Goal: Task Accomplishment & Management: Manage account settings

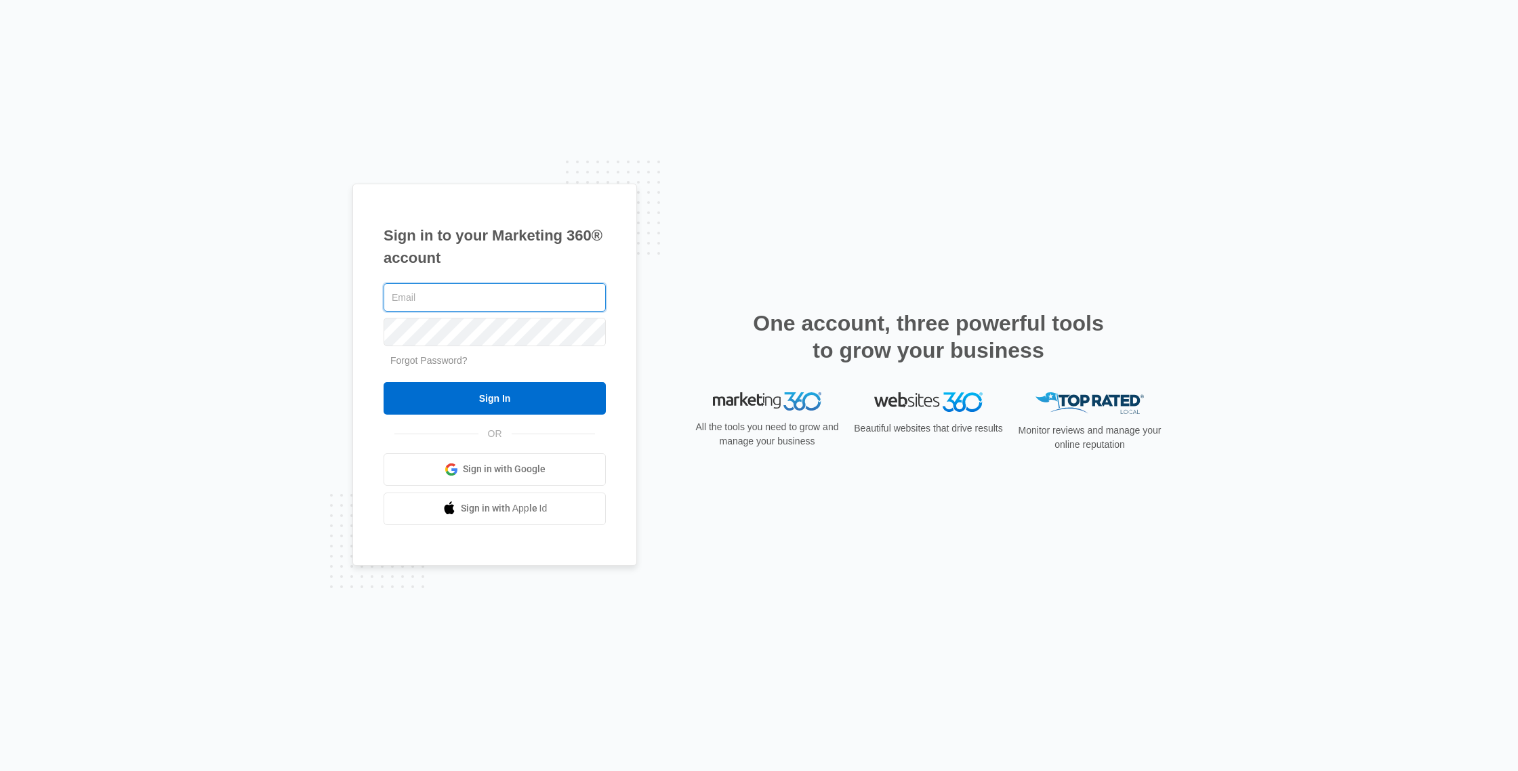
click at [439, 295] on input "text" at bounding box center [494, 297] width 222 height 28
type input "Aaron.eliteexteriors@gmail.com"
click at [383, 382] on input "Sign In" at bounding box center [494, 398] width 222 height 33
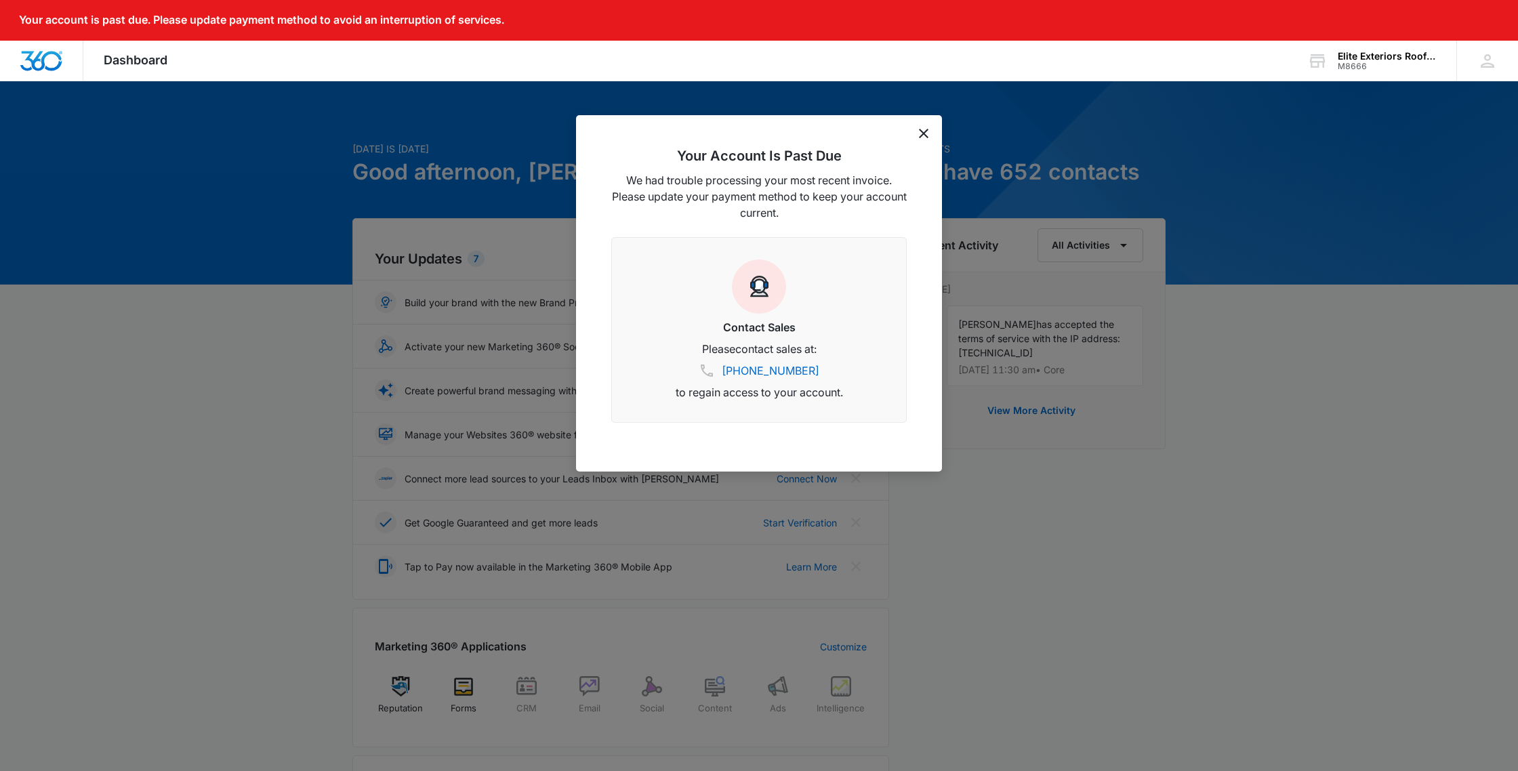
click at [920, 138] on div "Your Account Is Past Due We had trouble processing your most recent invoice. Pl…" at bounding box center [759, 293] width 366 height 356
click at [923, 133] on icon "dismiss this dialog" at bounding box center [923, 133] width 9 height 9
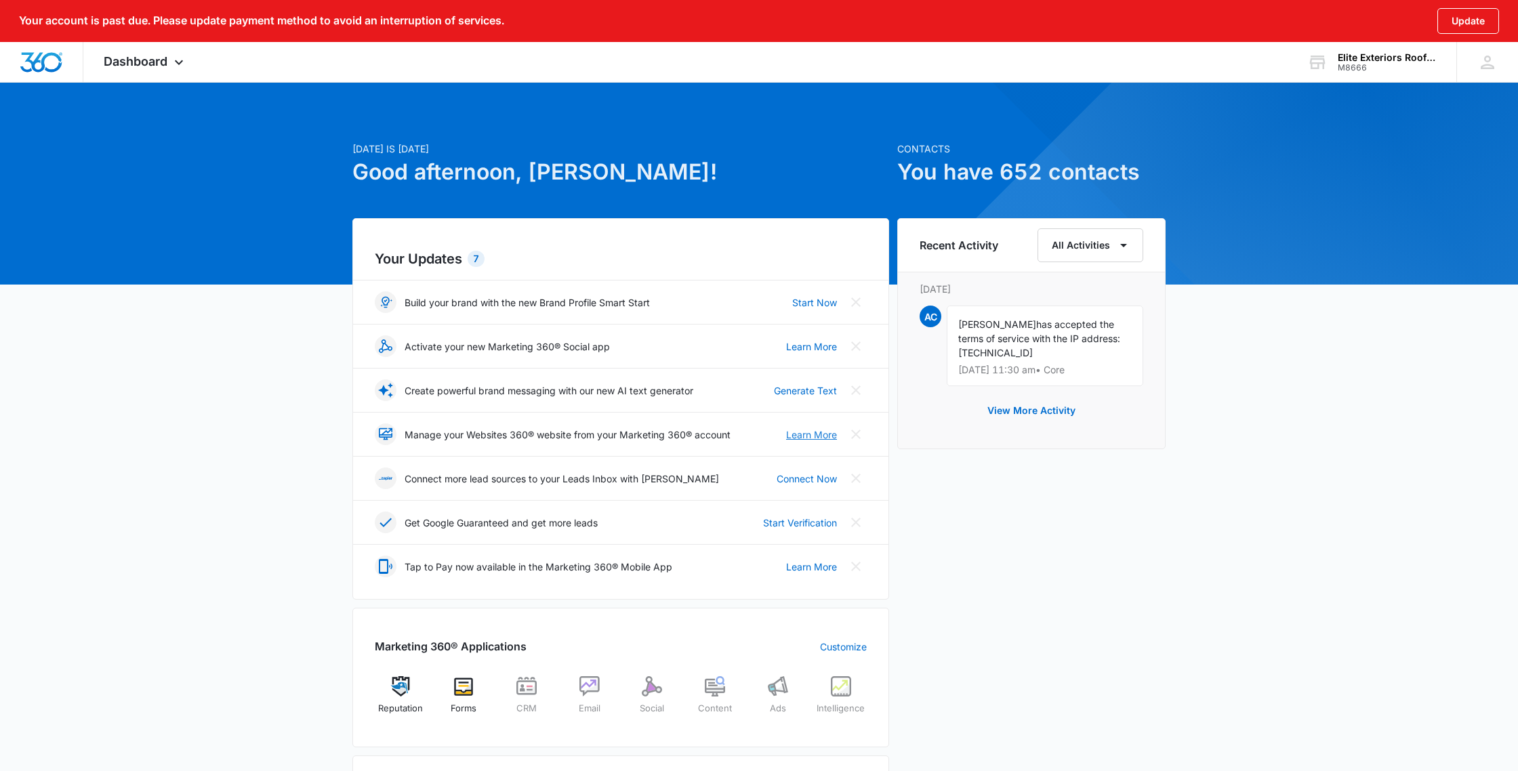
click at [802, 437] on link "Learn More" at bounding box center [811, 434] width 51 height 14
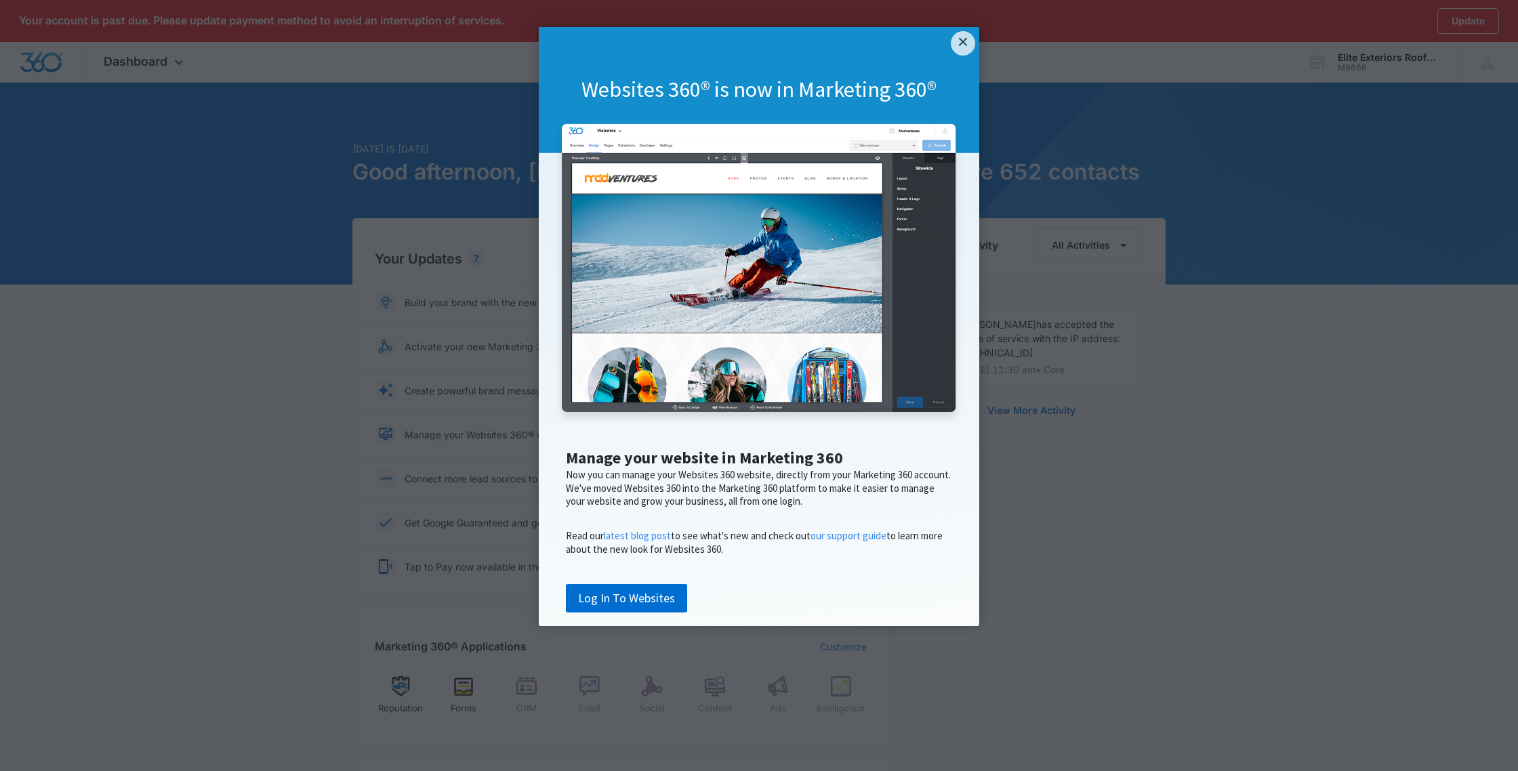
scroll to position [404, 0]
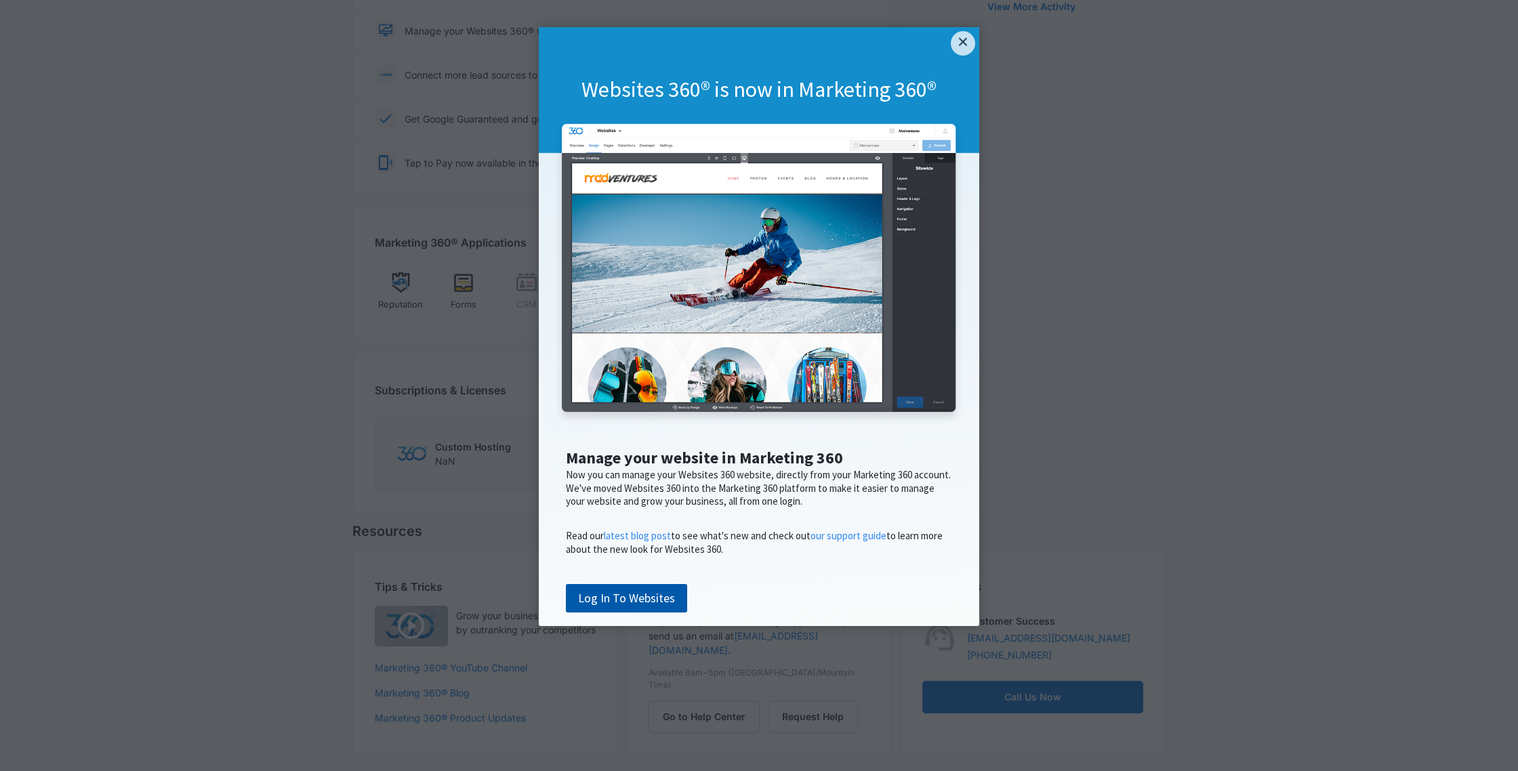
click at [618, 612] on link "Log In To Websites" at bounding box center [626, 598] width 121 height 28
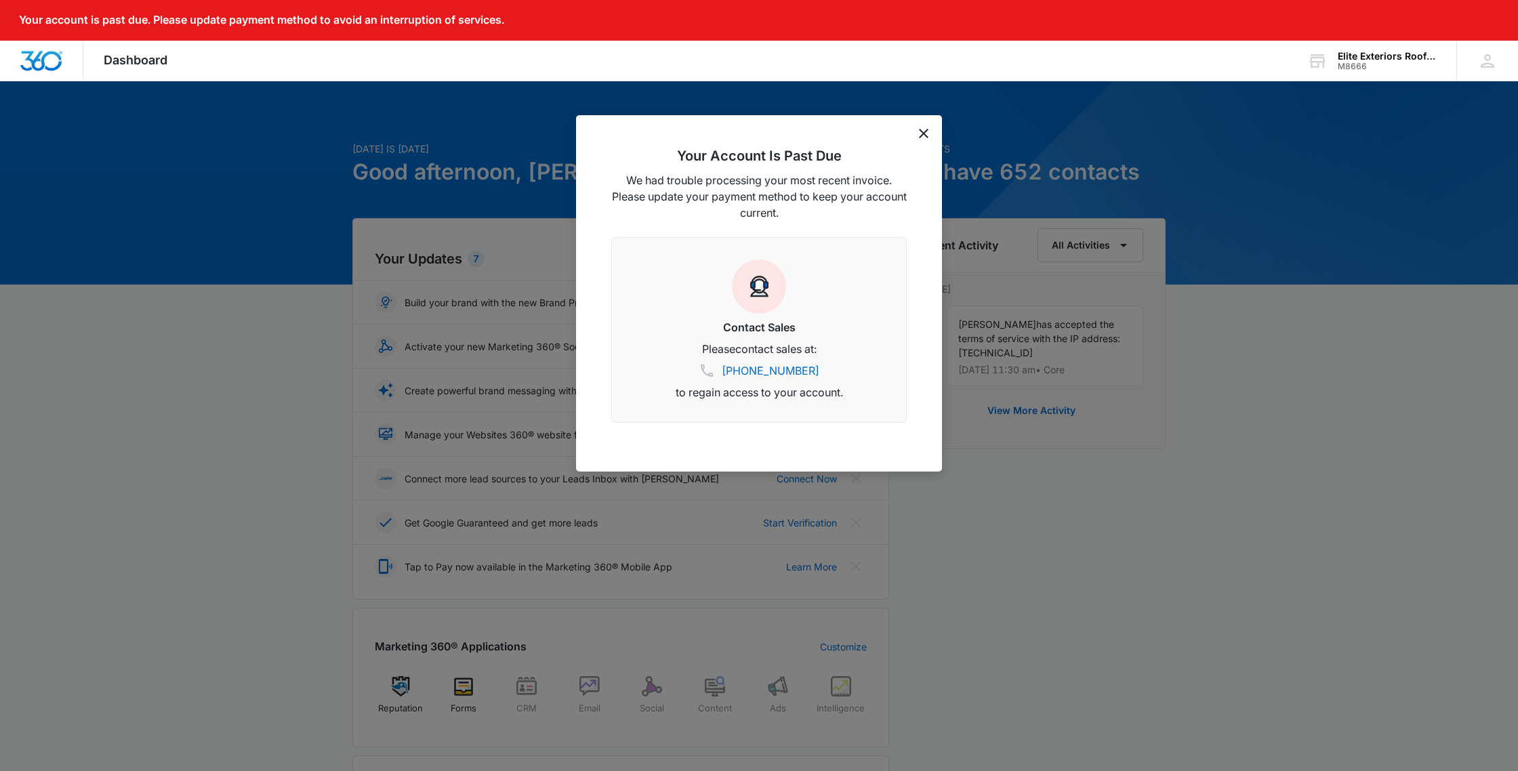
scroll to position [1, 0]
click at [930, 139] on div "Your Account Is Past Due We had trouble processing your most recent invoice. Pl…" at bounding box center [759, 293] width 366 height 356
click at [927, 135] on icon "dismiss this dialog" at bounding box center [923, 133] width 9 height 9
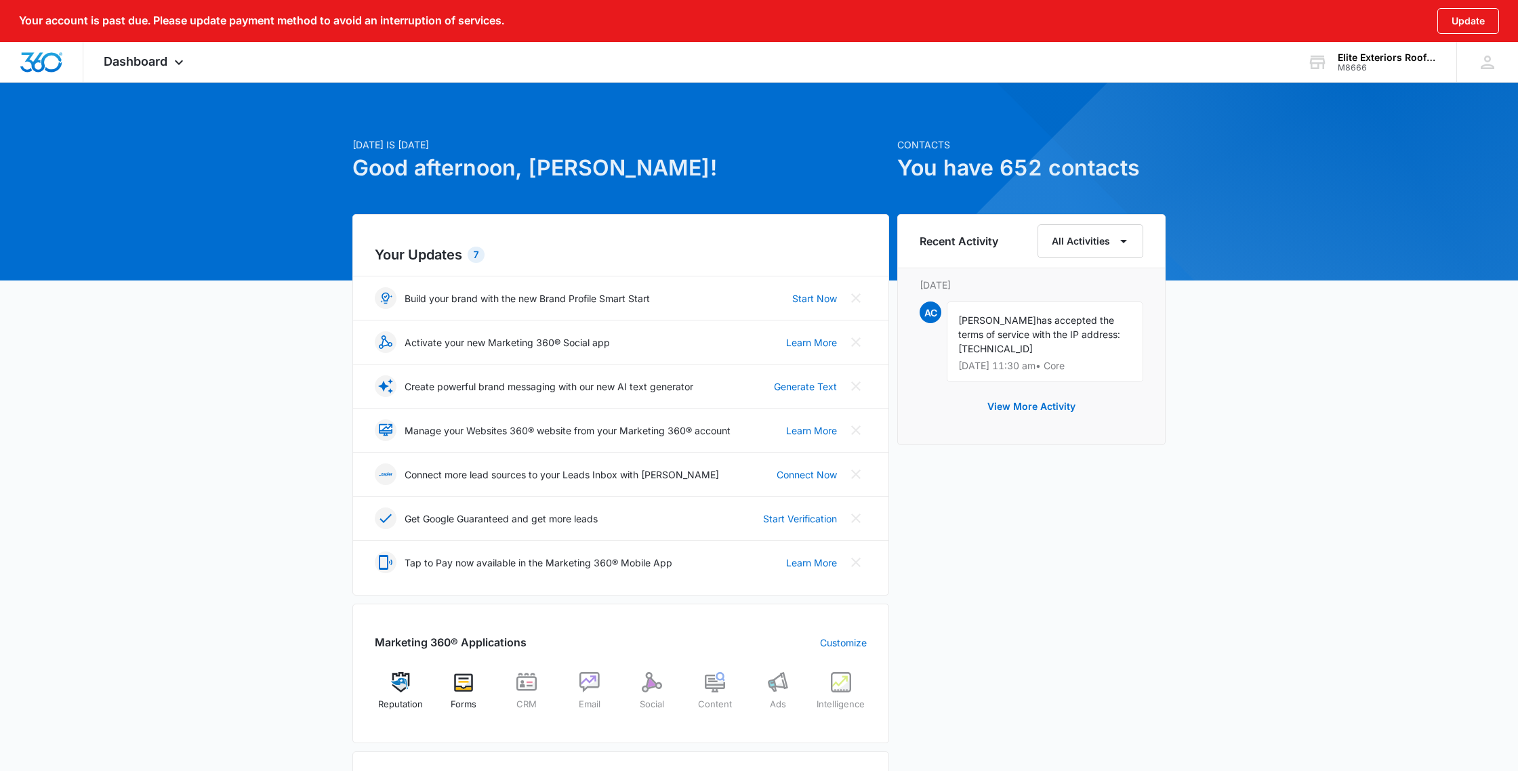
scroll to position [0, 0]
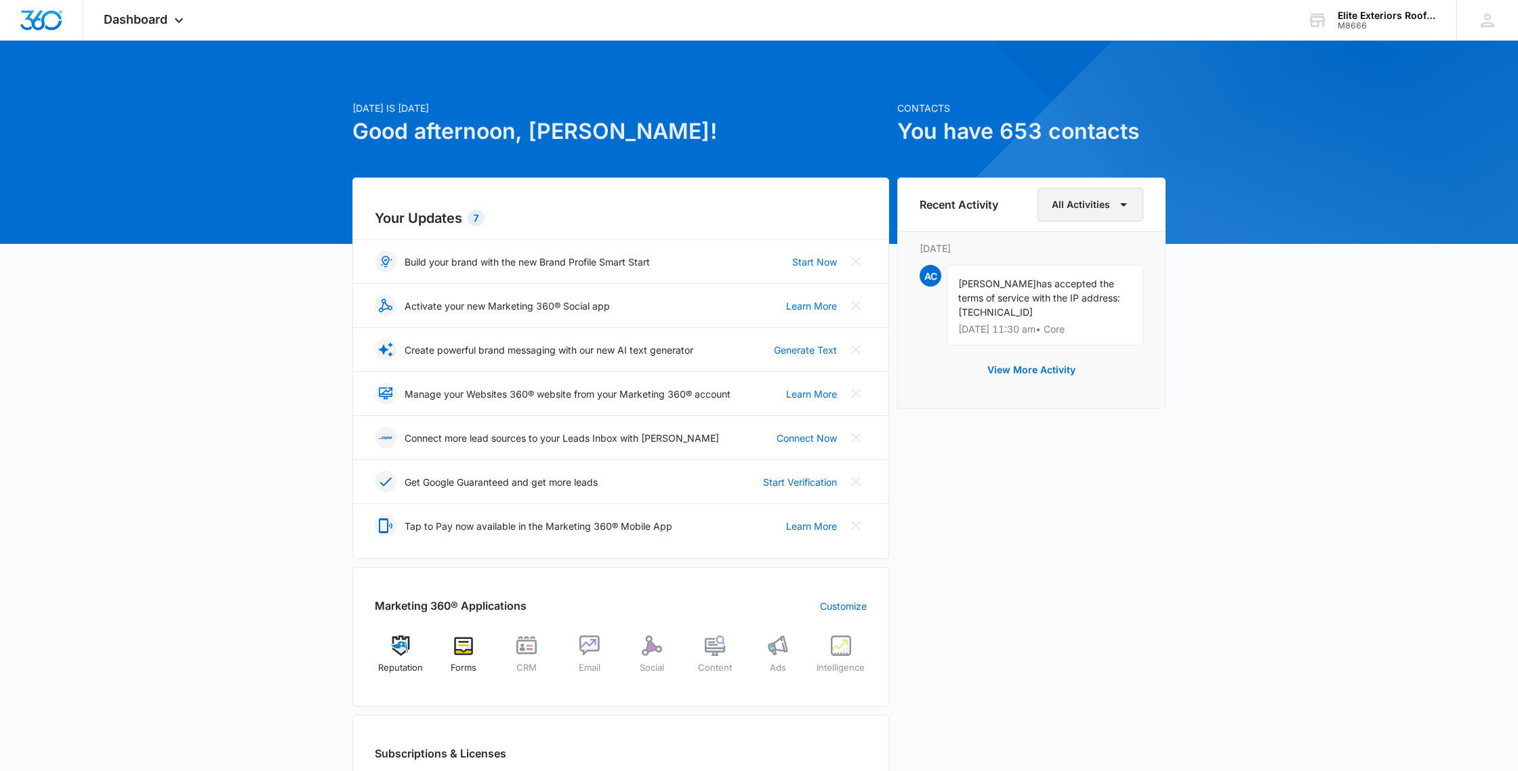
click at [1085, 196] on button "All Activities" at bounding box center [1090, 205] width 106 height 34
click at [1082, 270] on div "Account" at bounding box center [1083, 268] width 54 height 9
click at [1091, 211] on button "Account" at bounding box center [1099, 205] width 87 height 34
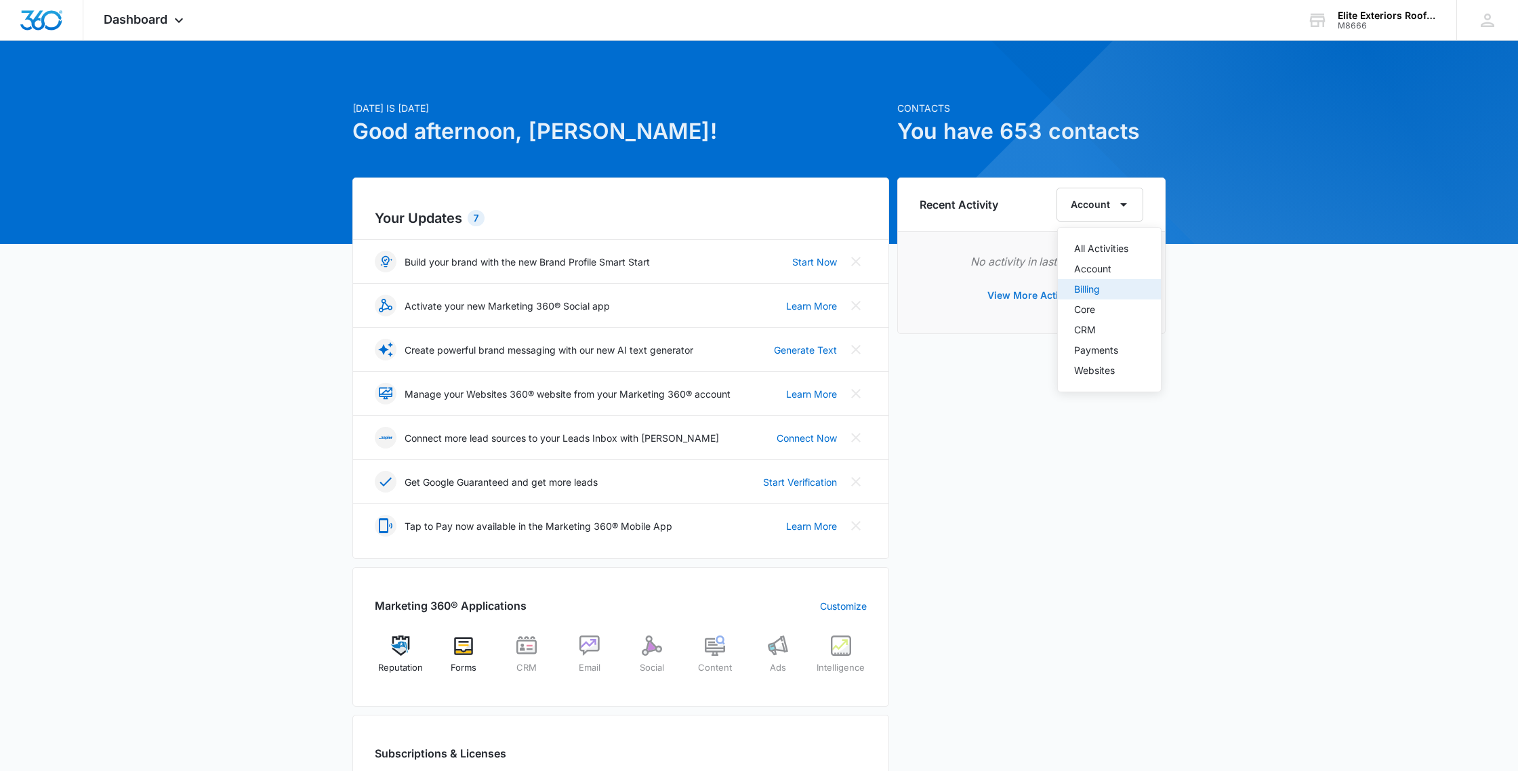
click at [1085, 289] on div "Billing" at bounding box center [1101, 289] width 54 height 9
click at [1083, 206] on button "Billing" at bounding box center [1104, 205] width 77 height 34
click at [1330, 16] on div "Elite Exteriors Roofing and Restoration M8666 Your Accounts View All" at bounding box center [1371, 20] width 169 height 40
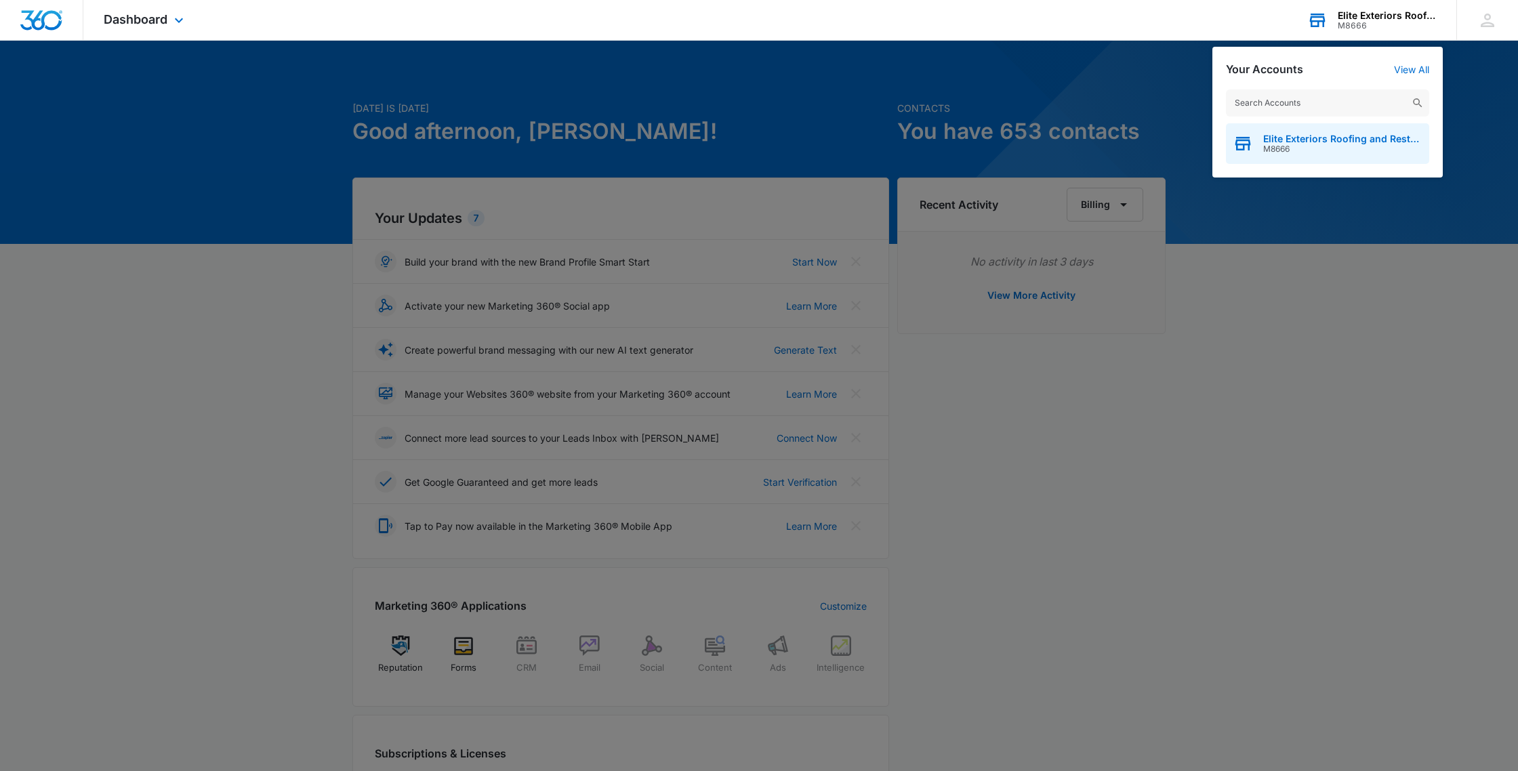
click at [1351, 146] on span "M8666" at bounding box center [1342, 148] width 159 height 9
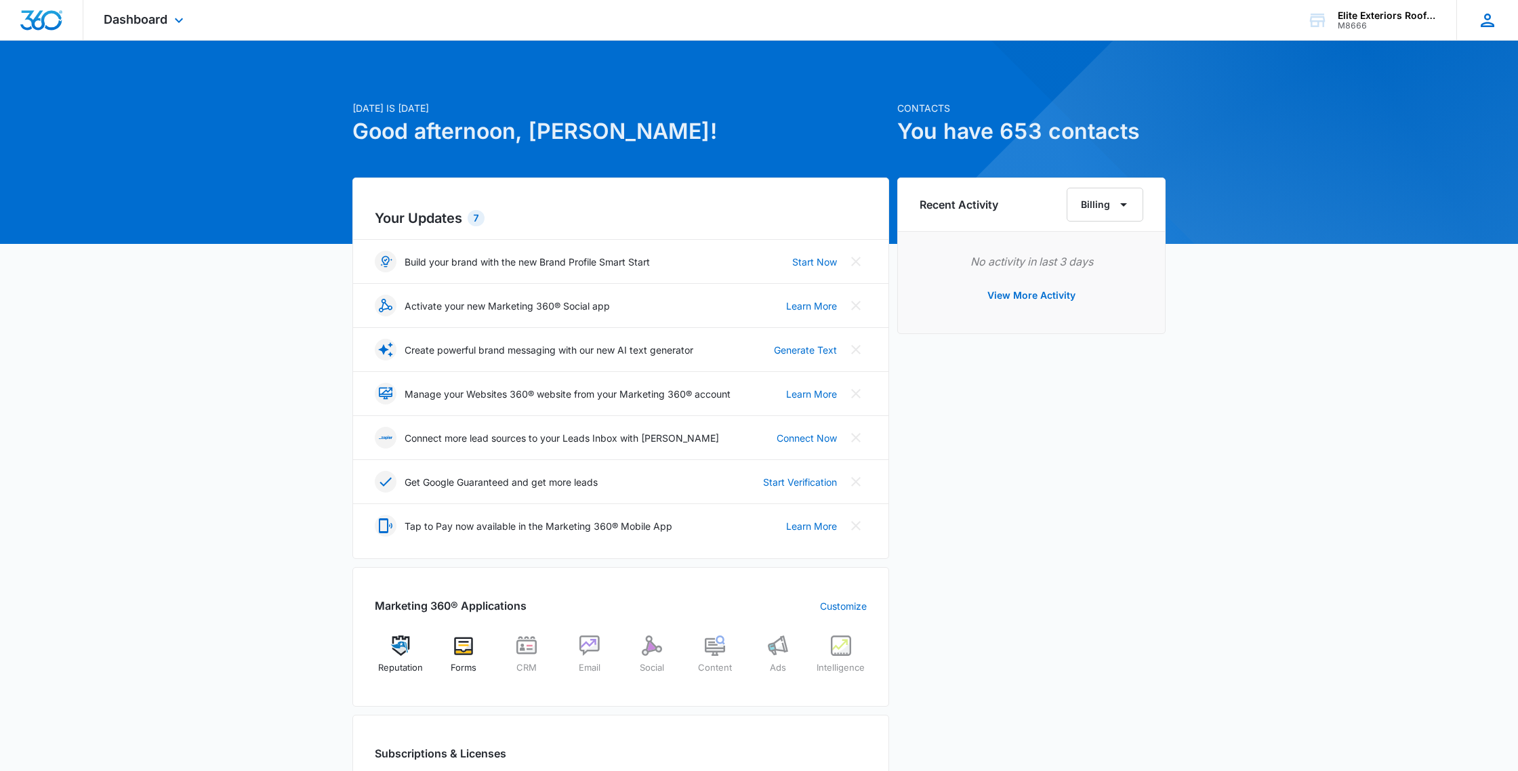
click at [1486, 26] on icon at bounding box center [1487, 20] width 20 height 20
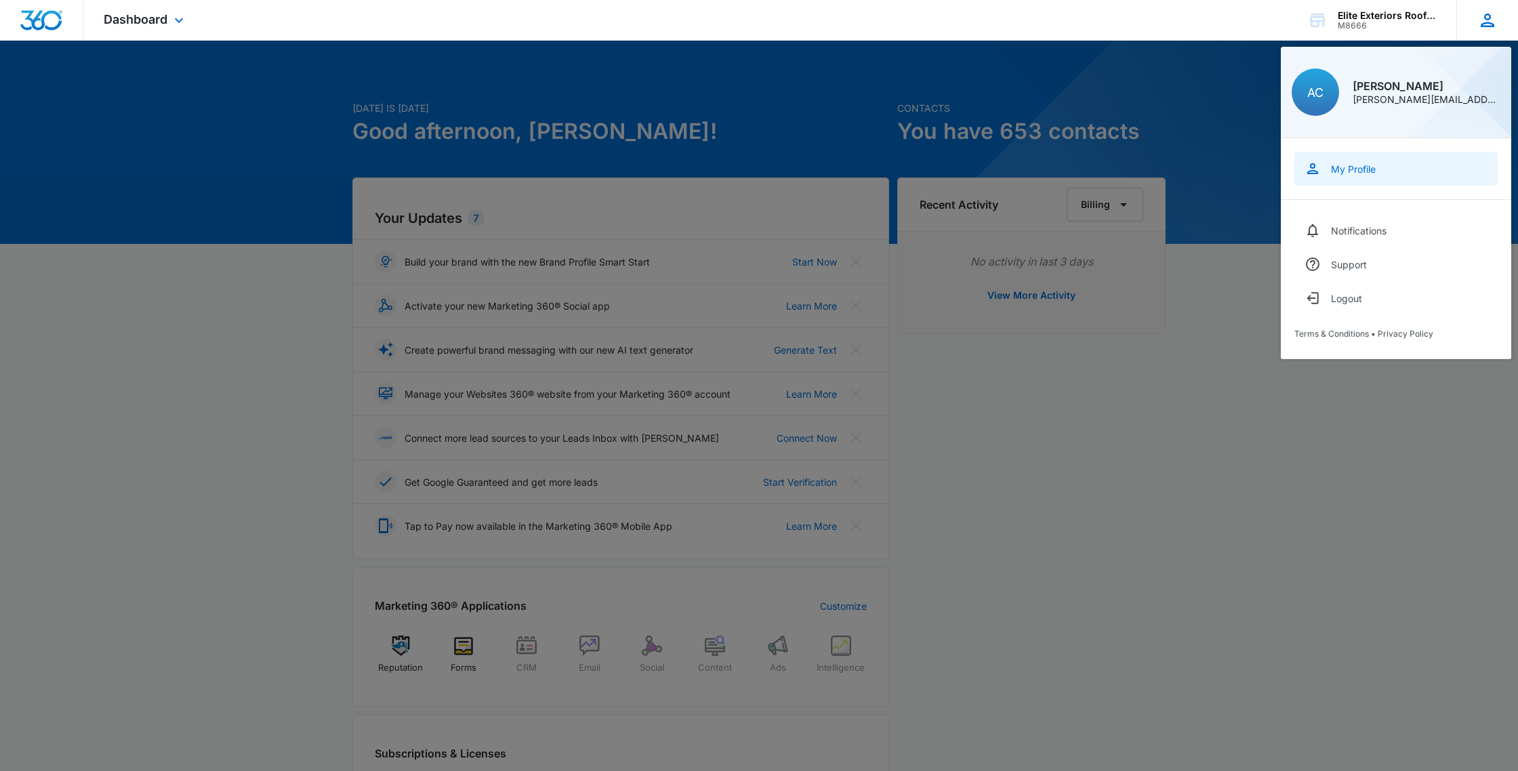
click at [1356, 182] on link "My Profile" at bounding box center [1395, 169] width 203 height 34
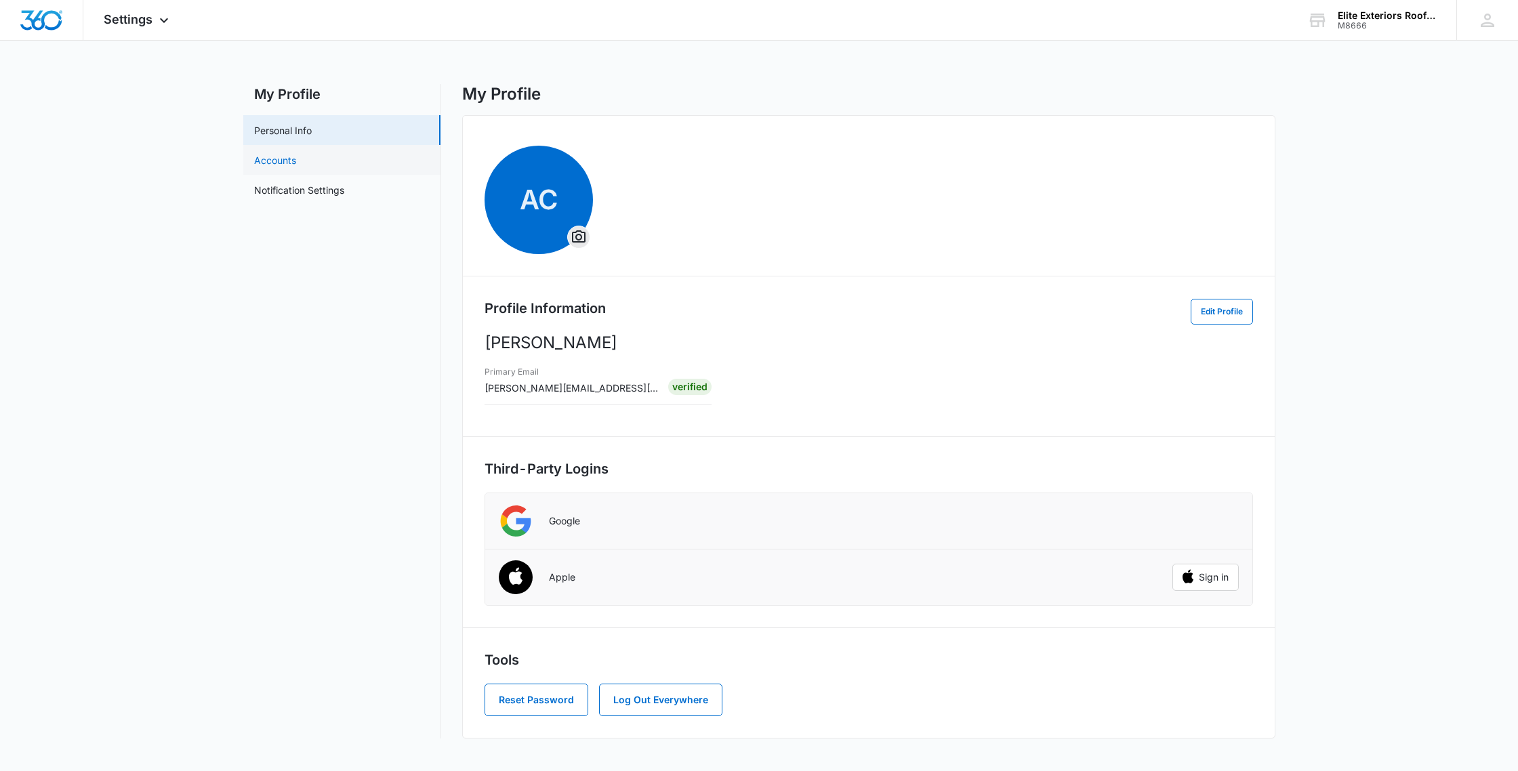
click at [296, 153] on link "Accounts" at bounding box center [275, 160] width 42 height 14
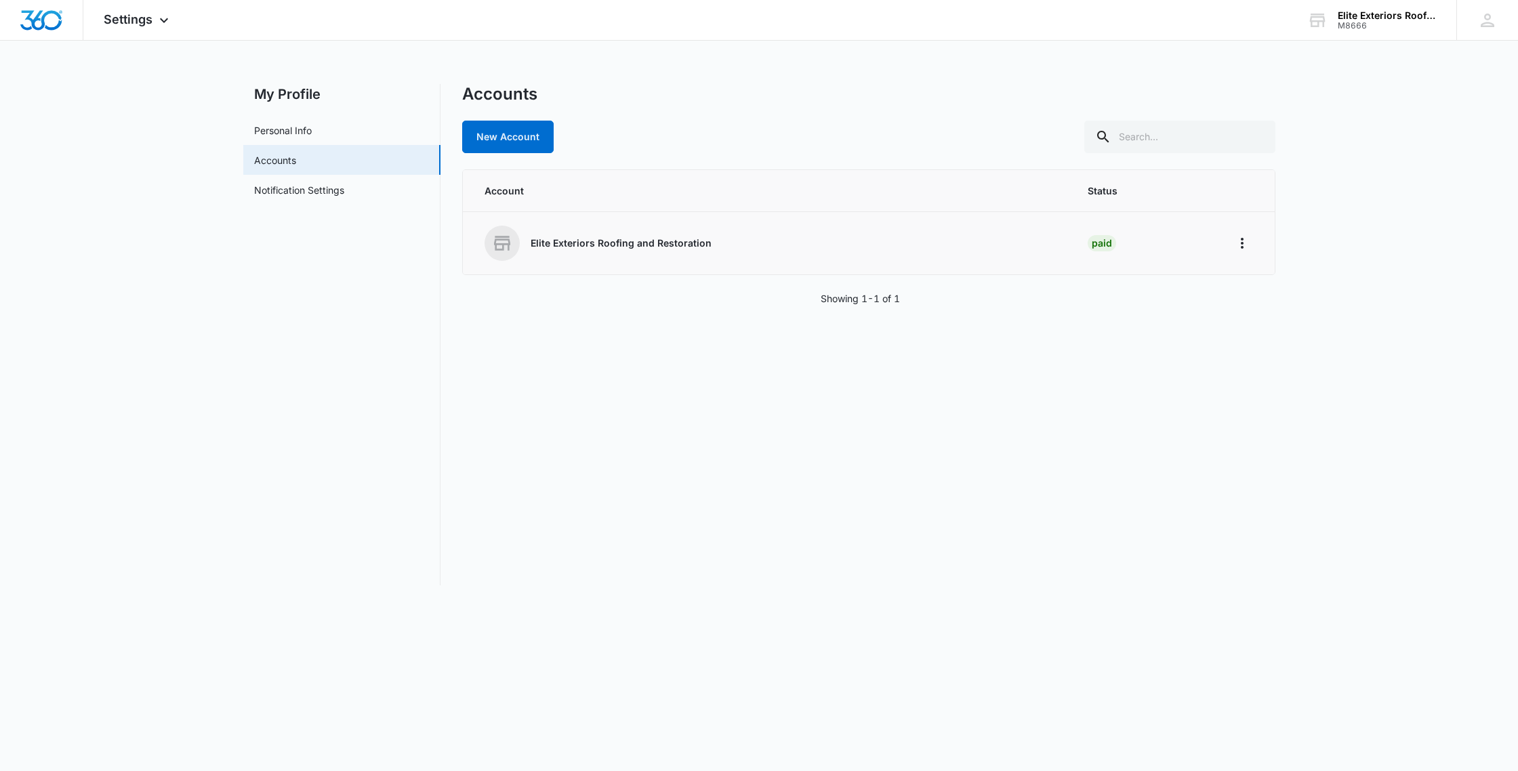
click at [1150, 239] on td "Paid" at bounding box center [1142, 243] width 143 height 63
click at [1239, 247] on icon "Home" at bounding box center [1242, 243] width 16 height 16
click at [1264, 276] on div "Go to Dashboard" at bounding box center [1285, 280] width 75 height 9
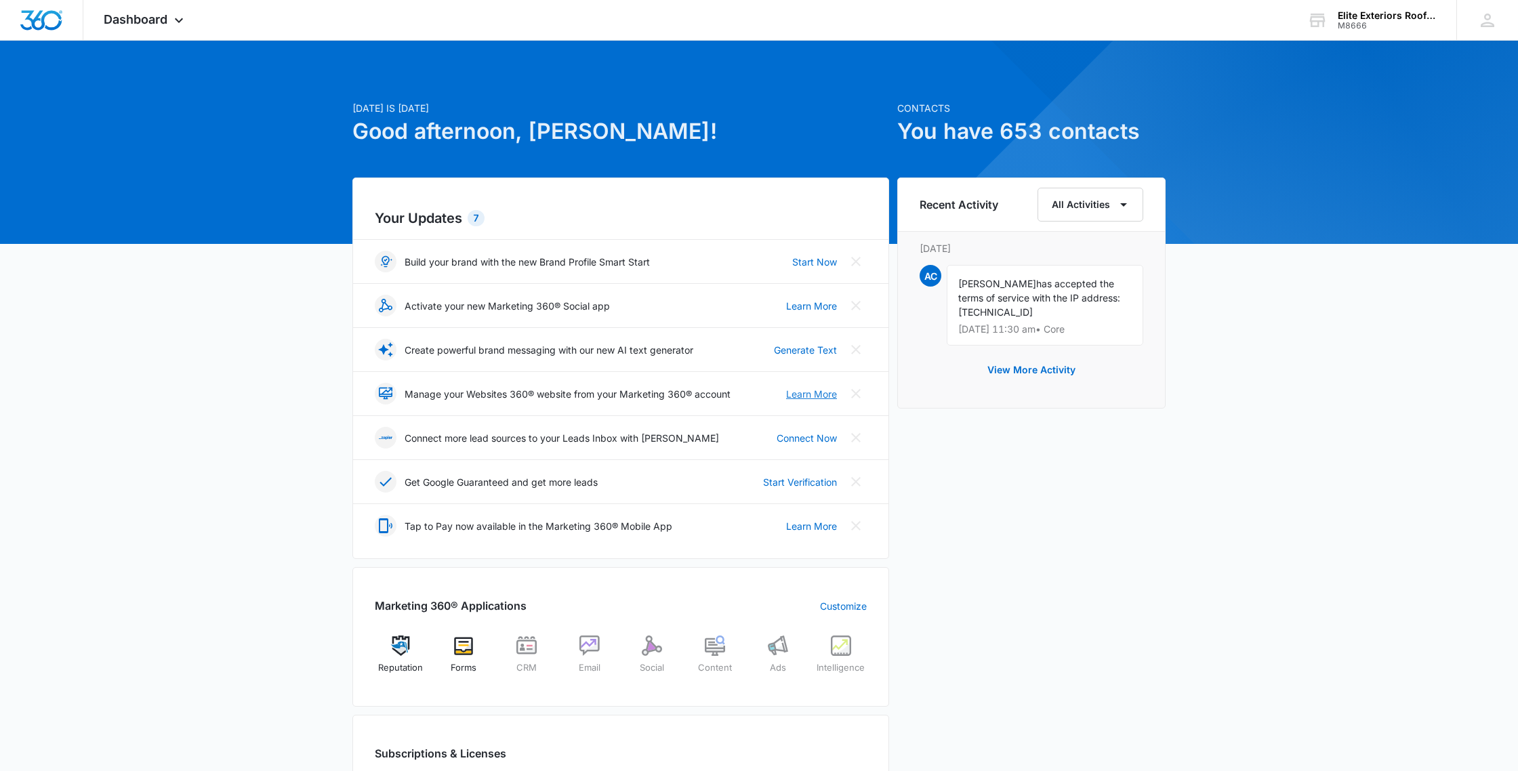
click at [812, 396] on link "Learn More" at bounding box center [811, 394] width 51 height 14
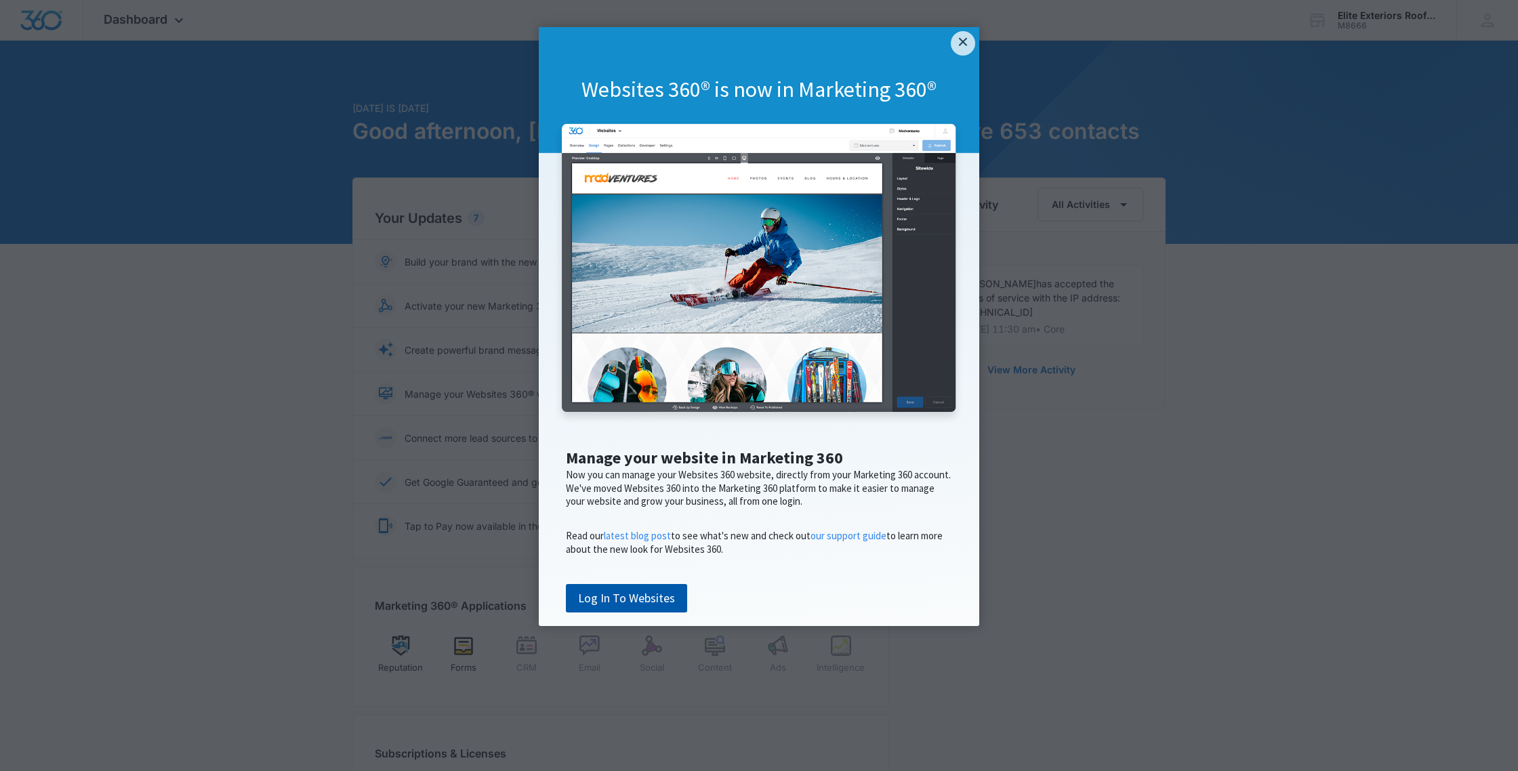
click at [638, 612] on link "Log In To Websites" at bounding box center [626, 598] width 121 height 28
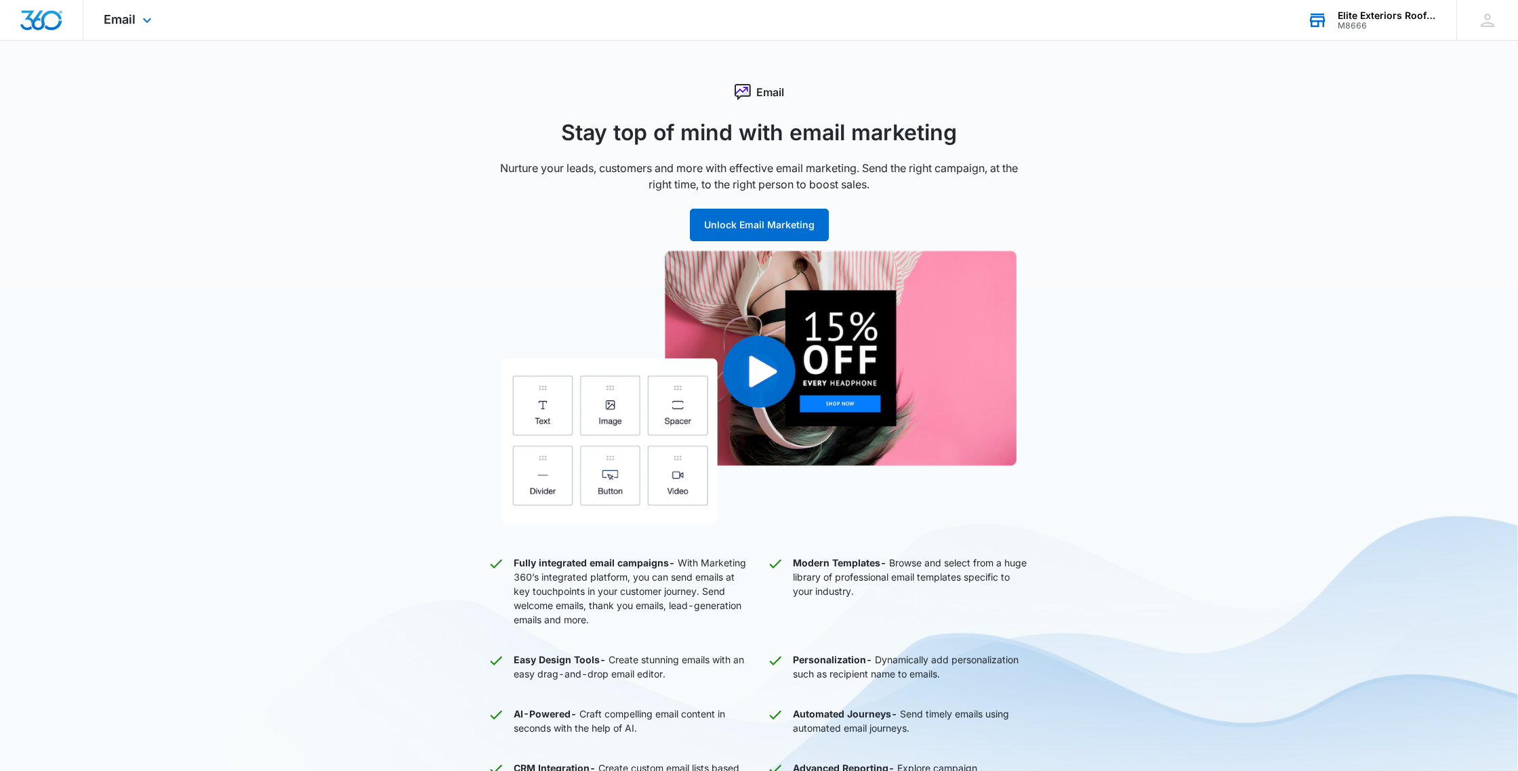
click at [1333, 20] on div "Elite Exteriors Roofing and Restoration M8666 Your Accounts View All" at bounding box center [1371, 20] width 169 height 40
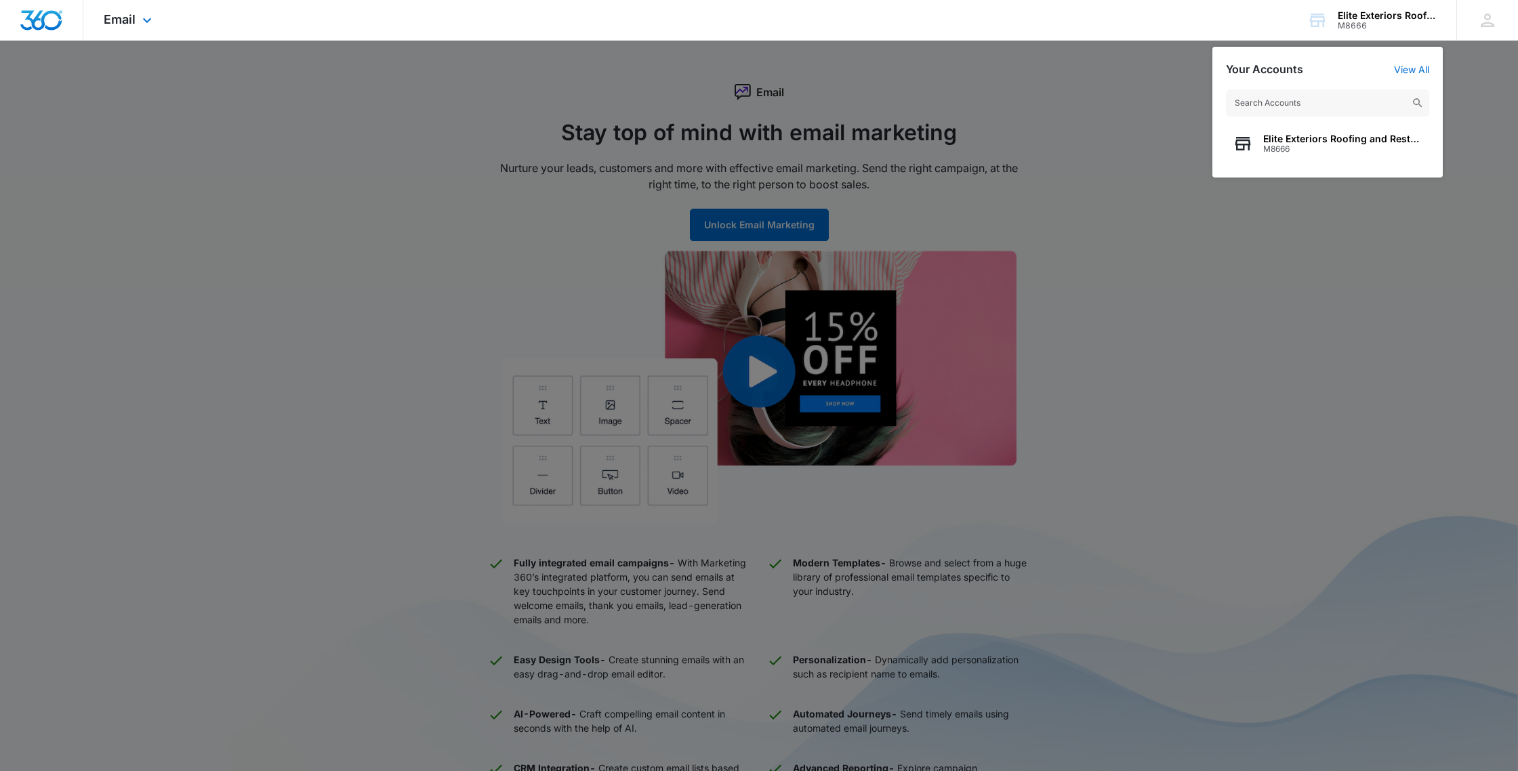
drag, startPoint x: 196, startPoint y: 30, endPoint x: 184, endPoint y: 30, distance: 12.2
click at [192, 30] on div "Email Apps Reputation Forms CRM Email Social Content Ads Intelligence Files Bra…" at bounding box center [759, 20] width 1518 height 41
click at [144, 24] on icon at bounding box center [147, 24] width 16 height 16
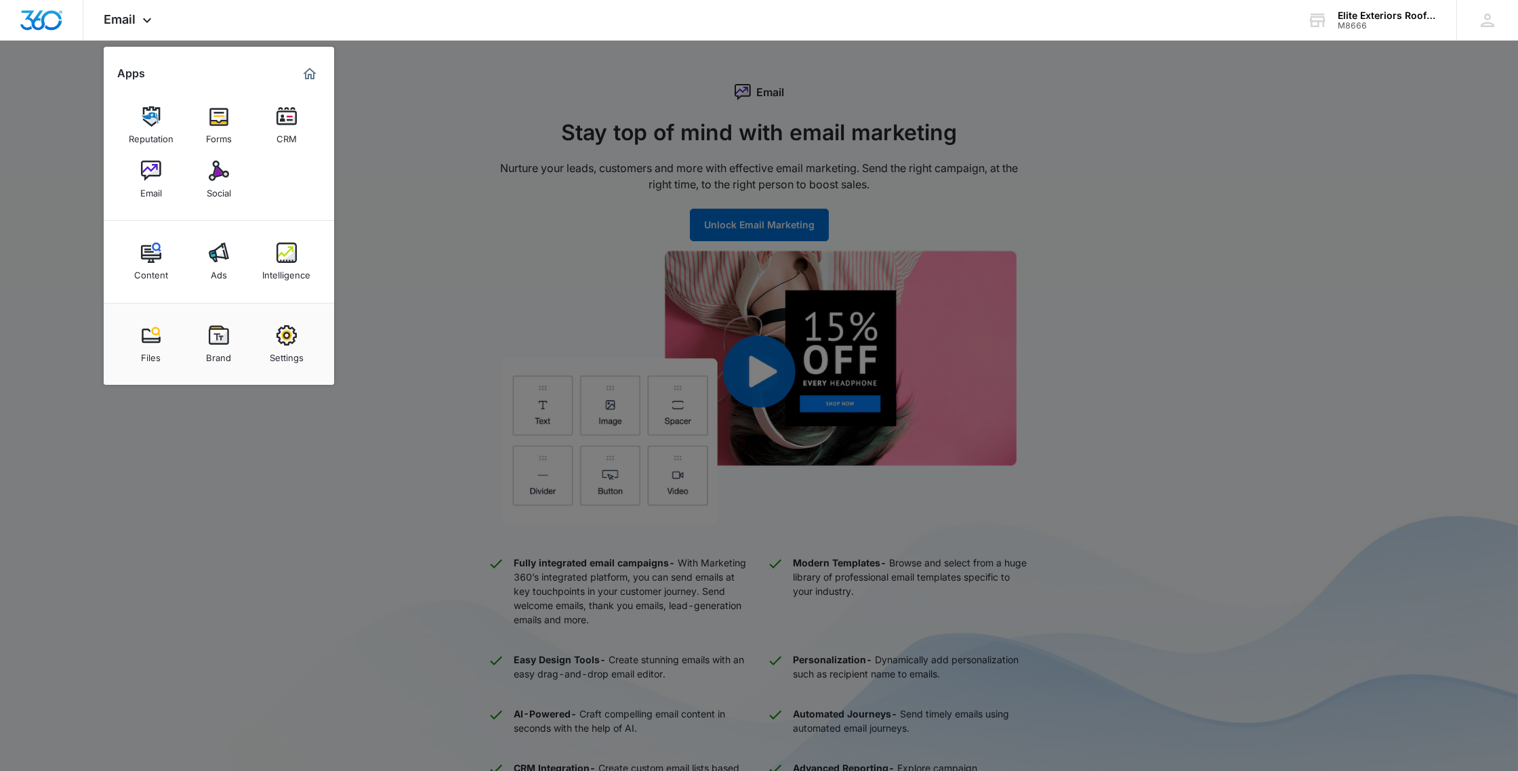
click at [203, 180] on link "Social" at bounding box center [218, 179] width 51 height 51
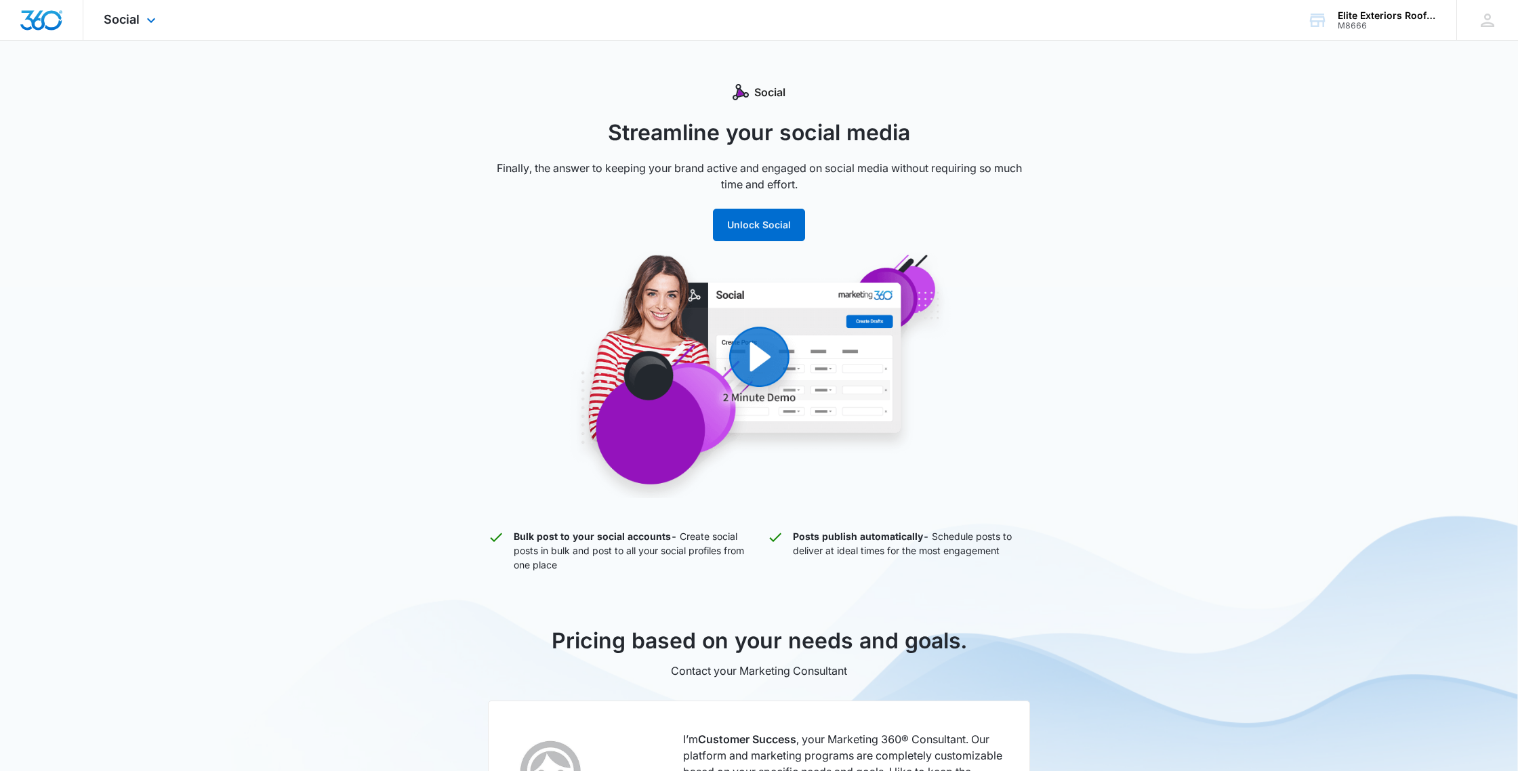
click at [134, 30] on div "Social Apps Reputation Forms CRM Email Social Content Ads Intelligence Files Br…" at bounding box center [131, 20] width 96 height 40
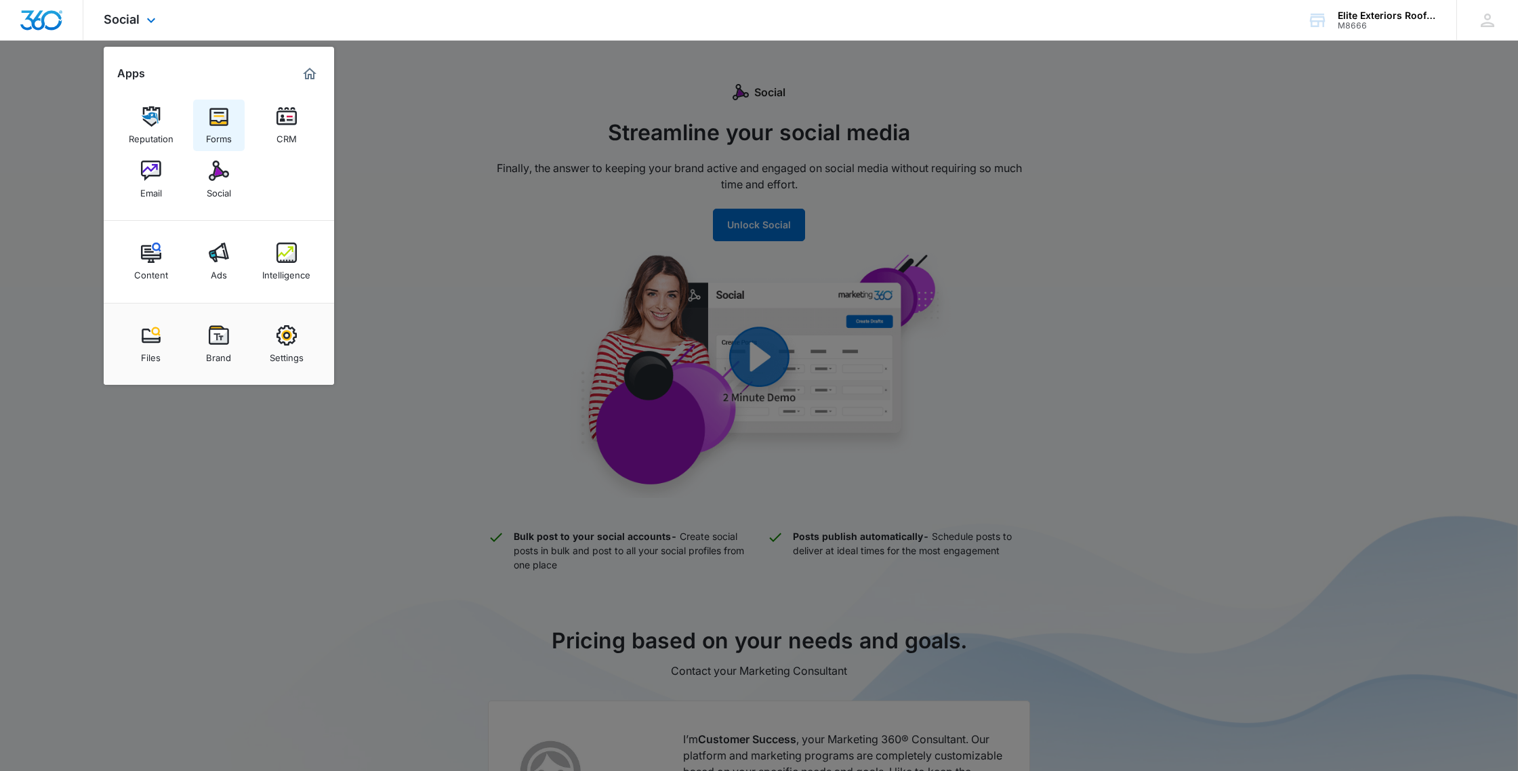
click at [215, 134] on div "Forms" at bounding box center [219, 136] width 26 height 18
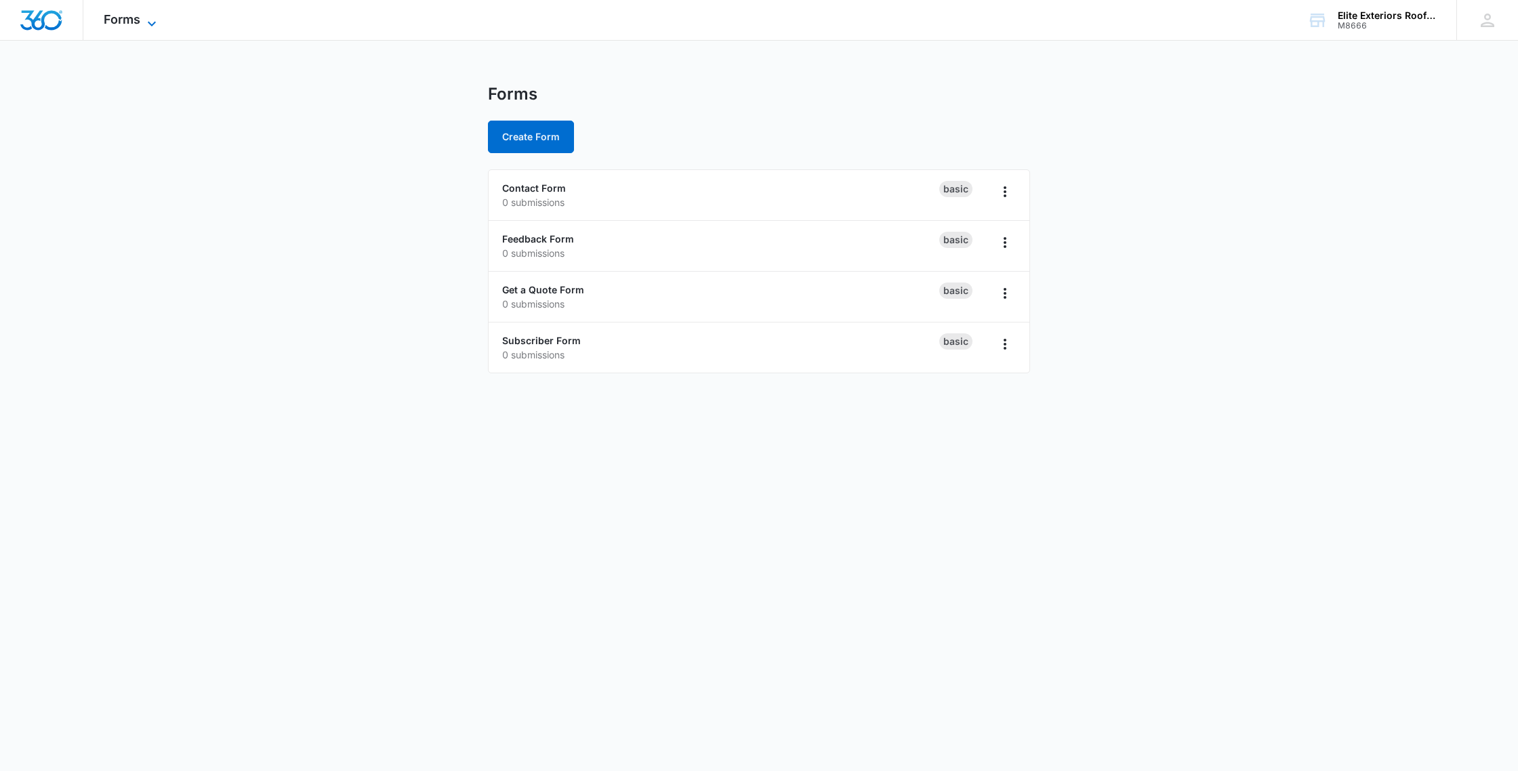
click at [121, 15] on span "Forms" at bounding box center [122, 19] width 37 height 14
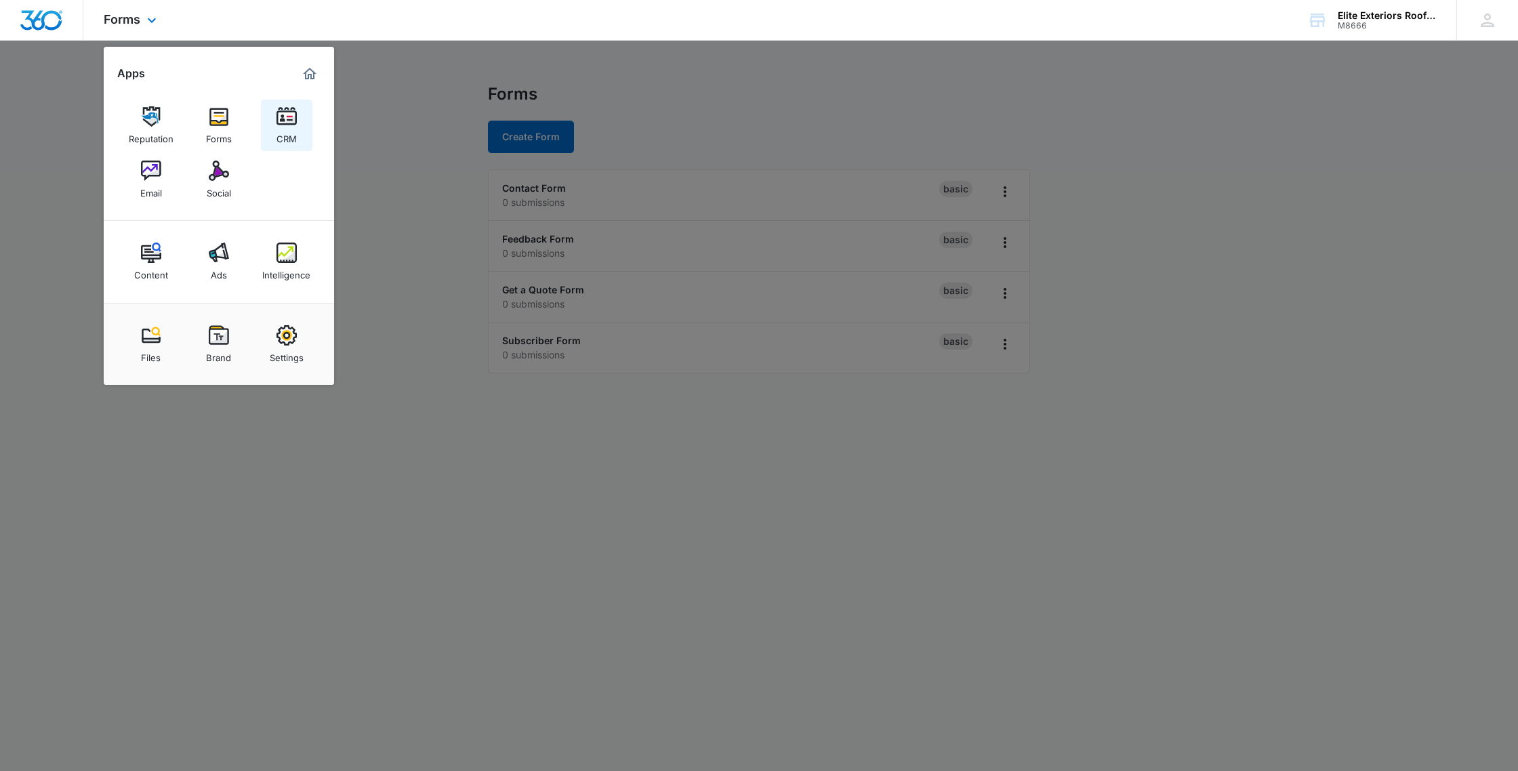
click at [297, 128] on link "CRM" at bounding box center [286, 125] width 51 height 51
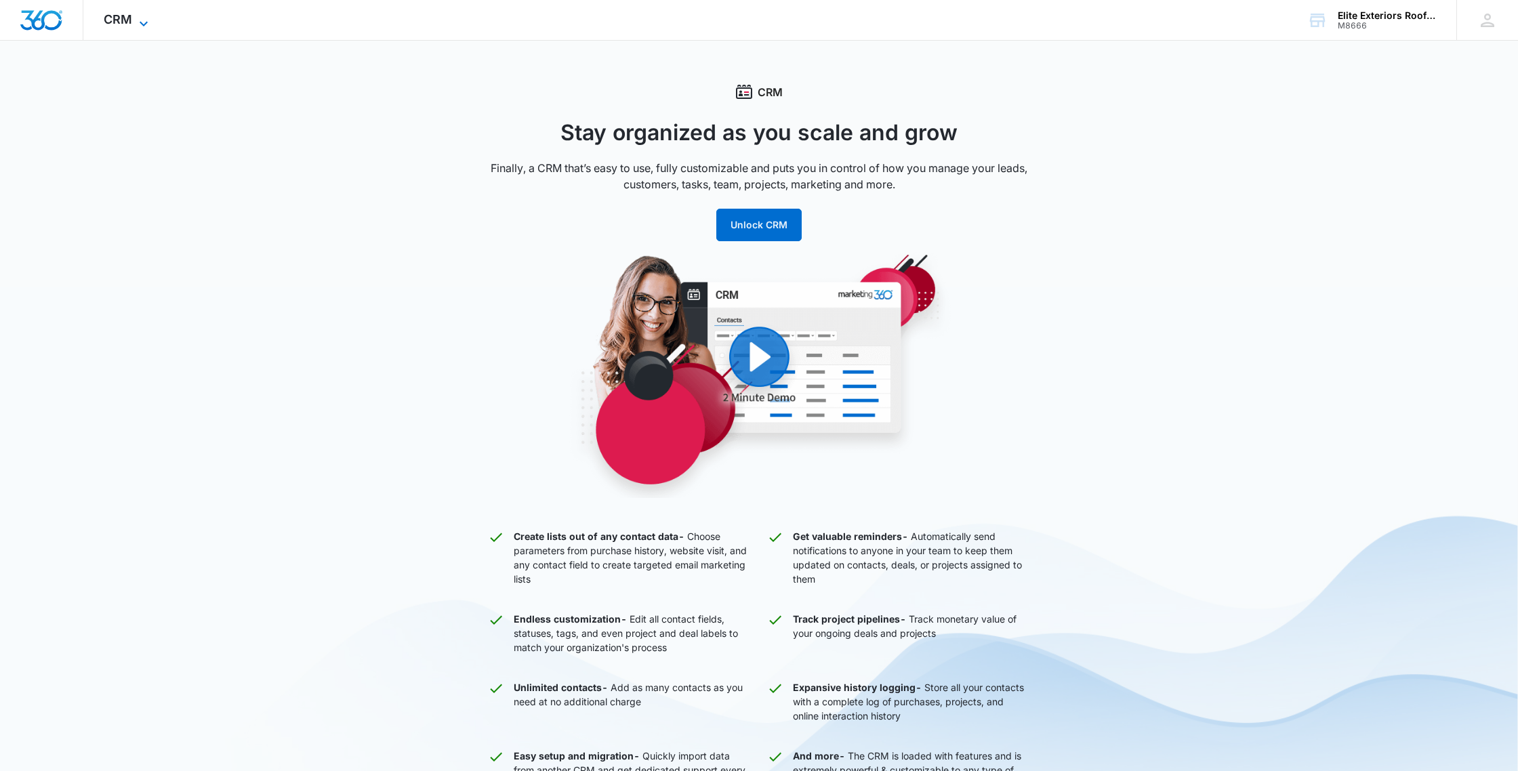
click at [144, 22] on icon at bounding box center [143, 24] width 16 height 16
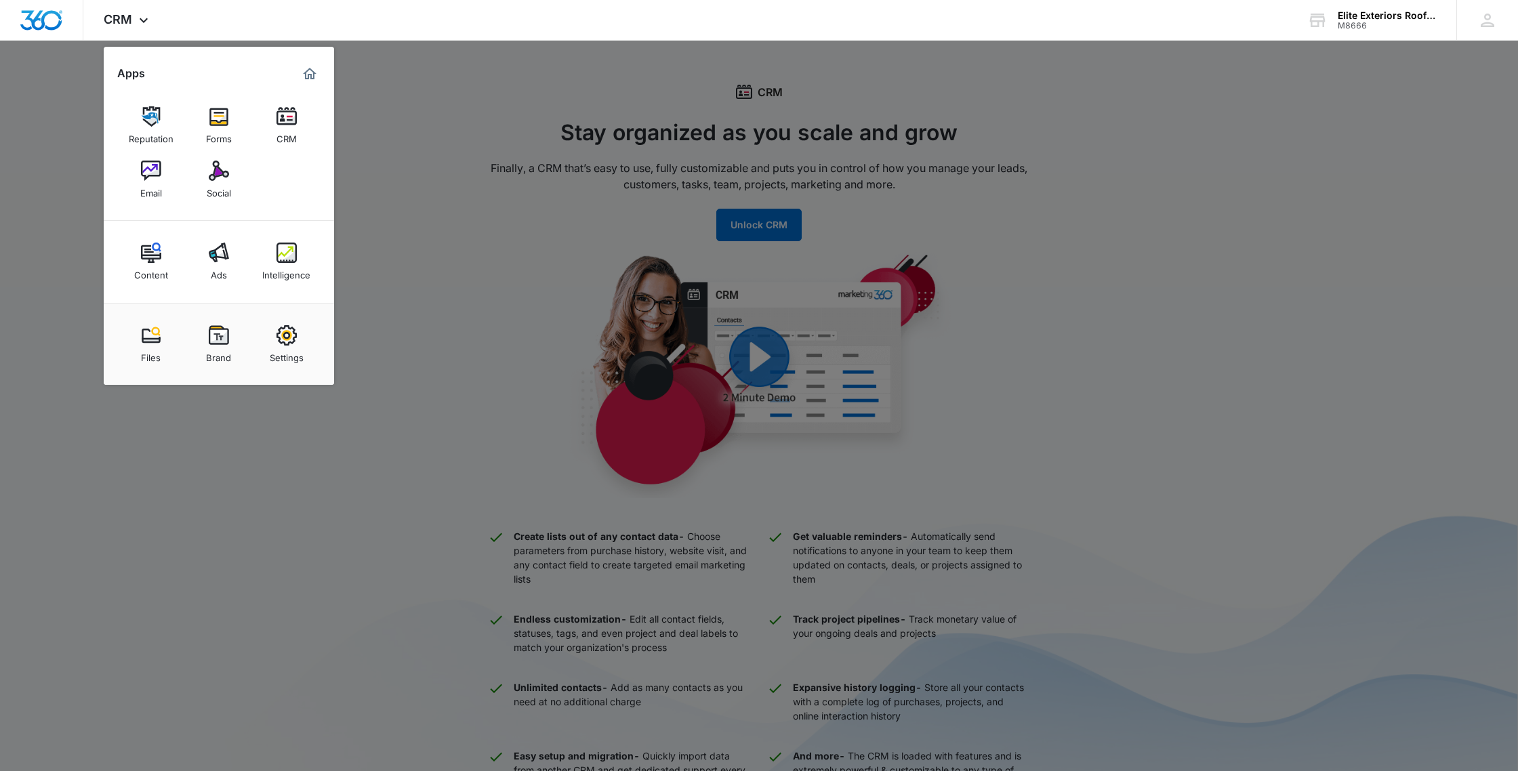
click at [218, 188] on div "Social" at bounding box center [219, 190] width 24 height 18
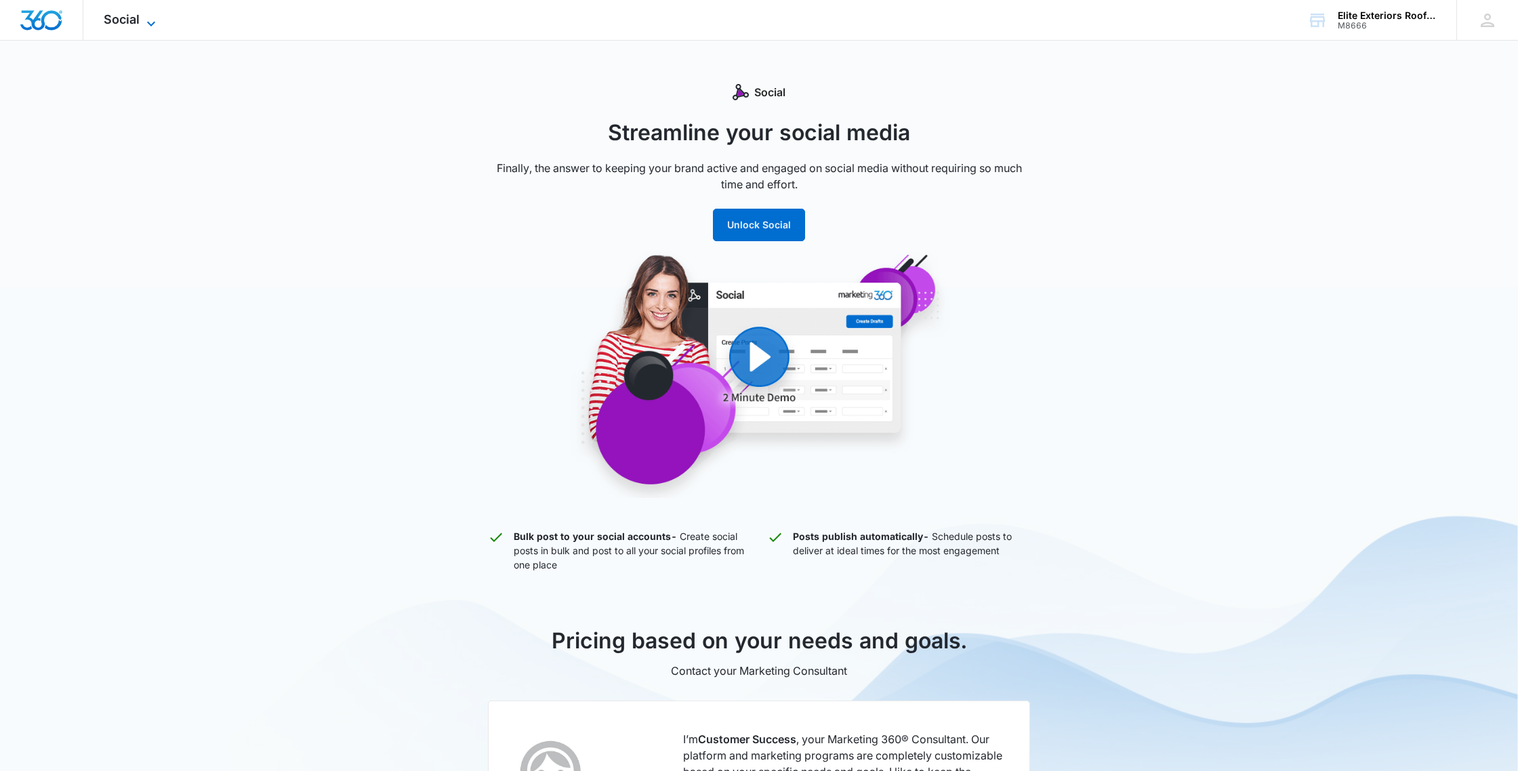
click at [134, 22] on span "Social" at bounding box center [122, 19] width 36 height 14
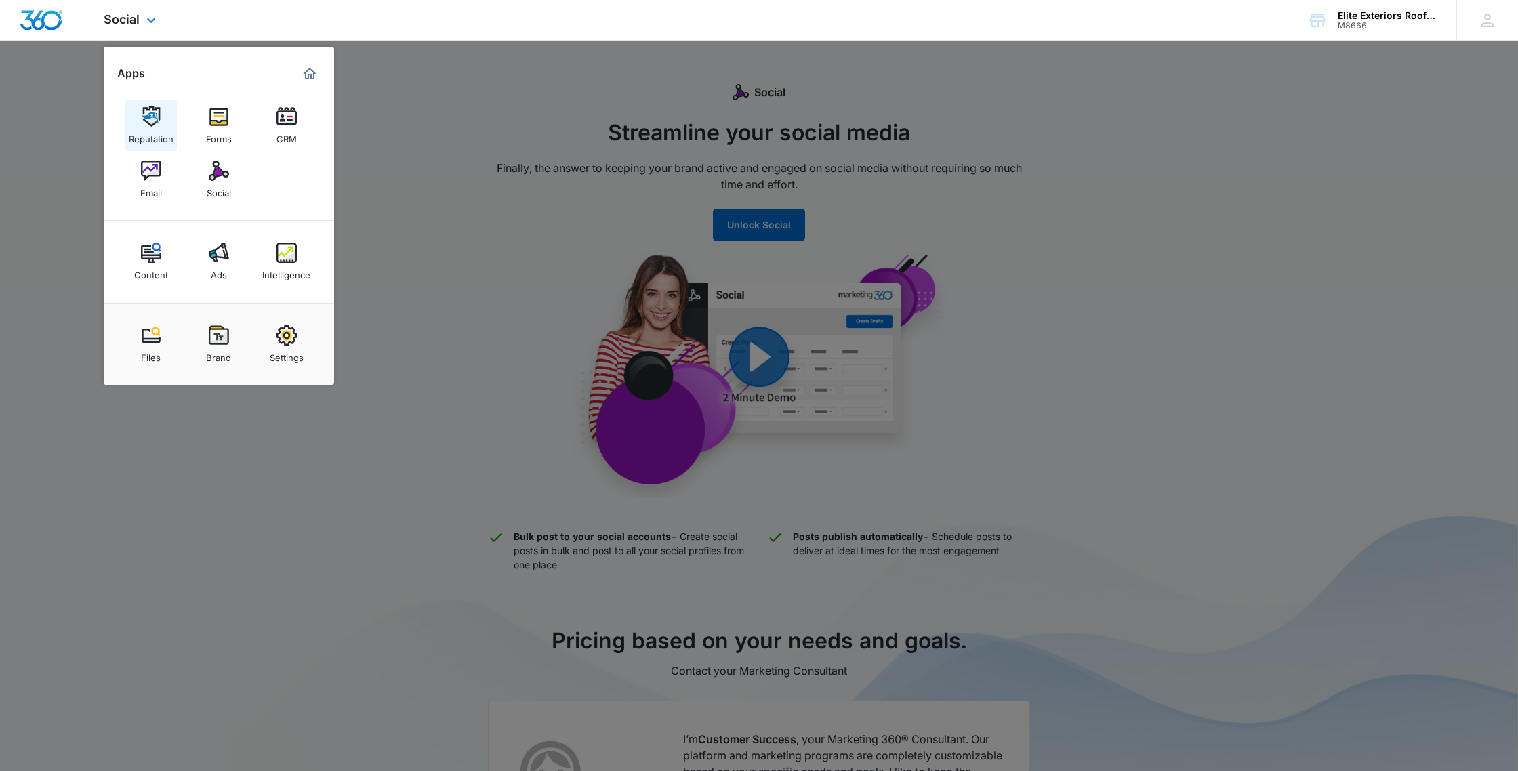
click at [144, 123] on img at bounding box center [151, 116] width 20 height 20
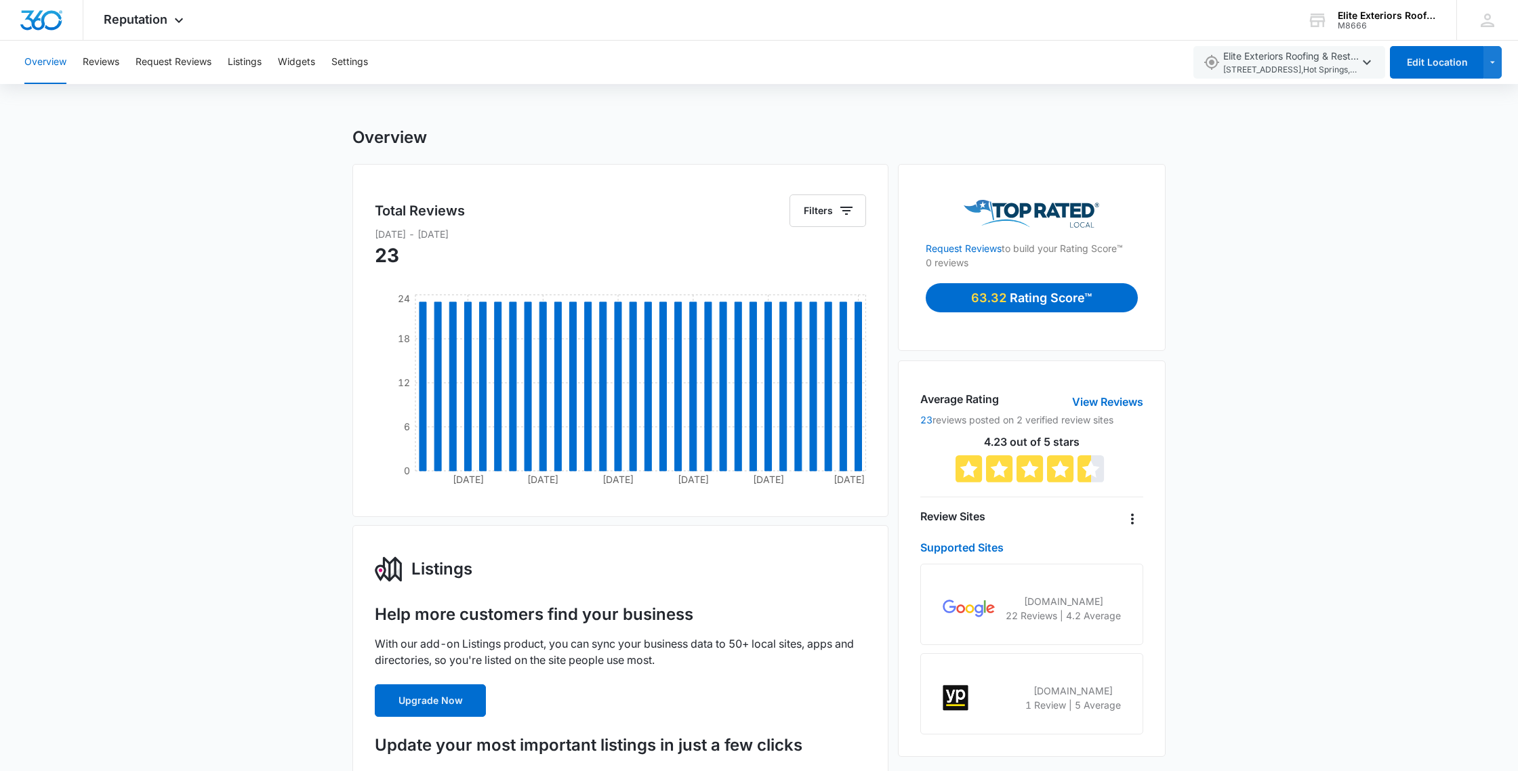
click at [75, 66] on div "Overview Reviews Request Reviews Listings Widgets Settings" at bounding box center [599, 62] width 1167 height 43
click at [89, 66] on button "Reviews" at bounding box center [101, 62] width 37 height 43
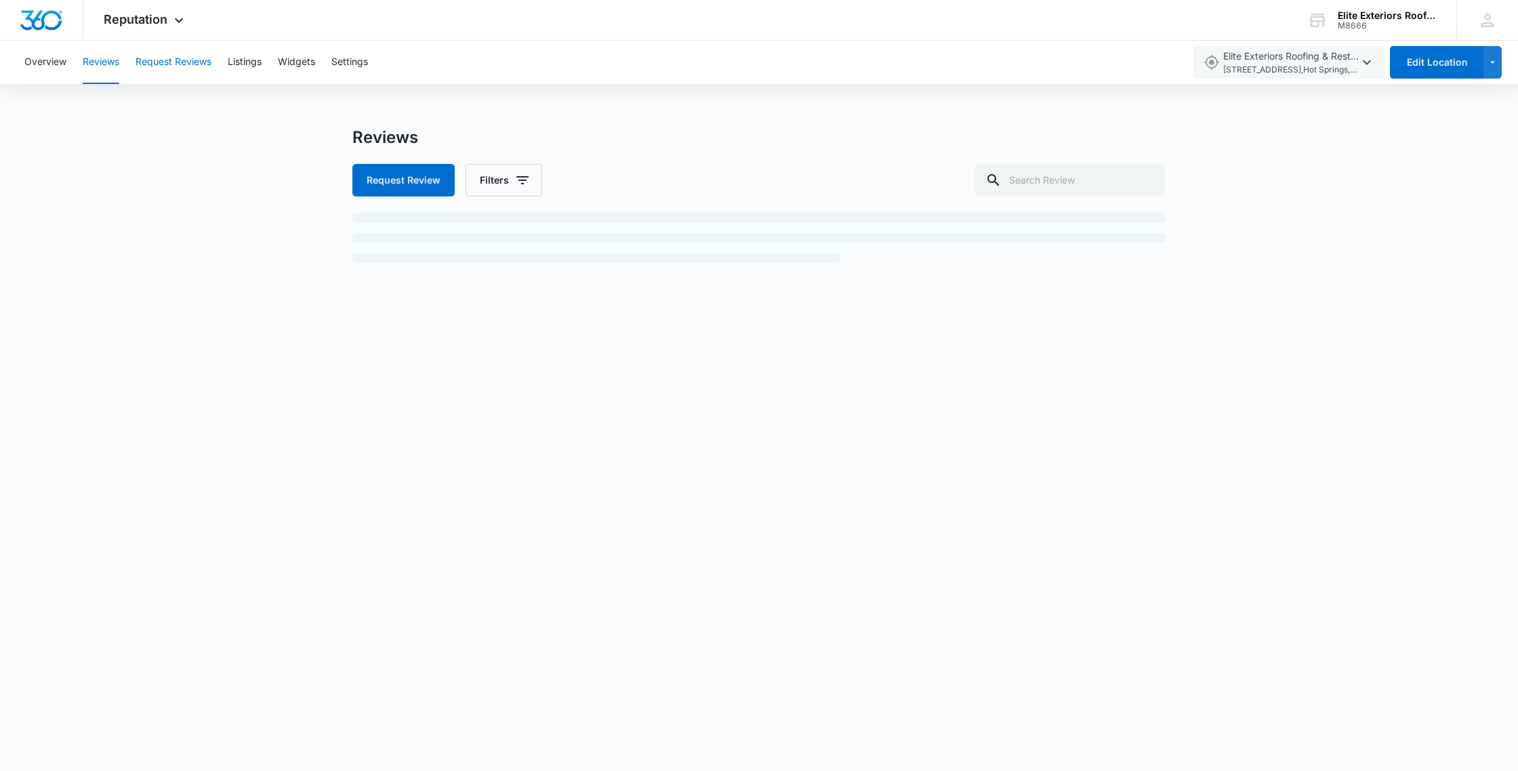
click at [170, 68] on button "Request Reviews" at bounding box center [173, 62] width 76 height 43
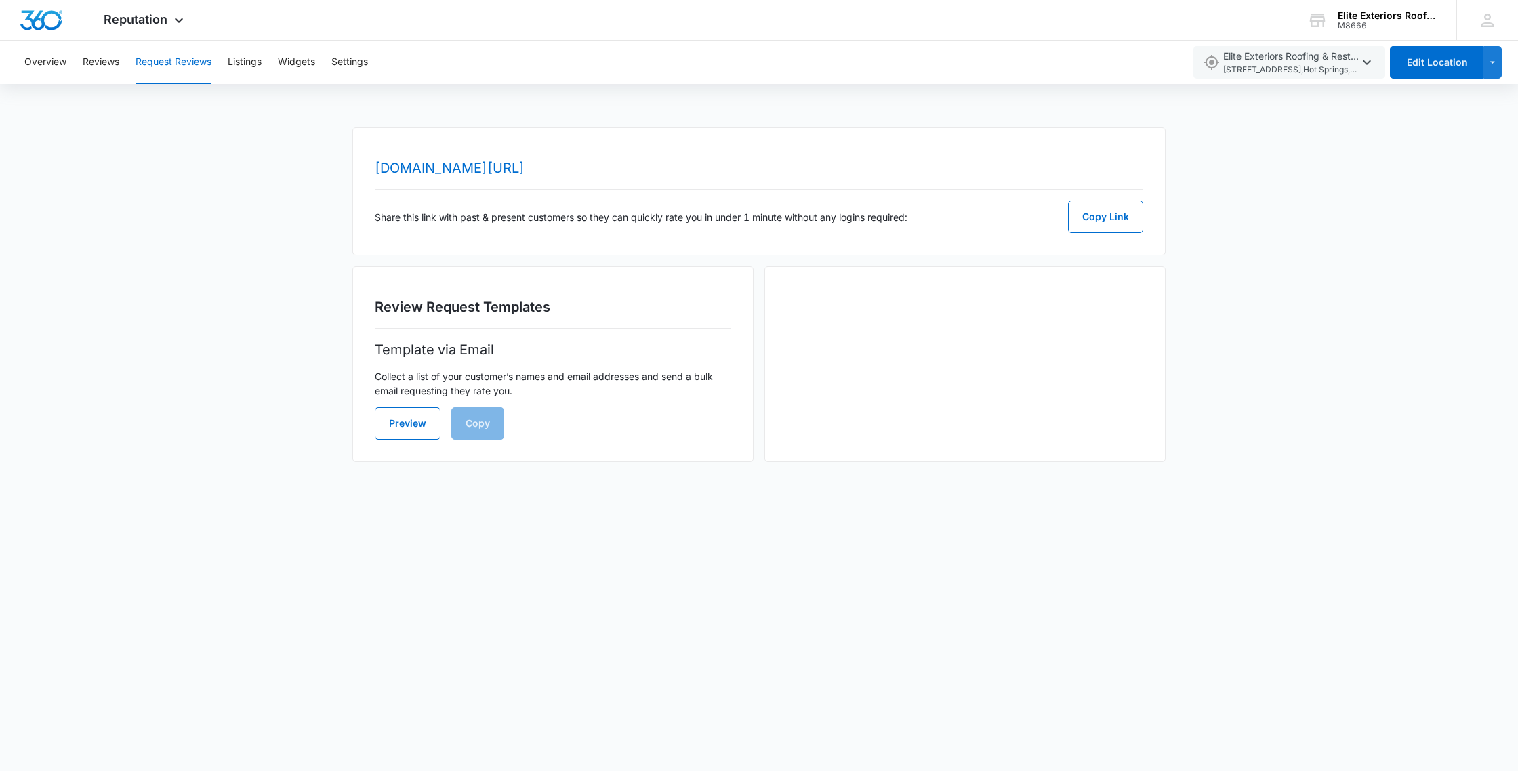
click at [226, 69] on div "Overview Reviews Request Reviews Listings Widgets Settings" at bounding box center [599, 62] width 1167 height 43
click at [239, 66] on button "Listings" at bounding box center [245, 62] width 34 height 43
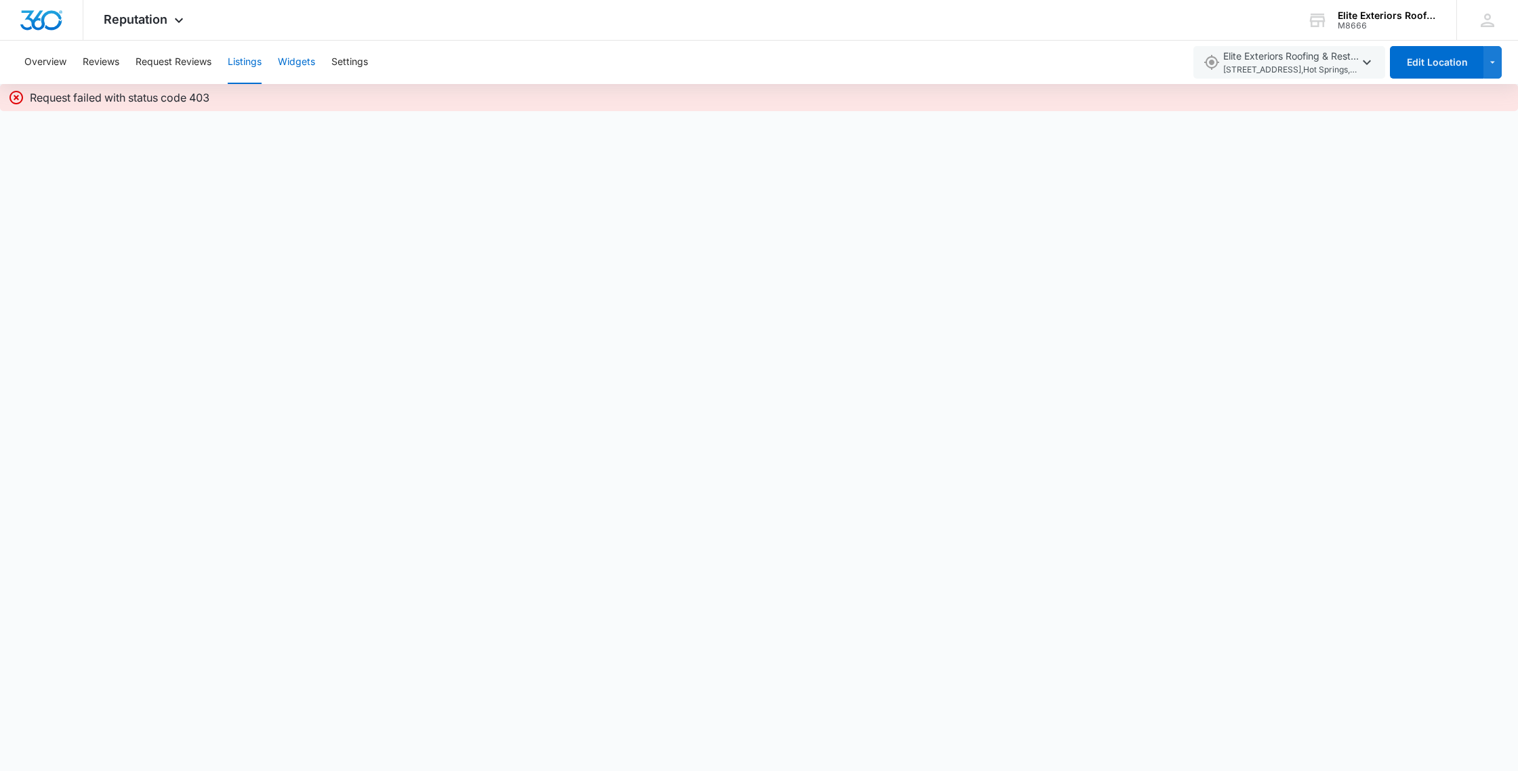
click at [304, 64] on button "Widgets" at bounding box center [296, 62] width 37 height 43
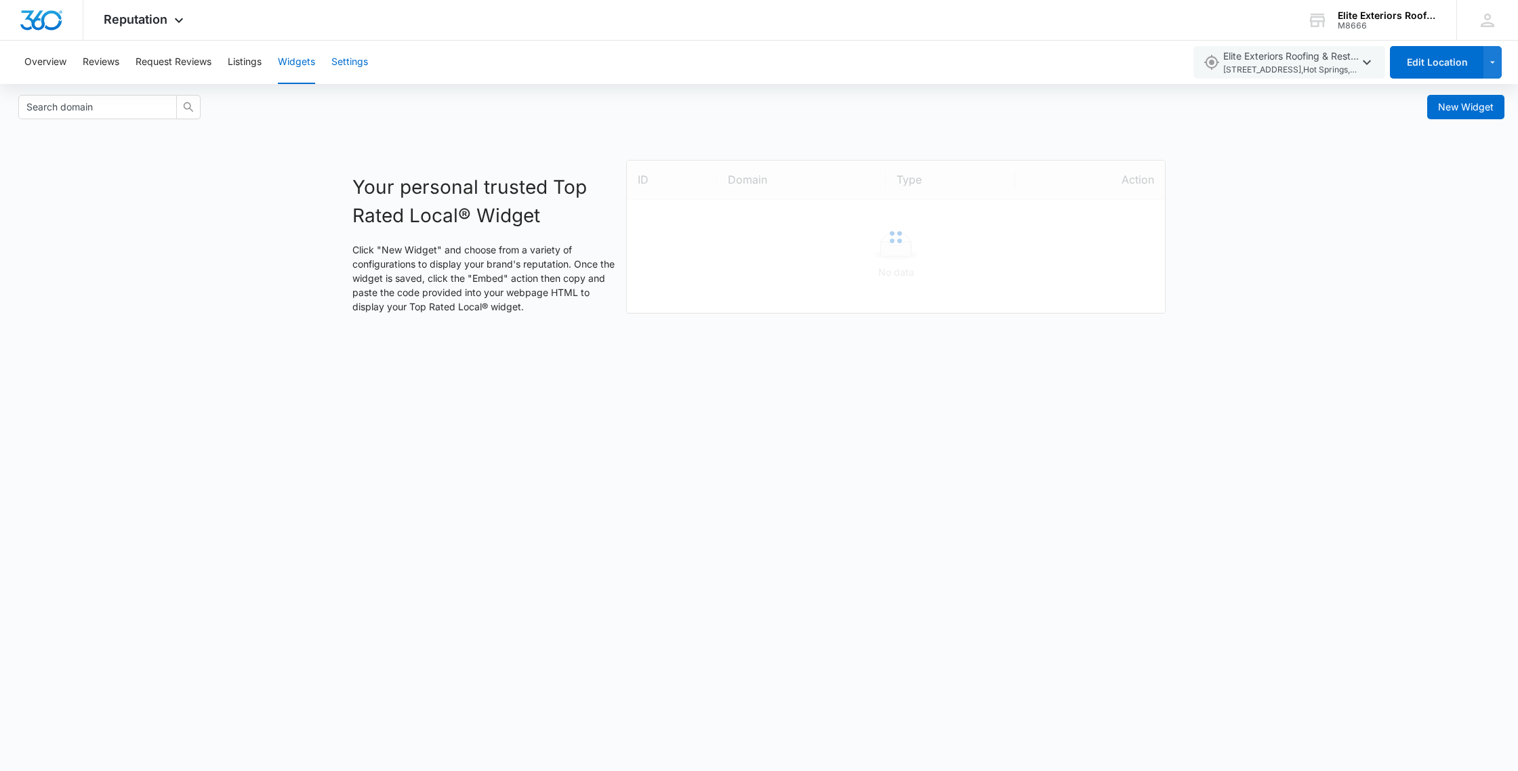
click at [337, 61] on button "Settings" at bounding box center [349, 62] width 37 height 43
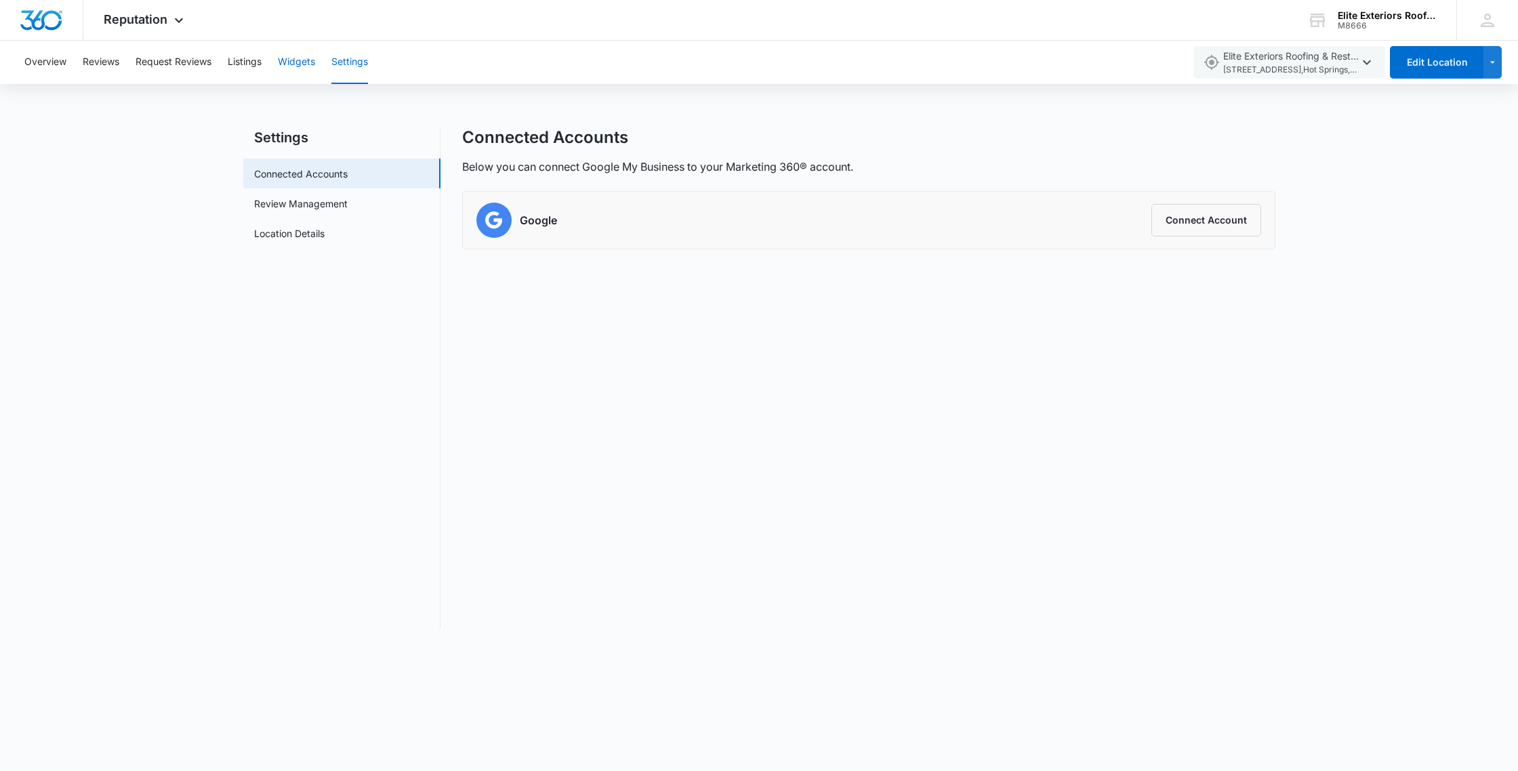
click at [293, 62] on button "Widgets" at bounding box center [296, 62] width 37 height 43
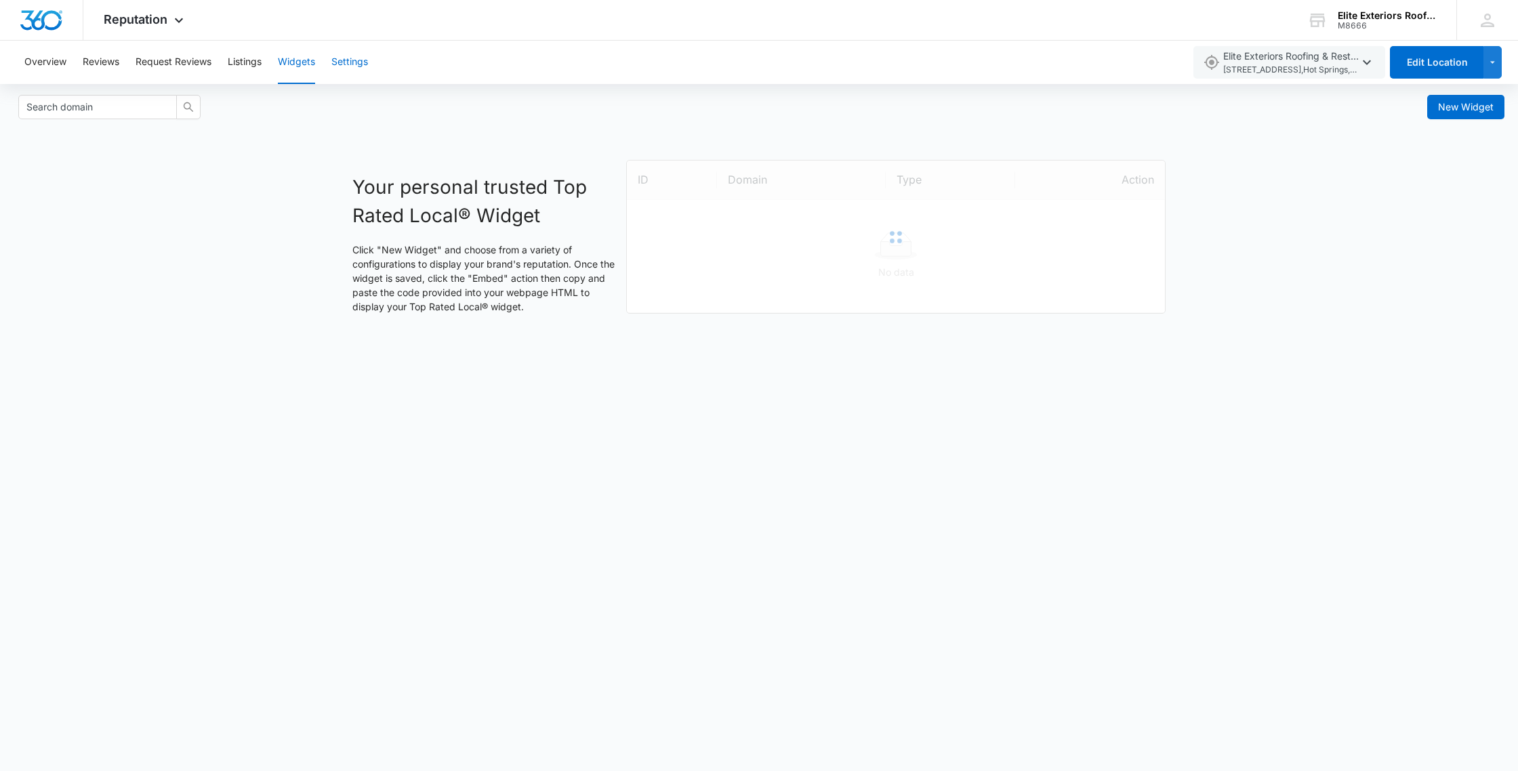
click at [334, 58] on button "Settings" at bounding box center [349, 62] width 37 height 43
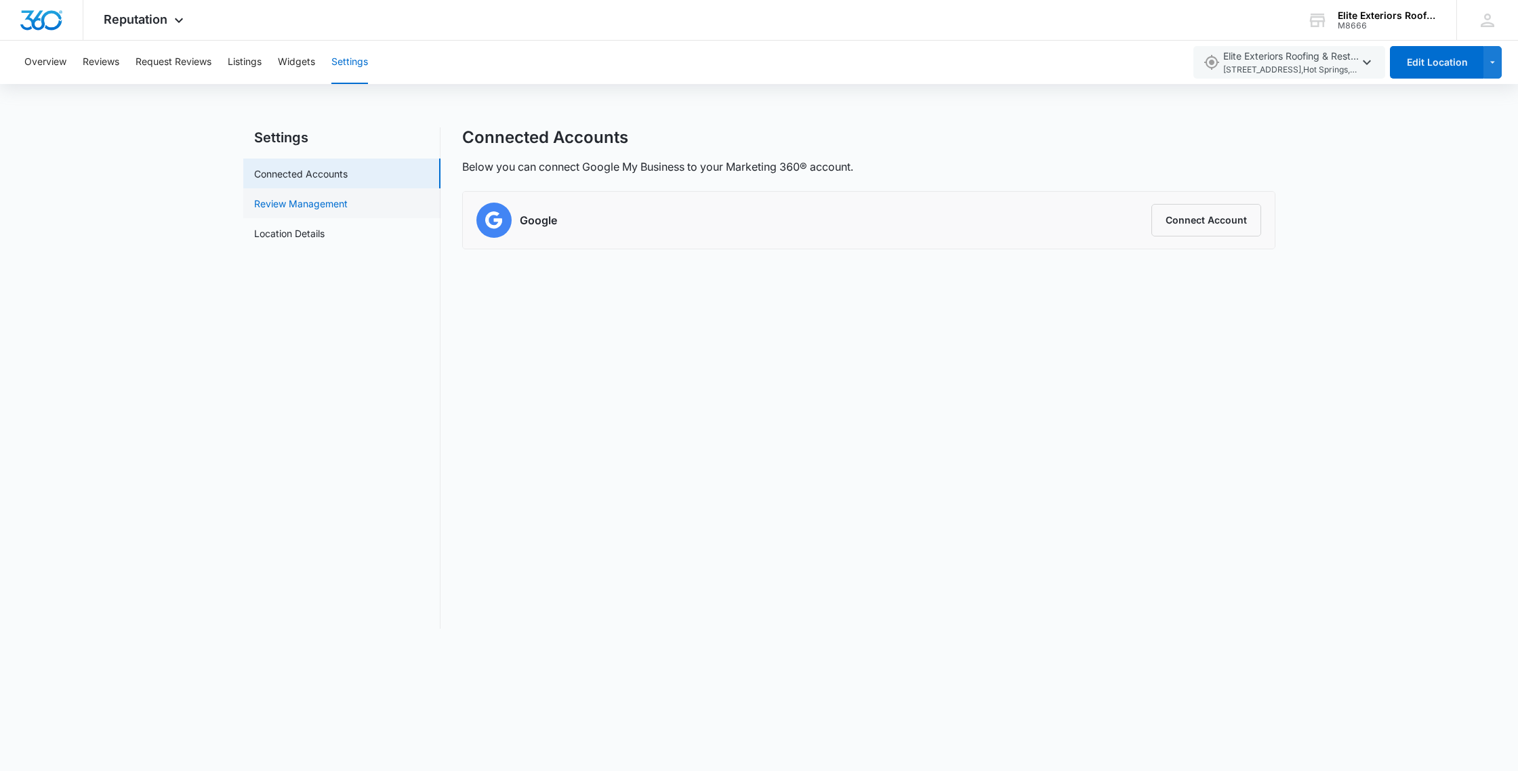
click at [348, 205] on link "Review Management" at bounding box center [300, 203] width 93 height 14
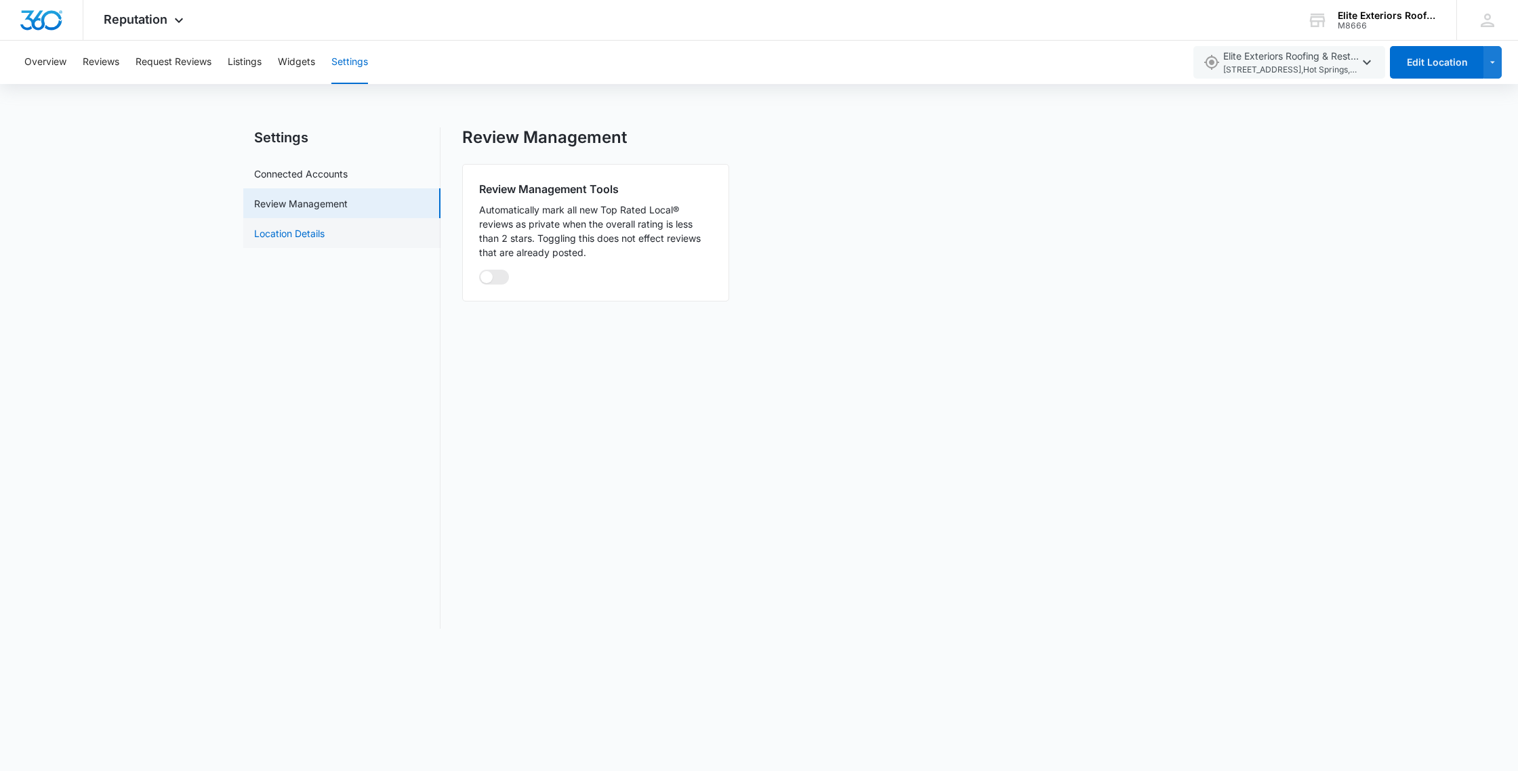
click at [325, 234] on link "Location Details" at bounding box center [289, 233] width 70 height 14
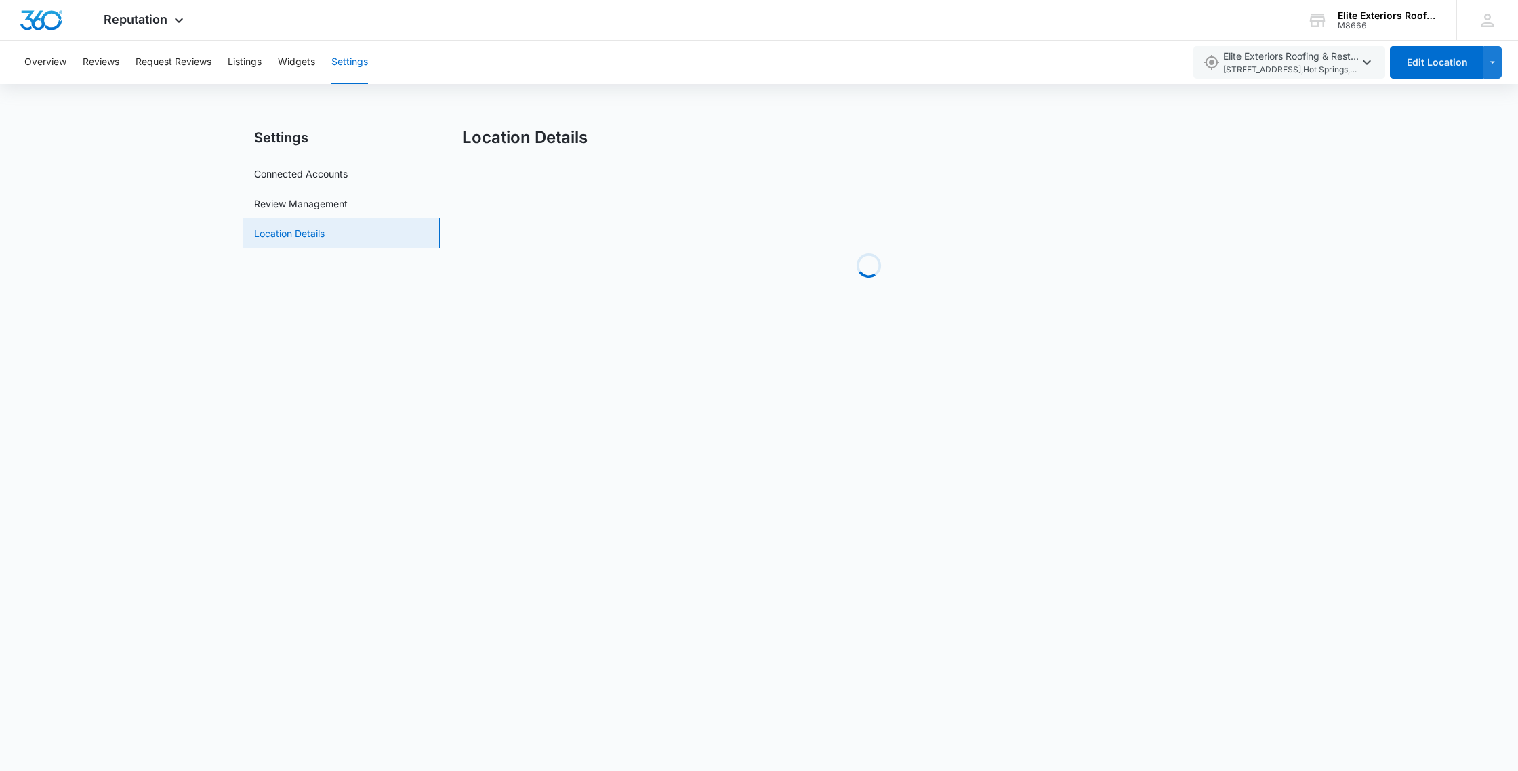
select select "Arkansas"
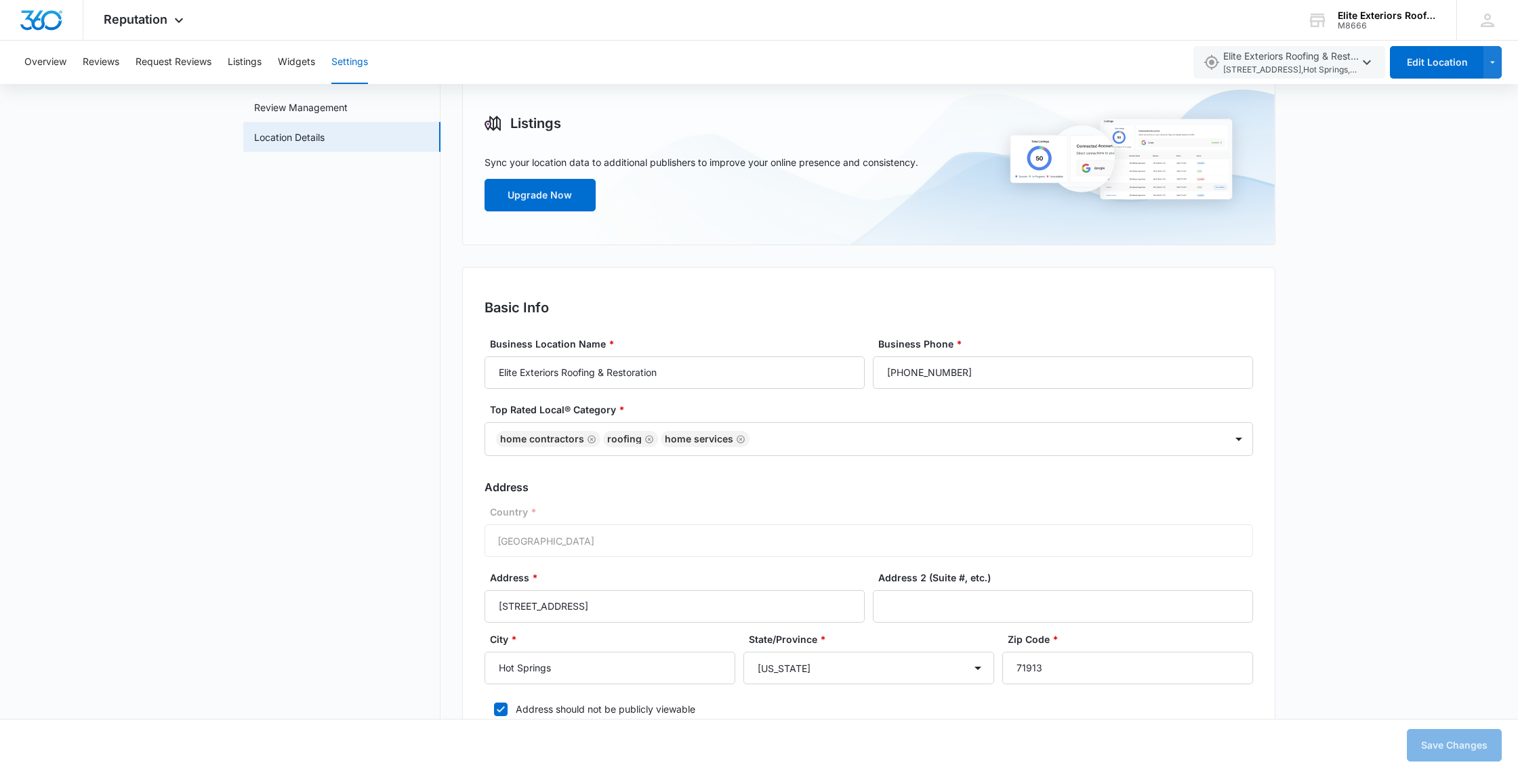
scroll to position [210, 0]
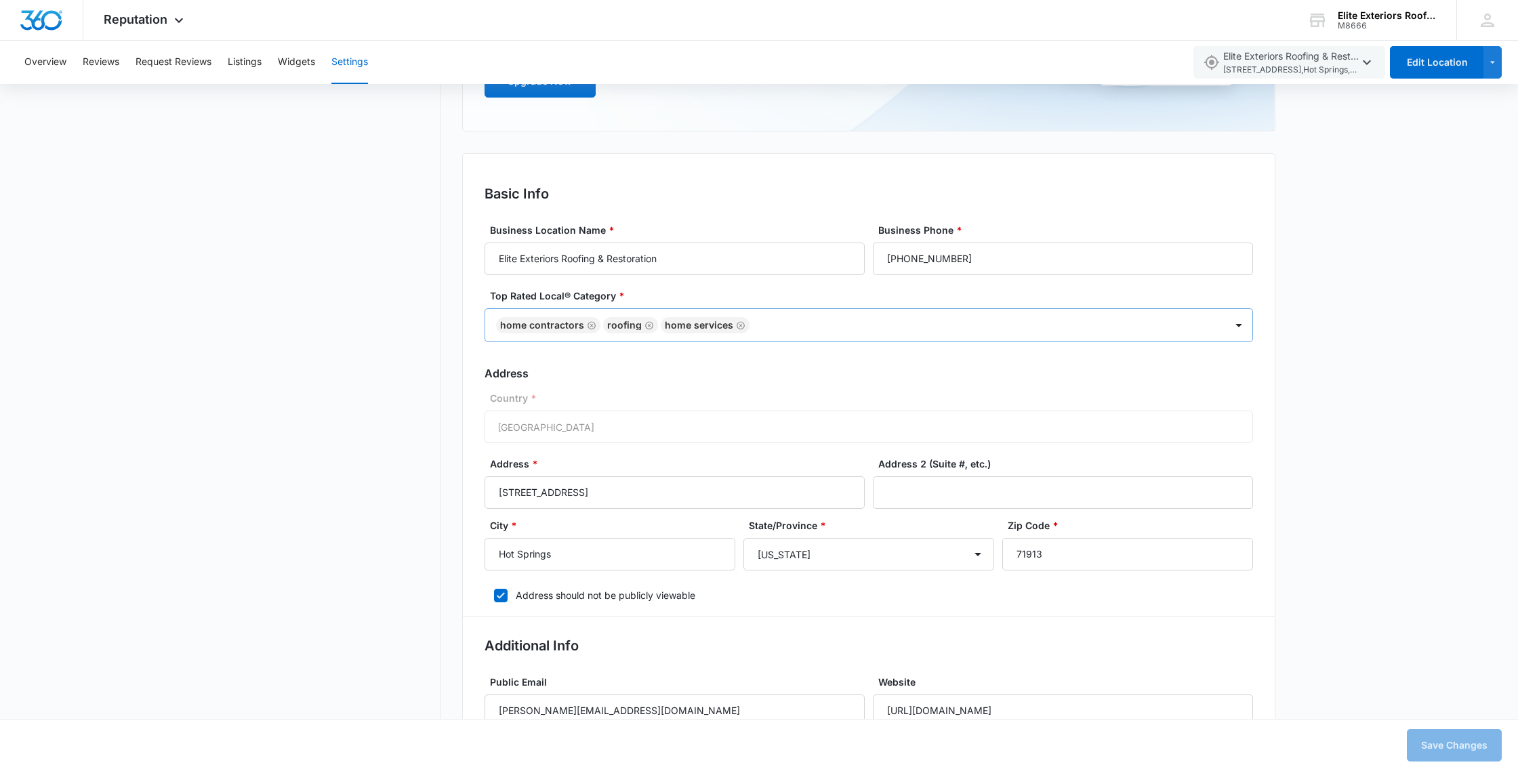
click at [775, 328] on div at bounding box center [980, 325] width 454 height 17
type input "window"
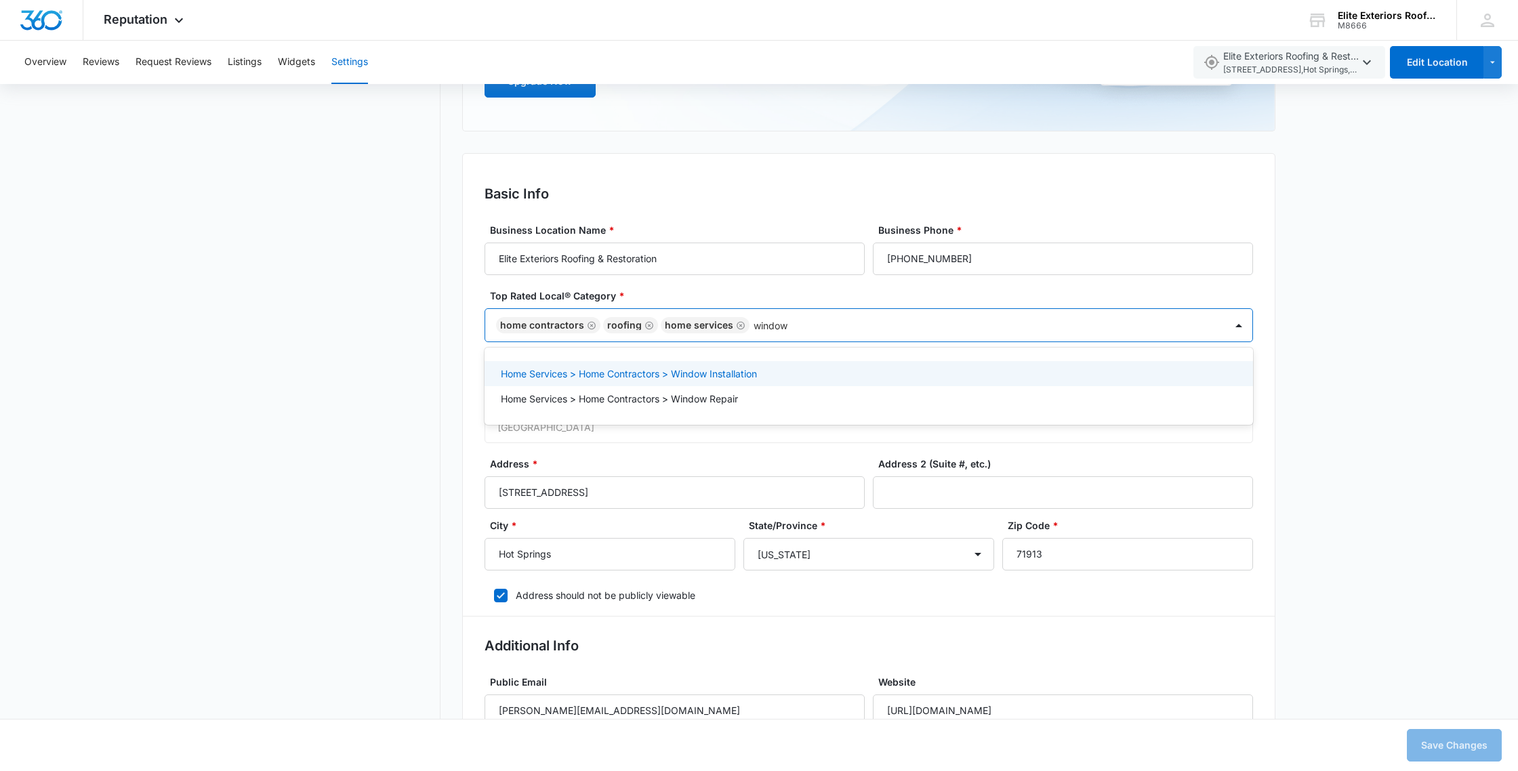
click at [748, 369] on p "Home Services > Home Contractors > Window Installation" at bounding box center [629, 374] width 256 height 14
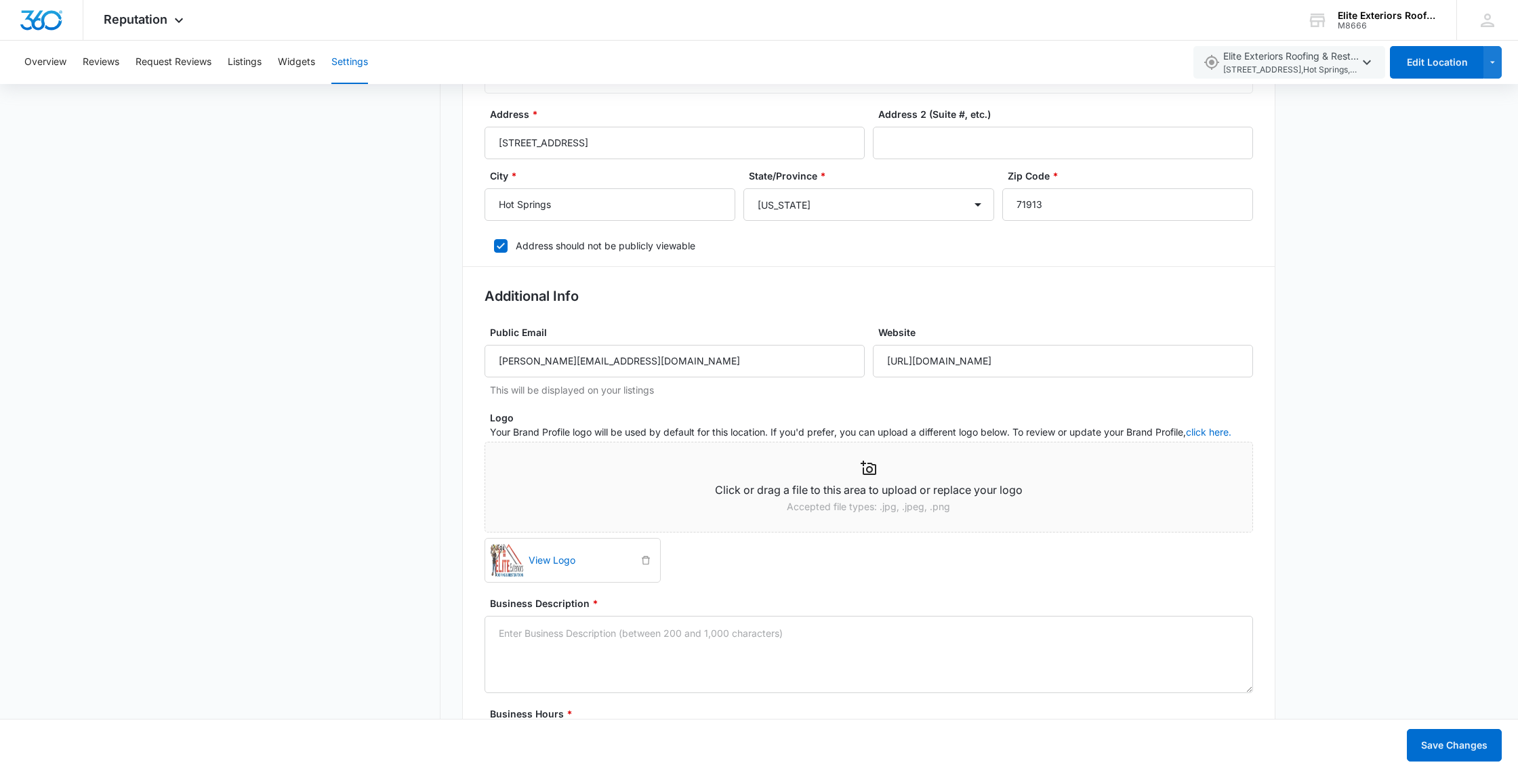
scroll to position [561, 0]
drag, startPoint x: 600, startPoint y: 357, endPoint x: 466, endPoint y: 335, distance: 135.3
type input "k"
type input "O"
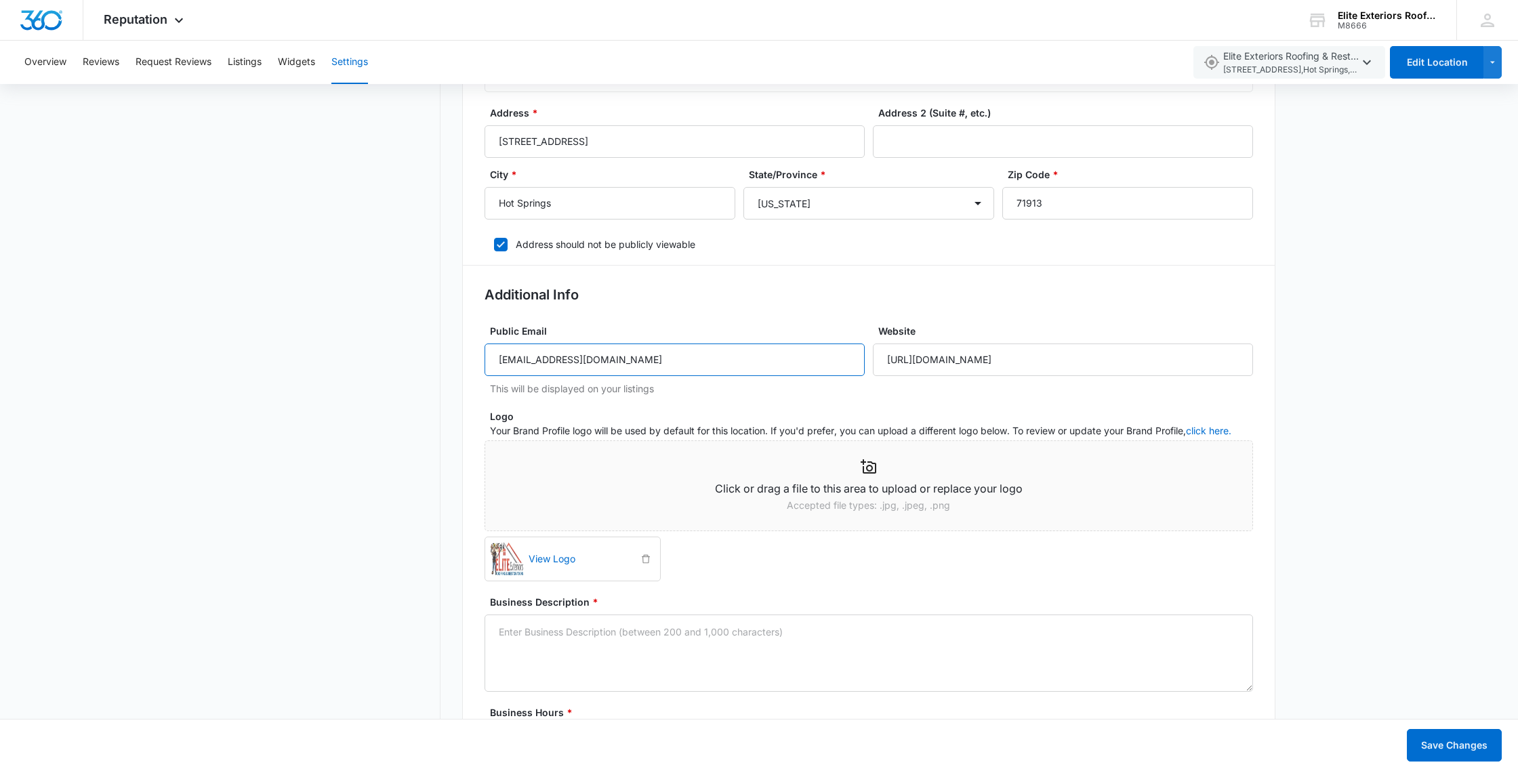
type input "Contact@eliteroofpros.com"
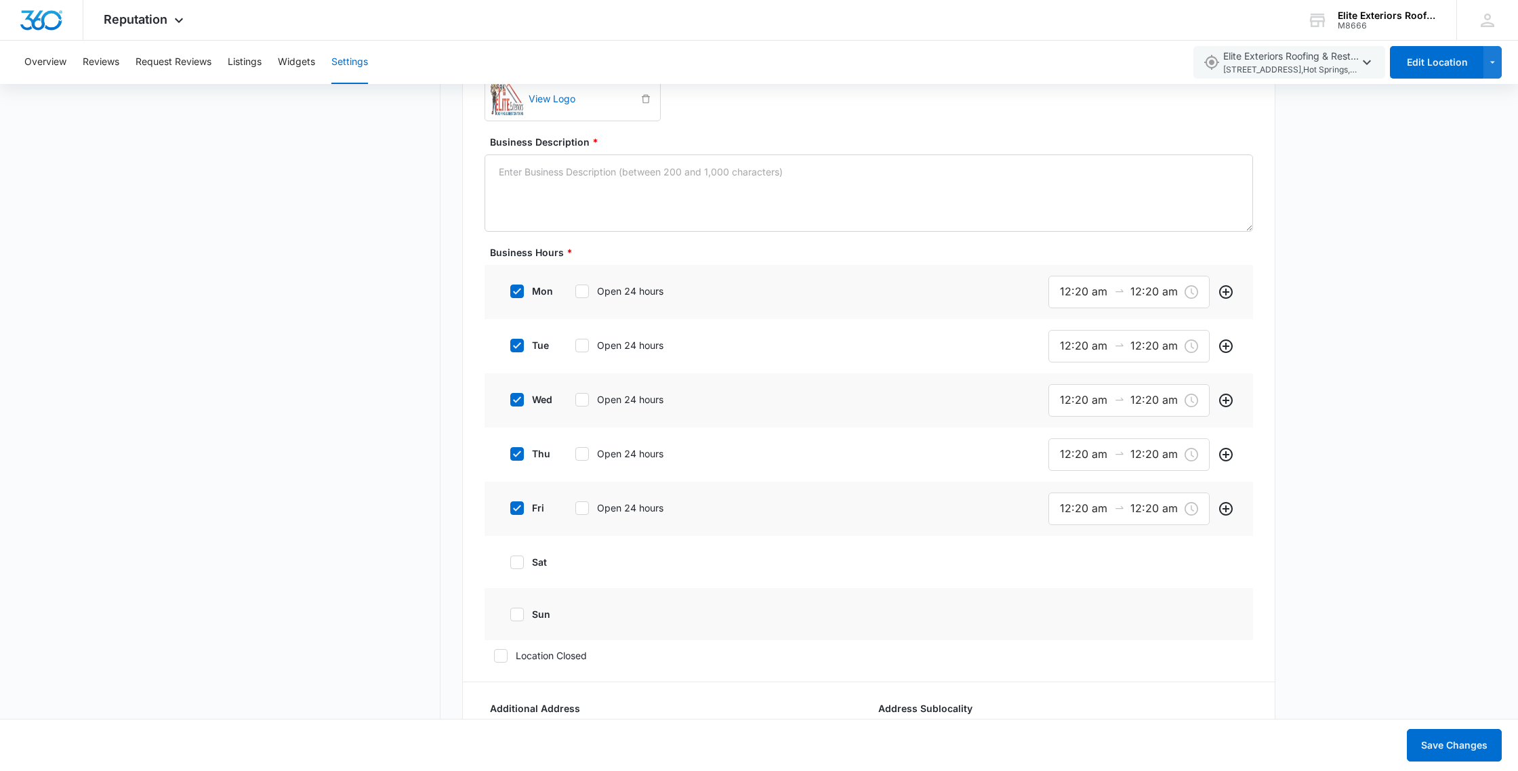
scroll to position [1024, 0]
click at [1076, 293] on input "12:20 am" at bounding box center [1084, 288] width 49 height 17
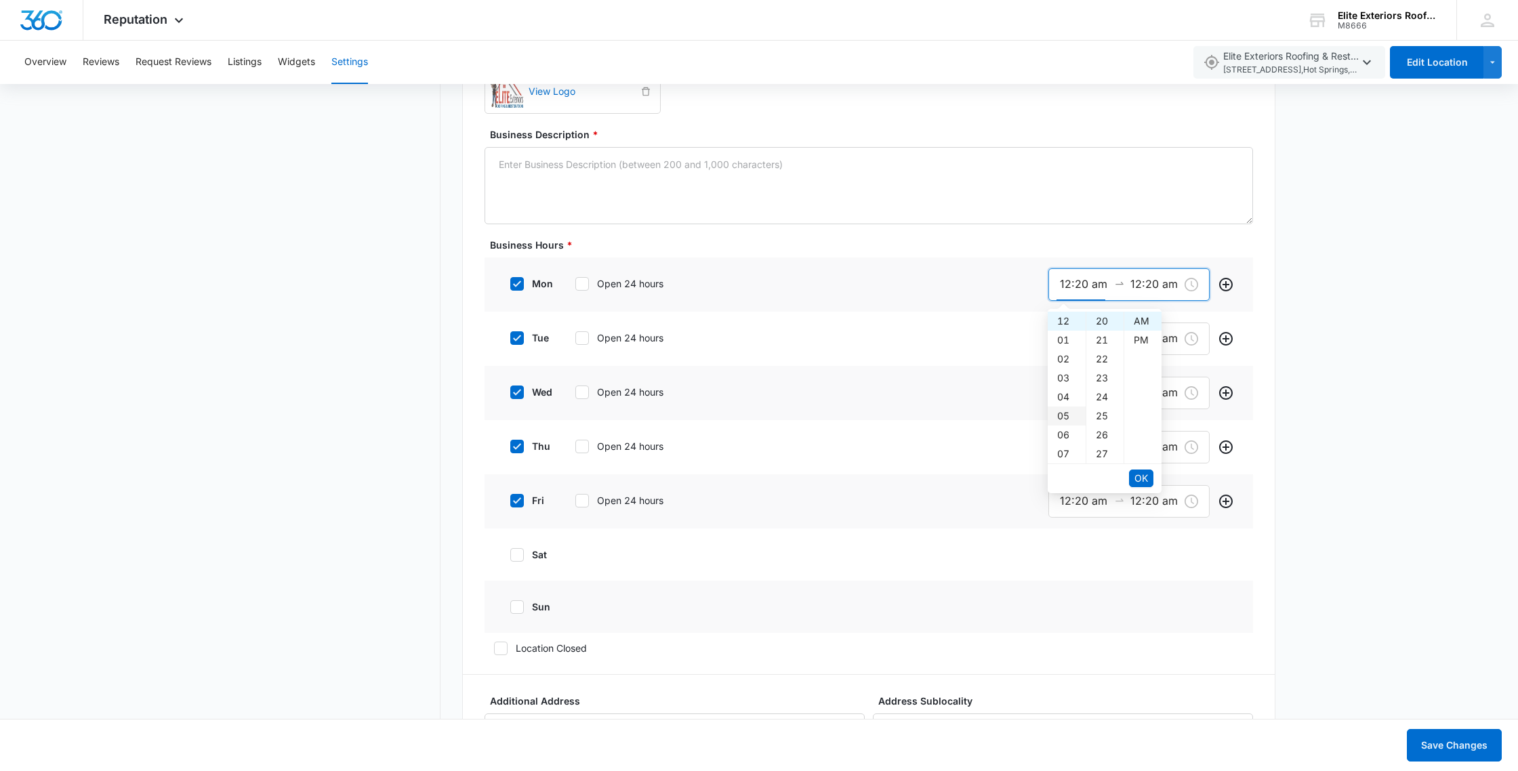
scroll to position [1014, 0]
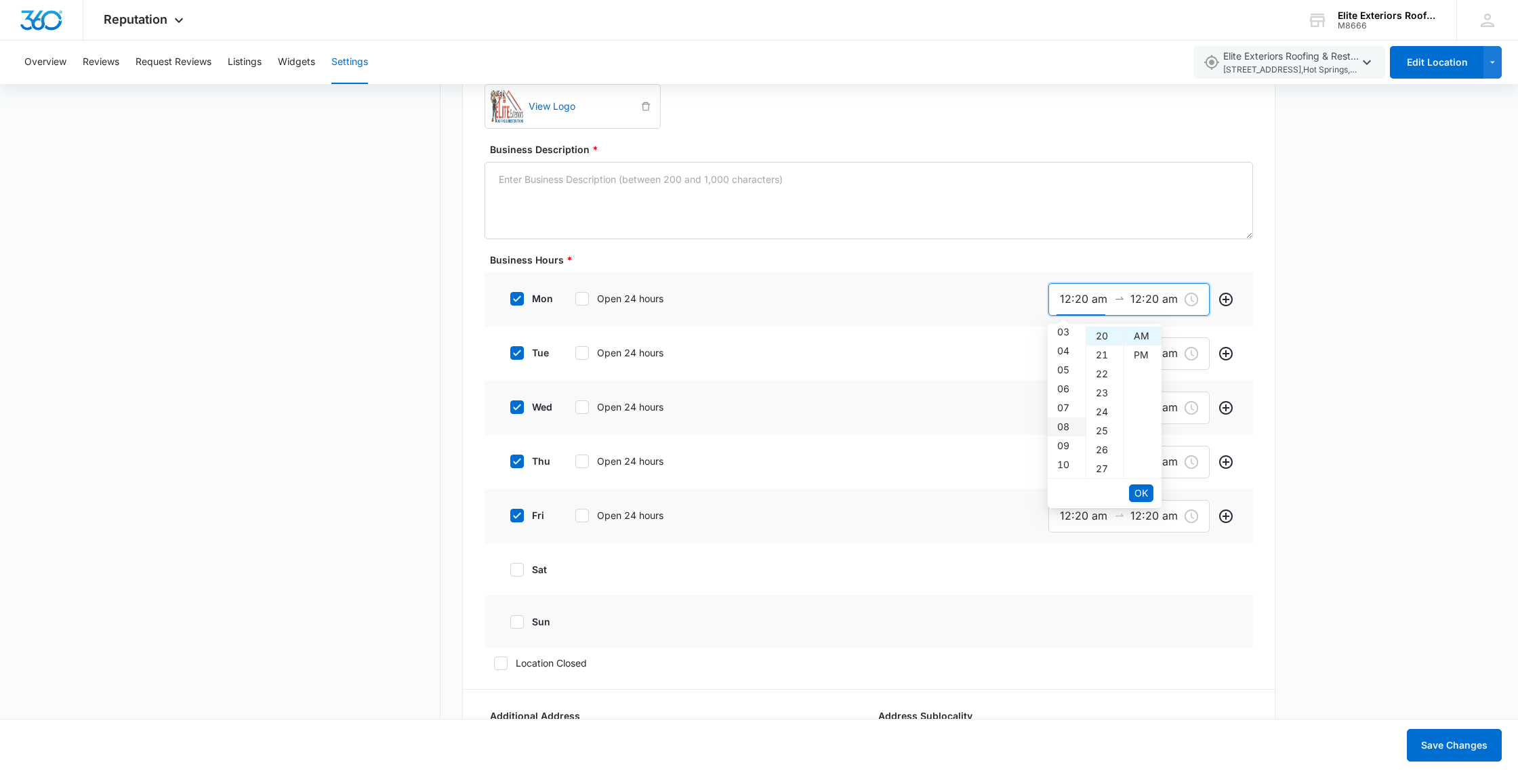
click at [1064, 424] on div "08" at bounding box center [1066, 426] width 38 height 19
click at [1101, 338] on div "00" at bounding box center [1104, 336] width 37 height 19
type input "8:00 am"
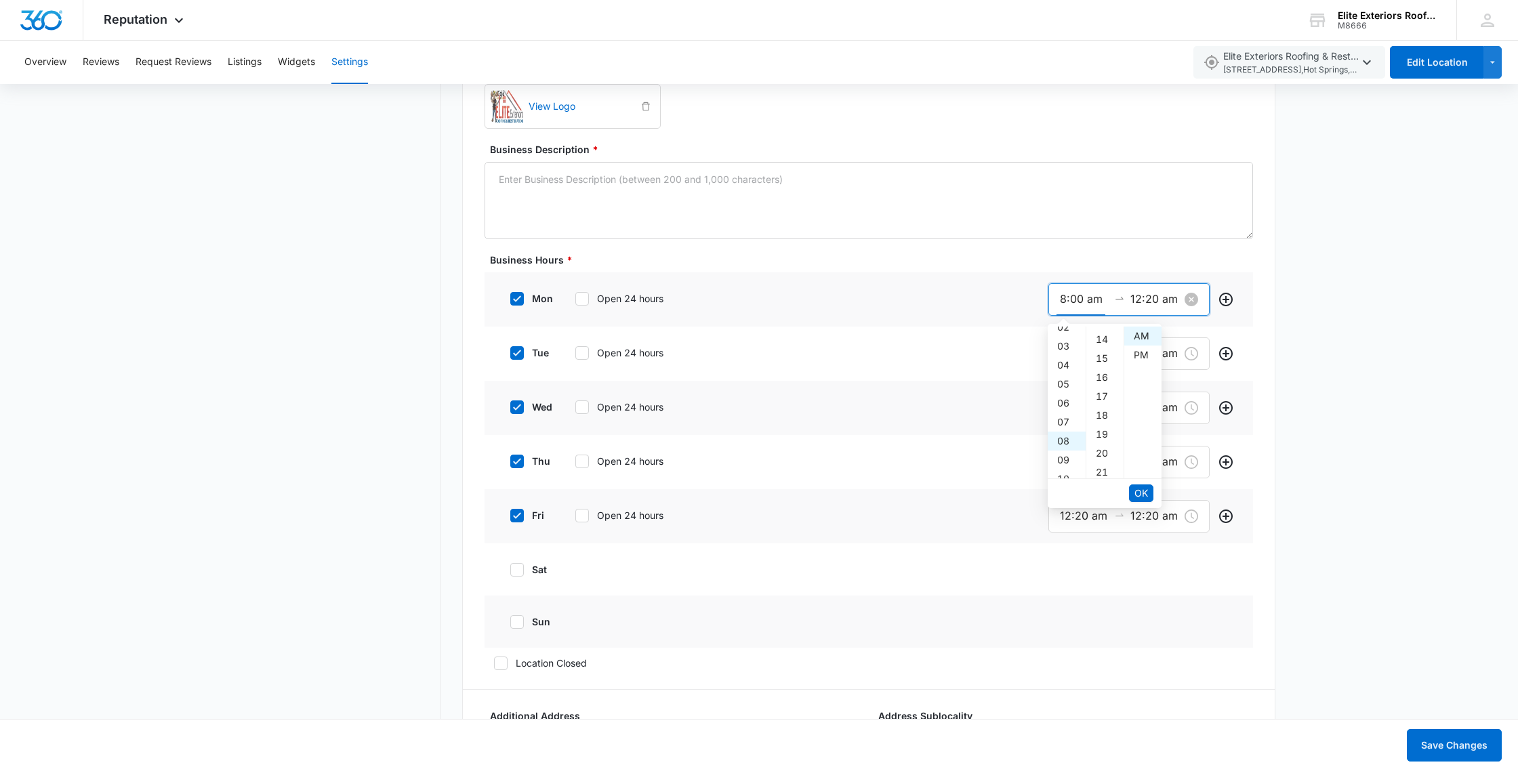
click at [1147, 297] on input "12:20 am" at bounding box center [1154, 299] width 49 height 17
click at [1060, 415] on div "05" at bounding box center [1066, 417] width 38 height 19
click at [1104, 337] on div "00" at bounding box center [1104, 336] width 37 height 19
click at [1133, 352] on div "PM" at bounding box center [1142, 355] width 37 height 19
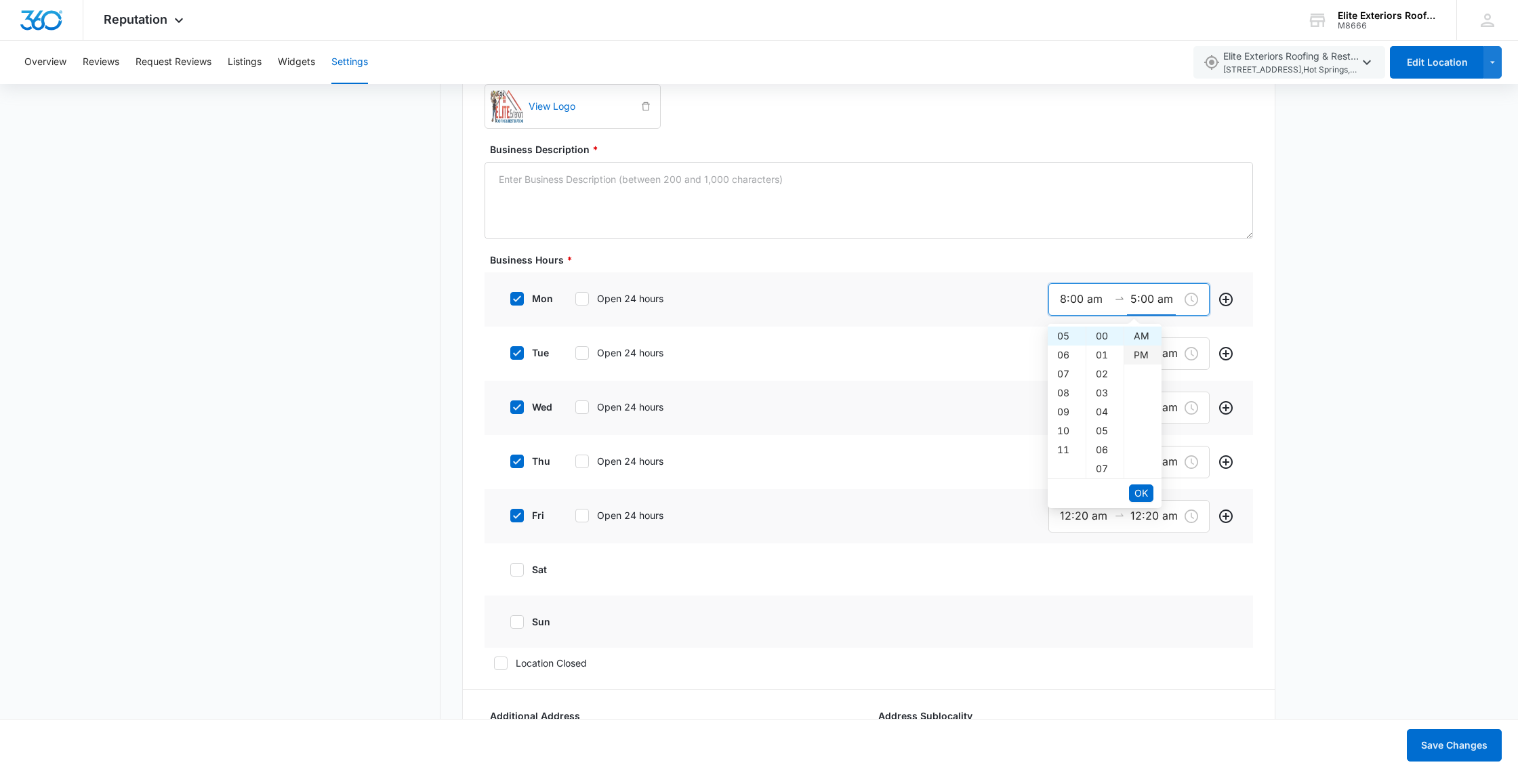
type input "5:00 pm"
type input "12:20 am"
click at [1259, 346] on div "Basic Info Business Location Name * Elite Exteriors Roofing & Restoration Busin…" at bounding box center [868, 722] width 813 height 2744
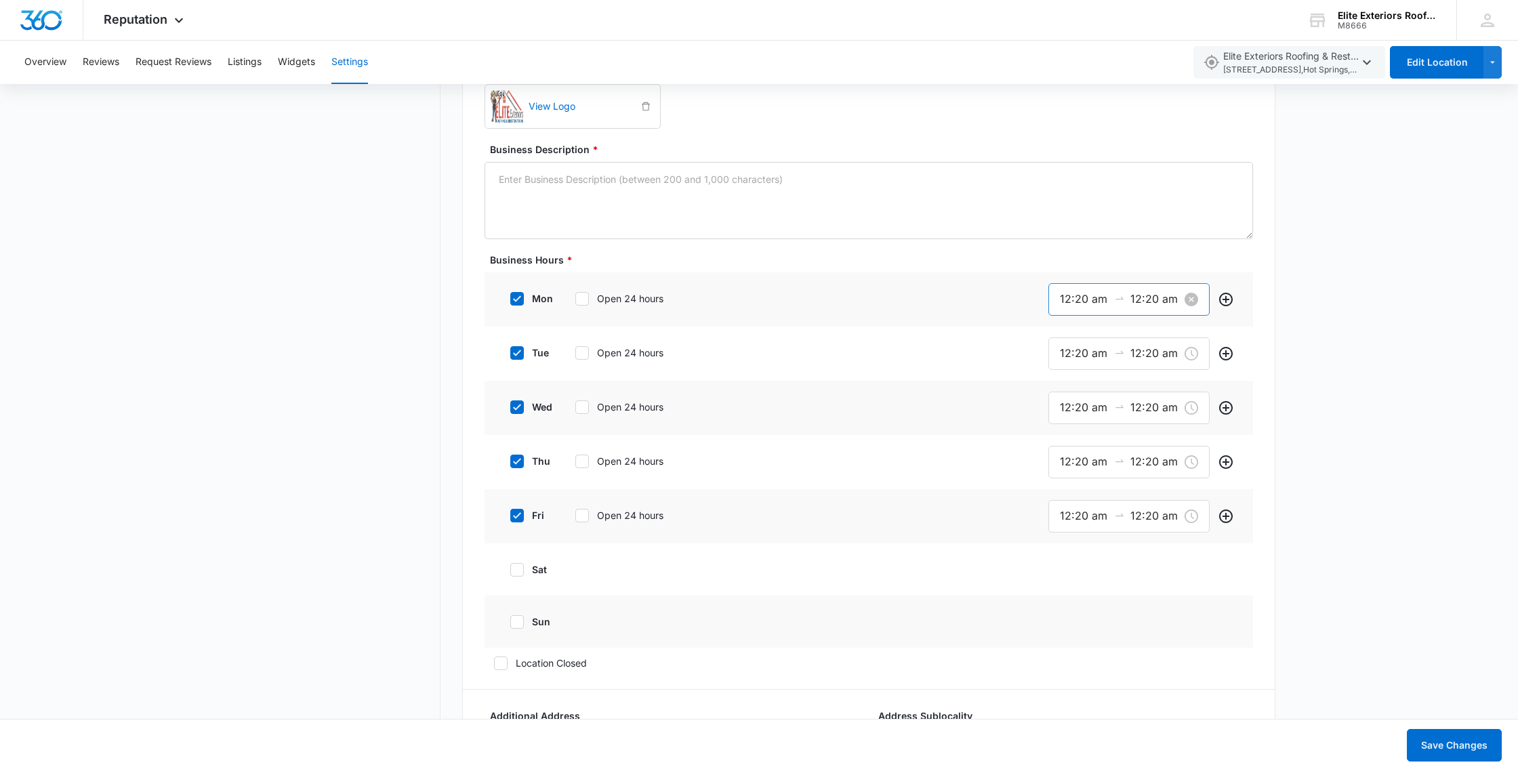
click at [1143, 308] on div "12:20 am 12:20 am" at bounding box center [1128, 299] width 161 height 33
drag, startPoint x: 1085, startPoint y: 297, endPoint x: 1045, endPoint y: 297, distance: 40.6
click at [1045, 298] on div "mon Open 24 hours 12:20 am 12:20 am" at bounding box center [868, 299] width 768 height 54
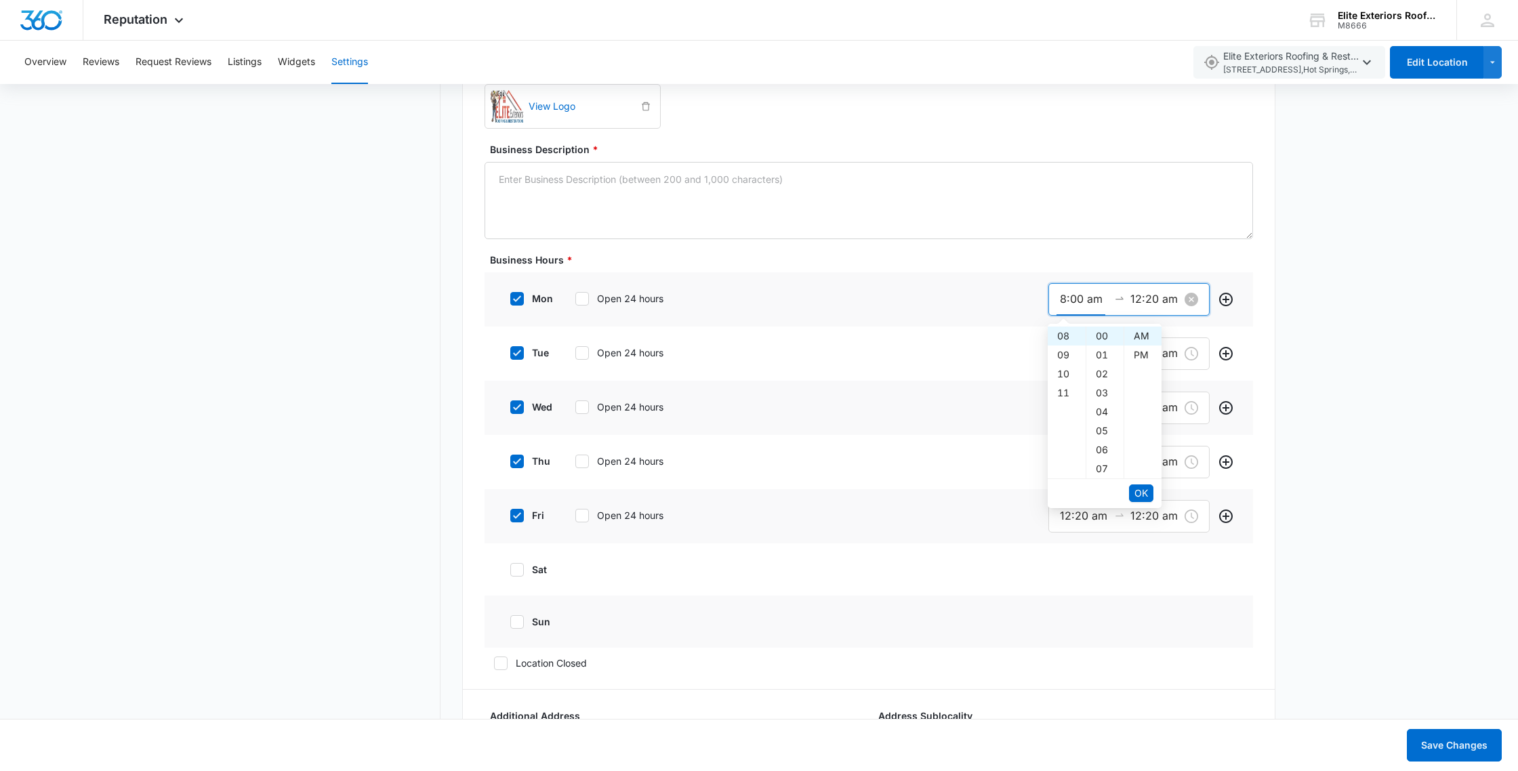
type input "8:00 am"
click at [1153, 300] on input "12:20 am" at bounding box center [1154, 299] width 49 height 17
click at [1138, 297] on input "12:20 am" at bounding box center [1154, 299] width 49 height 17
type input "1"
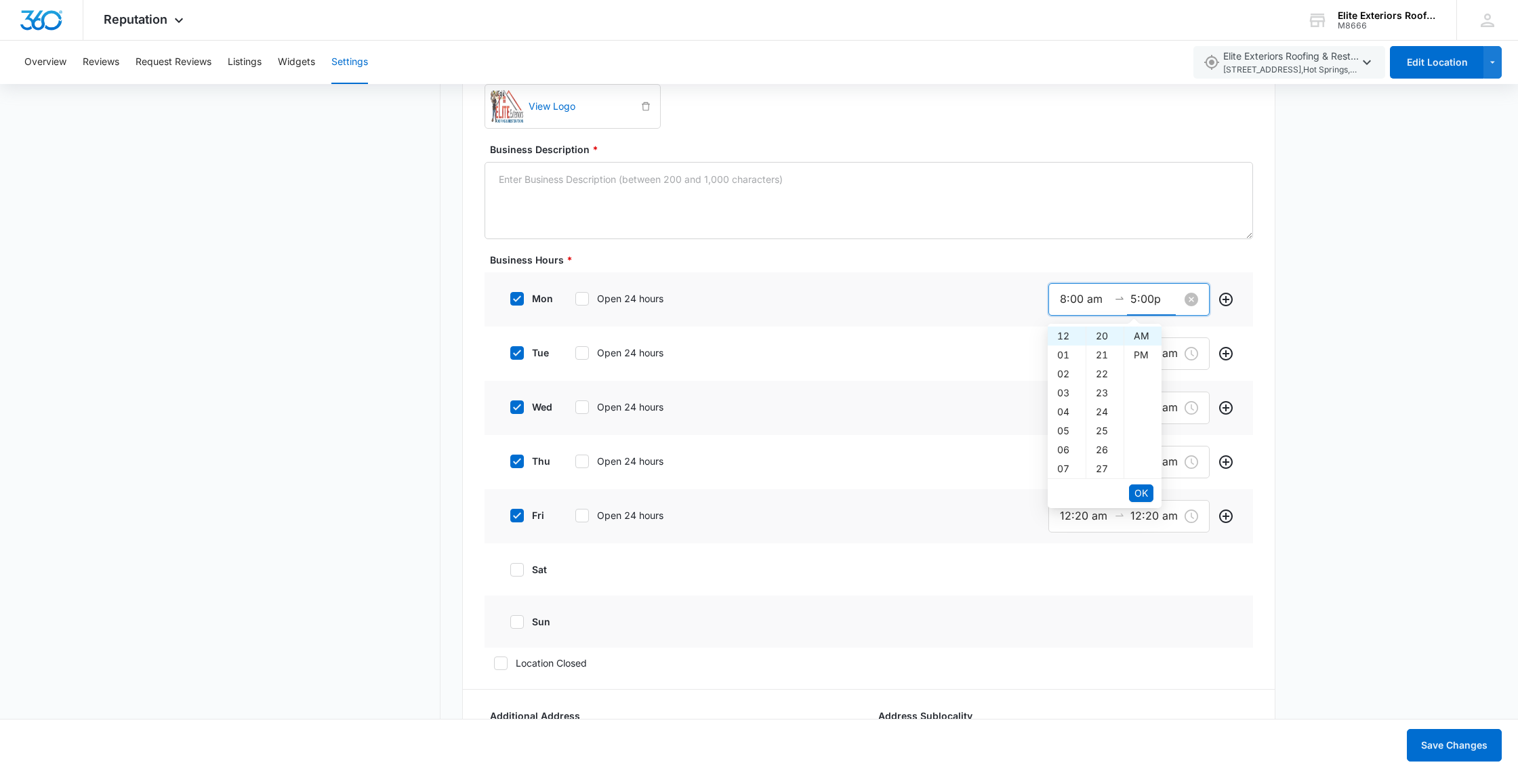
type input "5:00pm"
click at [1140, 492] on span "OK" at bounding box center [1141, 493] width 14 height 15
type input "12:20 am"
type input "8:00 am"
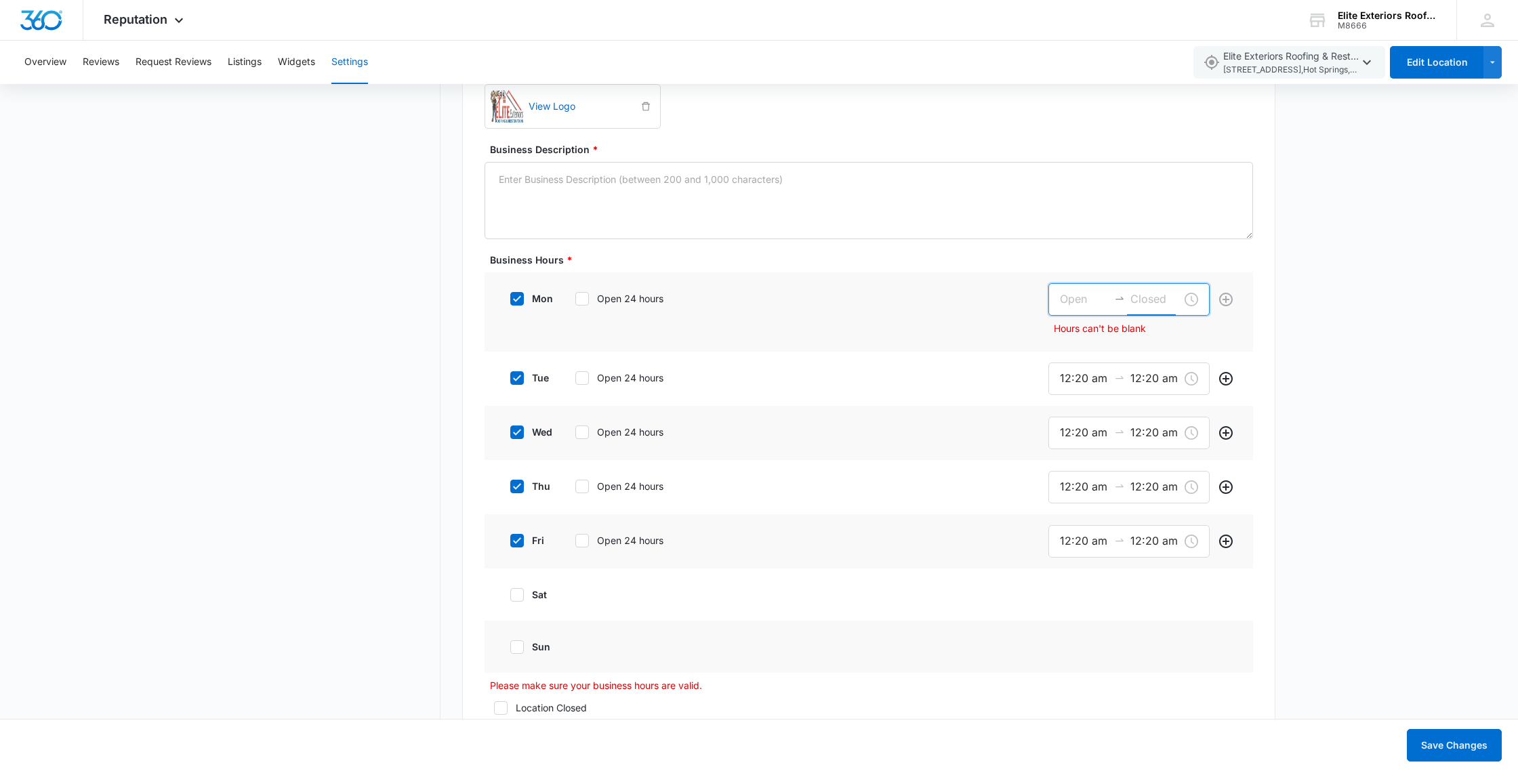
click at [1087, 301] on input at bounding box center [1084, 299] width 49 height 17
type input "8:00AM"
click at [1142, 296] on input at bounding box center [1154, 299] width 49 height 17
type input "5:00PM"
click at [1270, 341] on div "Basic Info Business Location Name * Elite Exteriors Roofing & Restoration Busin…" at bounding box center [868, 744] width 813 height 2789
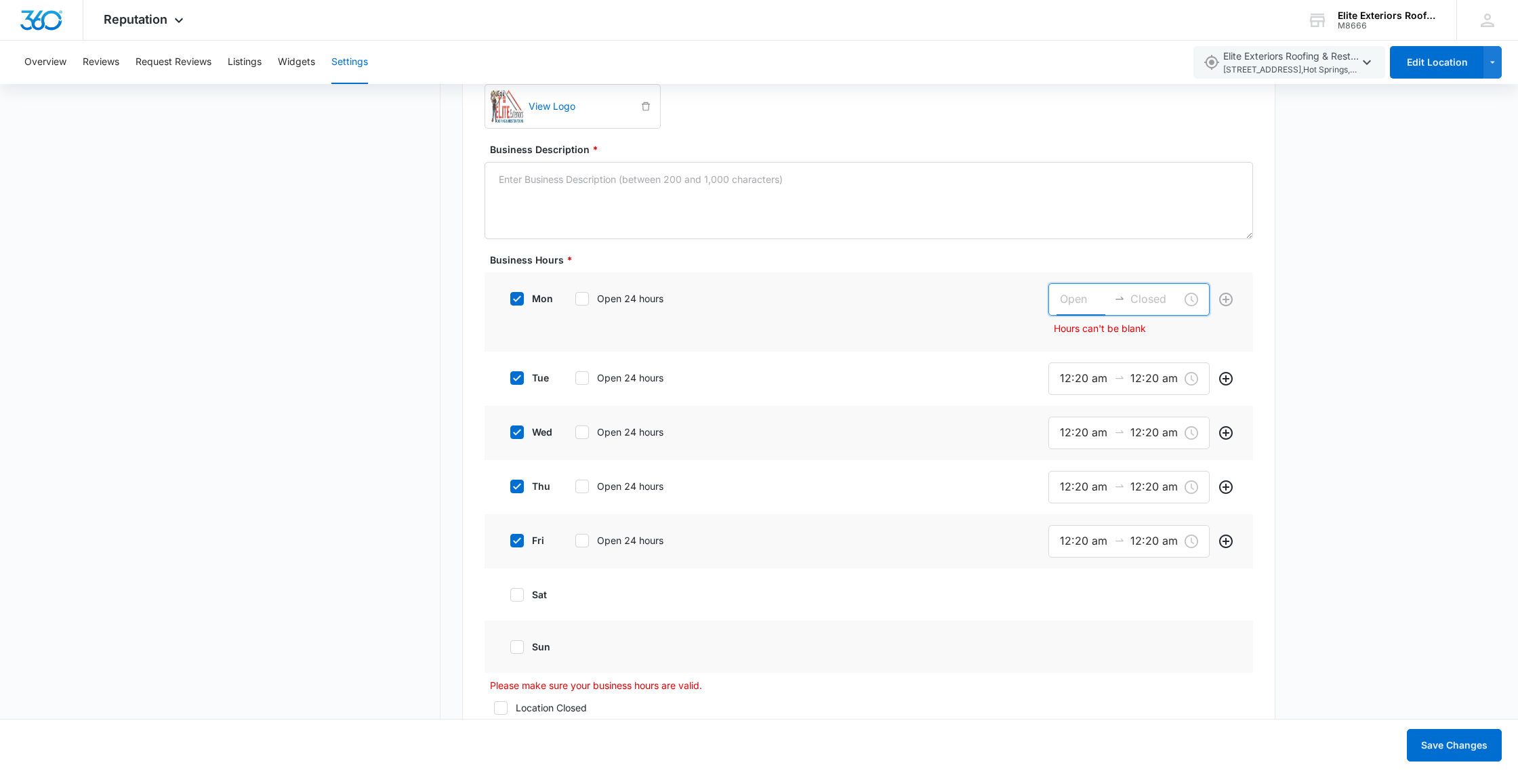
click at [1080, 299] on input at bounding box center [1084, 299] width 49 height 17
click at [1069, 396] on div "08" at bounding box center [1066, 392] width 38 height 19
type input "8:00 am"
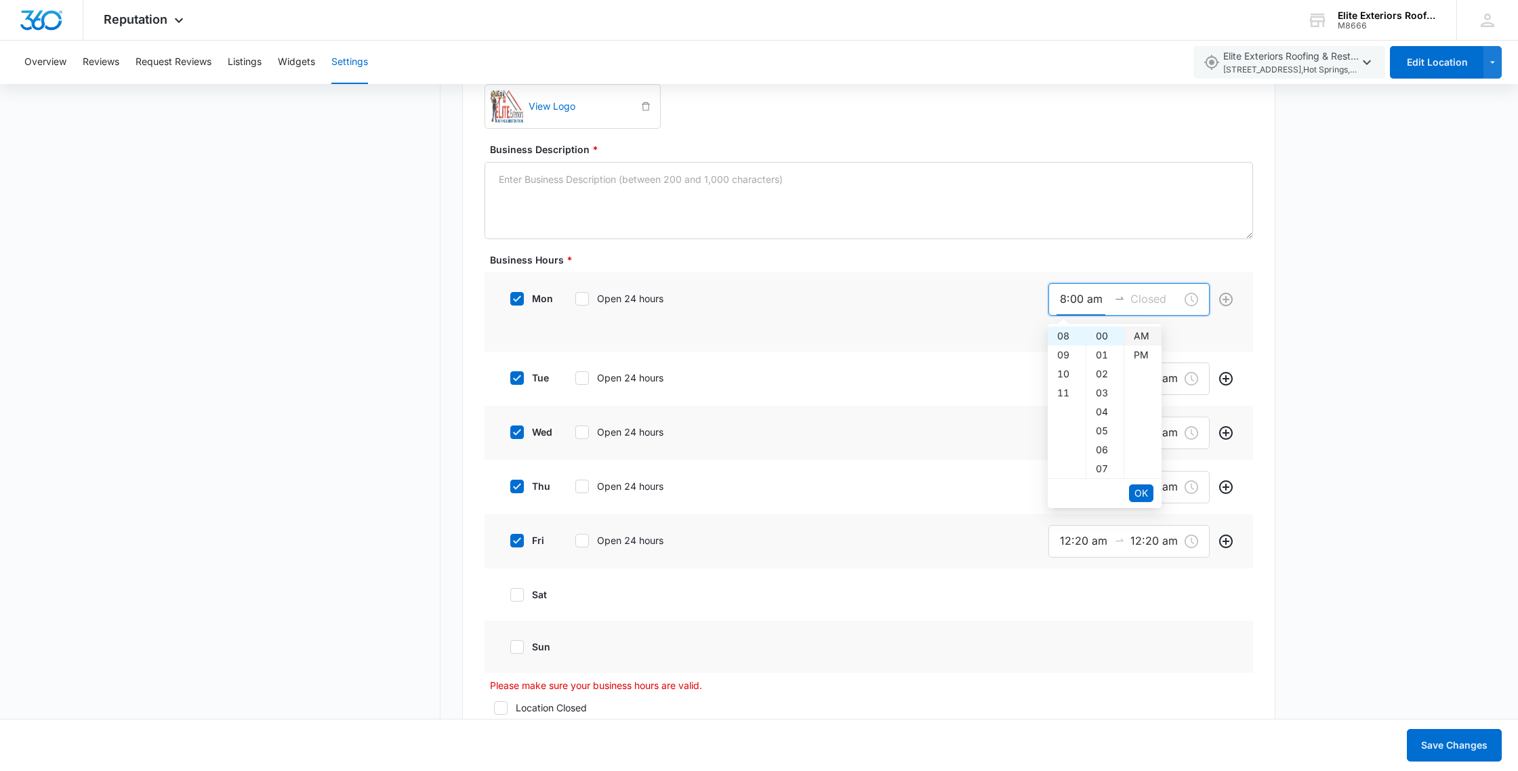
click at [1139, 336] on div "AM" at bounding box center [1142, 336] width 37 height 19
click at [1146, 301] on input at bounding box center [1154, 299] width 49 height 17
click at [1065, 358] on div "05" at bounding box center [1066, 353] width 38 height 19
click at [1131, 352] on div "PM" at bounding box center [1142, 355] width 37 height 19
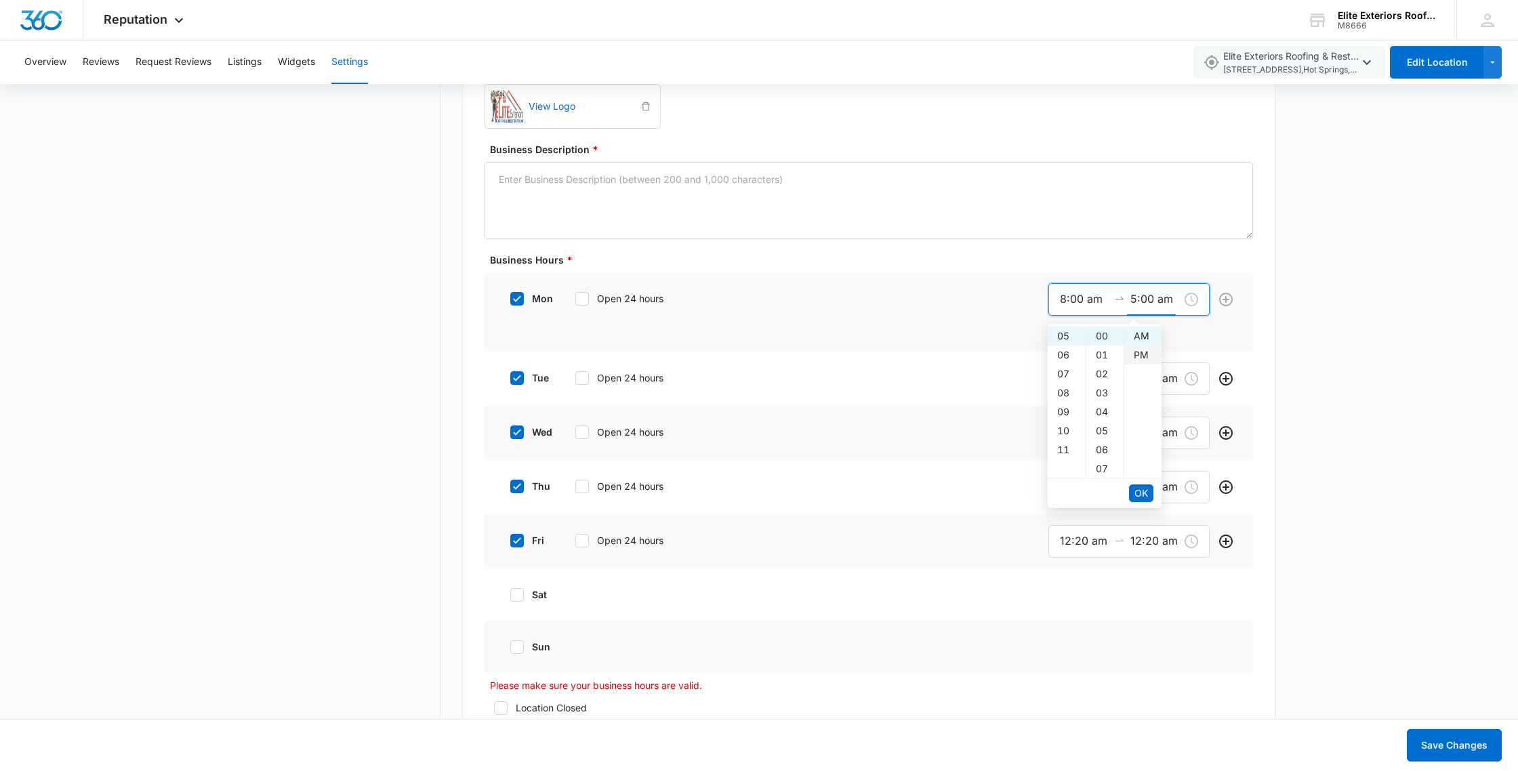
type input "5:00 pm"
click at [1106, 338] on div "00" at bounding box center [1104, 336] width 37 height 19
click at [1138, 493] on span "OK" at bounding box center [1141, 493] width 14 height 15
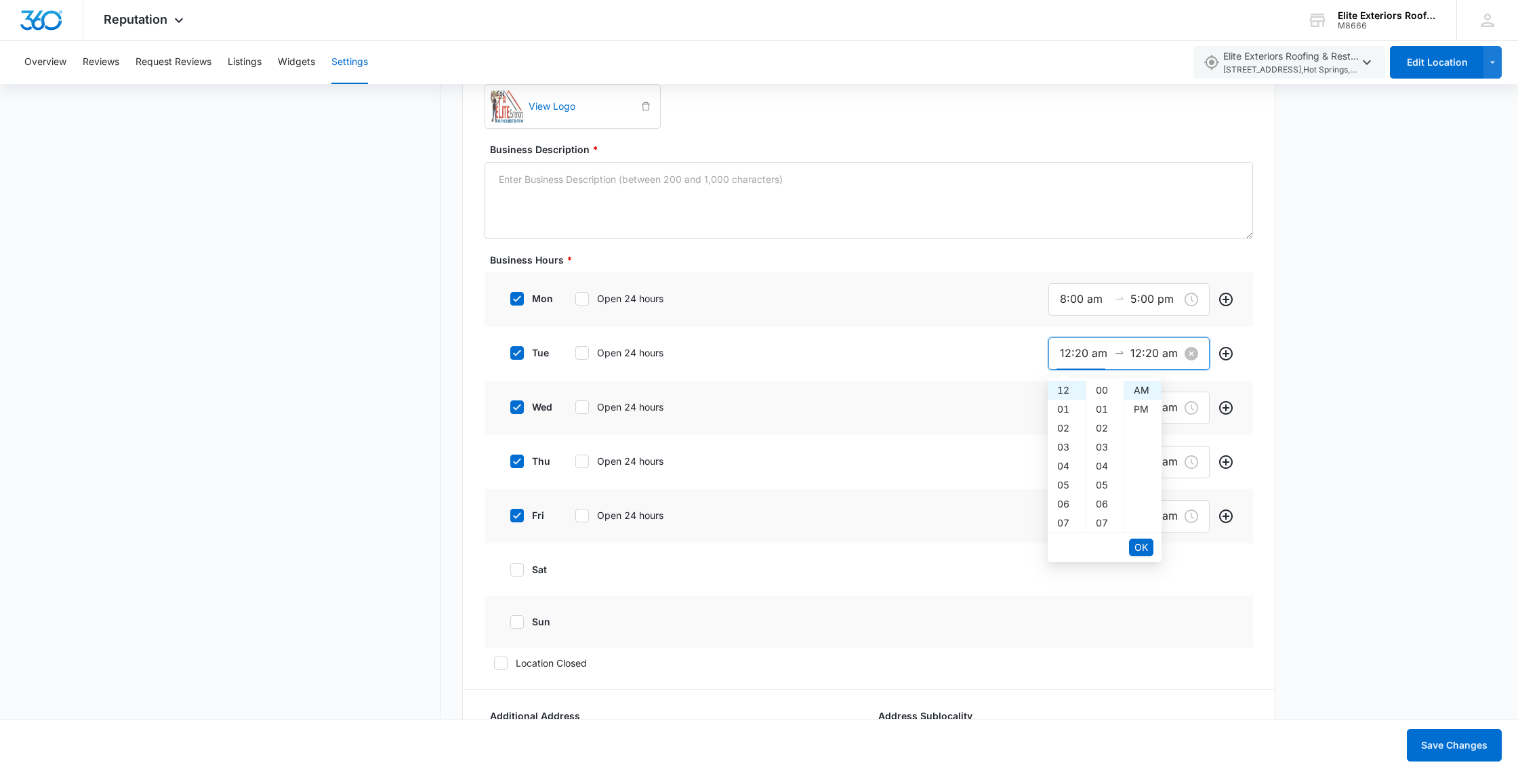
click at [1096, 356] on input "12:20 am" at bounding box center [1084, 353] width 49 height 17
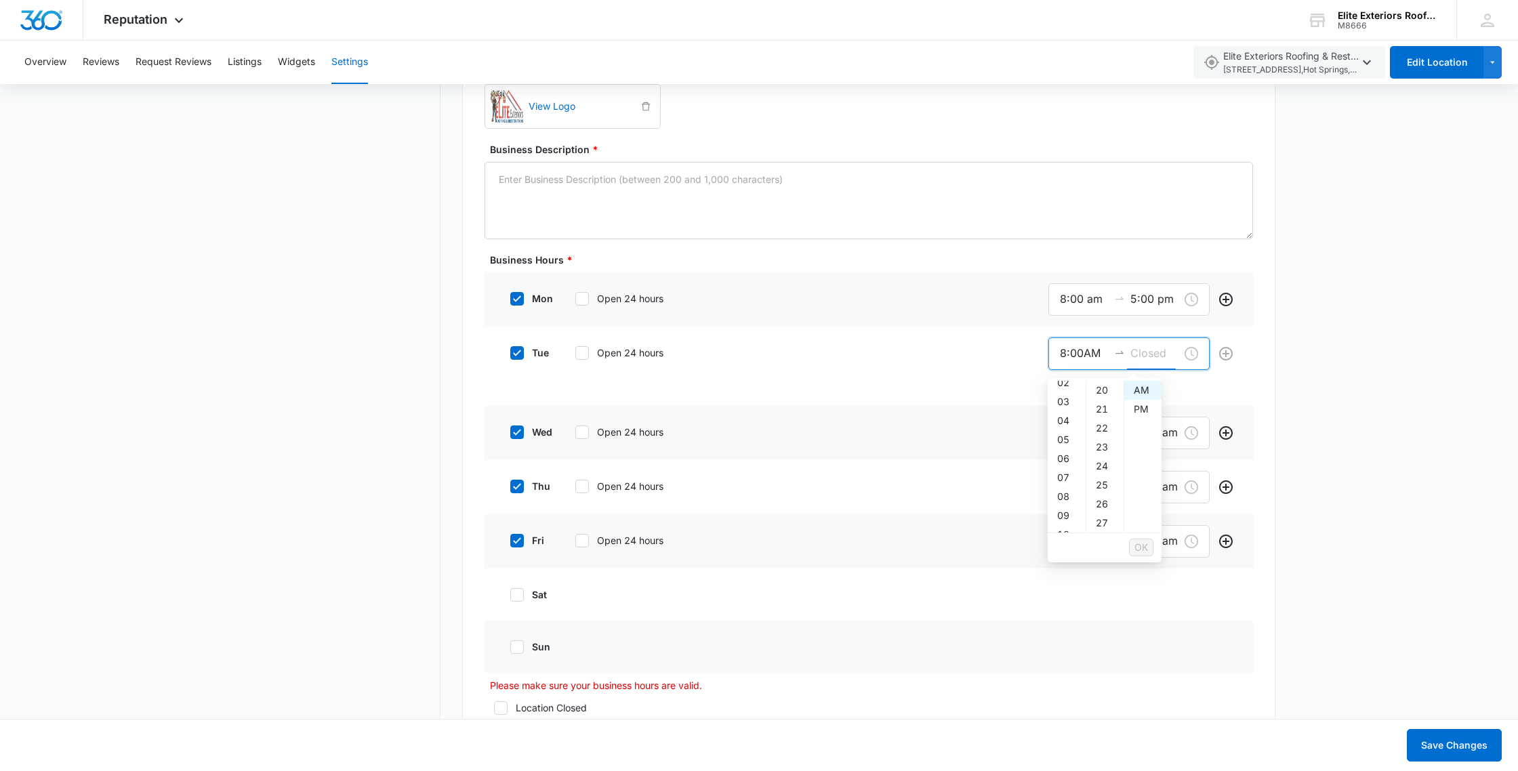
click at [1146, 358] on input at bounding box center [1154, 353] width 49 height 17
click at [1096, 359] on input "8:00AM" at bounding box center [1084, 353] width 49 height 17
click at [1134, 387] on div "AM" at bounding box center [1142, 390] width 37 height 19
click at [1060, 480] on div "08" at bounding box center [1066, 474] width 38 height 19
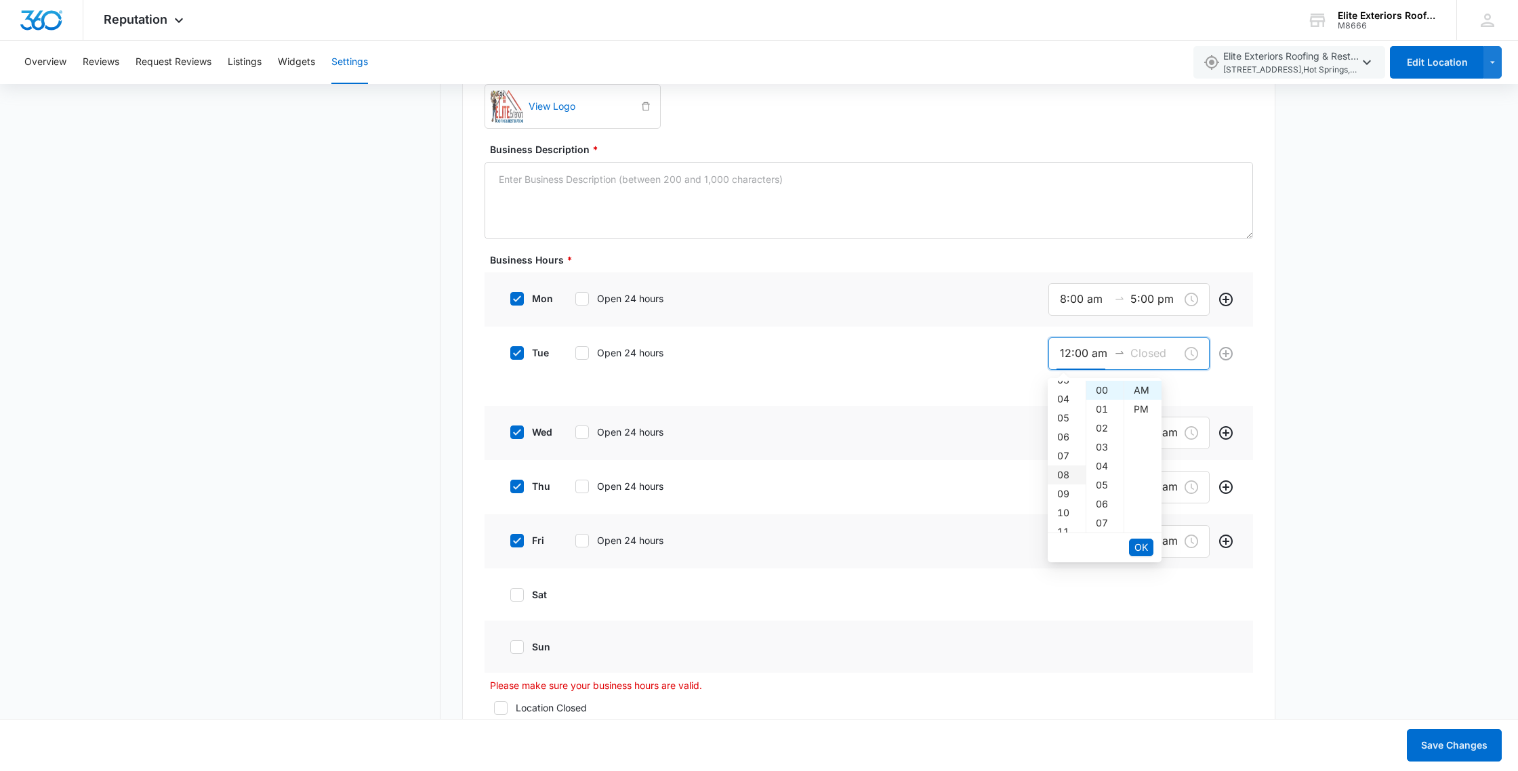
type input "8:00 am"
click at [1104, 387] on div "00" at bounding box center [1104, 390] width 37 height 19
click at [1135, 358] on input at bounding box center [1154, 353] width 49 height 17
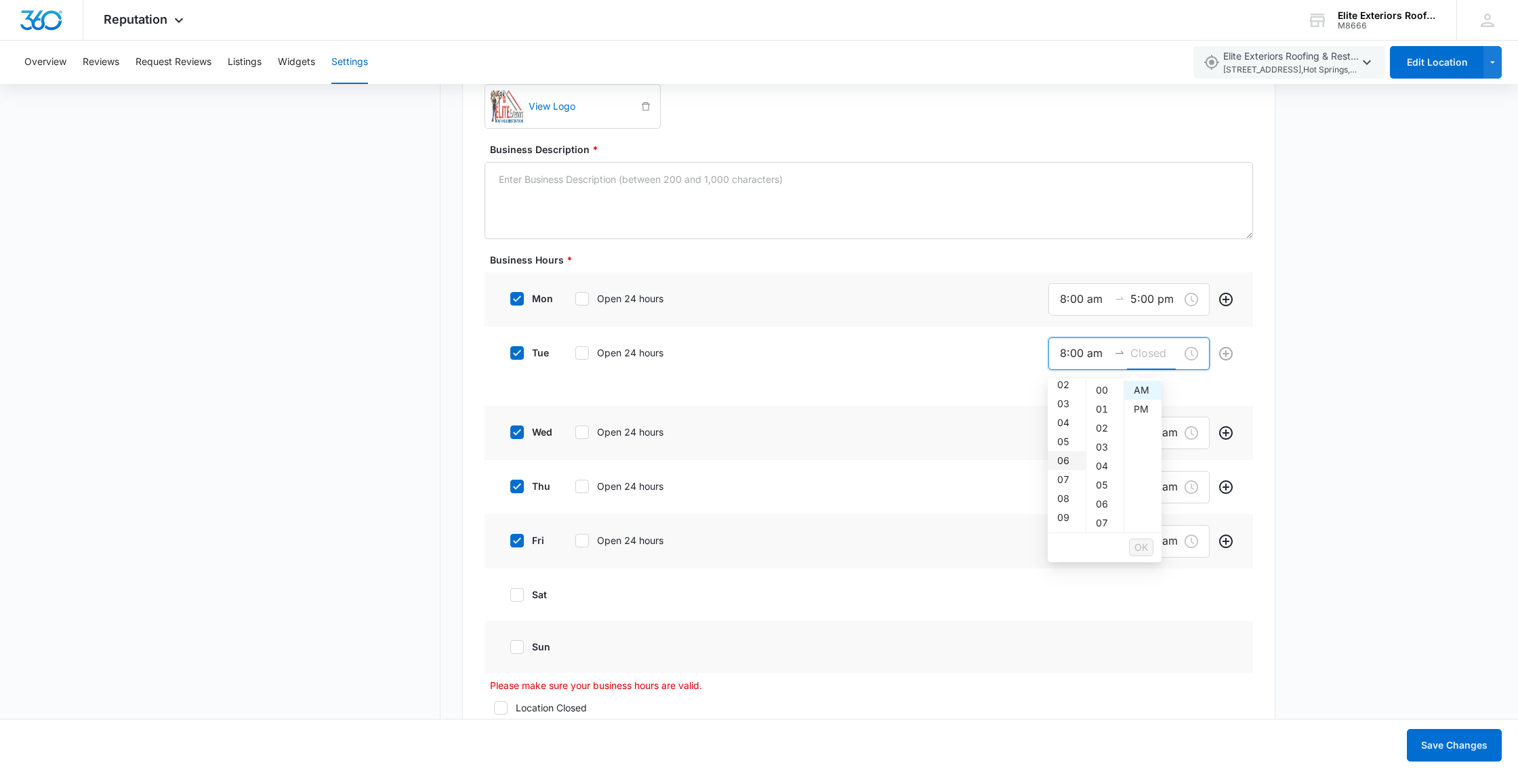
click at [1066, 449] on div "05" at bounding box center [1066, 441] width 38 height 19
click at [1150, 409] on div "PM" at bounding box center [1142, 409] width 37 height 19
type input "5:00 pm"
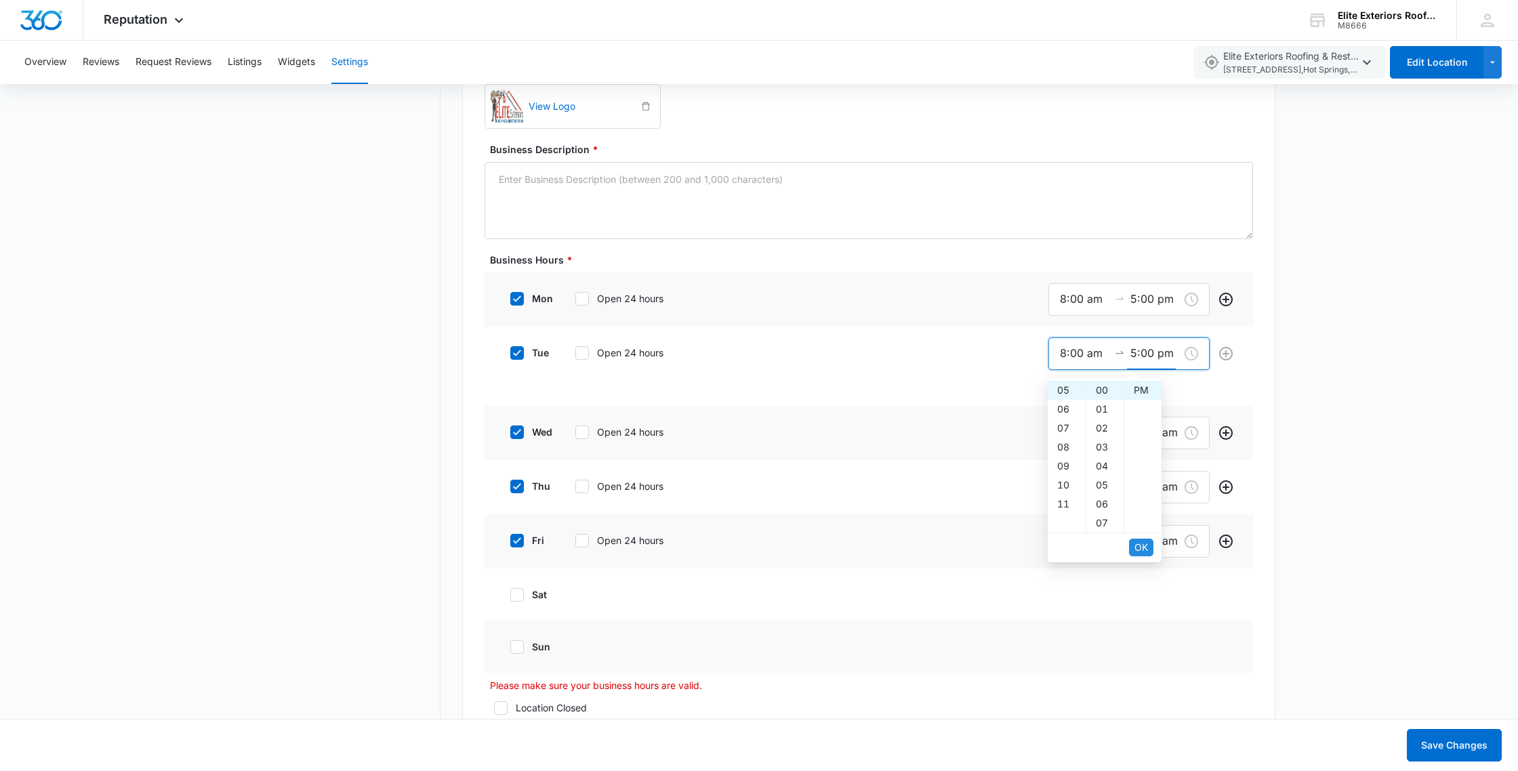
click at [1138, 545] on span "OK" at bounding box center [1141, 547] width 14 height 15
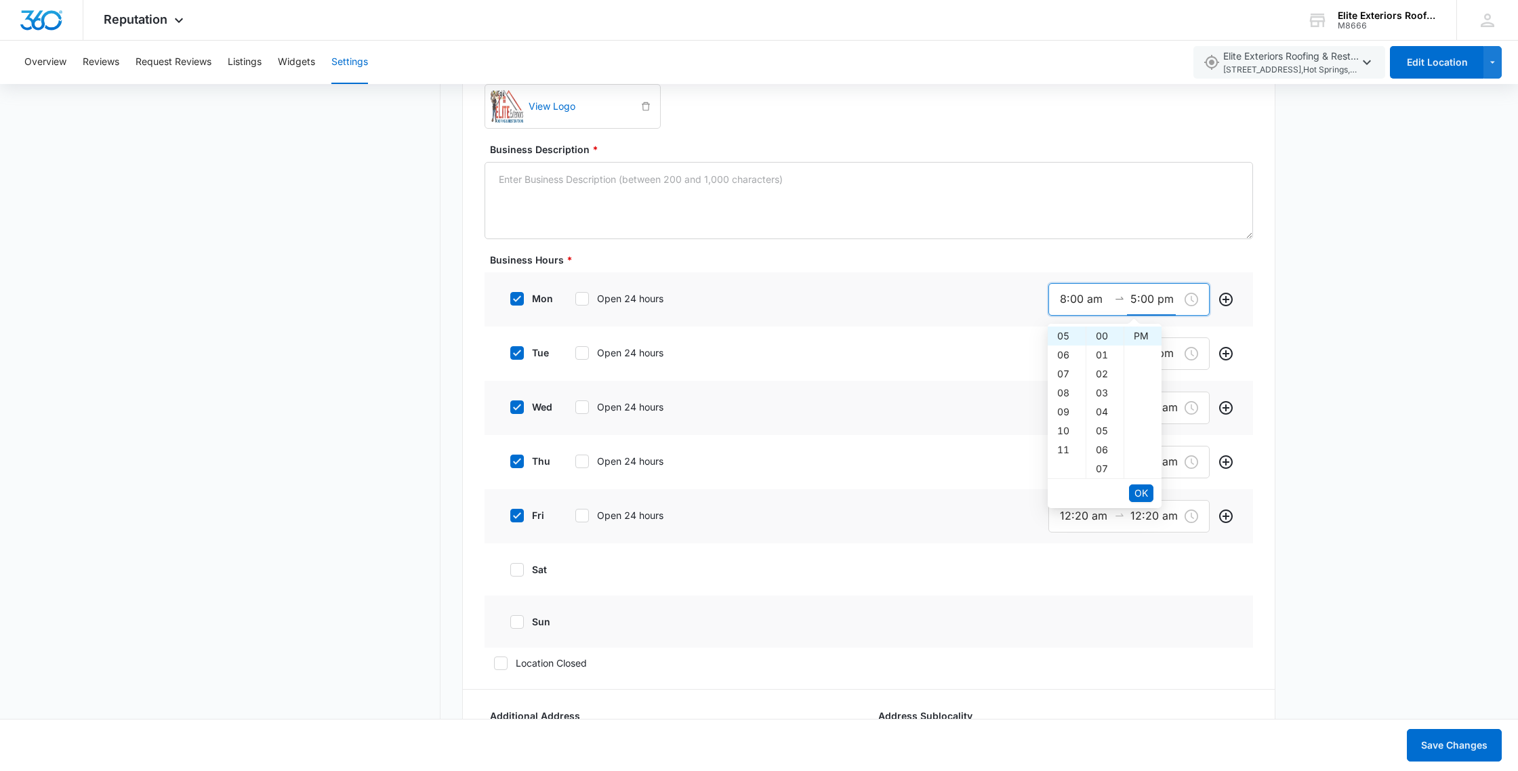
drag, startPoint x: 1173, startPoint y: 302, endPoint x: 1015, endPoint y: 295, distance: 158.7
click at [1015, 295] on div "mon Open 24 hours 8:00 am 5:00 pm" at bounding box center [868, 299] width 768 height 54
drag, startPoint x: 975, startPoint y: 296, endPoint x: 1001, endPoint y: 299, distance: 26.0
click at [975, 296] on div "mon Open 24 hours 8:00 am 5:00 pm" at bounding box center [868, 299] width 768 height 54
click at [1047, 297] on div "mon Open 24 hours 8:00 am 5:00 pm" at bounding box center [868, 299] width 768 height 54
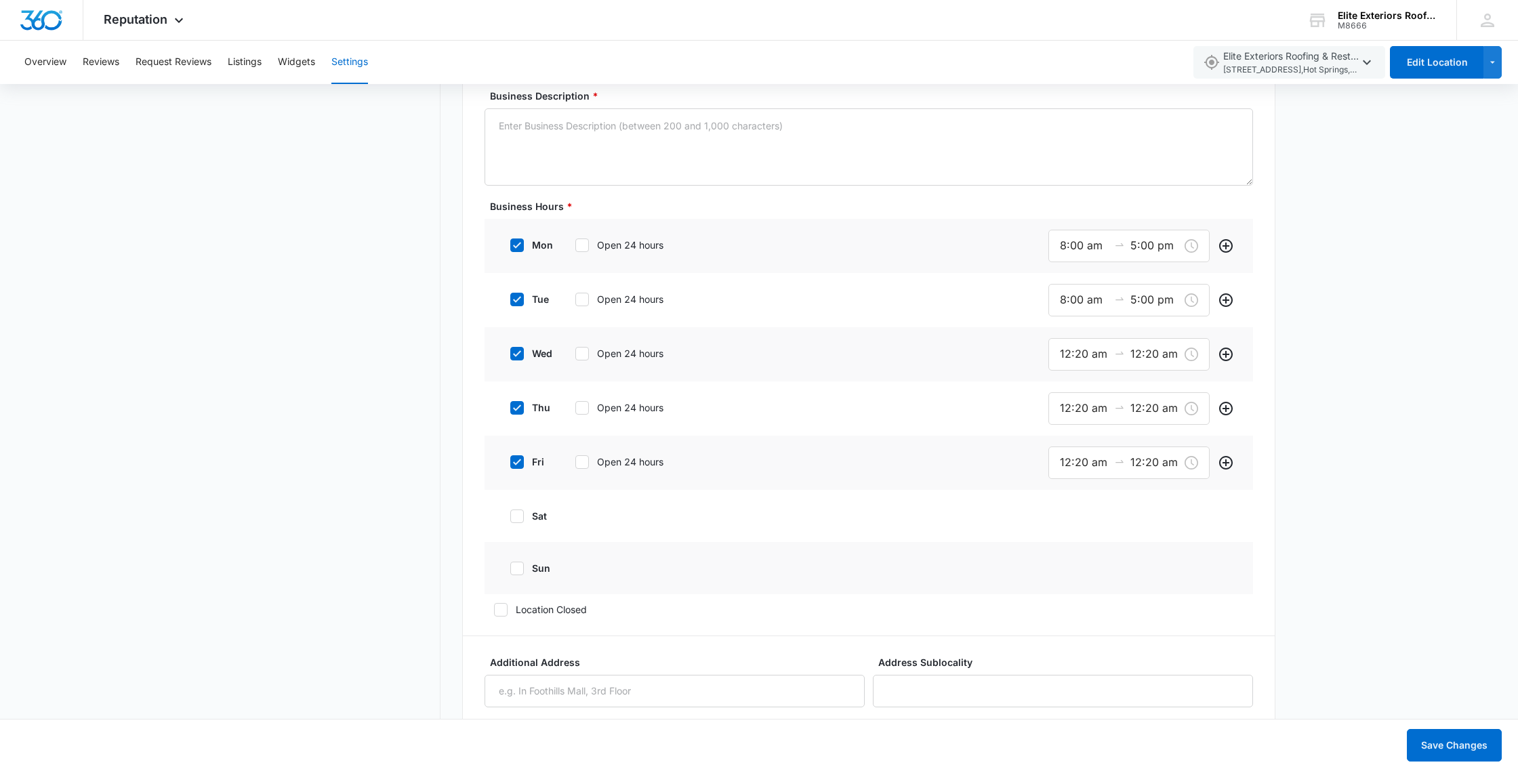
scroll to position [1065, 0]
click at [1114, 352] on icon "swap-right" at bounding box center [1119, 355] width 11 height 11
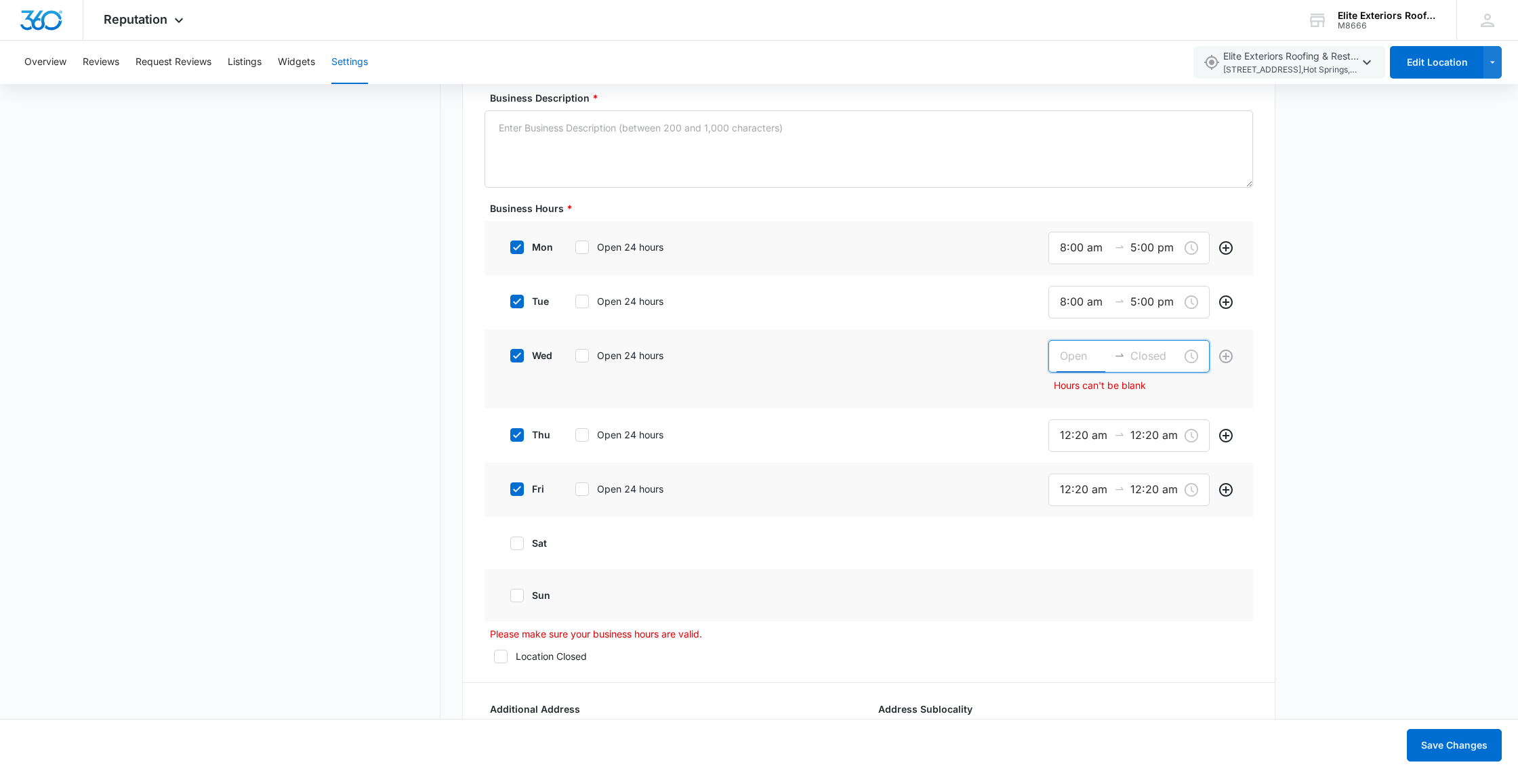
click at [1070, 355] on input at bounding box center [1084, 356] width 49 height 17
click at [1057, 501] on div "08" at bounding box center [1066, 504] width 38 height 19
type input "8:00 am"
click at [1140, 394] on div "AM" at bounding box center [1142, 392] width 37 height 19
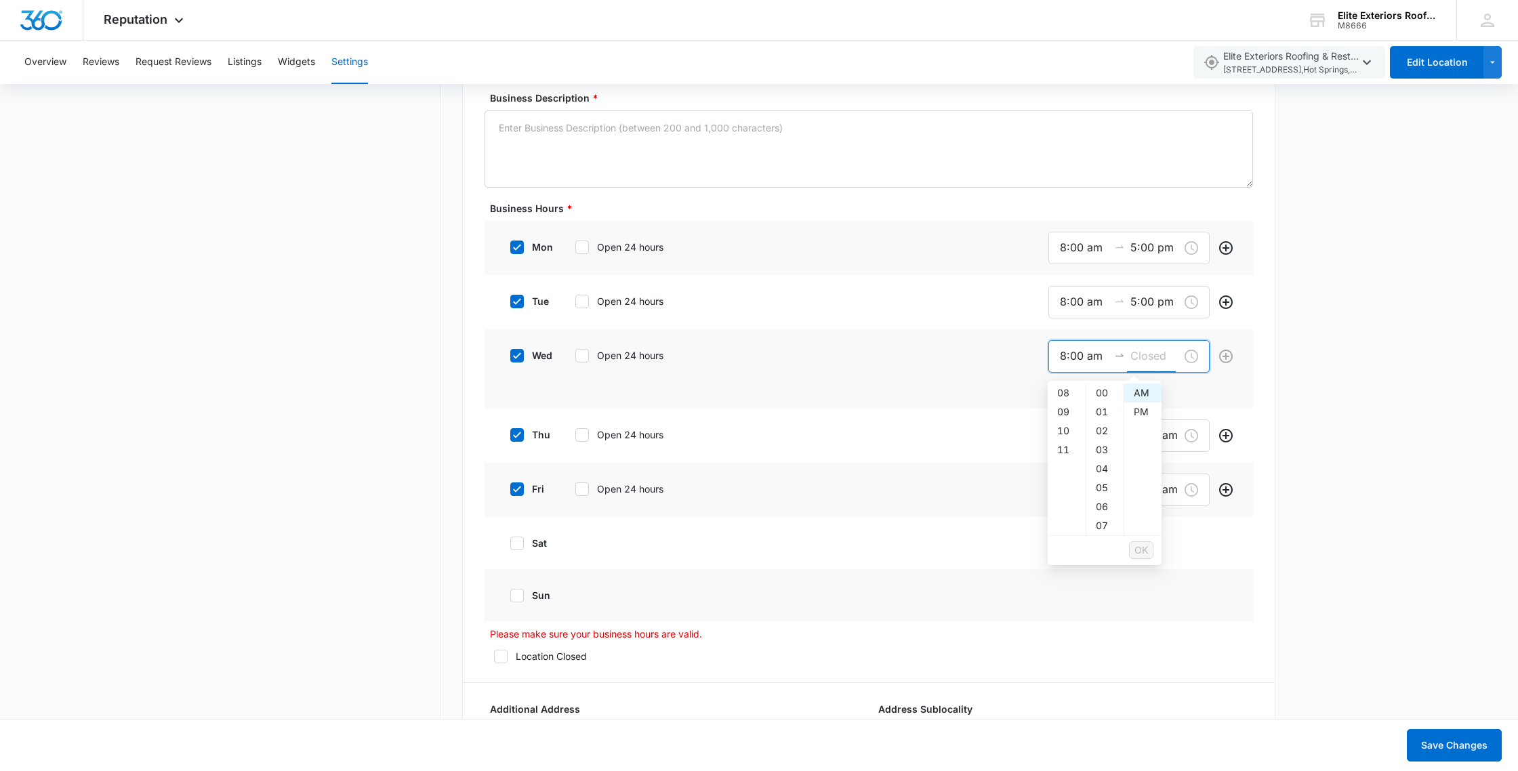
click at [1154, 354] on input at bounding box center [1154, 356] width 49 height 17
drag, startPoint x: 1068, startPoint y: 396, endPoint x: 1086, endPoint y: 393, distance: 18.6
click at [1068, 396] on div "05" at bounding box center [1066, 393] width 38 height 19
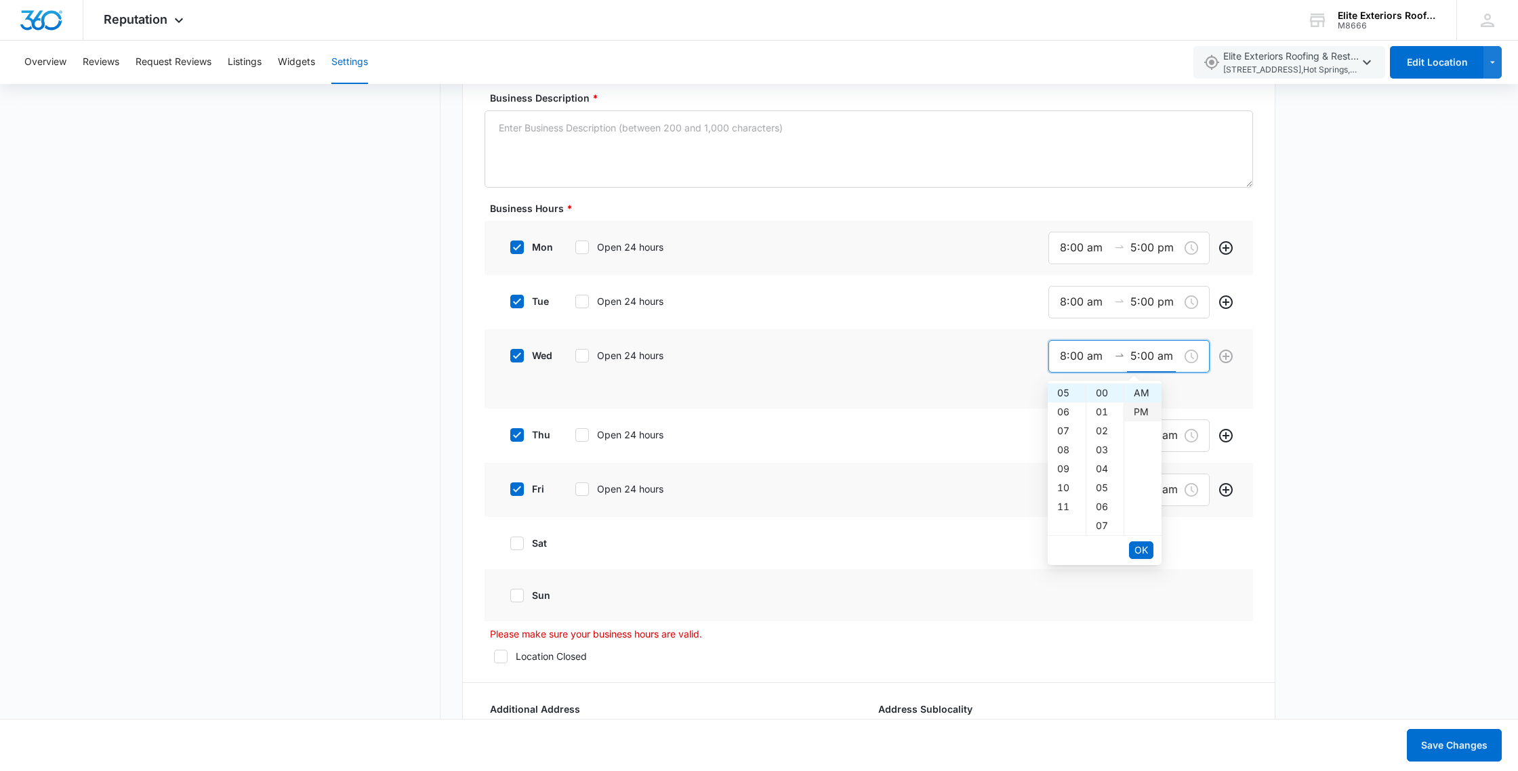
click at [1140, 405] on div "PM" at bounding box center [1142, 411] width 37 height 19
type input "5:00 pm"
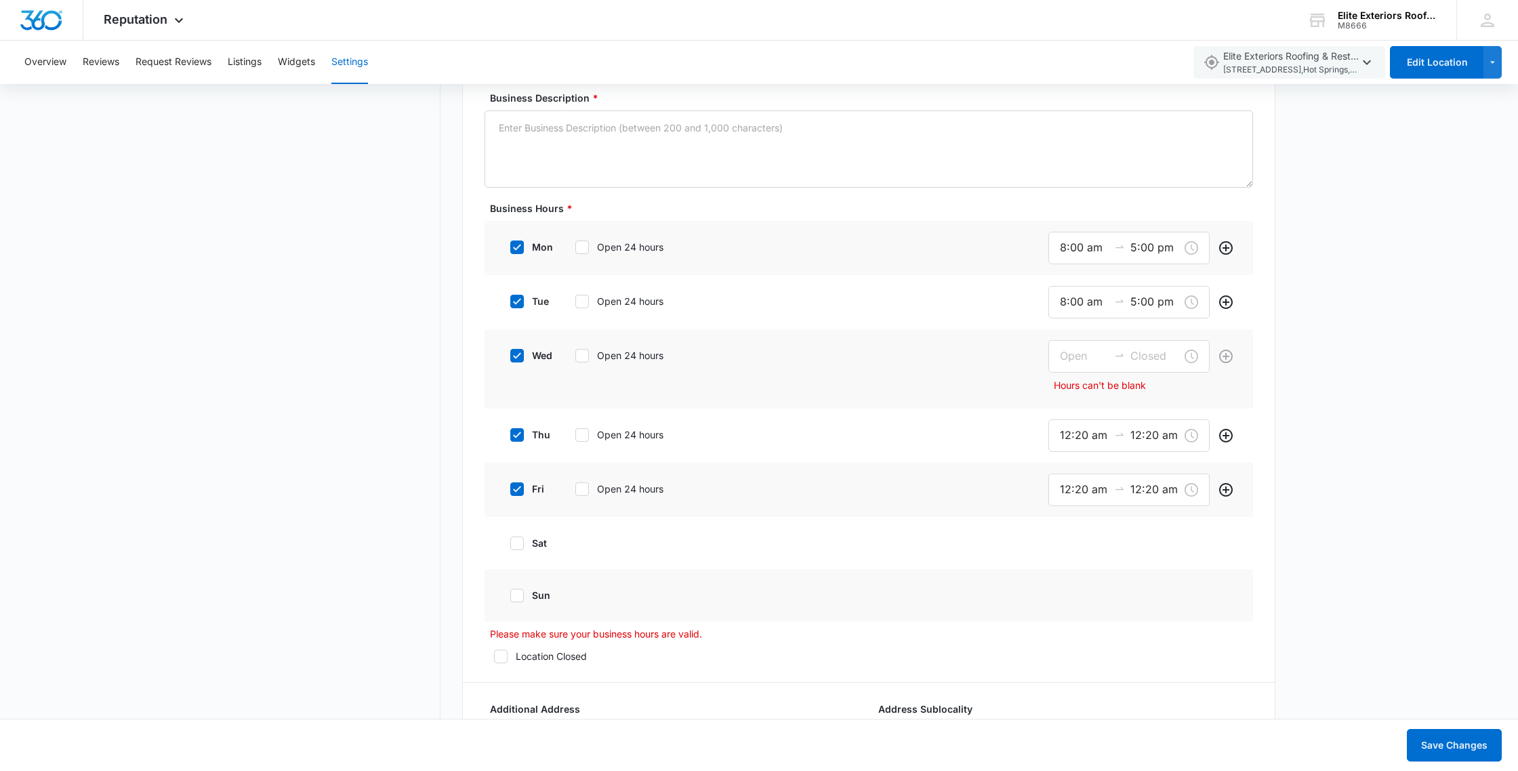
click at [1232, 388] on div at bounding box center [1226, 369] width 22 height 58
click at [1091, 363] on input at bounding box center [1084, 356] width 49 height 17
click at [1065, 441] on div "08" at bounding box center [1066, 449] width 38 height 19
type input "8:00 am"
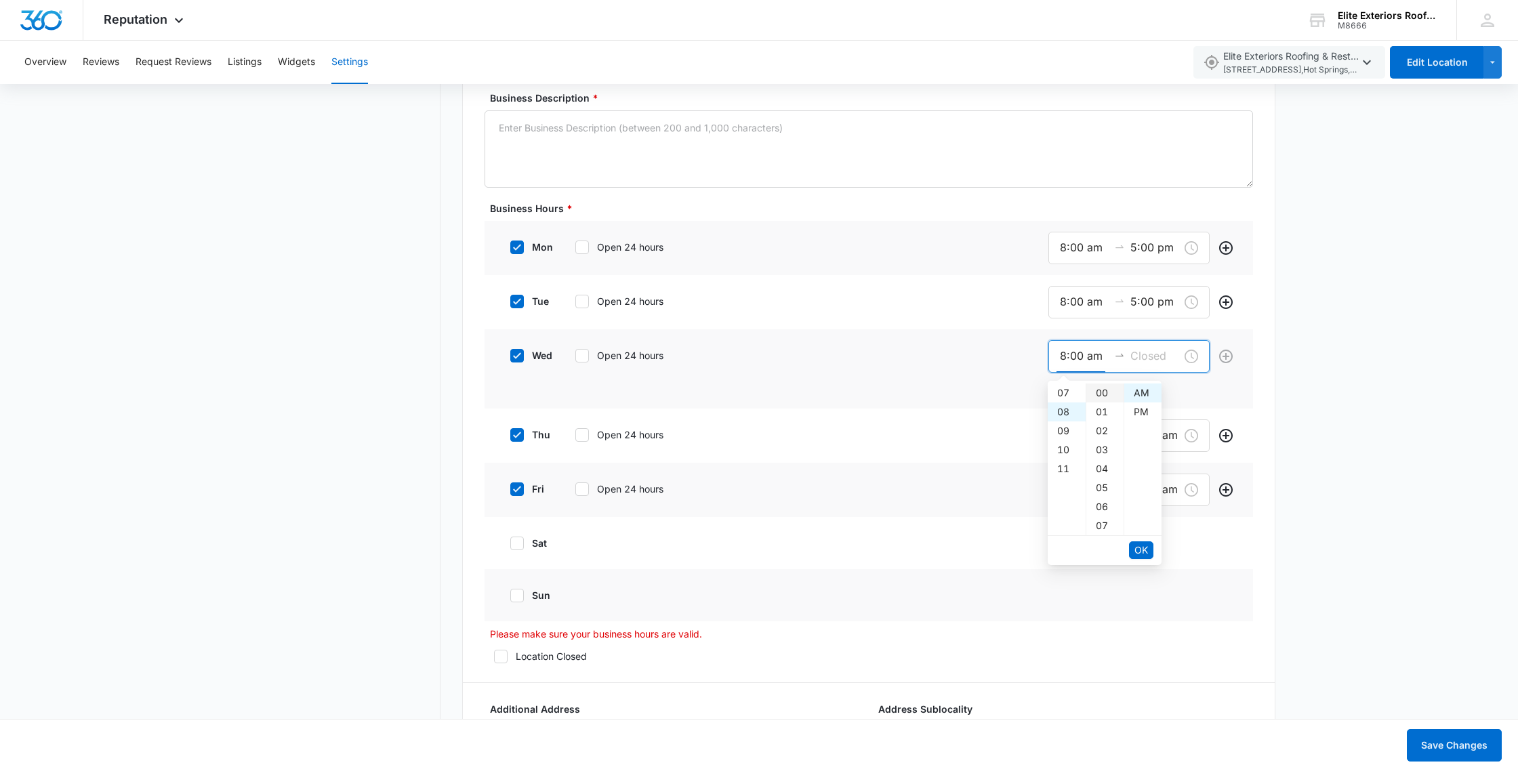
scroll to position [152, 0]
click at [1132, 390] on div "AM" at bounding box center [1142, 392] width 37 height 19
click at [1142, 549] on span "OK" at bounding box center [1141, 550] width 14 height 15
click at [1060, 415] on div "05" at bounding box center [1066, 412] width 38 height 19
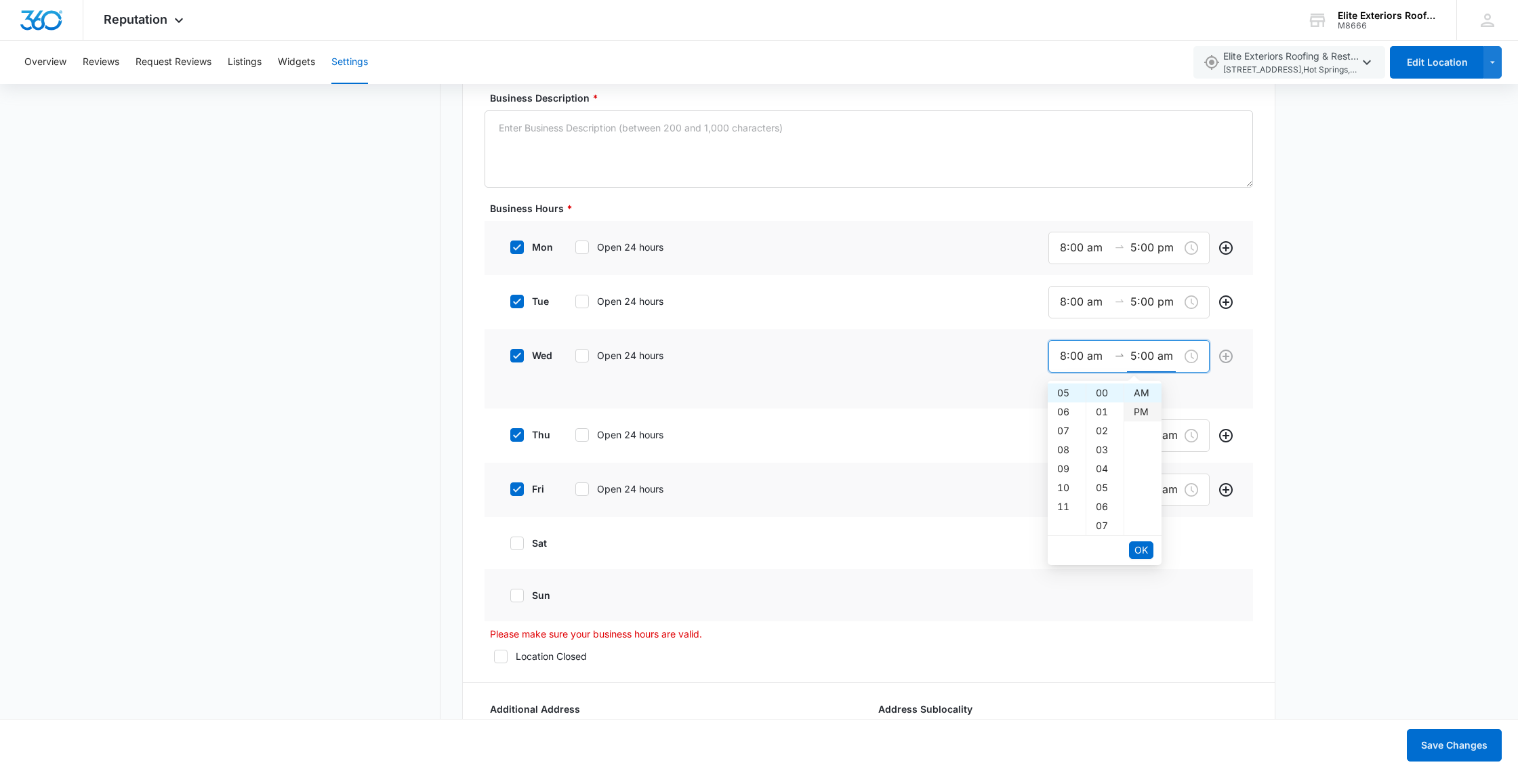
click at [1139, 408] on div "PM" at bounding box center [1142, 411] width 37 height 19
type input "5:00 pm"
click at [1141, 549] on span "OK" at bounding box center [1141, 550] width 14 height 15
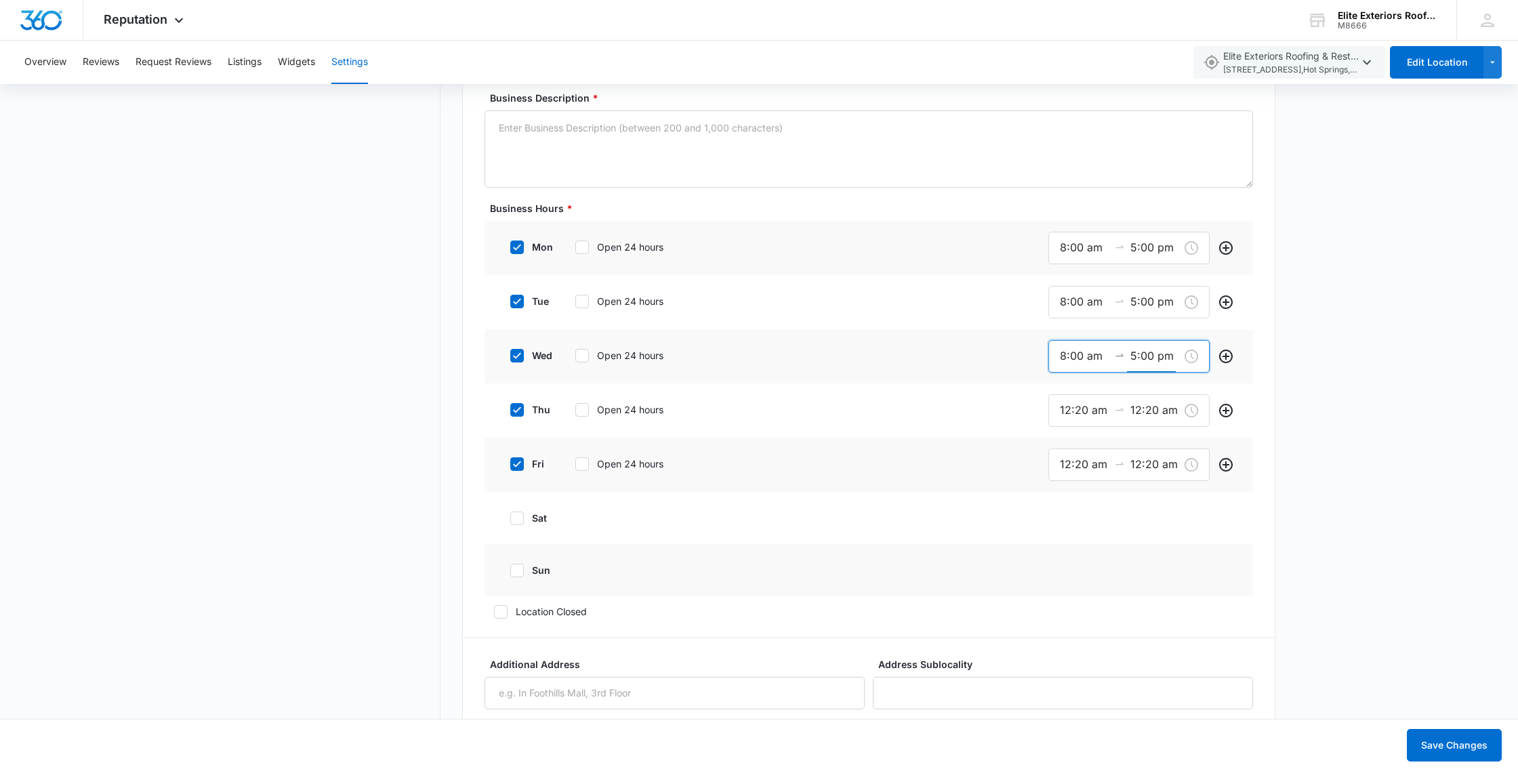
click at [1270, 413] on div "Basic Info Business Location Name * Elite Exteriors Roofing & Restoration Busin…" at bounding box center [868, 670] width 813 height 2744
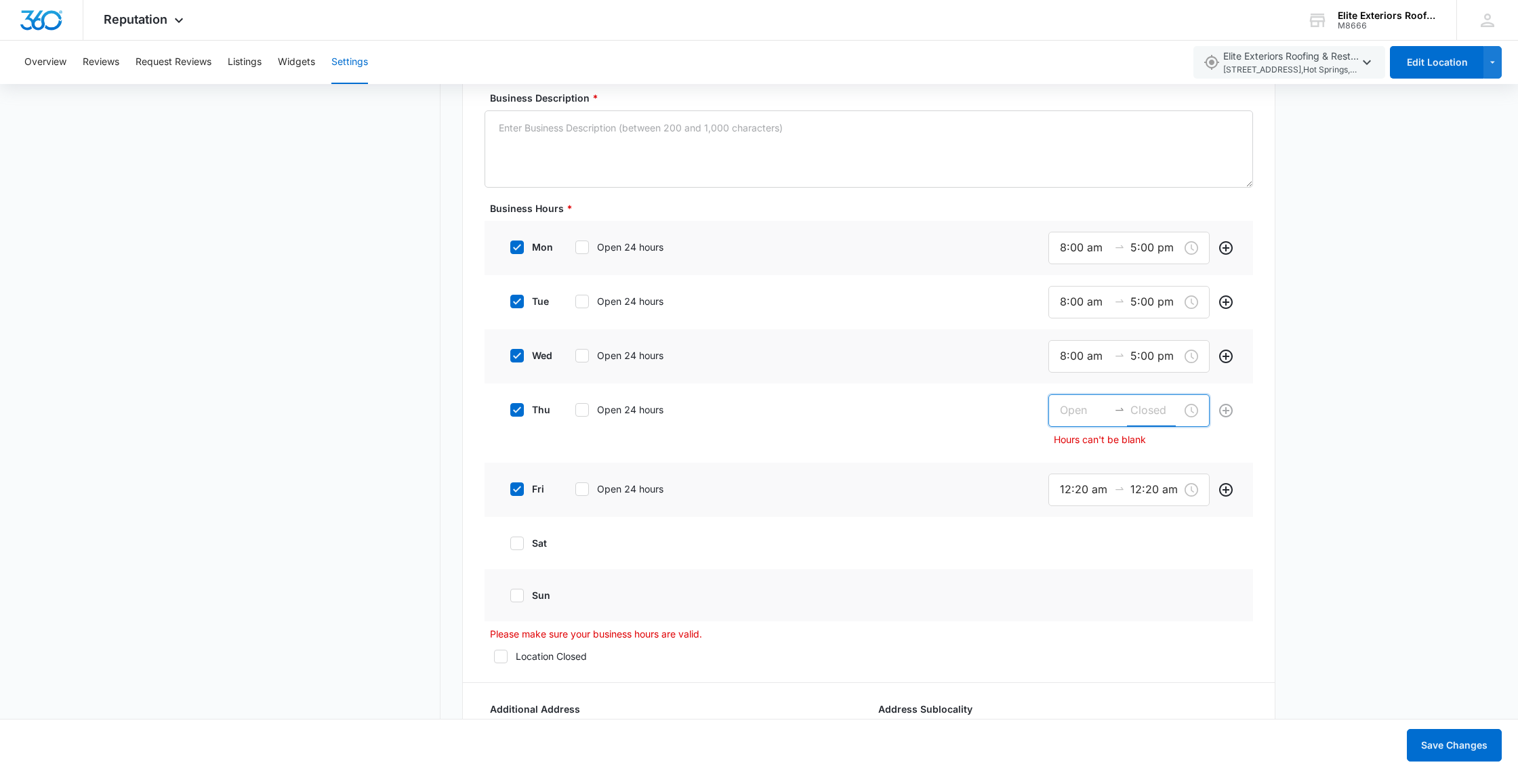
click at [1130, 405] on input at bounding box center [1154, 410] width 49 height 17
drag, startPoint x: 1068, startPoint y: 411, endPoint x: 1069, endPoint y: 426, distance: 15.0
click at [1068, 411] on input at bounding box center [1084, 410] width 49 height 17
click at [1061, 562] on div "08" at bounding box center [1066, 557] width 38 height 19
type input "8:00 am"
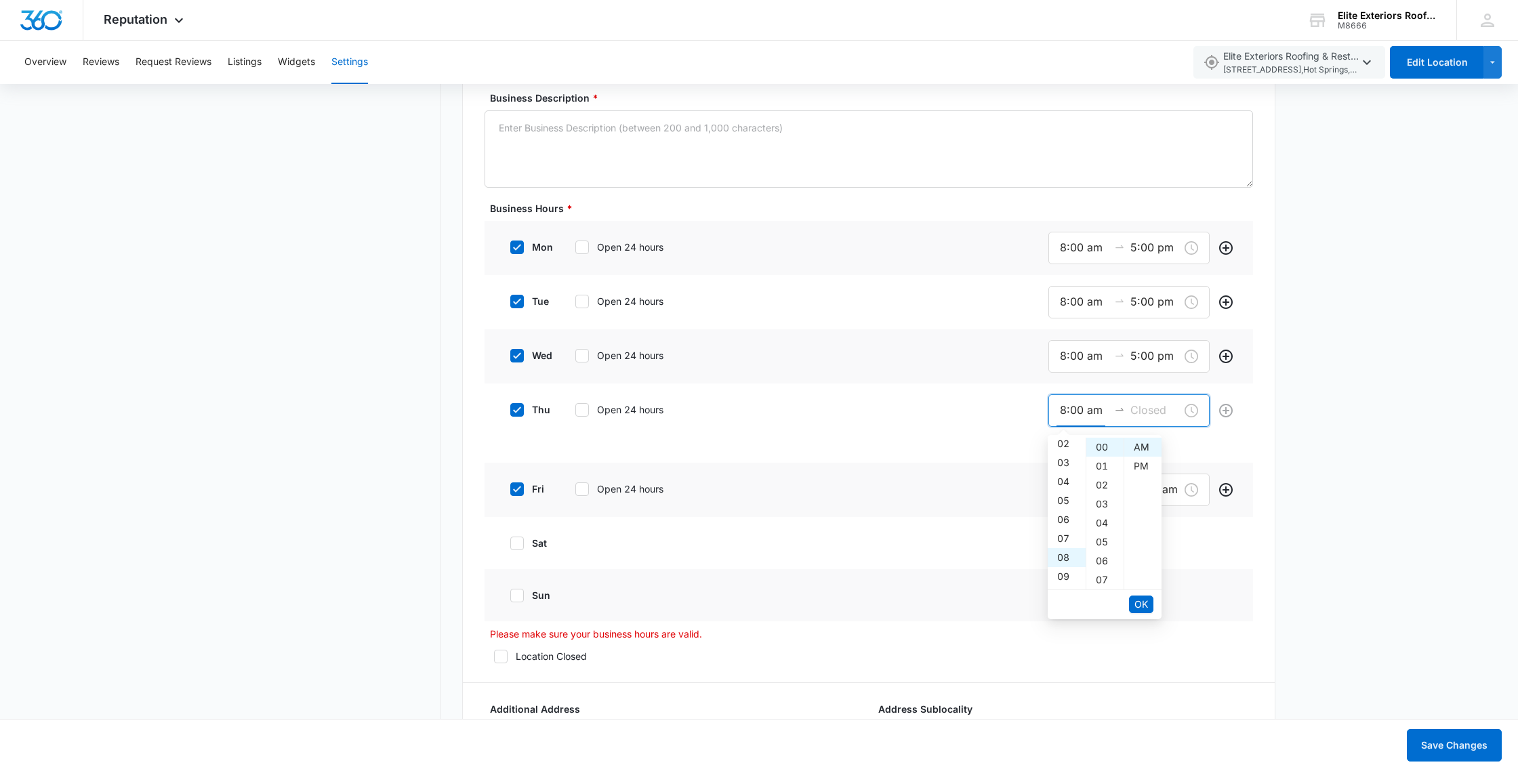
scroll to position [152, 0]
click at [1141, 446] on div "AM" at bounding box center [1142, 447] width 37 height 19
click at [1147, 407] on input at bounding box center [1154, 410] width 49 height 17
click at [1062, 472] on div "05" at bounding box center [1066, 469] width 38 height 19
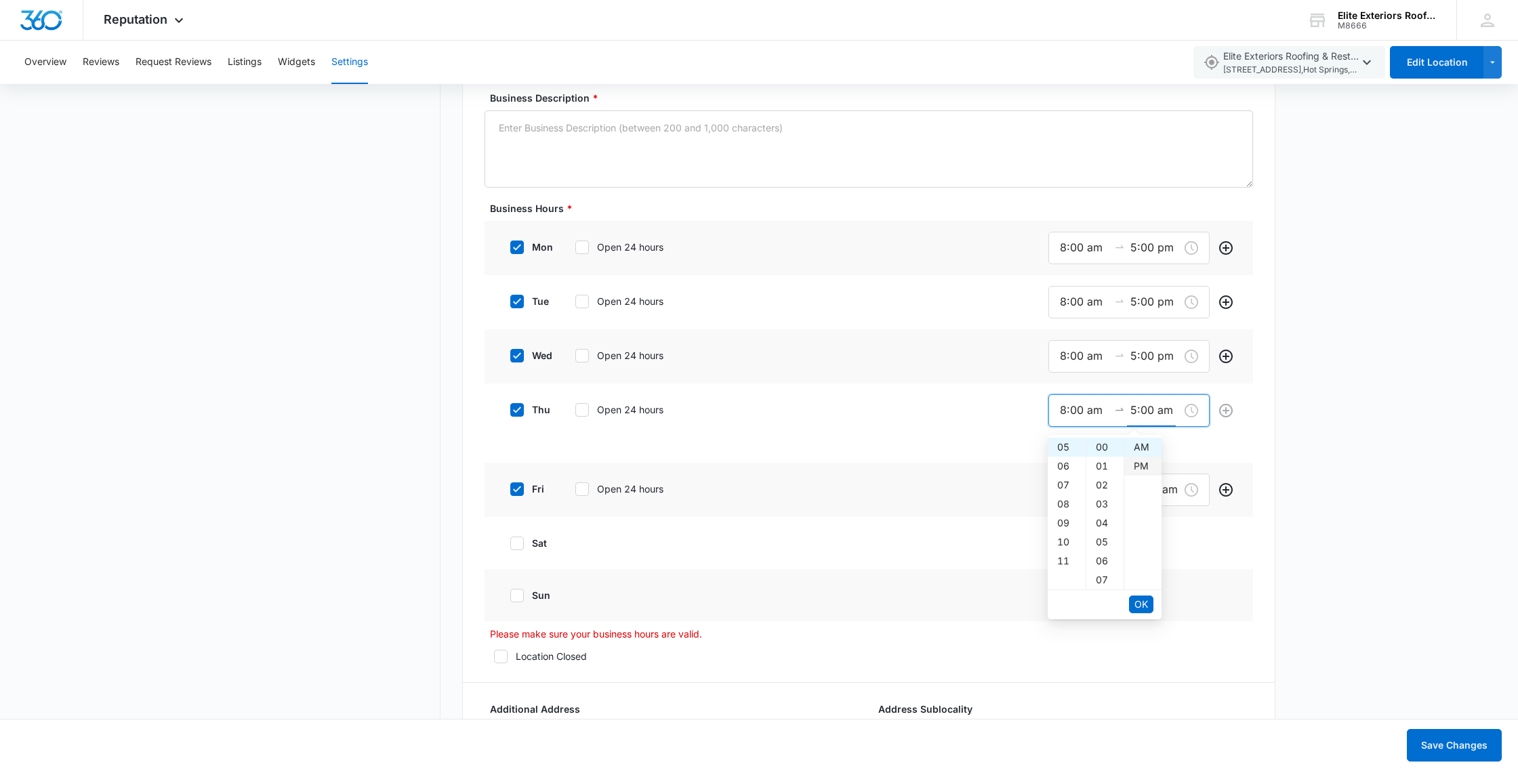
drag, startPoint x: 1137, startPoint y: 463, endPoint x: 1141, endPoint y: 507, distance: 44.9
click at [1137, 463] on div "PM" at bounding box center [1142, 466] width 37 height 19
type input "5:00 pm"
click at [1143, 607] on span "OK" at bounding box center [1141, 604] width 14 height 15
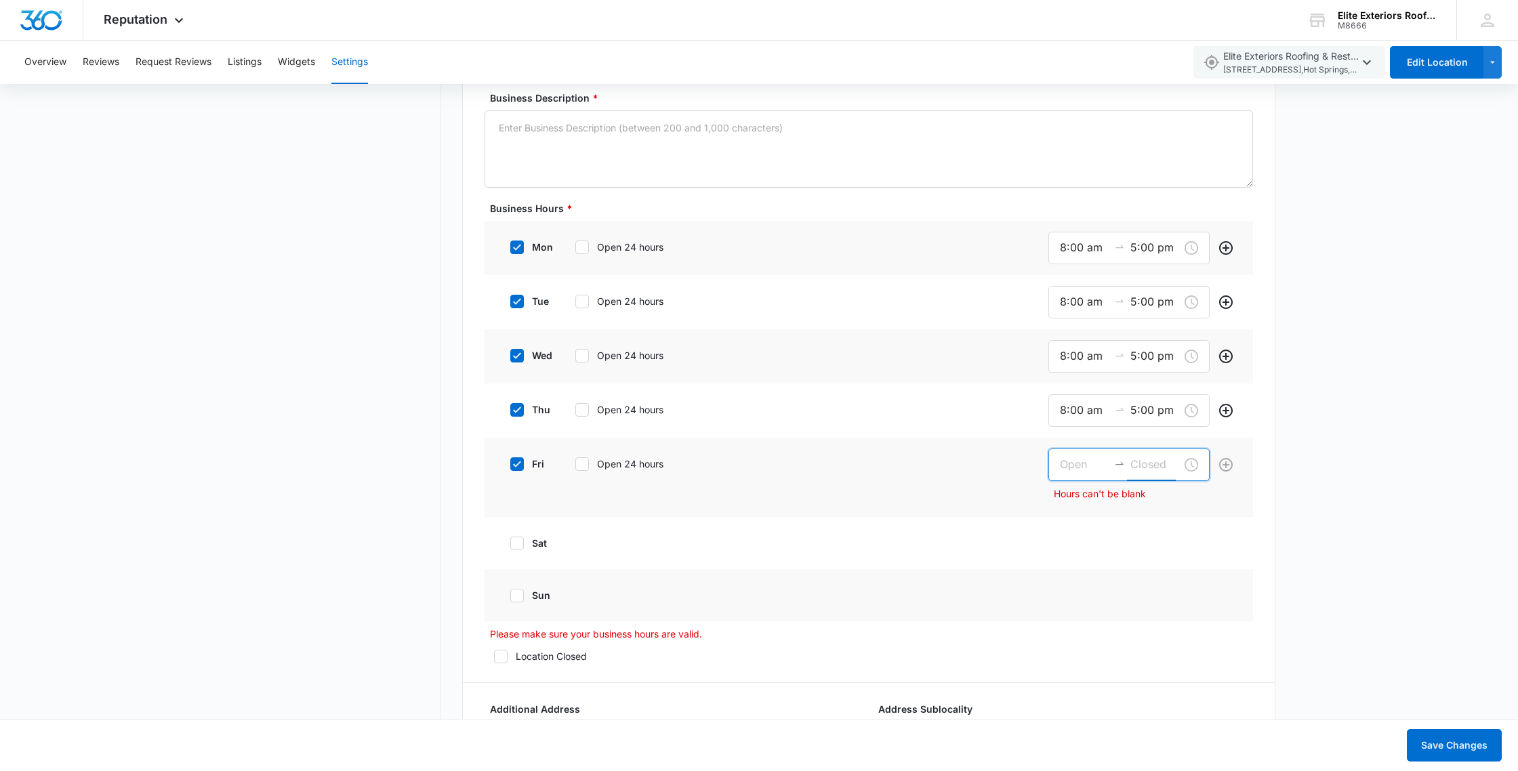
click at [1160, 464] on input at bounding box center [1154, 464] width 49 height 17
drag, startPoint x: 1057, startPoint y: 598, endPoint x: 1066, endPoint y: 592, distance: 10.7
click at [1058, 597] on div "05" at bounding box center [1066, 596] width 38 height 19
click at [1142, 516] on div "PM" at bounding box center [1142, 520] width 37 height 19
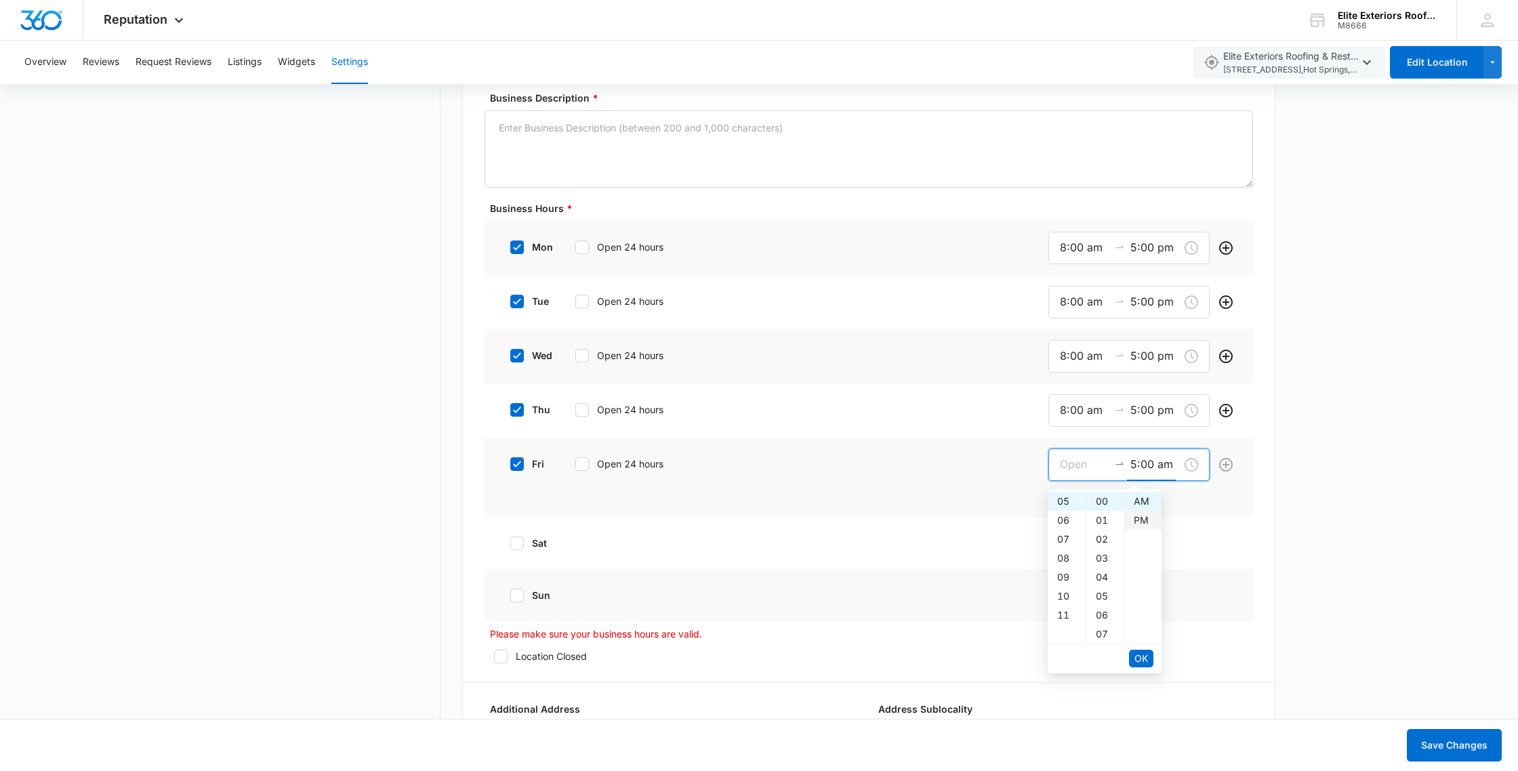
type input "5:00 pm"
drag, startPoint x: 1070, startPoint y: 461, endPoint x: 1075, endPoint y: 470, distance: 9.7
click at [1070, 461] on input at bounding box center [1084, 464] width 49 height 17
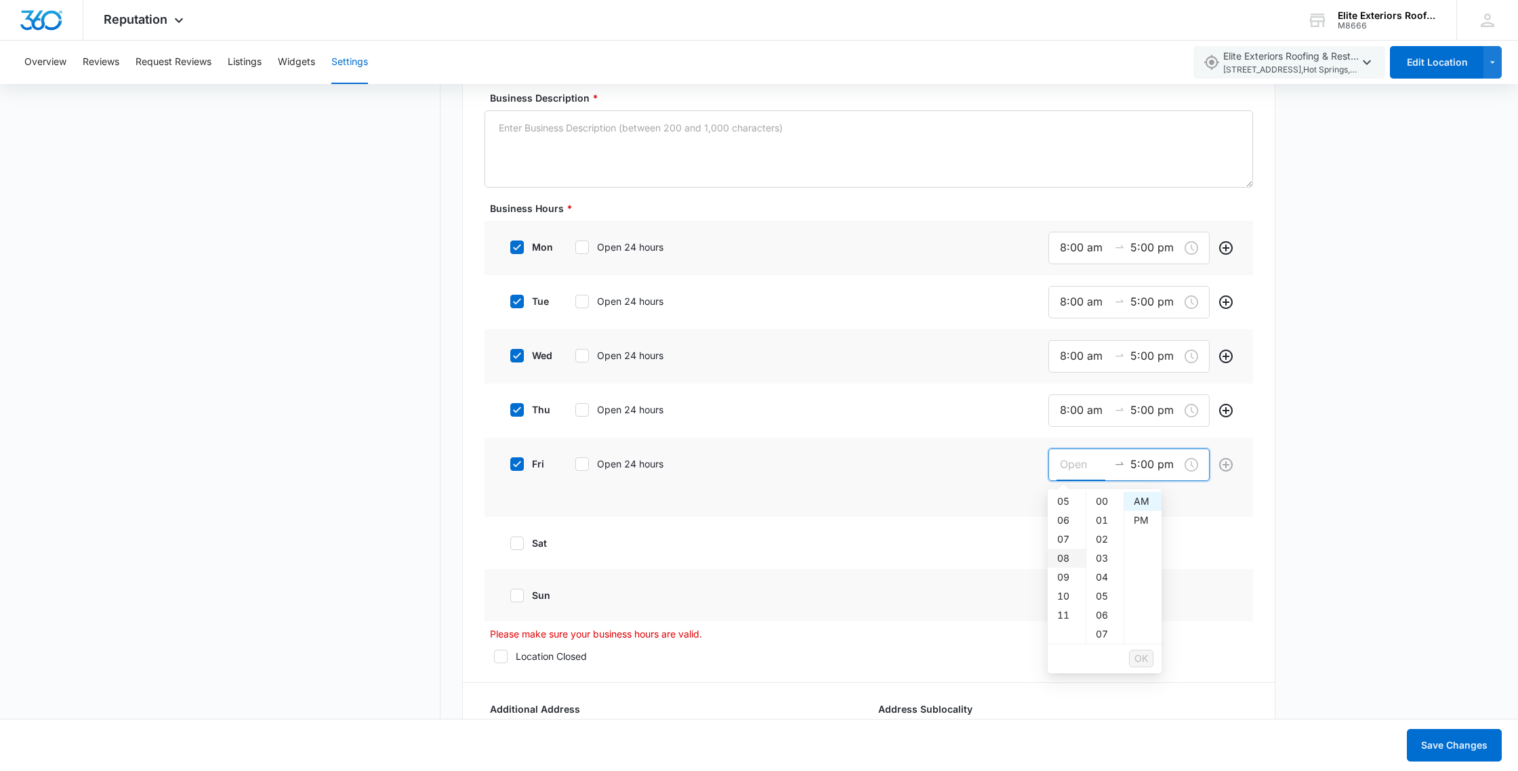
drag, startPoint x: 1066, startPoint y: 559, endPoint x: 1073, endPoint y: 552, distance: 10.1
click at [1066, 558] on div "08" at bounding box center [1066, 558] width 38 height 19
type input "8:00 am"
drag, startPoint x: 1136, startPoint y: 497, endPoint x: 1148, endPoint y: 578, distance: 81.4
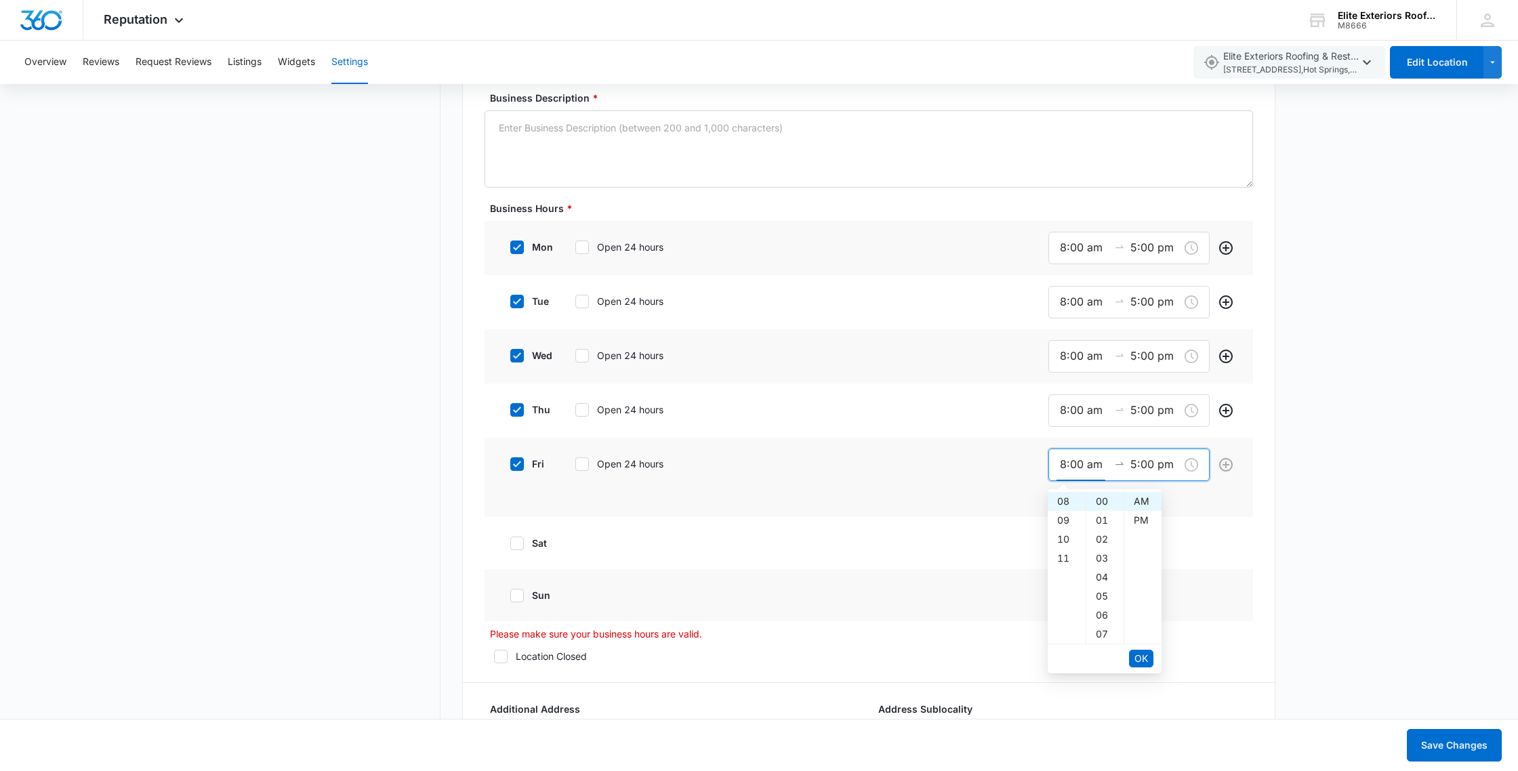
click at [1137, 500] on div "AM" at bounding box center [1142, 501] width 37 height 19
click at [1146, 661] on span "OK" at bounding box center [1141, 658] width 14 height 15
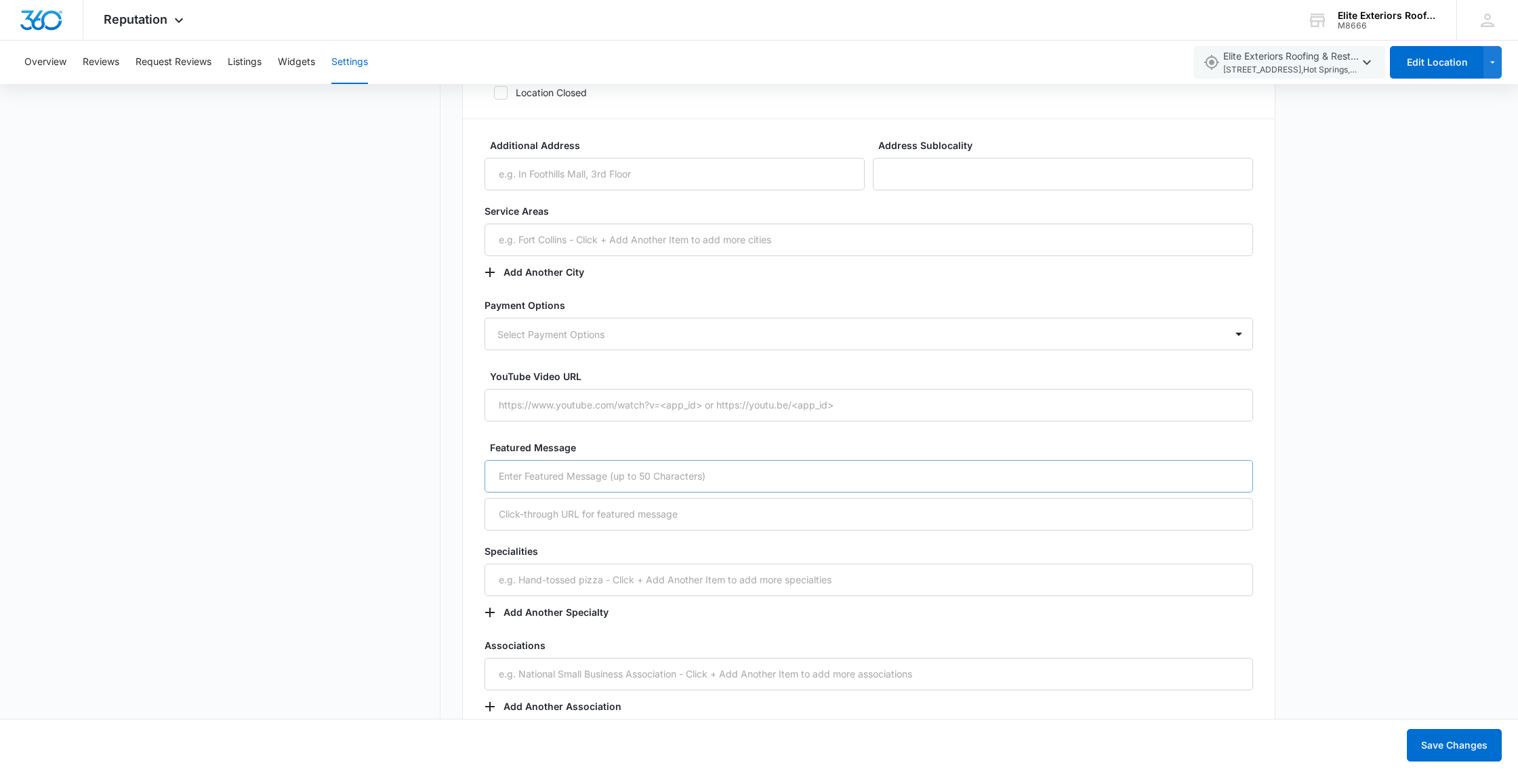
scroll to position [1606, 0]
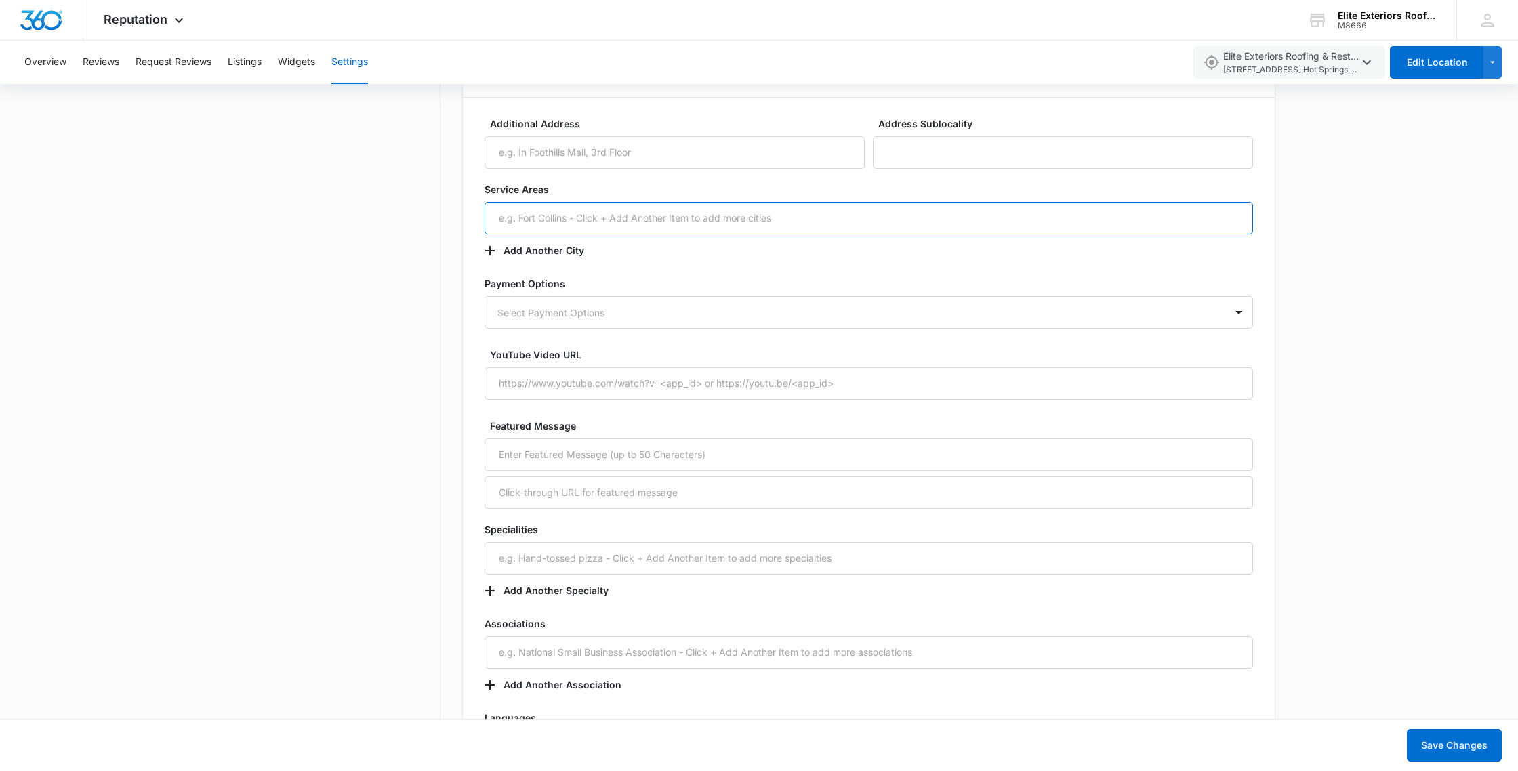
click at [568, 215] on input "text" at bounding box center [868, 218] width 768 height 33
type input "Arkansas"
click at [614, 269] on form "Basic Info Business Location Name * Elite Exteriors Roofing & Restoration Busin…" at bounding box center [868, 133] width 768 height 2691
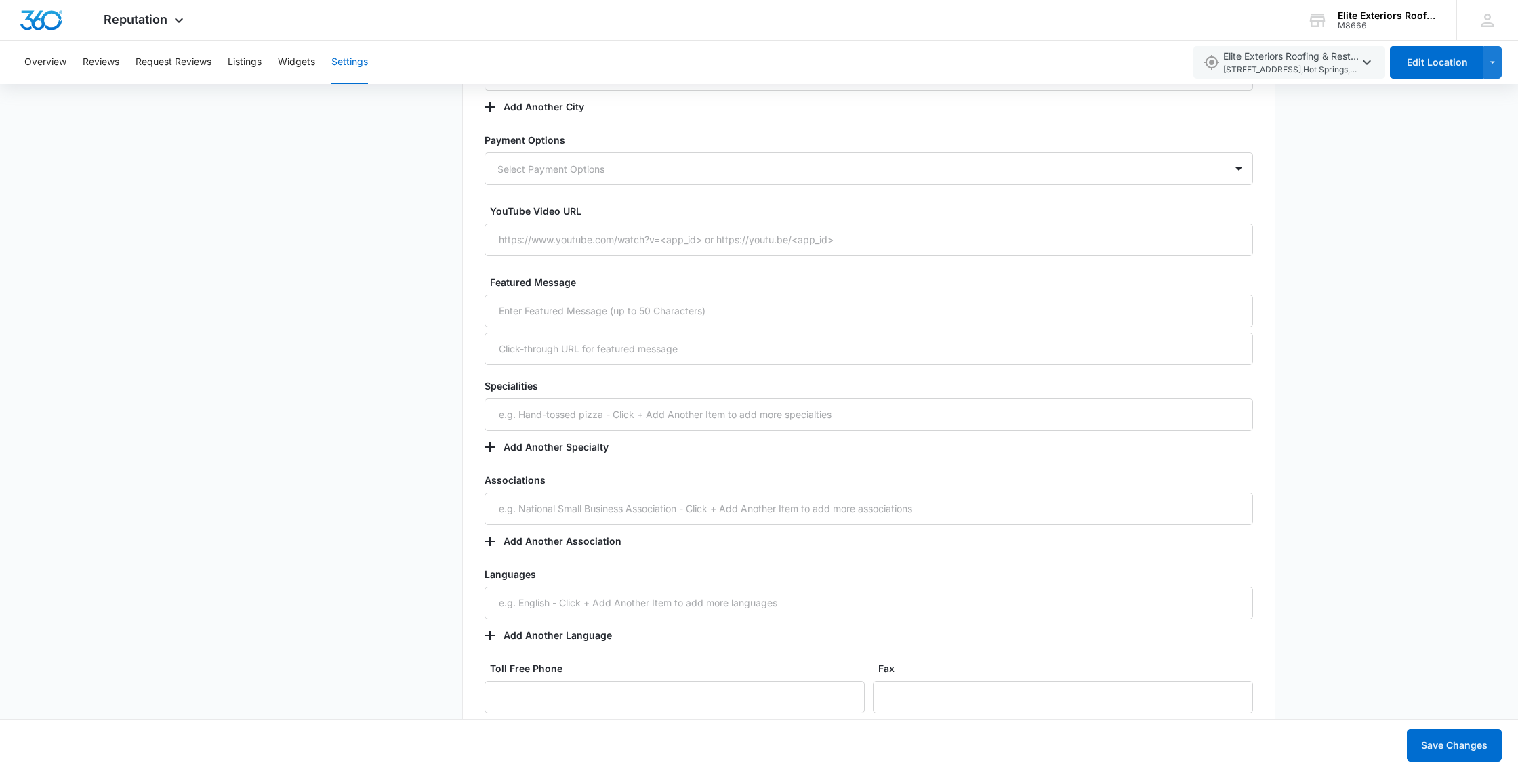
scroll to position [1745, 0]
click at [606, 180] on div at bounding box center [852, 173] width 710 height 17
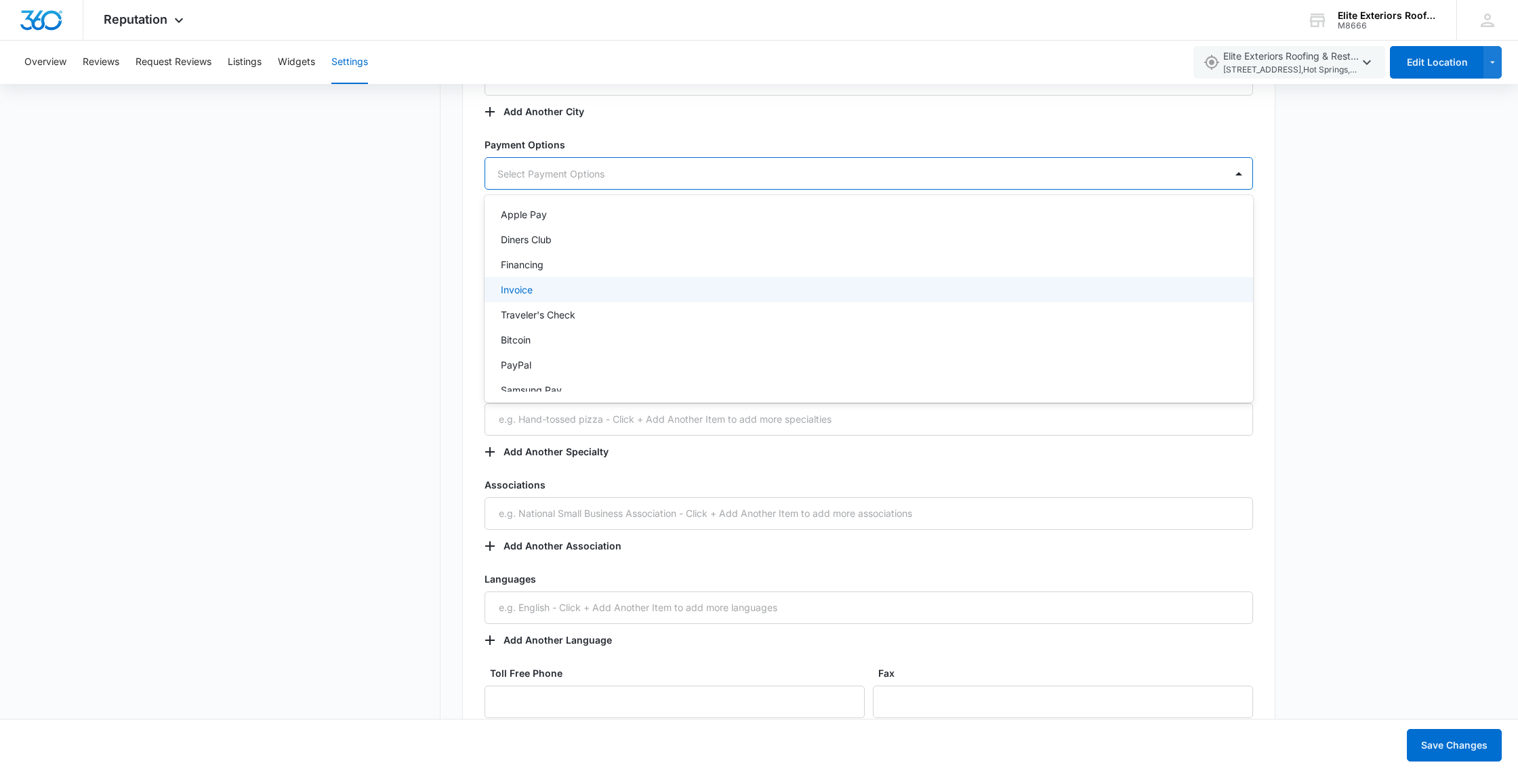
scroll to position [161, 0]
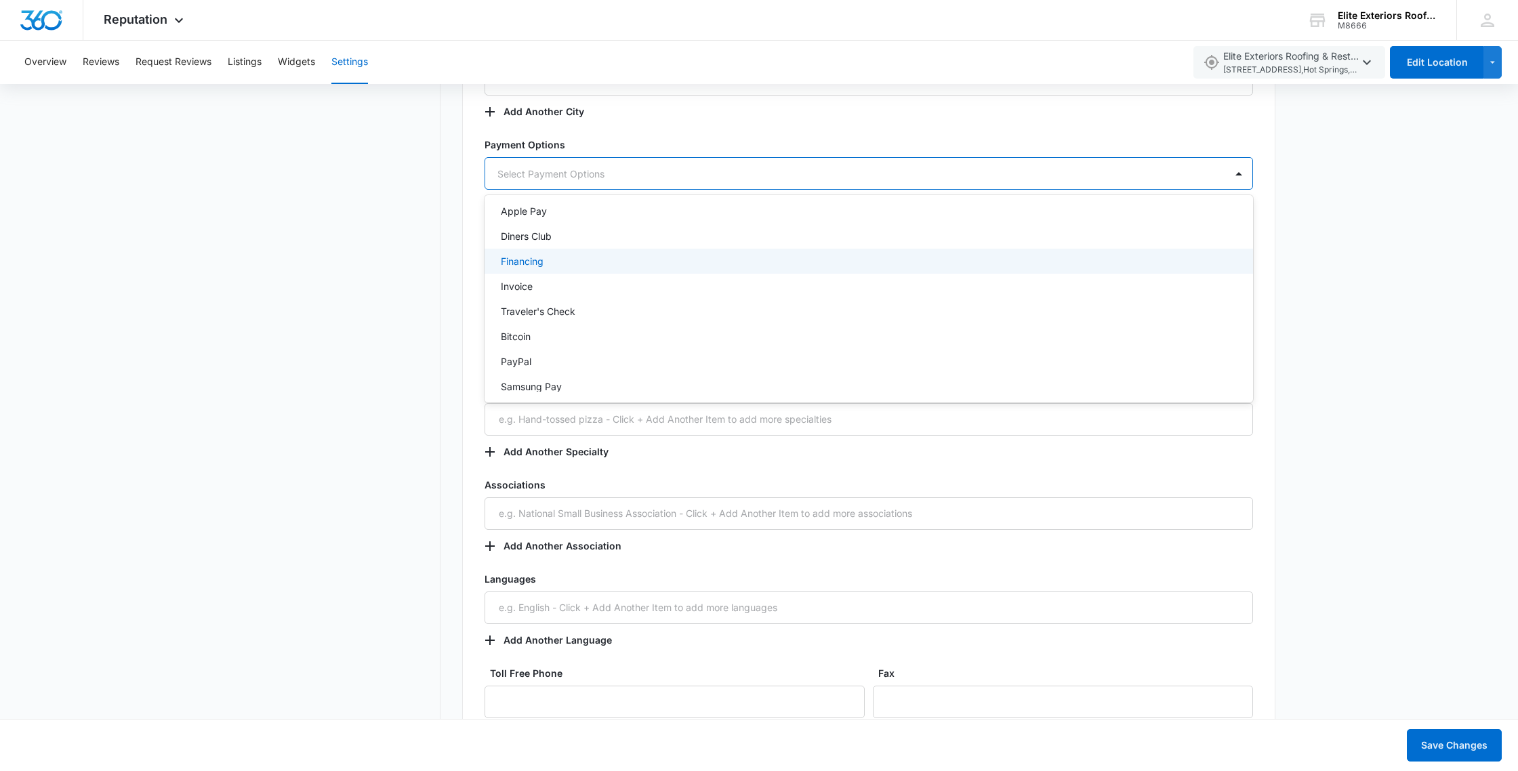
click at [579, 268] on div "Financing" at bounding box center [868, 261] width 768 height 25
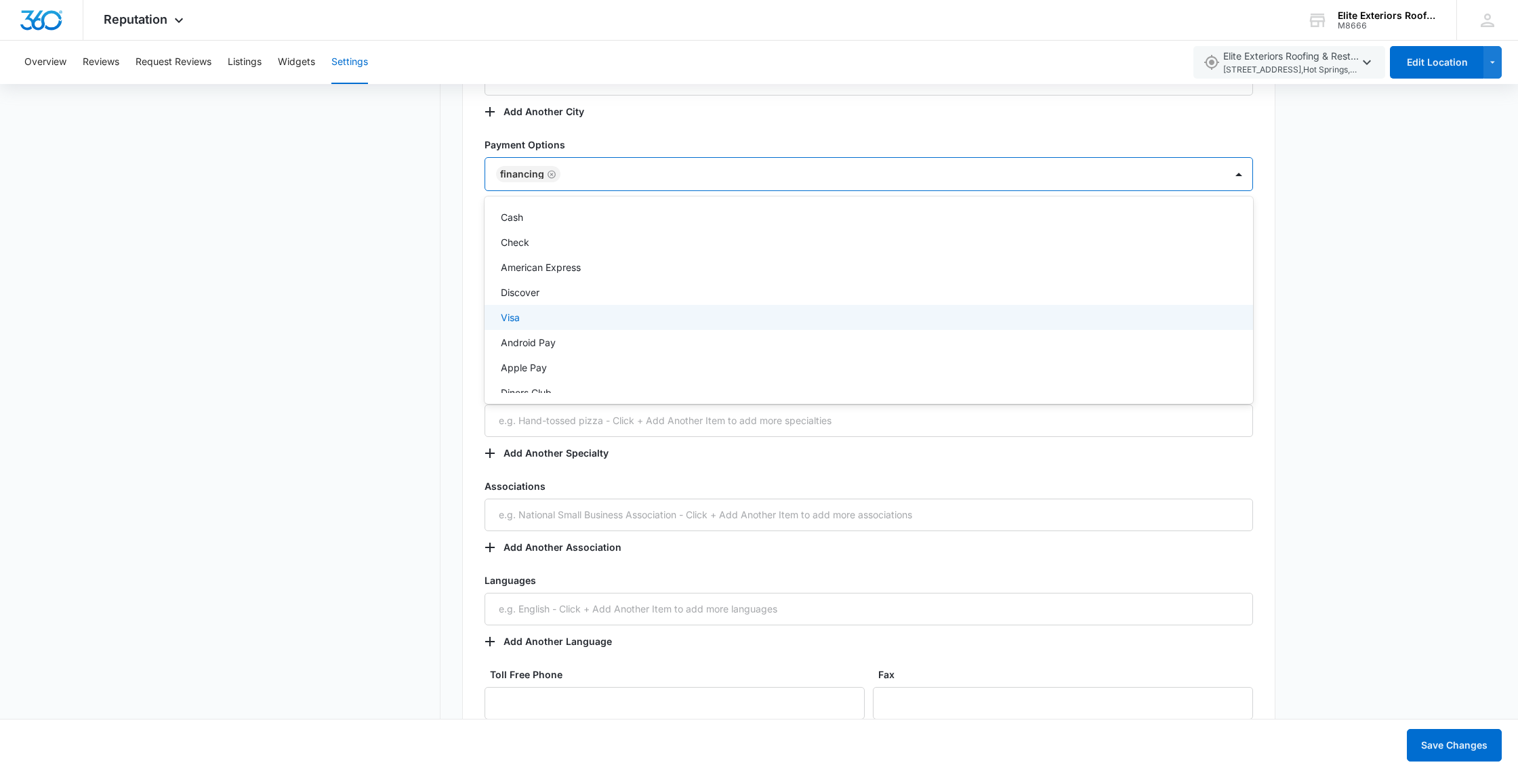
scroll to position [0, 0]
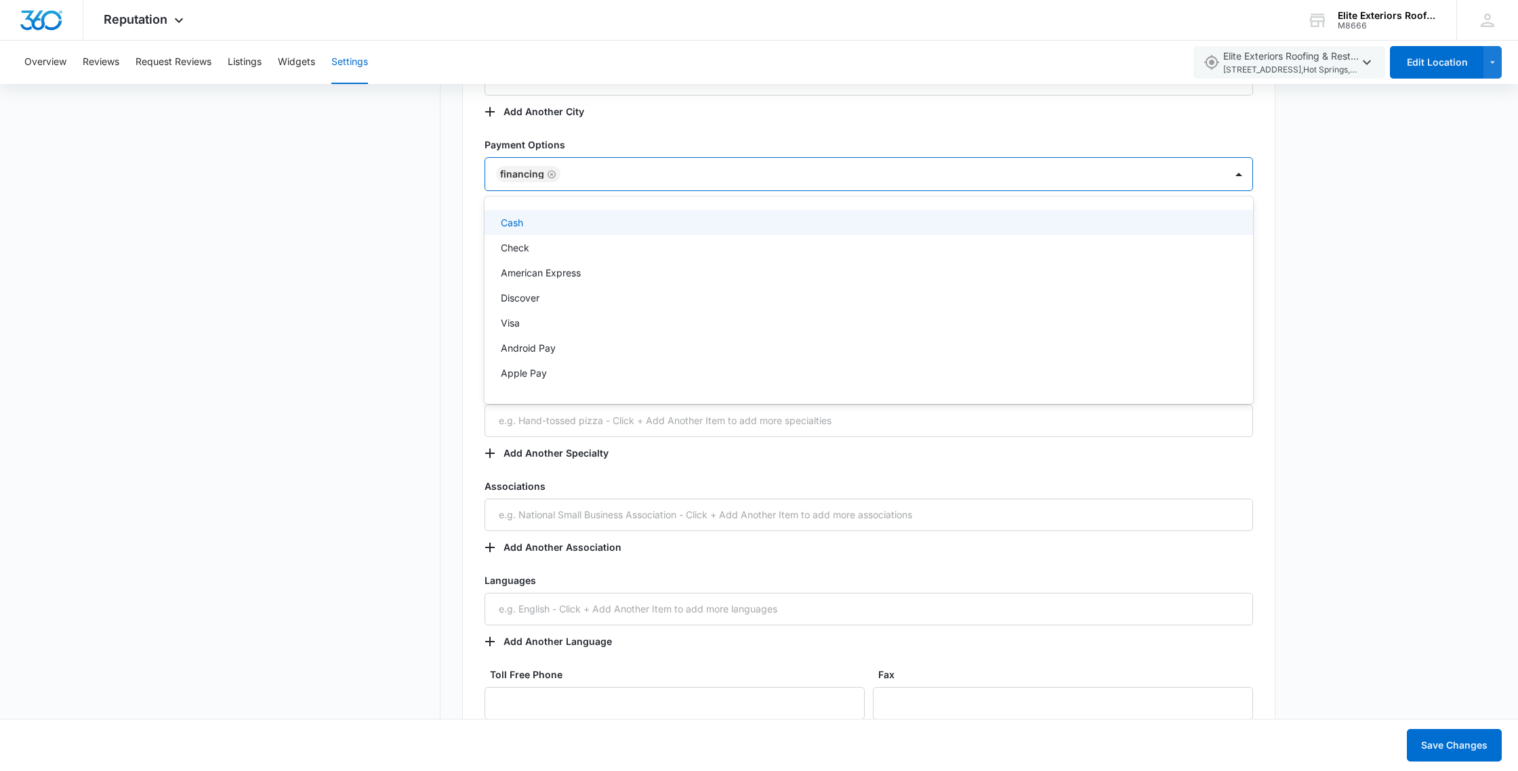
click at [598, 228] on div "Cash" at bounding box center [867, 222] width 733 height 14
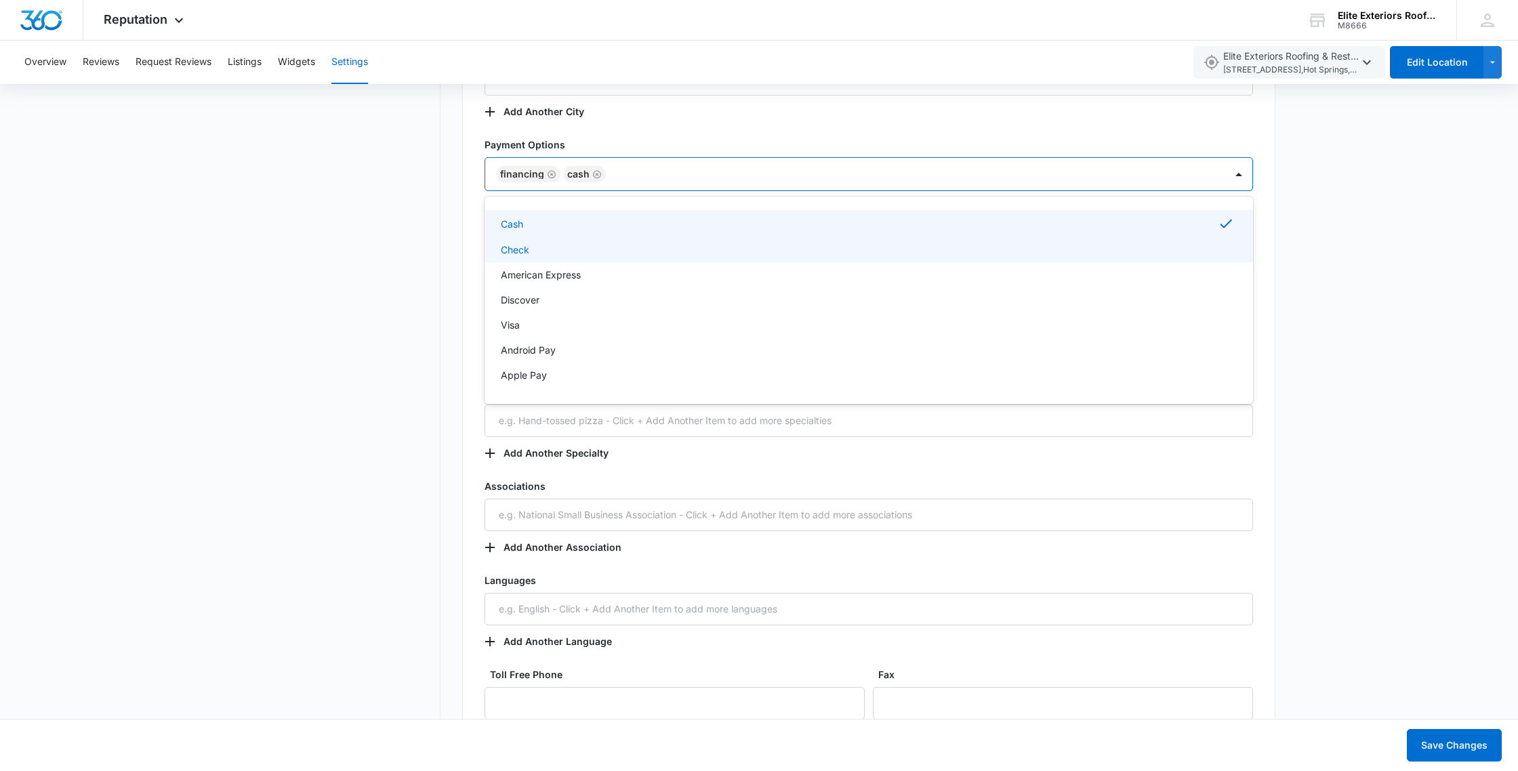
click at [583, 245] on div "Check" at bounding box center [867, 250] width 733 height 14
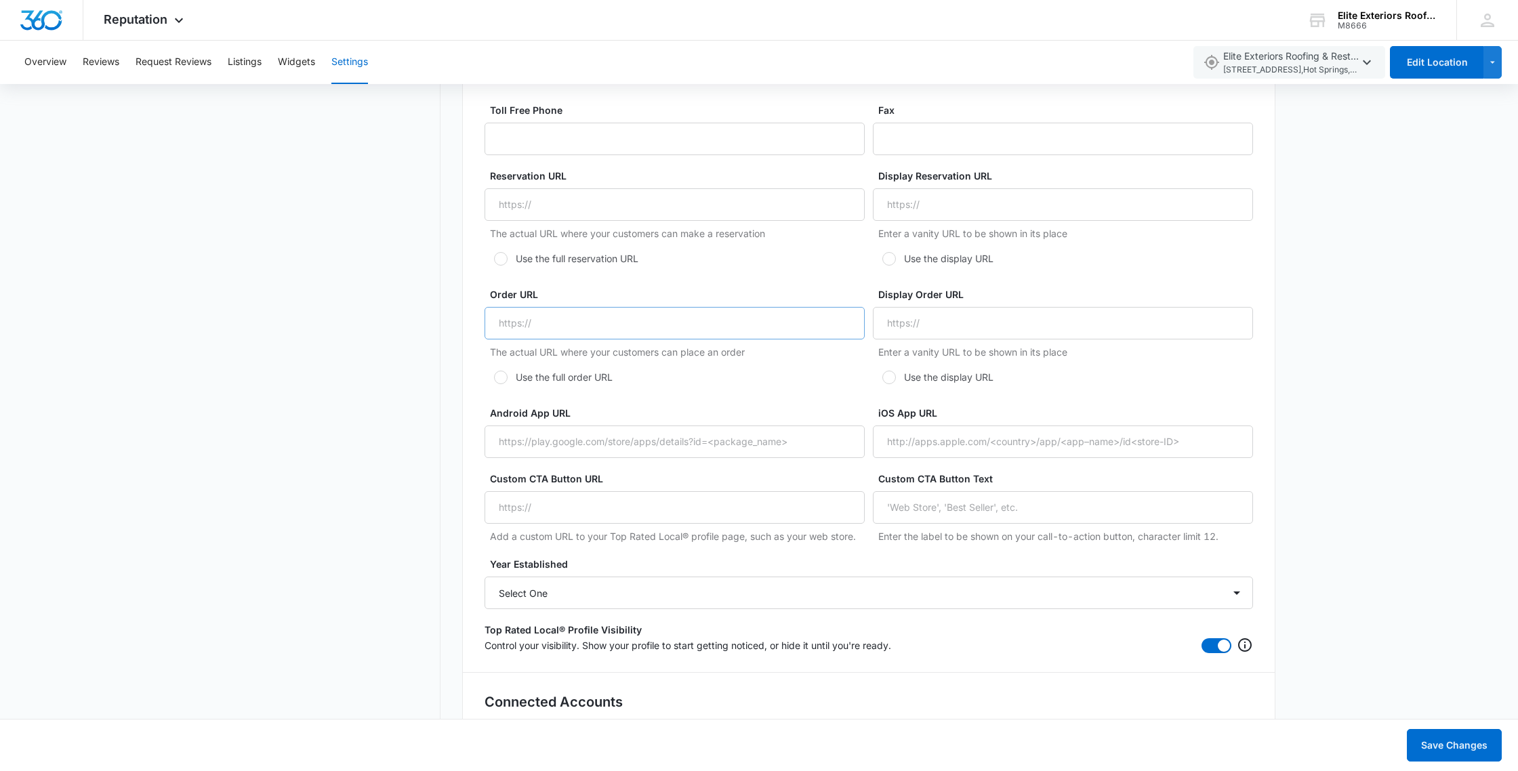
scroll to position [2397, 0]
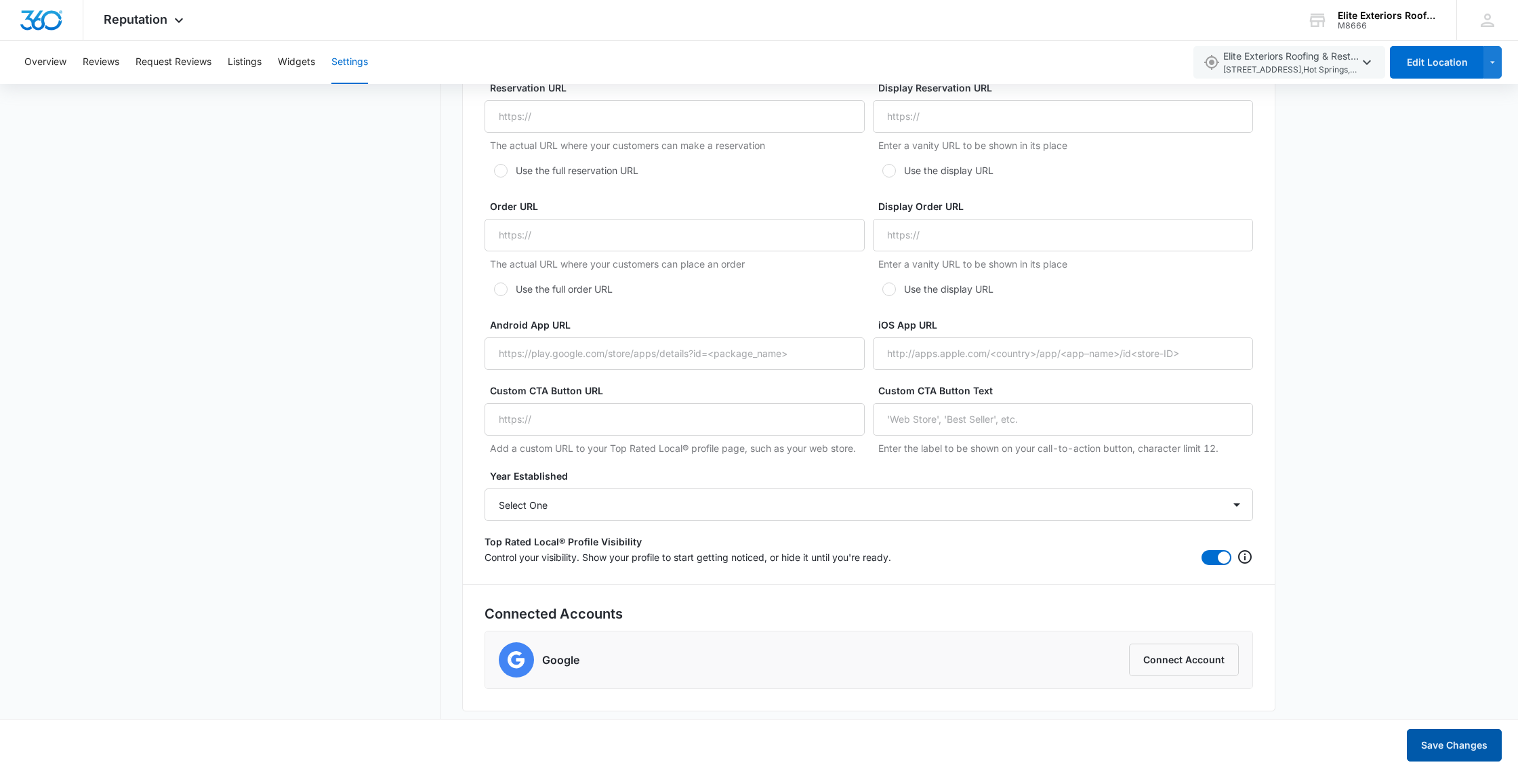
click at [1444, 743] on button "Save Changes" at bounding box center [1453, 745] width 95 height 33
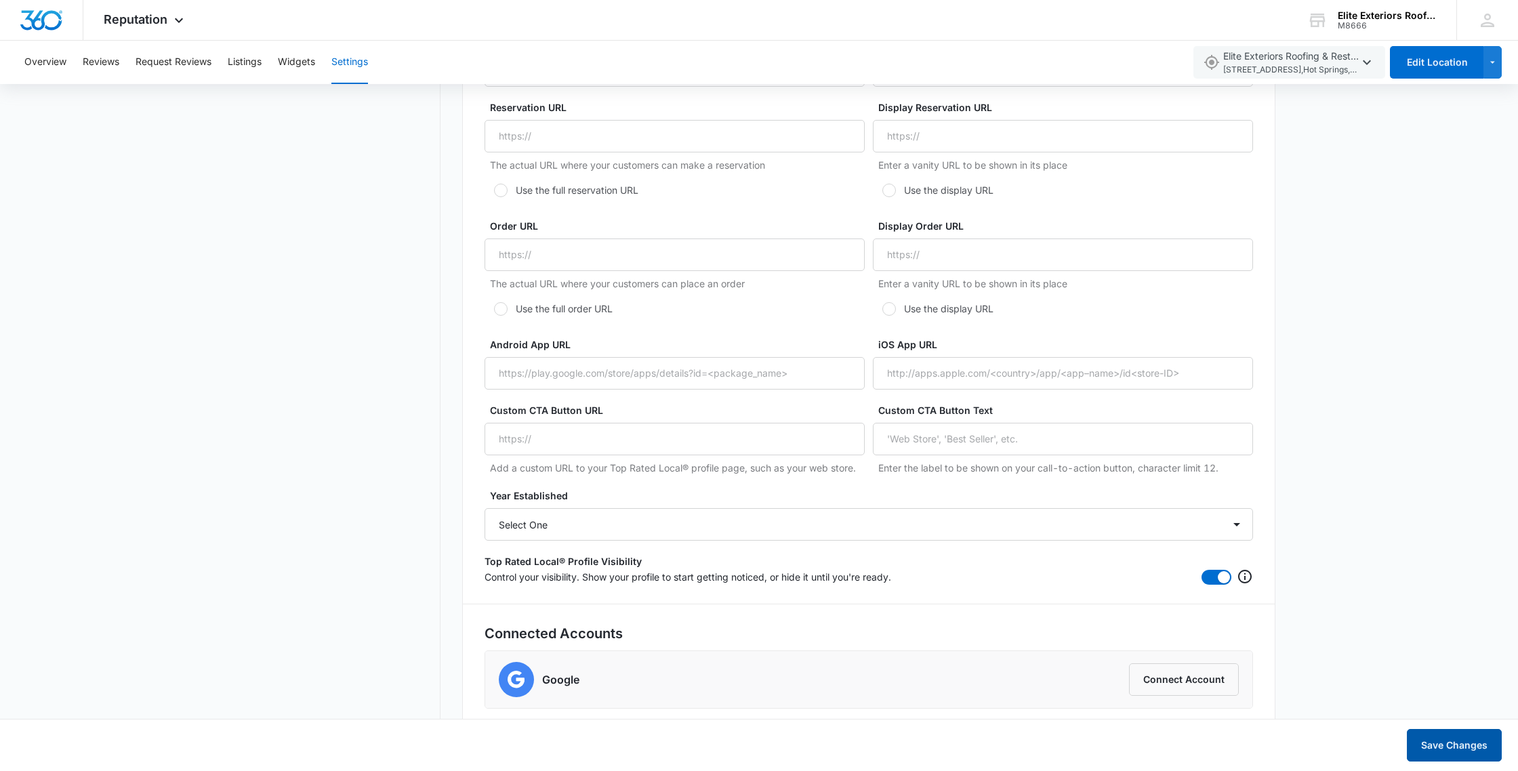
scroll to position [807, 0]
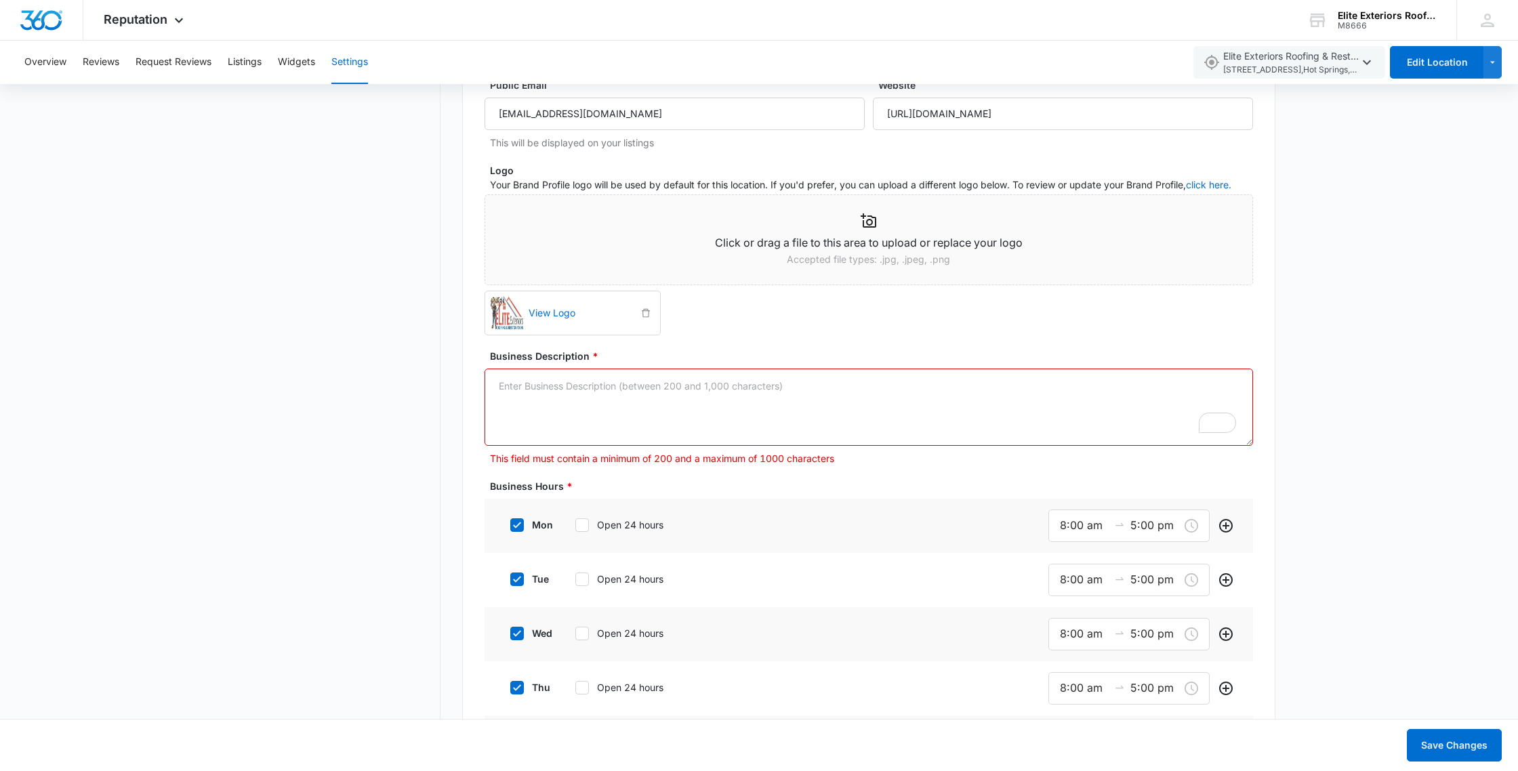
paste textarea "As a small, locally rooted business, we take pride in treating every project li…"
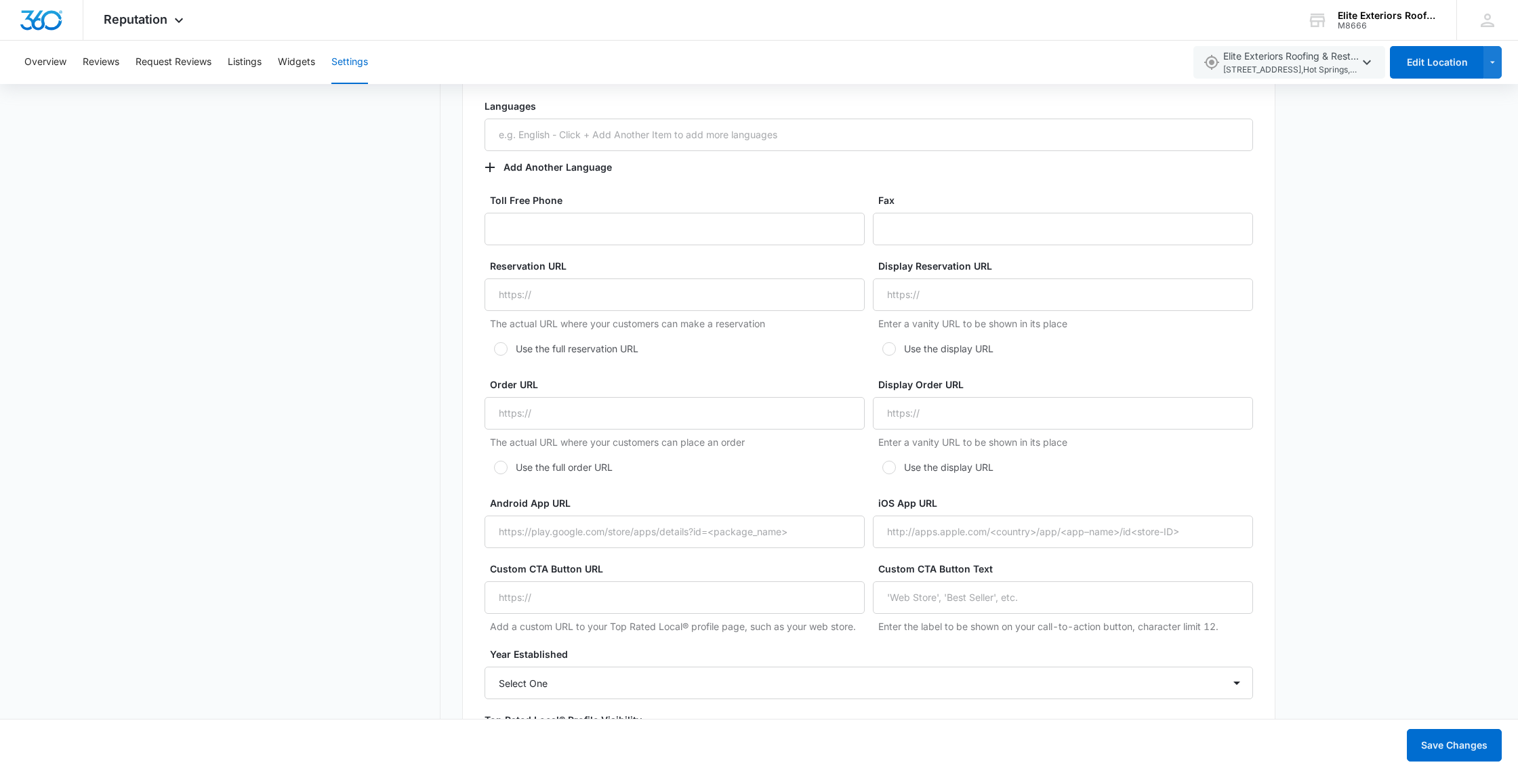
scroll to position [2246, 0]
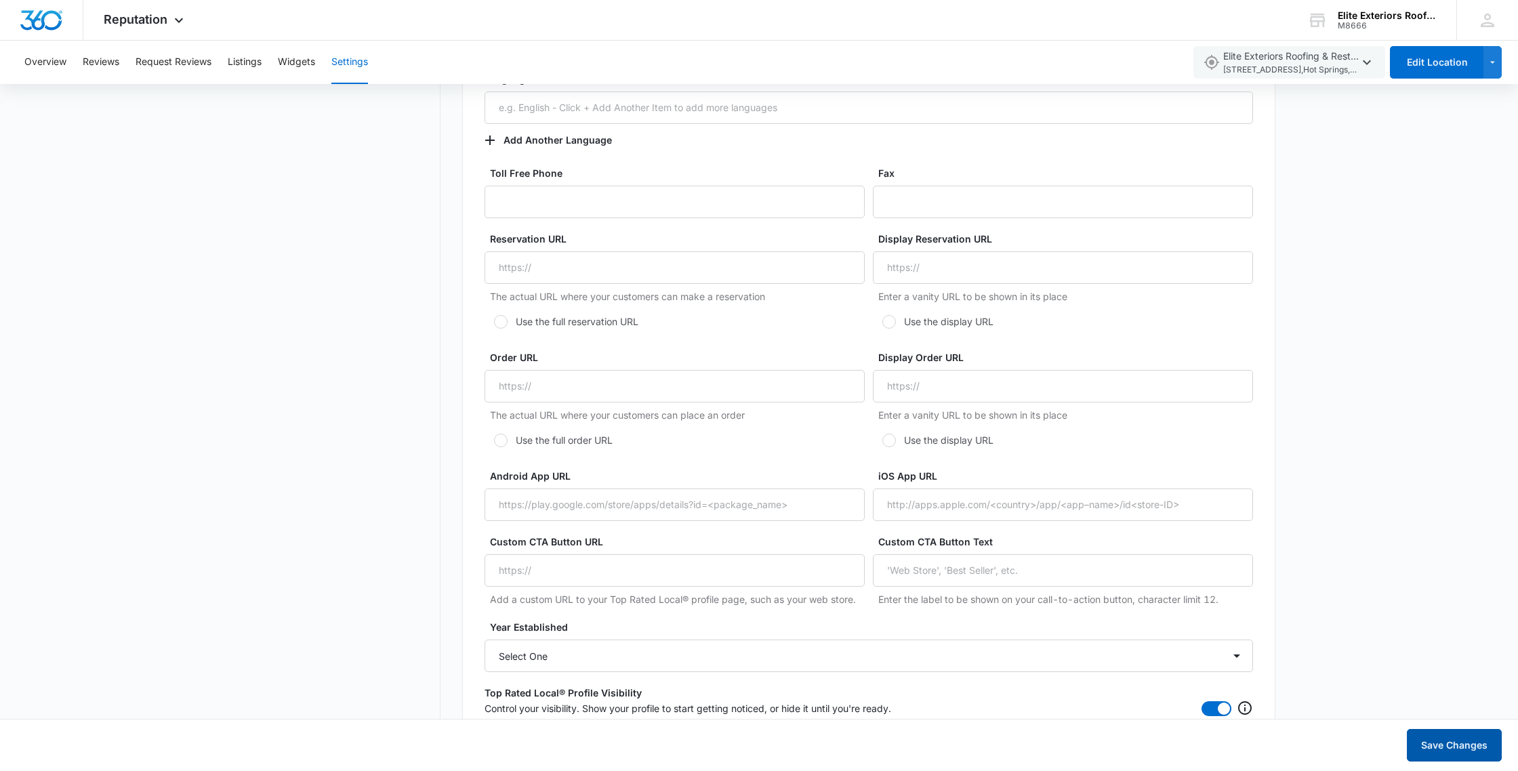
type textarea "As a small, locally rooted business, we take pride in treating every project li…"
click at [1444, 745] on button "Save Changes" at bounding box center [1453, 745] width 95 height 33
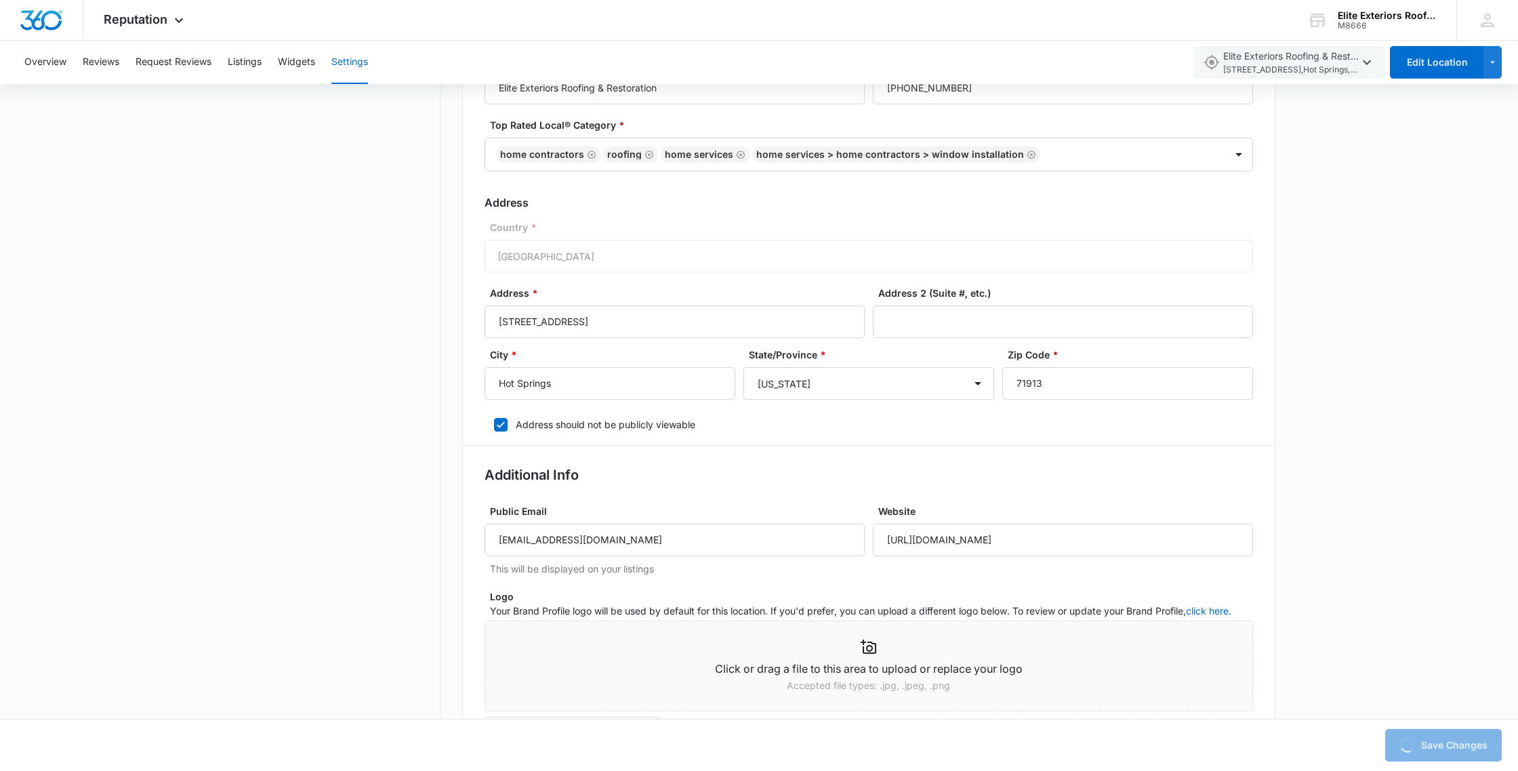
scroll to position [0, 0]
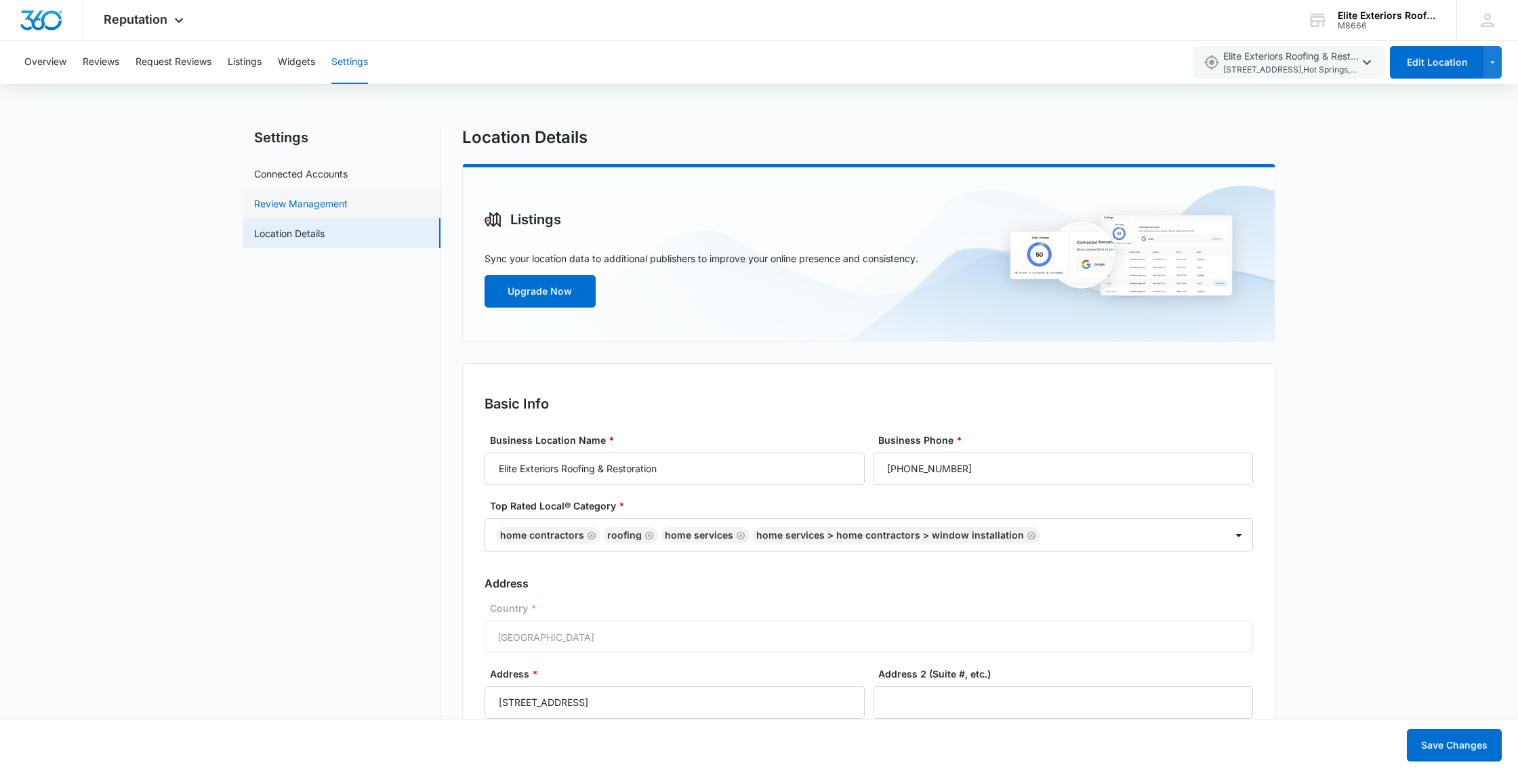
click at [304, 197] on link "Review Management" at bounding box center [300, 203] width 93 height 14
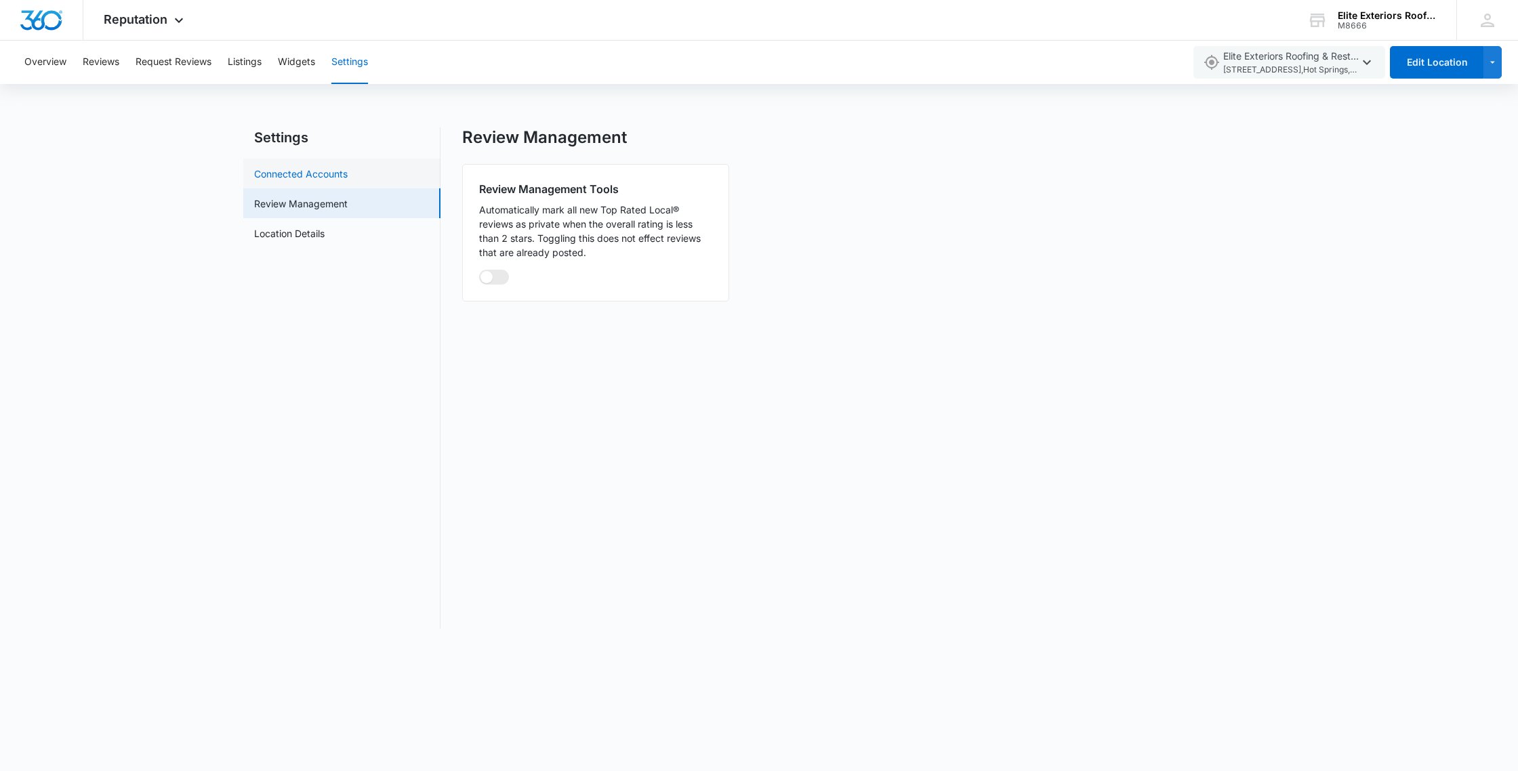
click at [327, 175] on link "Connected Accounts" at bounding box center [300, 174] width 93 height 14
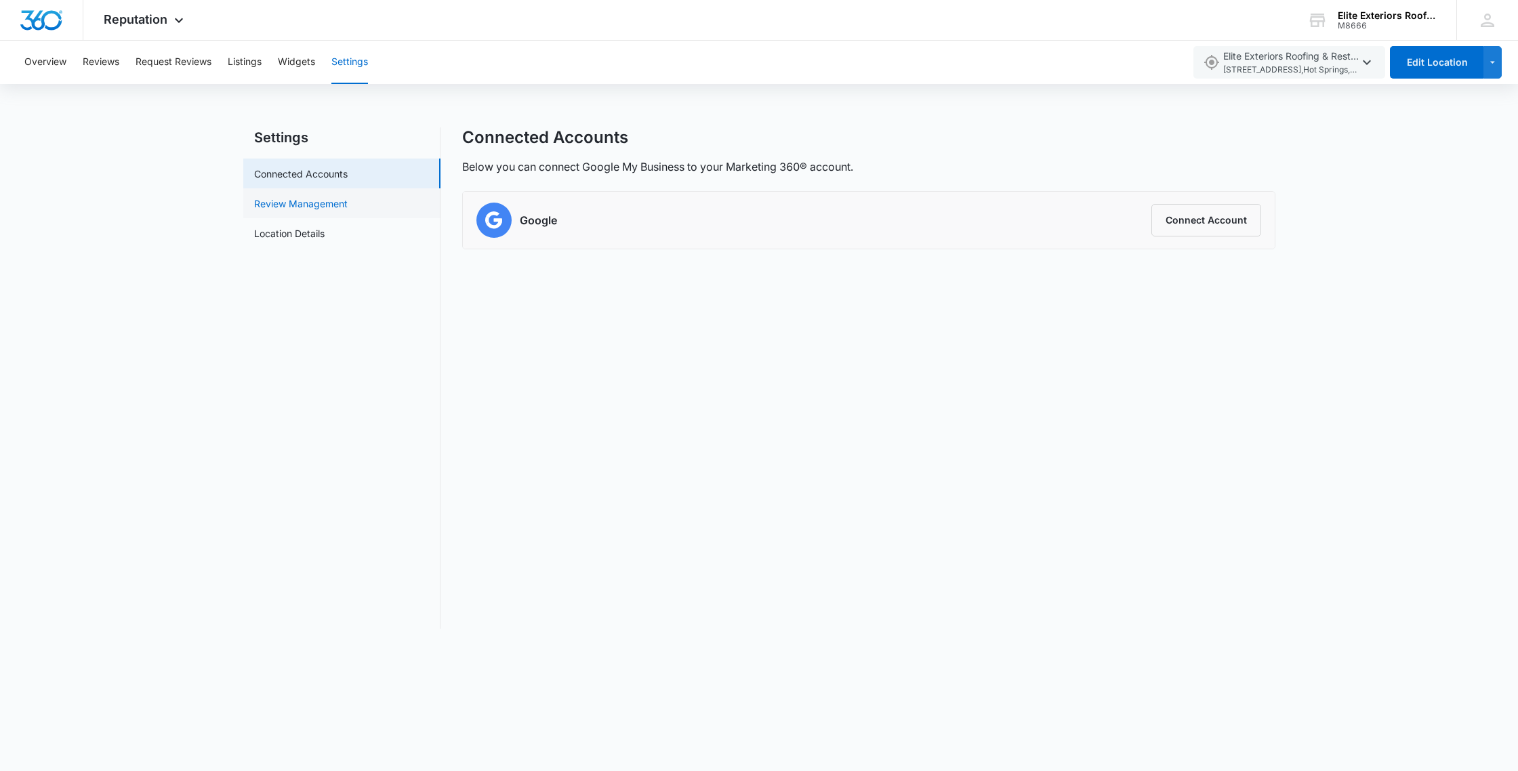
click at [322, 204] on link "Review Management" at bounding box center [300, 203] width 93 height 14
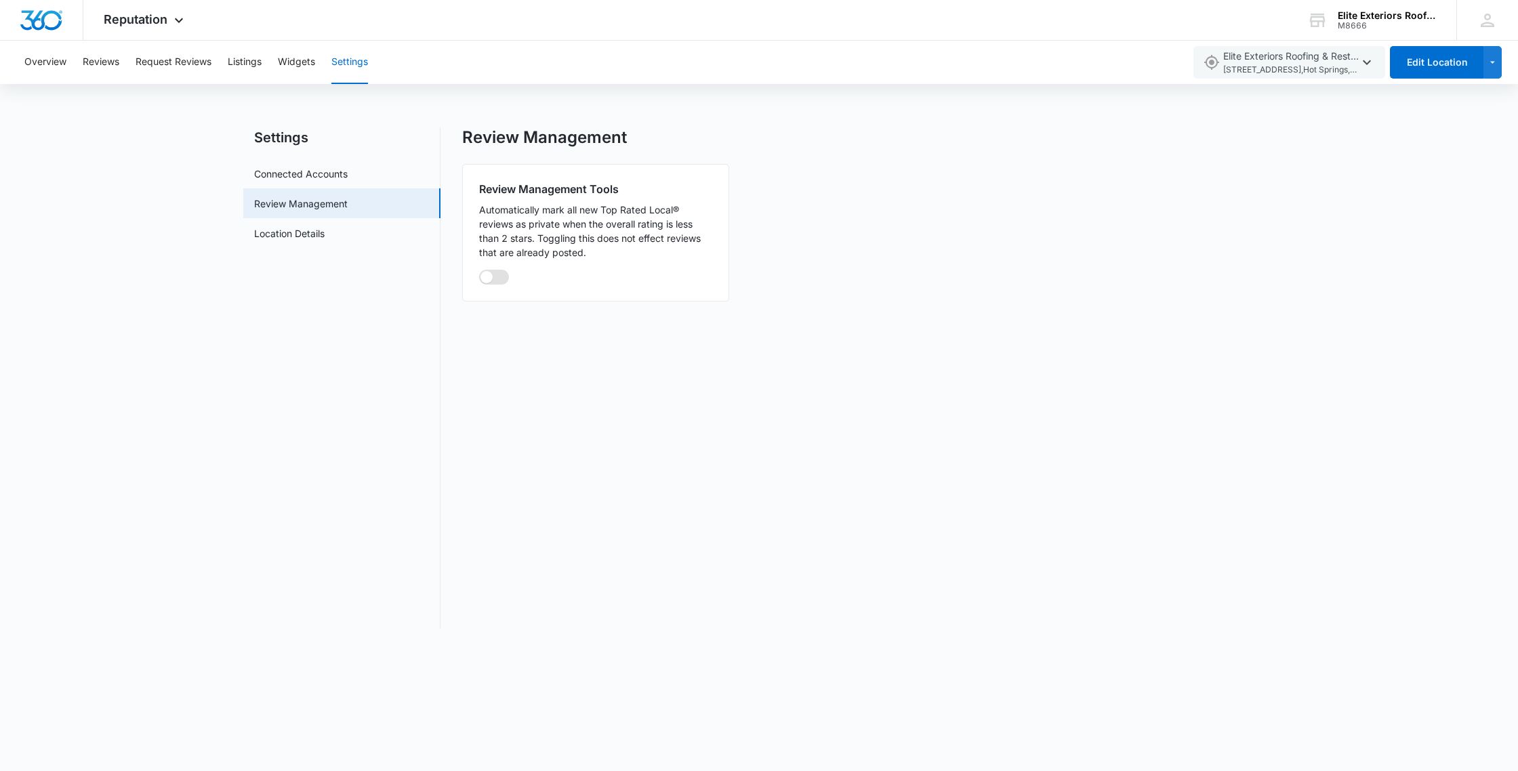
click at [491, 280] on span at bounding box center [494, 277] width 30 height 15
click at [479, 270] on input "checkbox" at bounding box center [478, 269] width 1 height 1
checkbox input "true"
click at [348, 173] on link "Connected Accounts" at bounding box center [300, 174] width 93 height 14
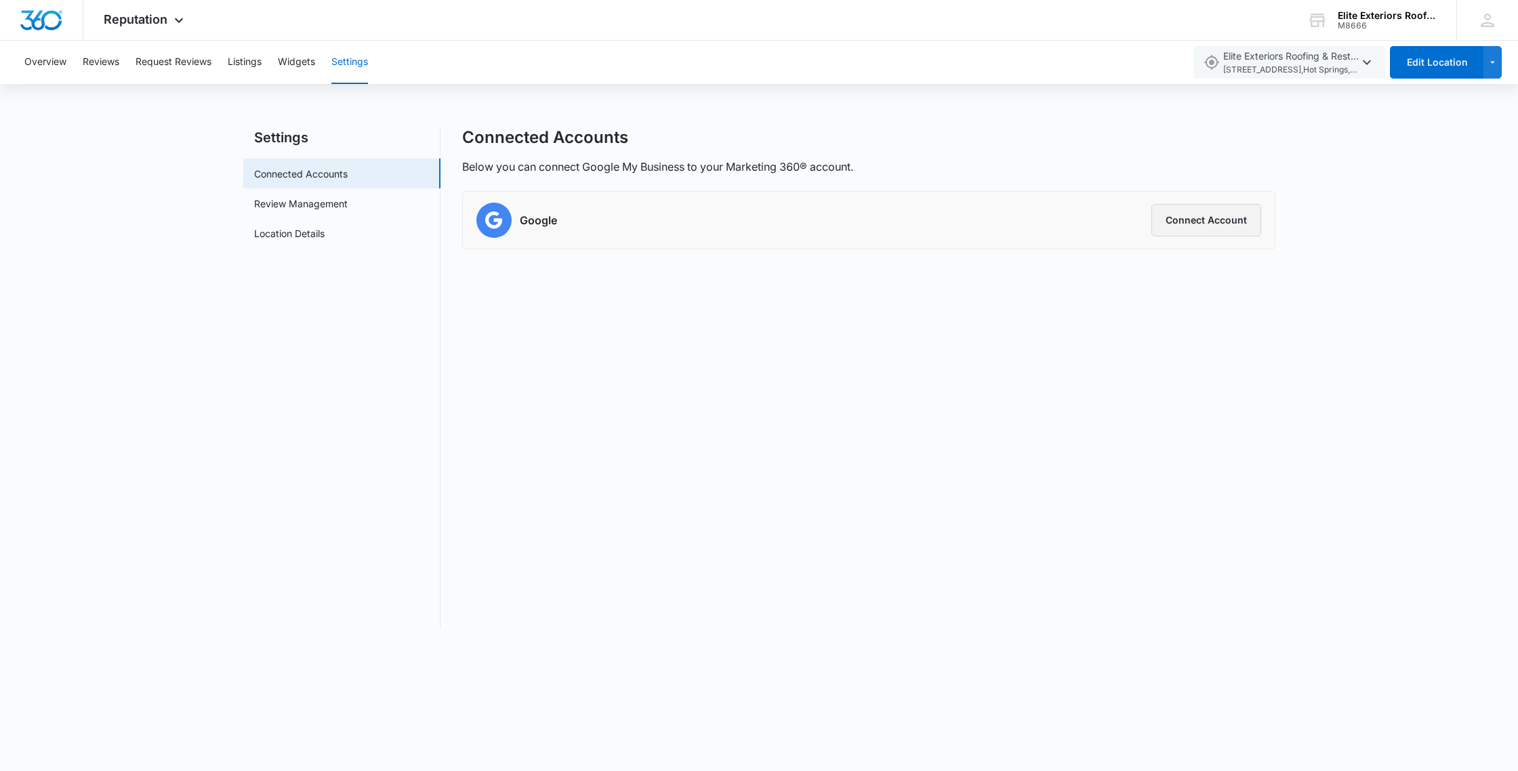
click at [1231, 212] on button "Connect Account" at bounding box center [1206, 220] width 110 height 33
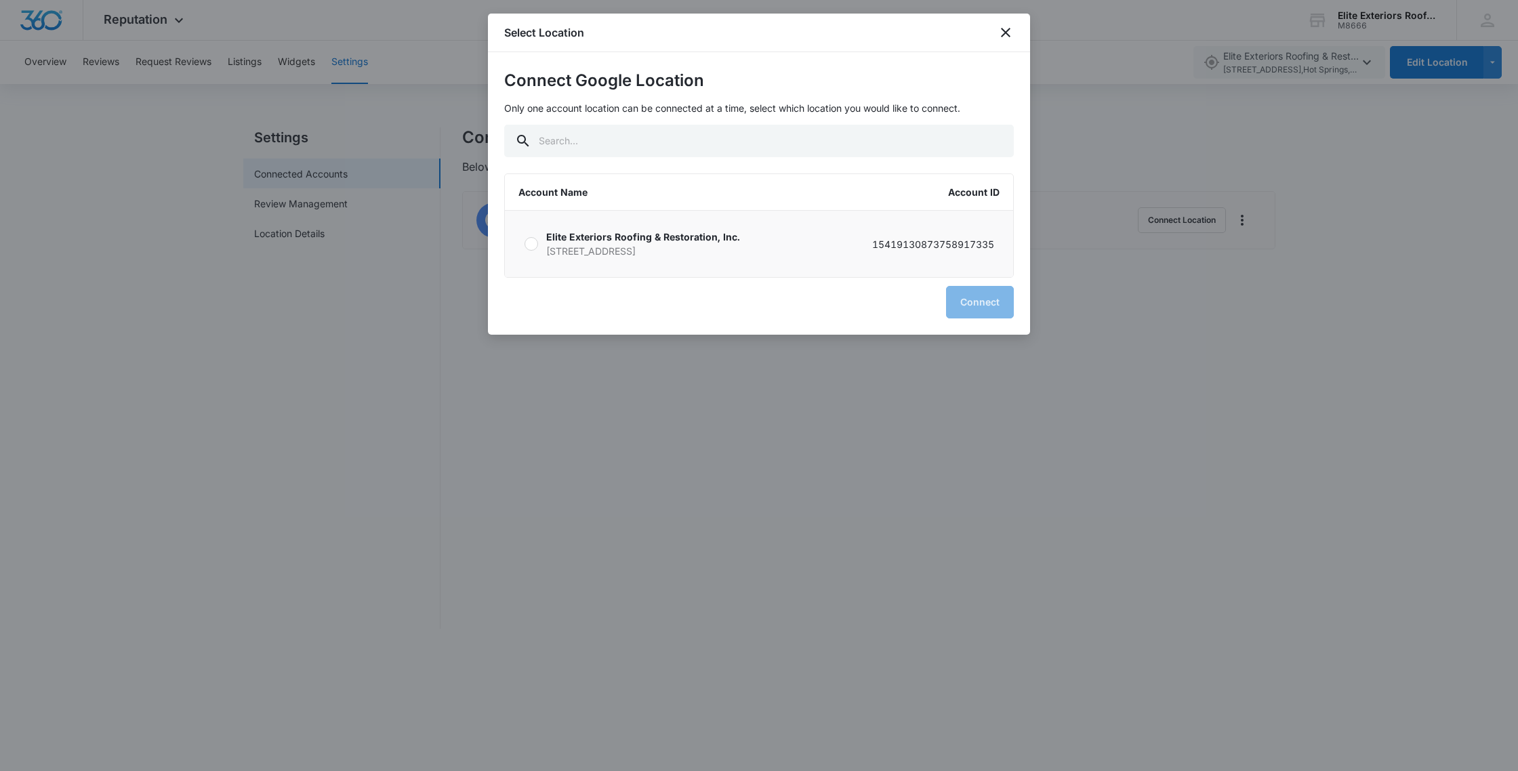
click at [518, 243] on label "Elite Exteriors Roofing & Restoration, Inc. 3026 Central Ave Hot Springs AR 719…" at bounding box center [759, 244] width 508 height 66
click at [524, 244] on input "Elite Exteriors Roofing & Restoration, Inc. 3026 Central Ave Hot Springs AR 719…" at bounding box center [524, 244] width 1 height 1
radio input "true"
click at [972, 312] on button "Connect" at bounding box center [980, 302] width 68 height 33
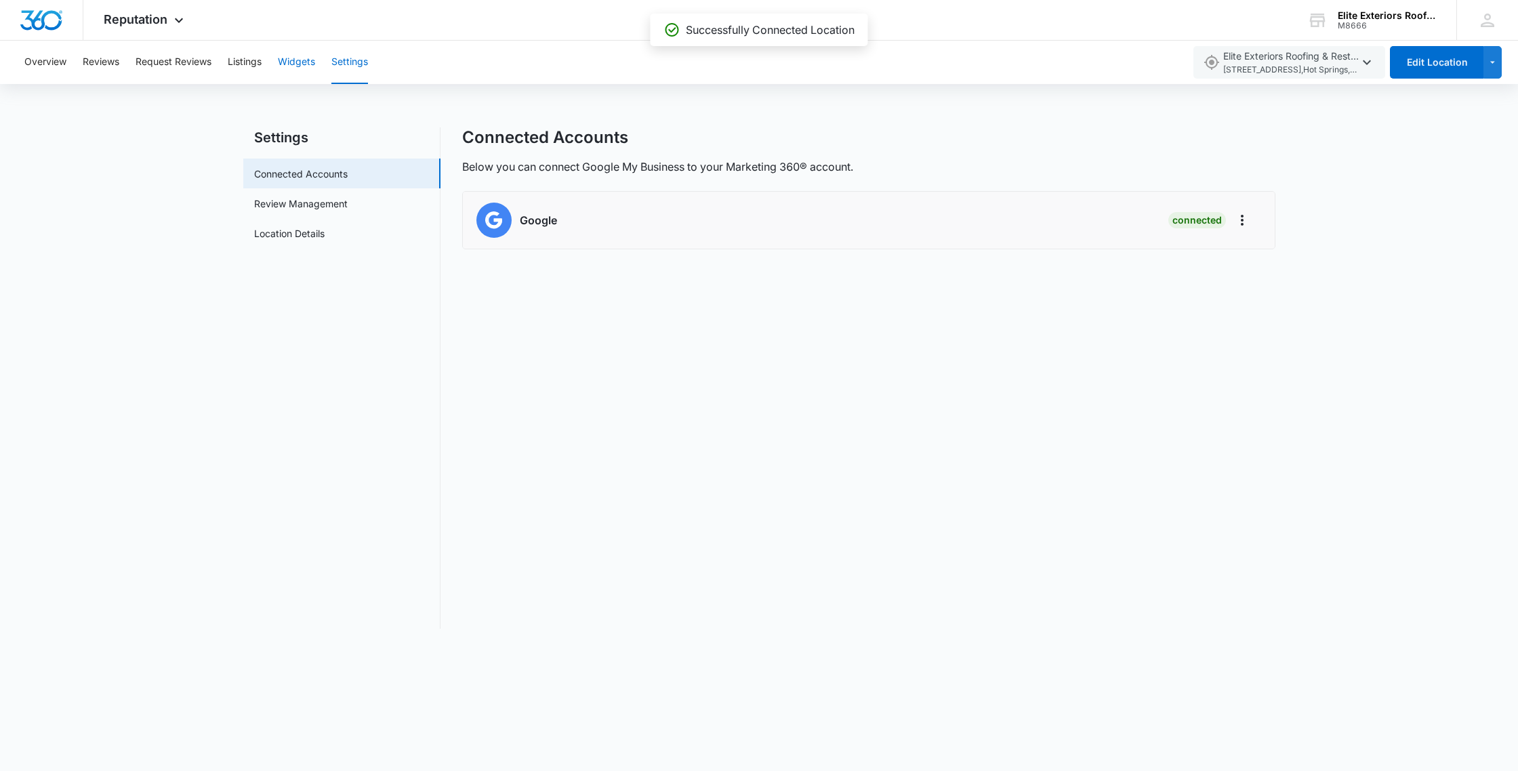
click at [309, 68] on button "Widgets" at bounding box center [296, 62] width 37 height 43
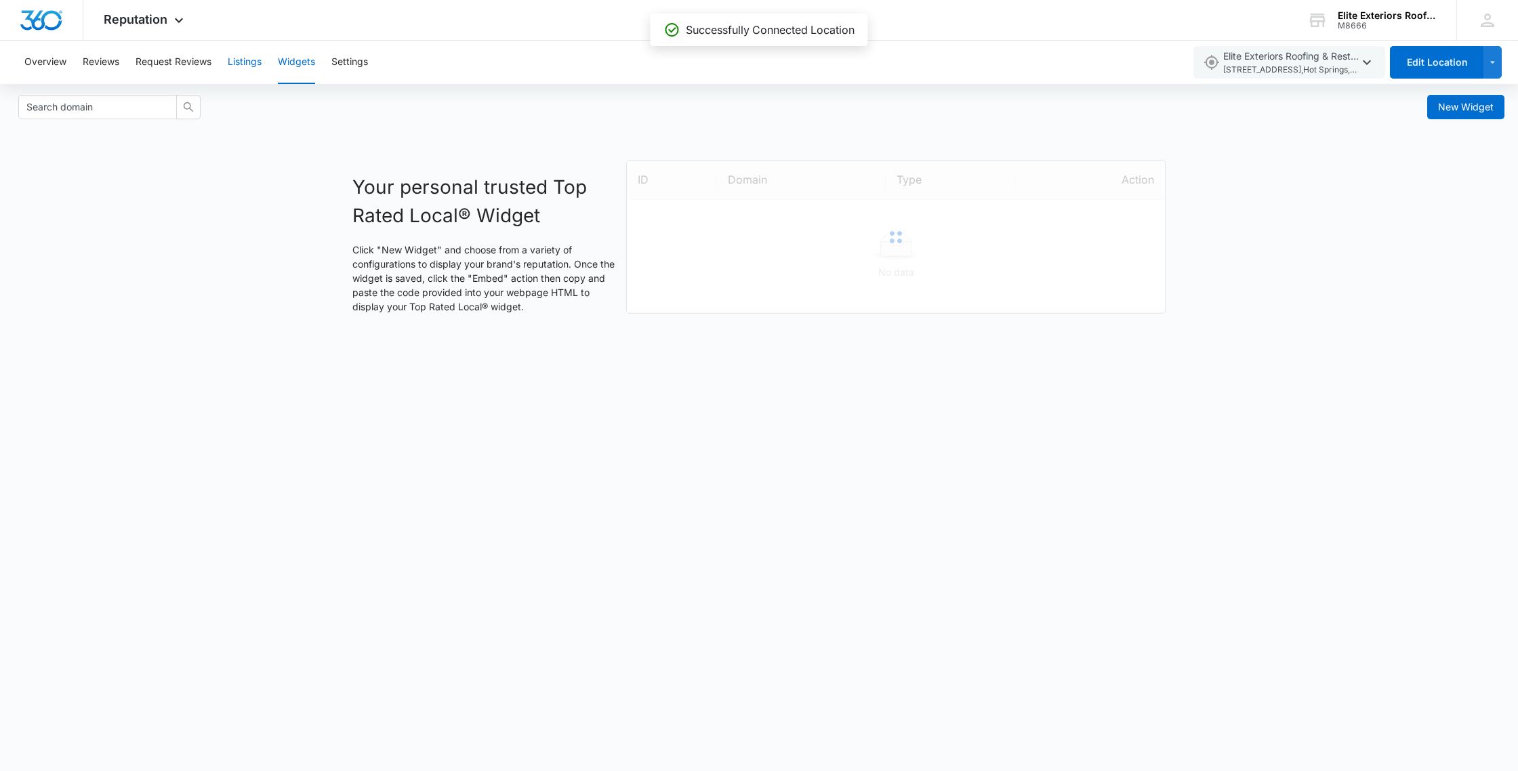
click at [259, 68] on button "Listings" at bounding box center [245, 62] width 34 height 43
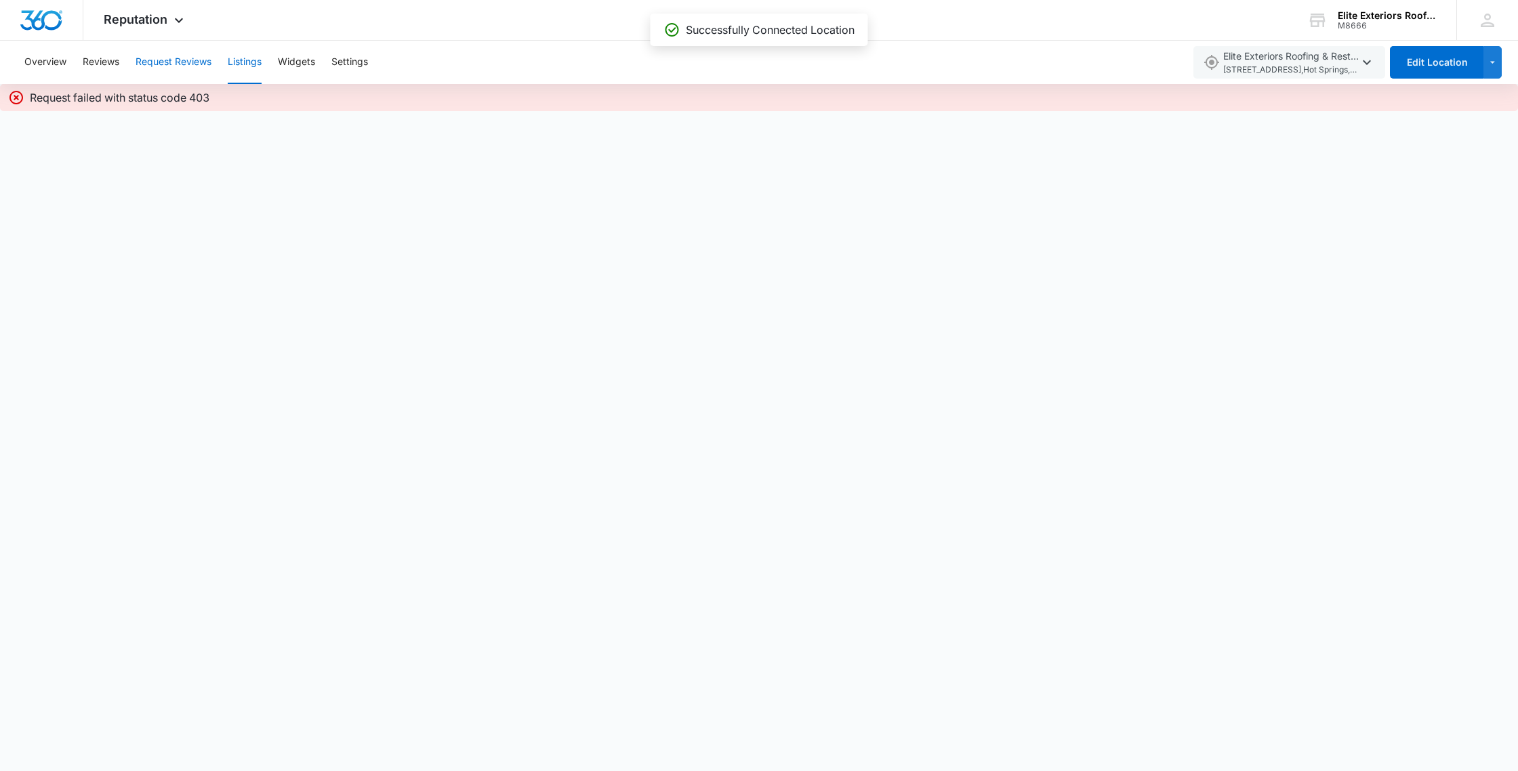
click at [186, 66] on button "Request Reviews" at bounding box center [173, 62] width 76 height 43
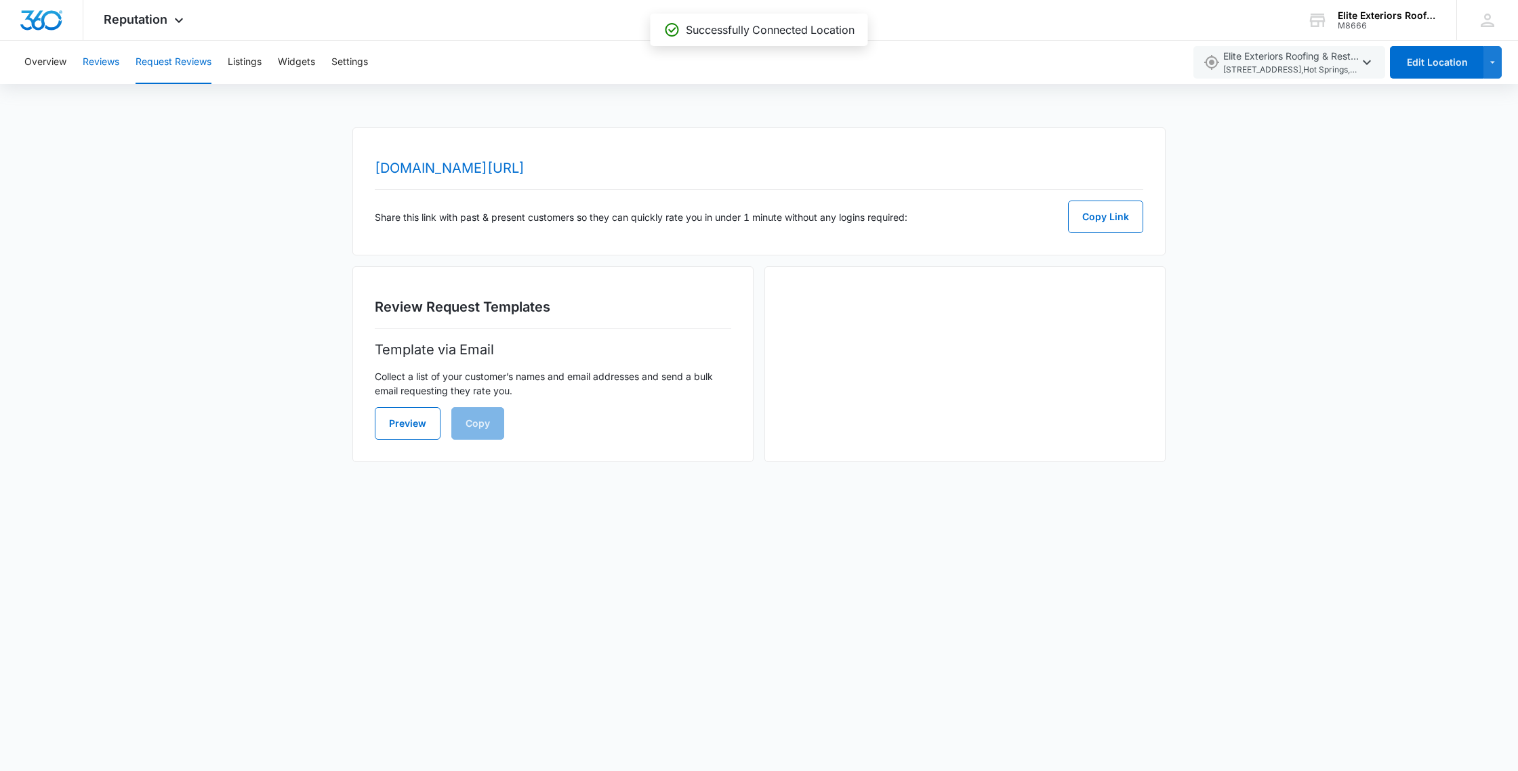
click at [87, 63] on button "Reviews" at bounding box center [101, 62] width 37 height 43
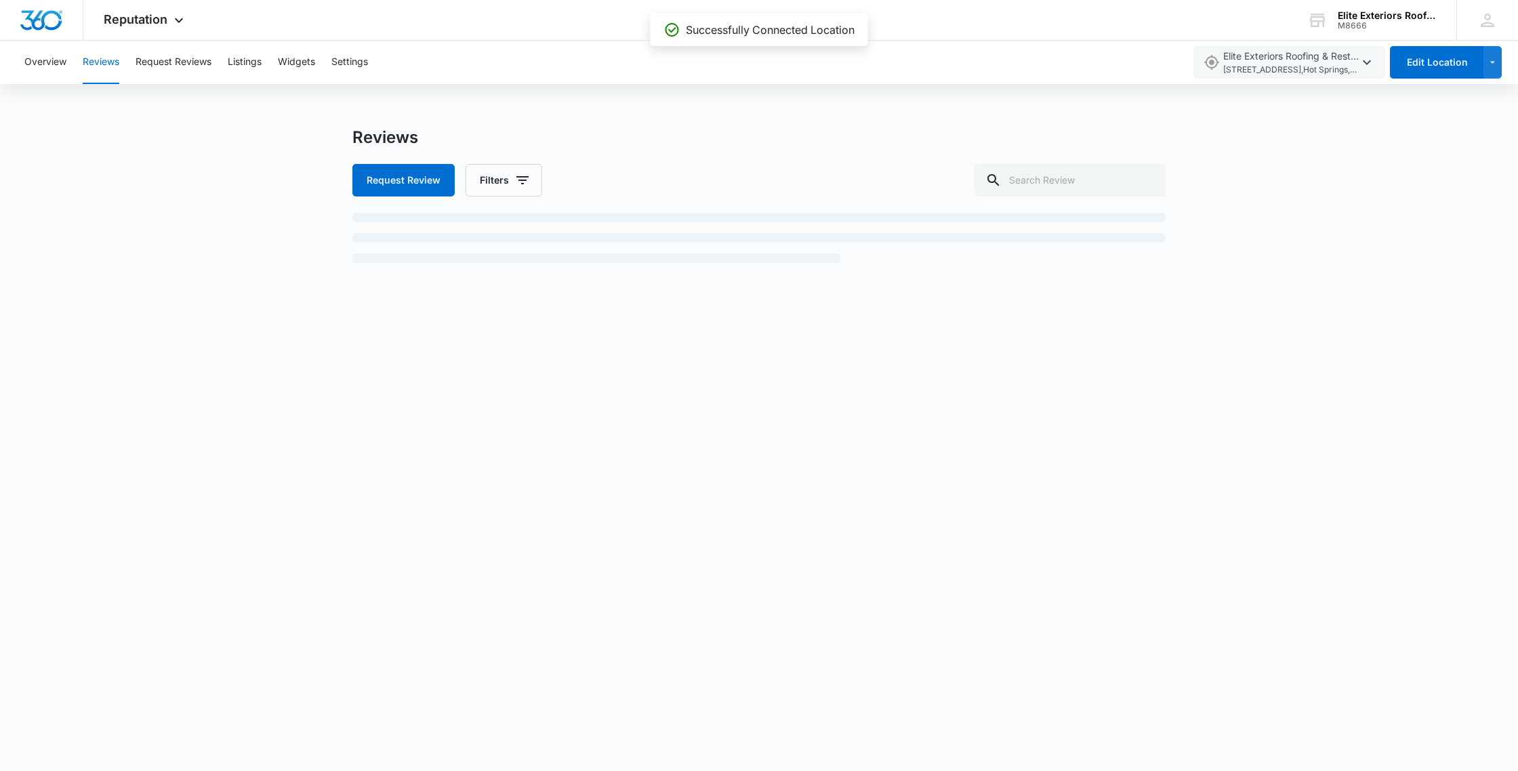
drag, startPoint x: 12, startPoint y: 56, endPoint x: 22, endPoint y: 57, distance: 10.9
click at [12, 56] on div "Overview Reviews Request Reviews Listings Widgets Settings Elite Exteriors Roof…" at bounding box center [759, 62] width 1518 height 43
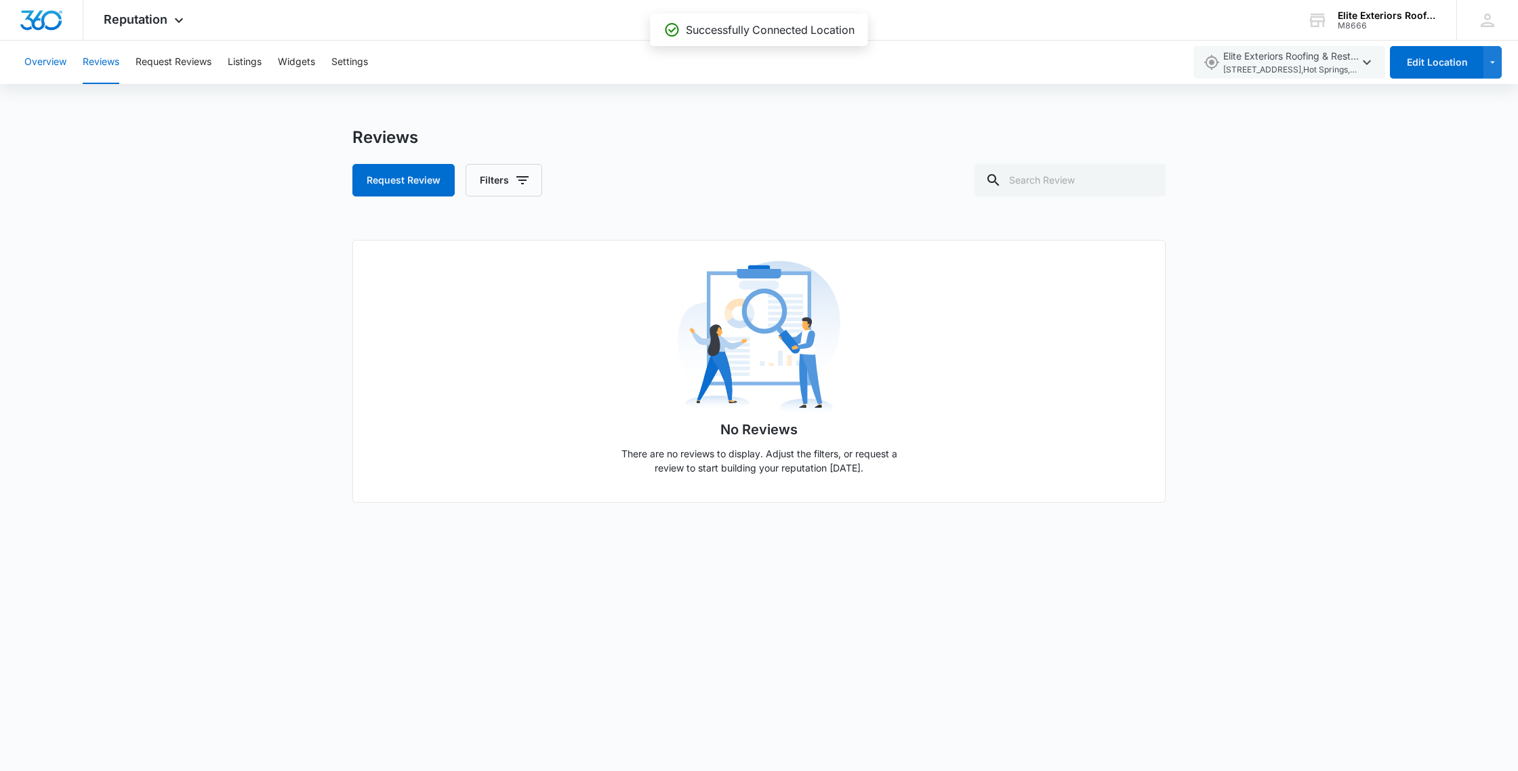
click at [30, 58] on button "Overview" at bounding box center [45, 62] width 42 height 43
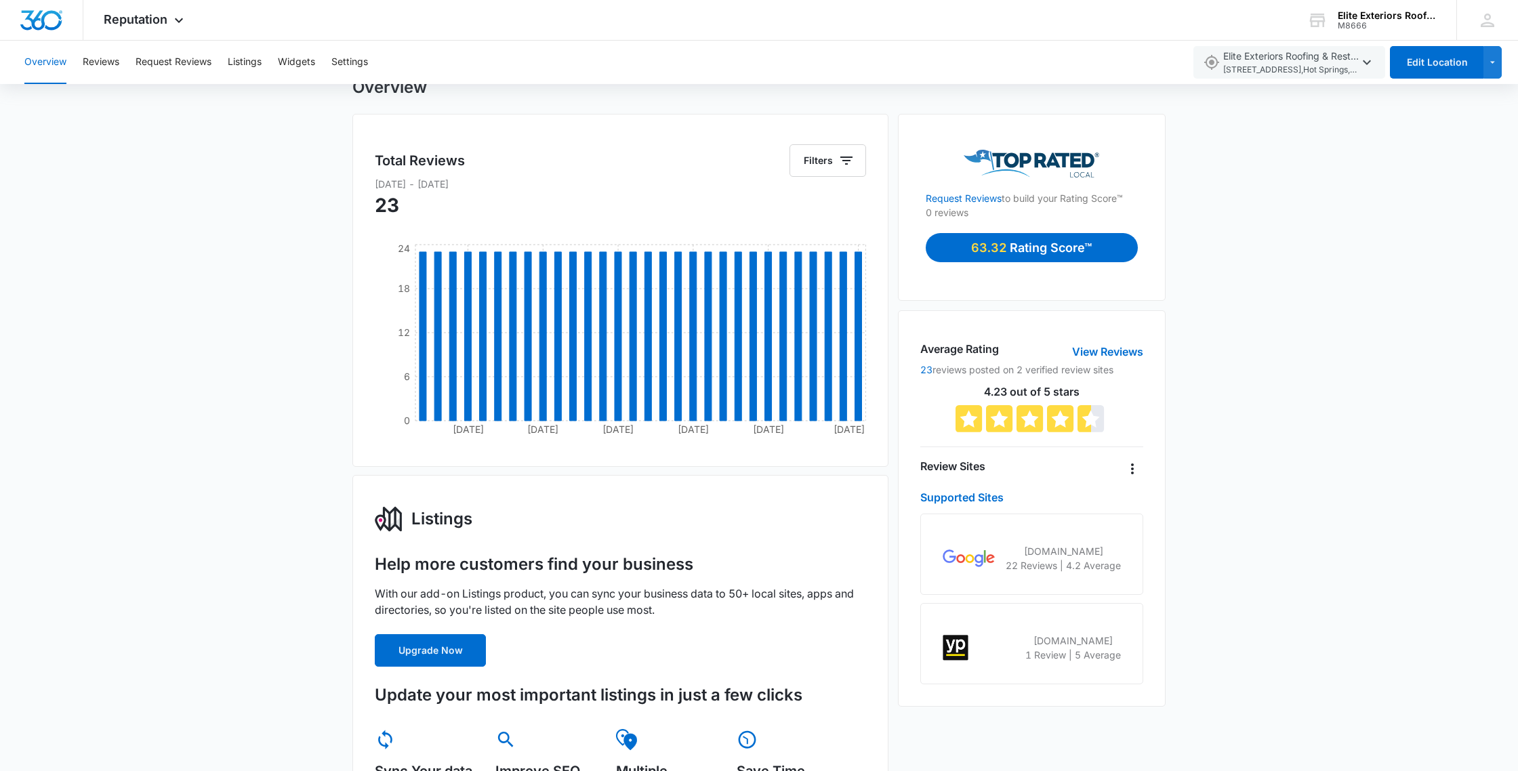
scroll to position [96, 0]
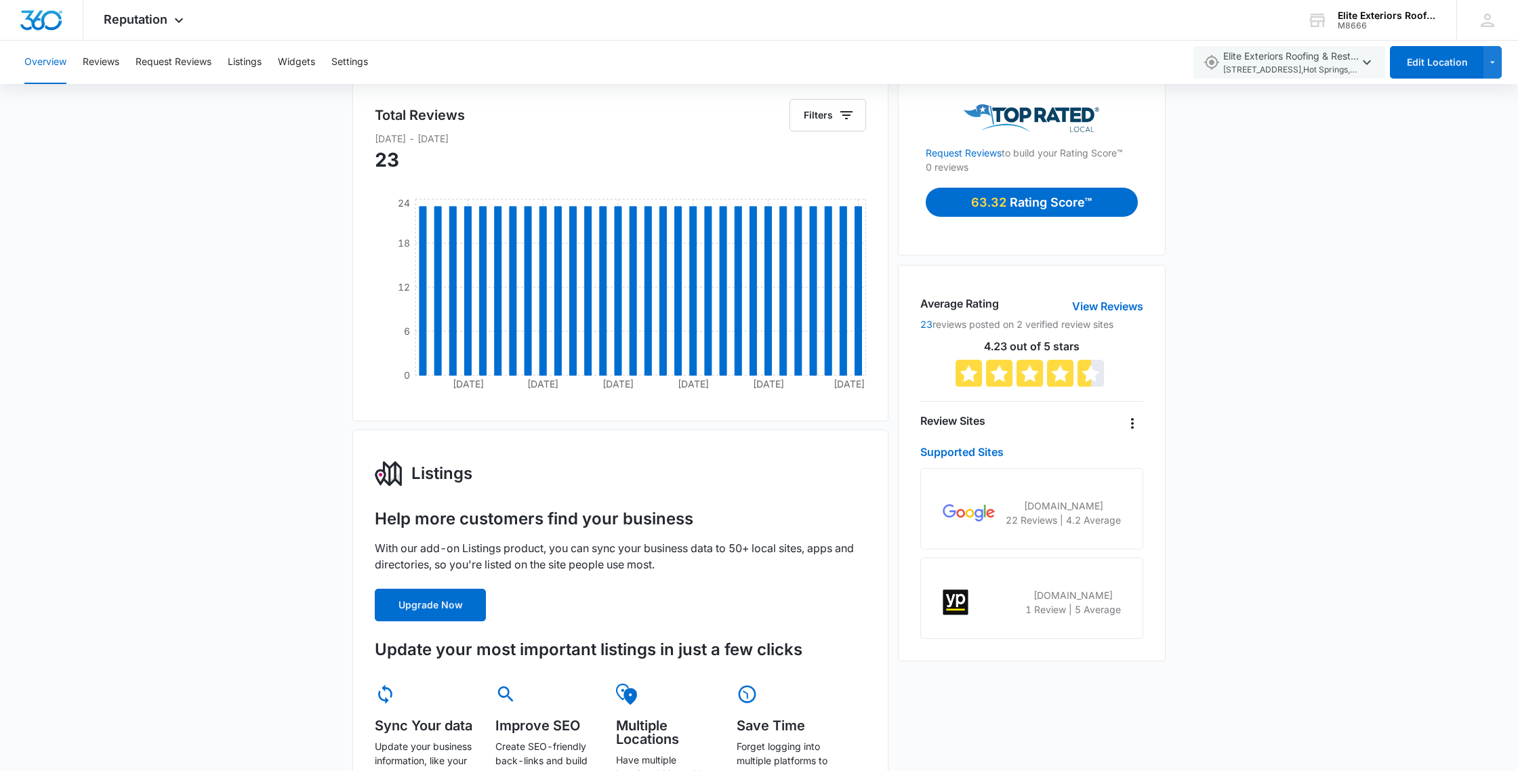
click at [1007, 522] on p "22 Reviews | 4.2 Average" at bounding box center [1062, 520] width 115 height 14
click at [965, 449] on link "Supported Sites" at bounding box center [961, 452] width 83 height 14
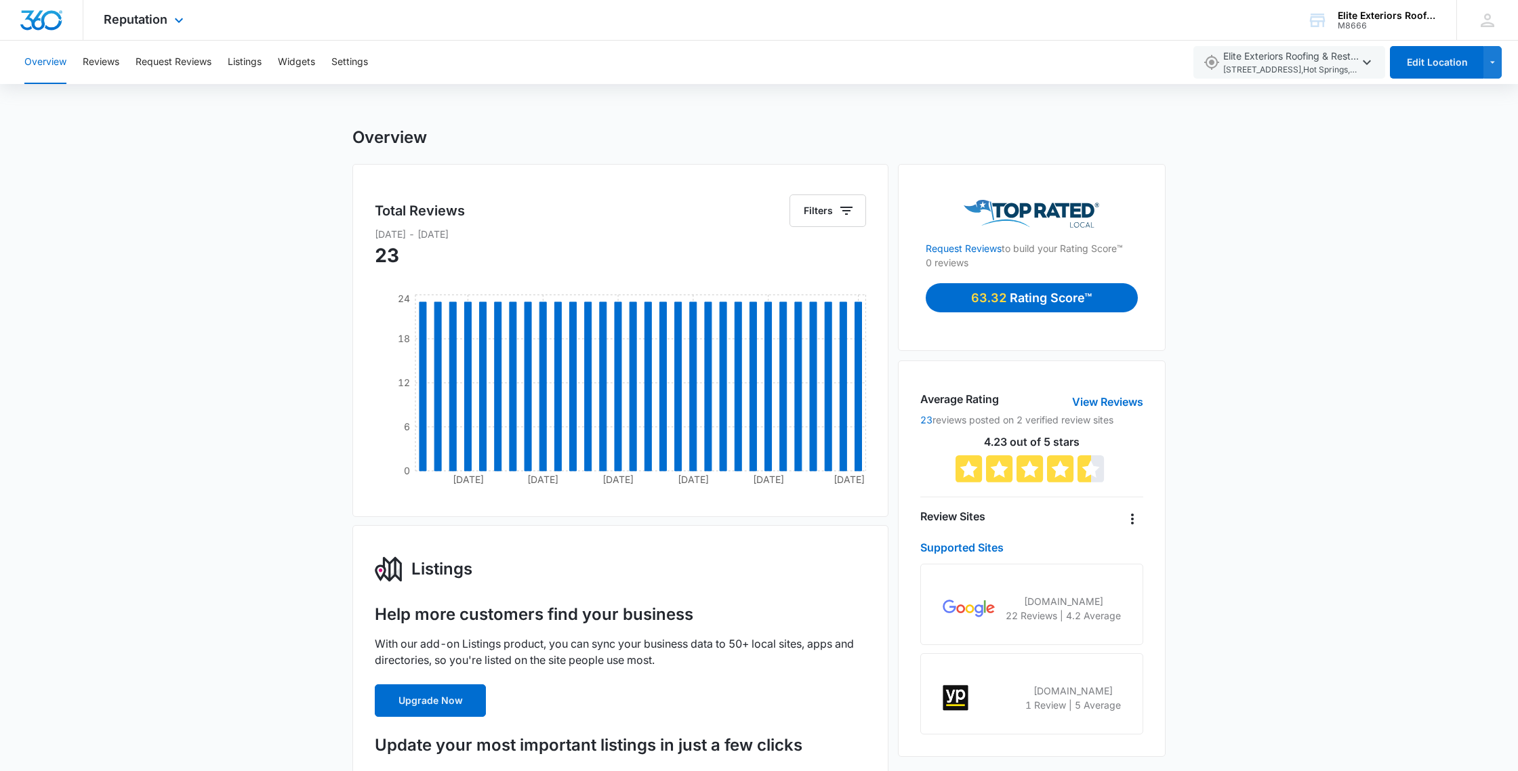
click at [60, 15] on img "Dashboard" at bounding box center [41, 20] width 43 height 20
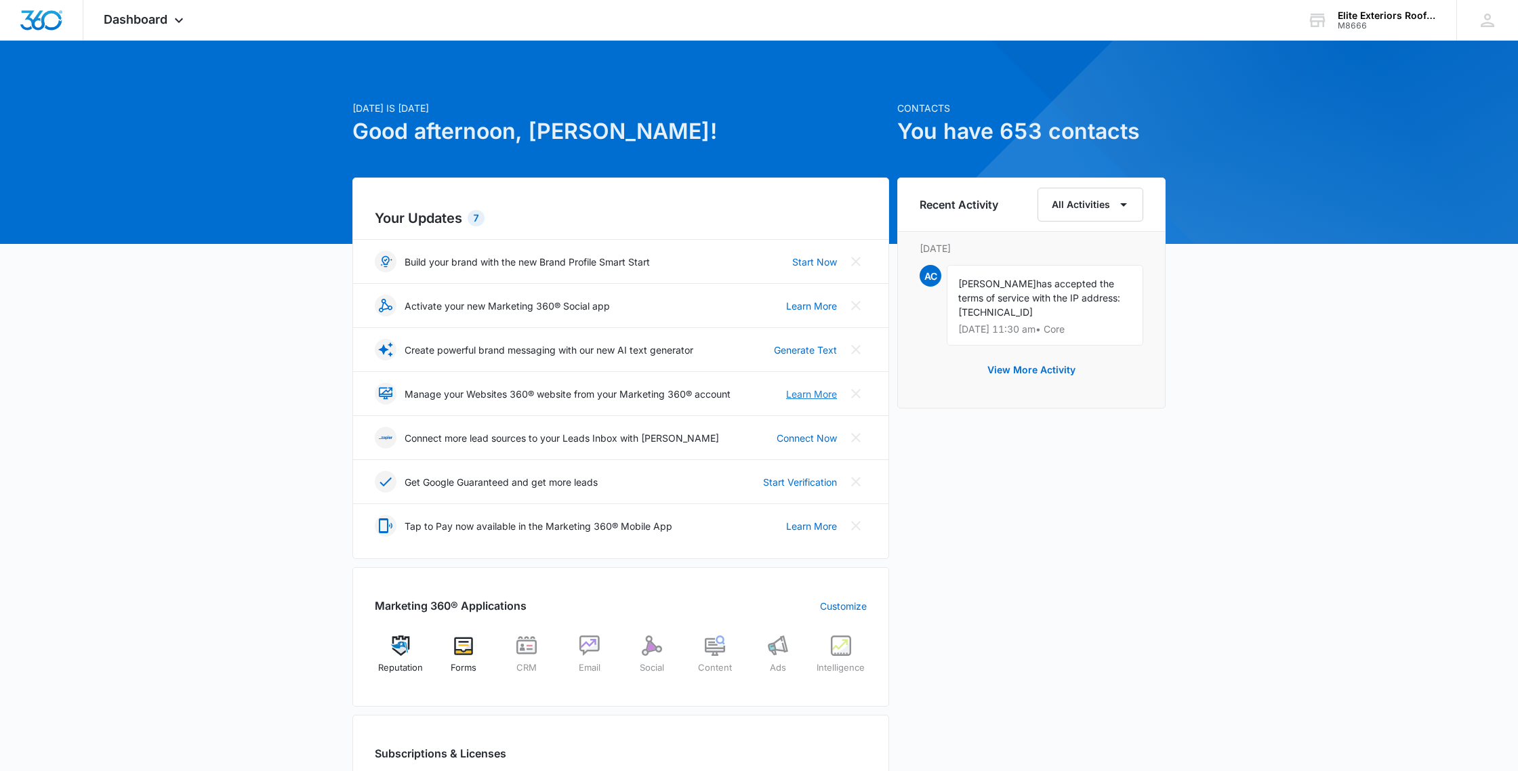
click at [799, 395] on link "Learn More" at bounding box center [811, 394] width 51 height 14
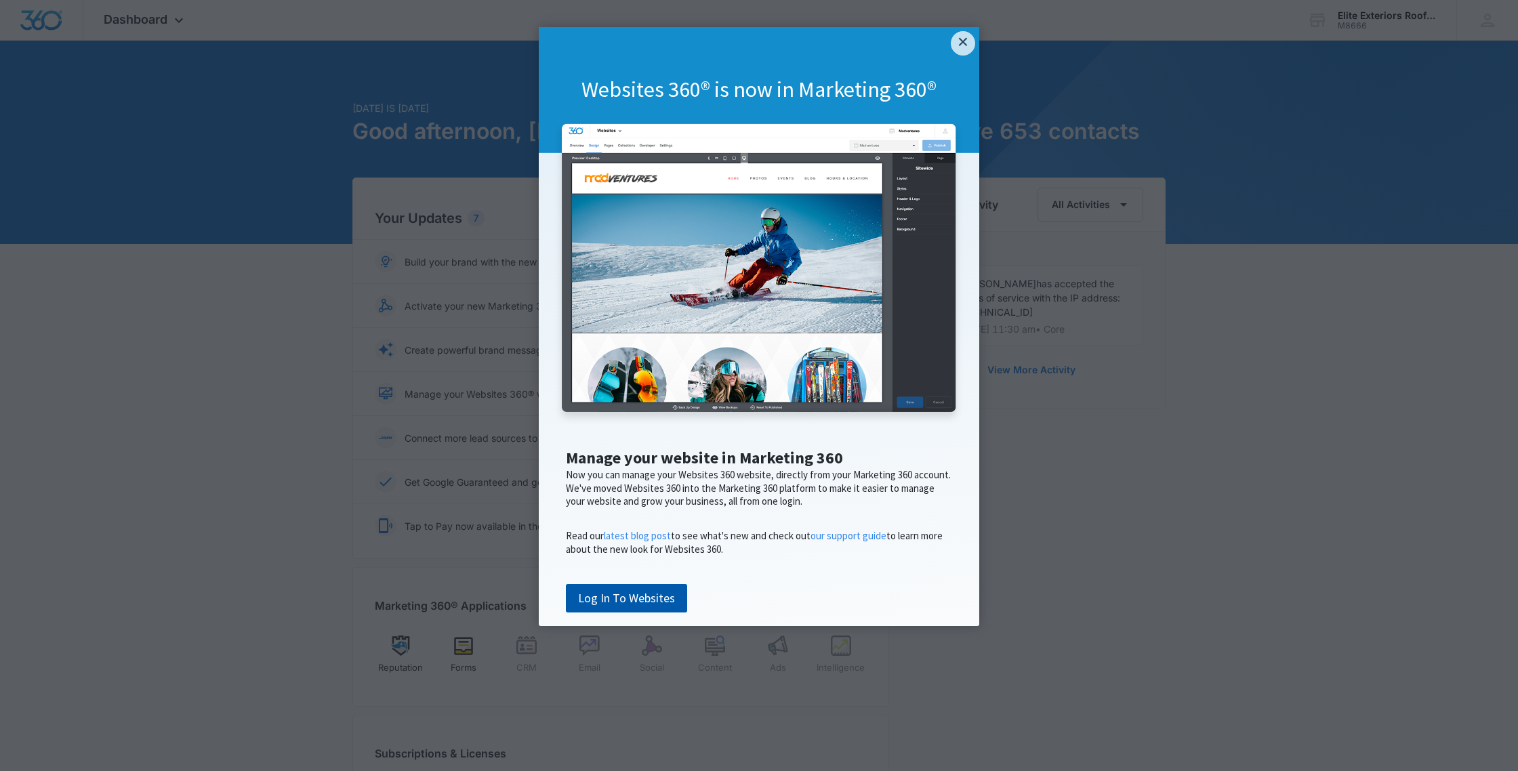
click at [648, 612] on link "Log In To Websites" at bounding box center [626, 598] width 121 height 28
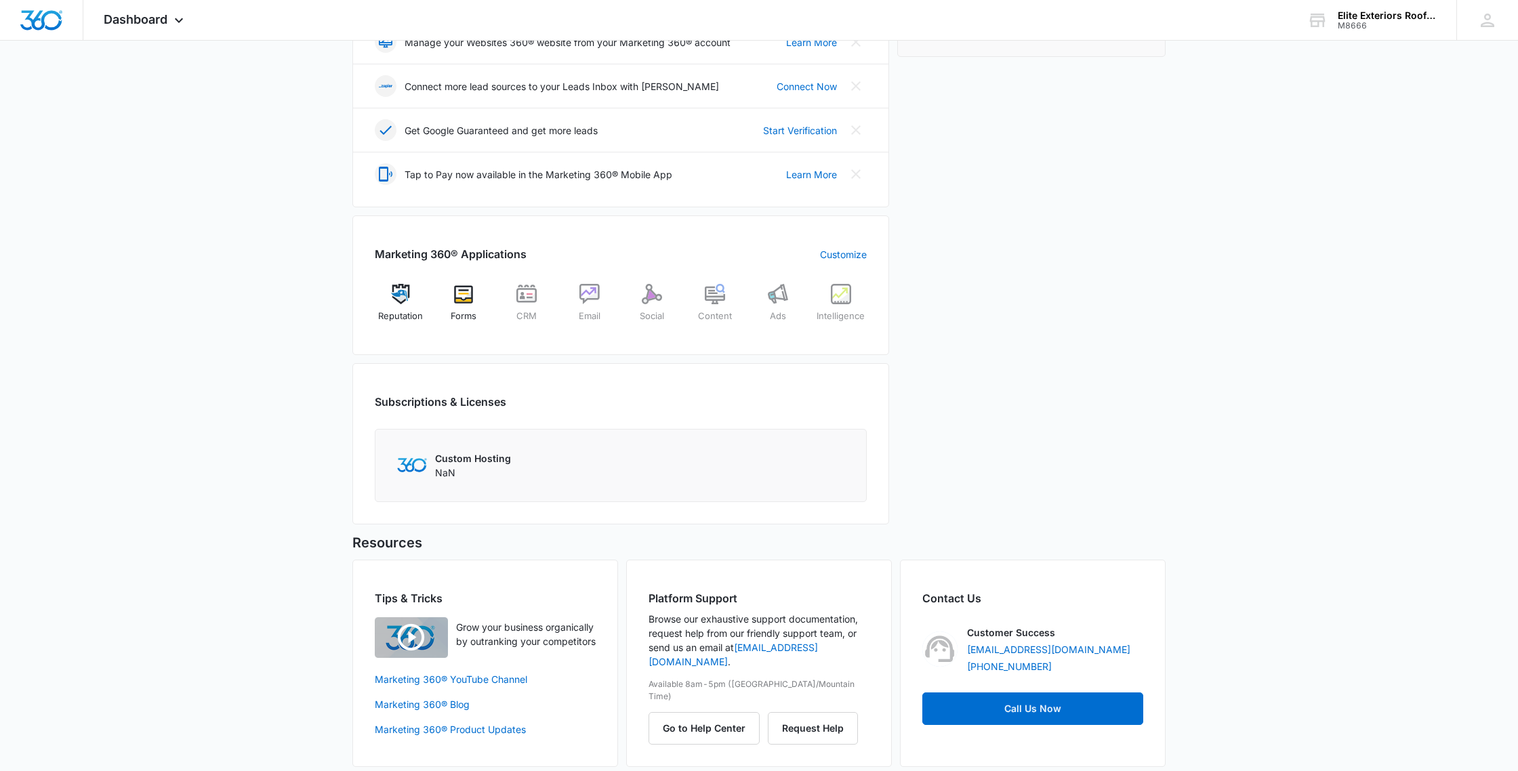
scroll to position [363, 0]
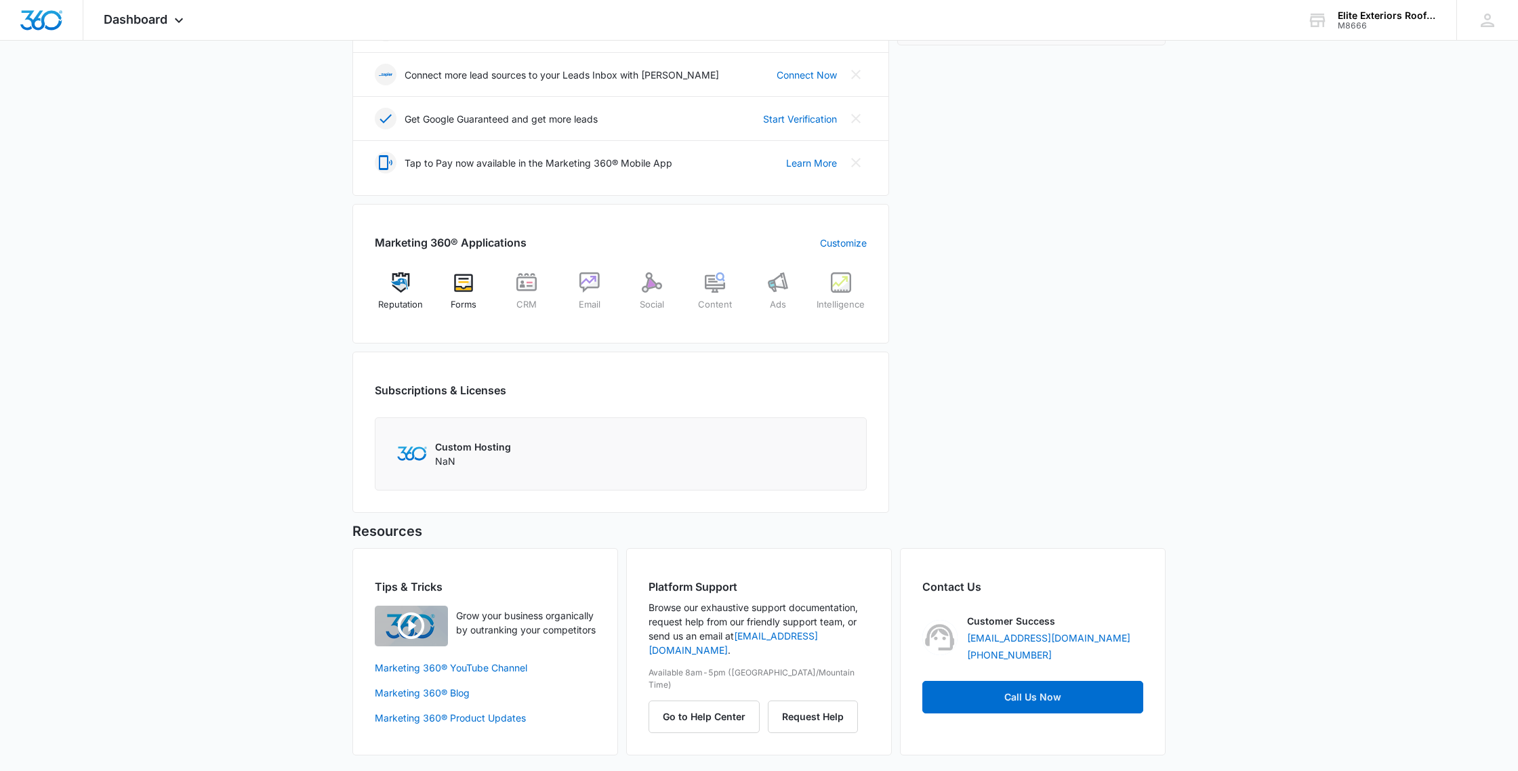
click at [470, 449] on p "Custom Hosting" at bounding box center [473, 447] width 76 height 14
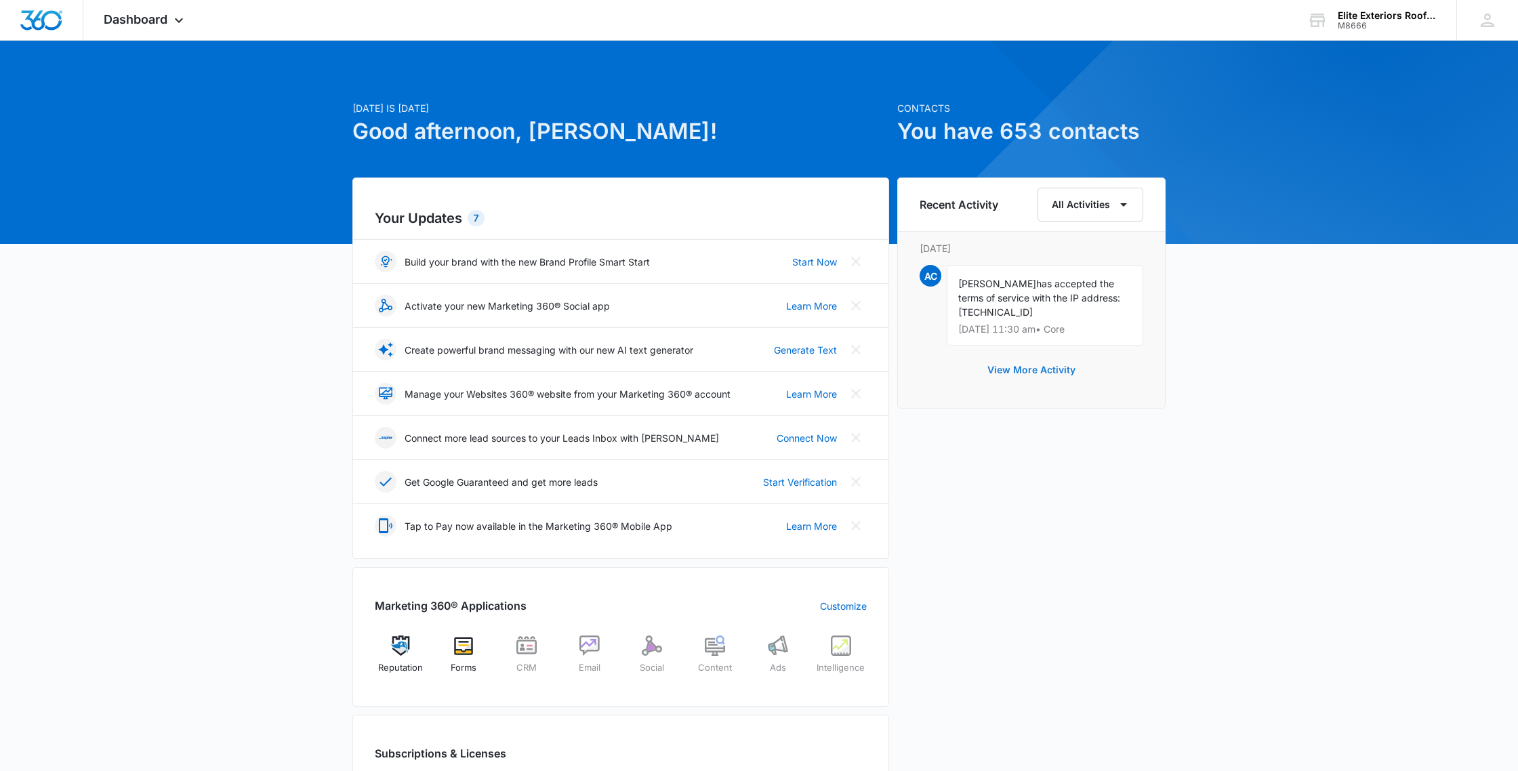
click at [1014, 364] on button "View More Activity" at bounding box center [1031, 370] width 115 height 33
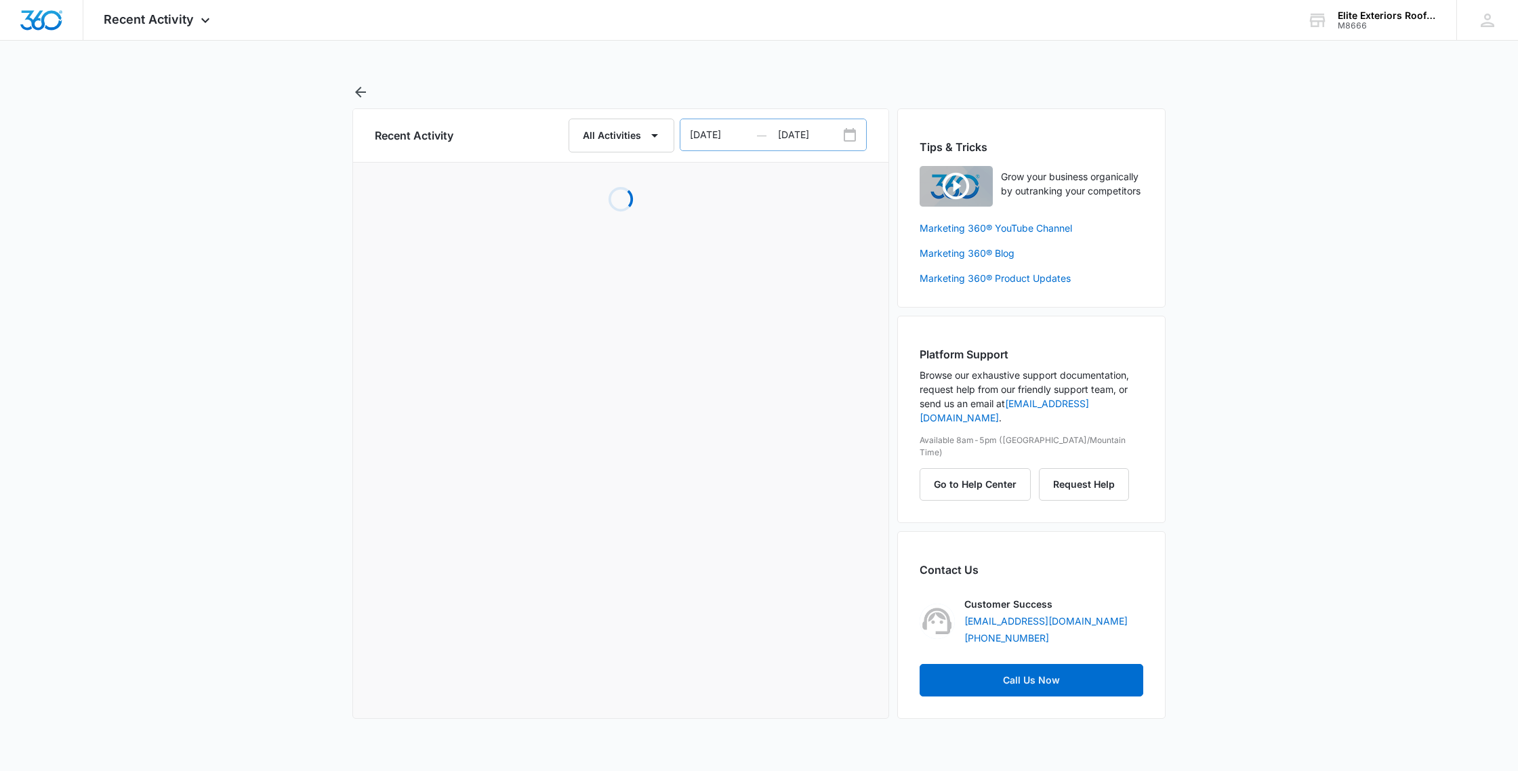
click at [852, 134] on icon "Date Range Input Group" at bounding box center [849, 135] width 16 height 16
click at [850, 134] on icon "Date Range Input Group" at bounding box center [849, 135] width 16 height 16
click at [846, 135] on icon "Date Range Input Group" at bounding box center [849, 135] width 16 height 16
click at [657, 135] on icon "button" at bounding box center [654, 135] width 16 height 16
click at [621, 186] on button "All Activities" at bounding box center [621, 179] width 103 height 20
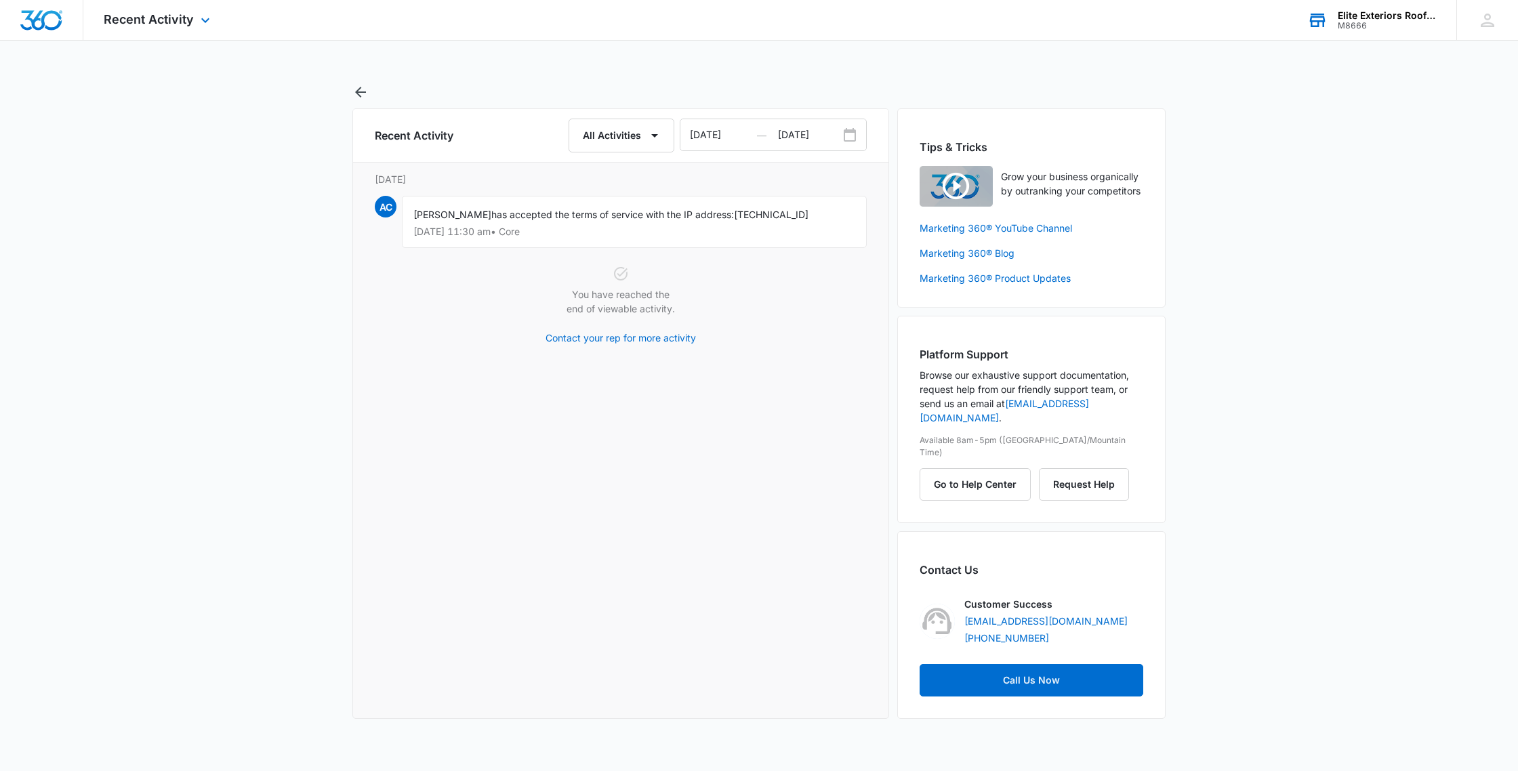
click at [1359, 25] on div "M8666" at bounding box center [1386, 25] width 99 height 9
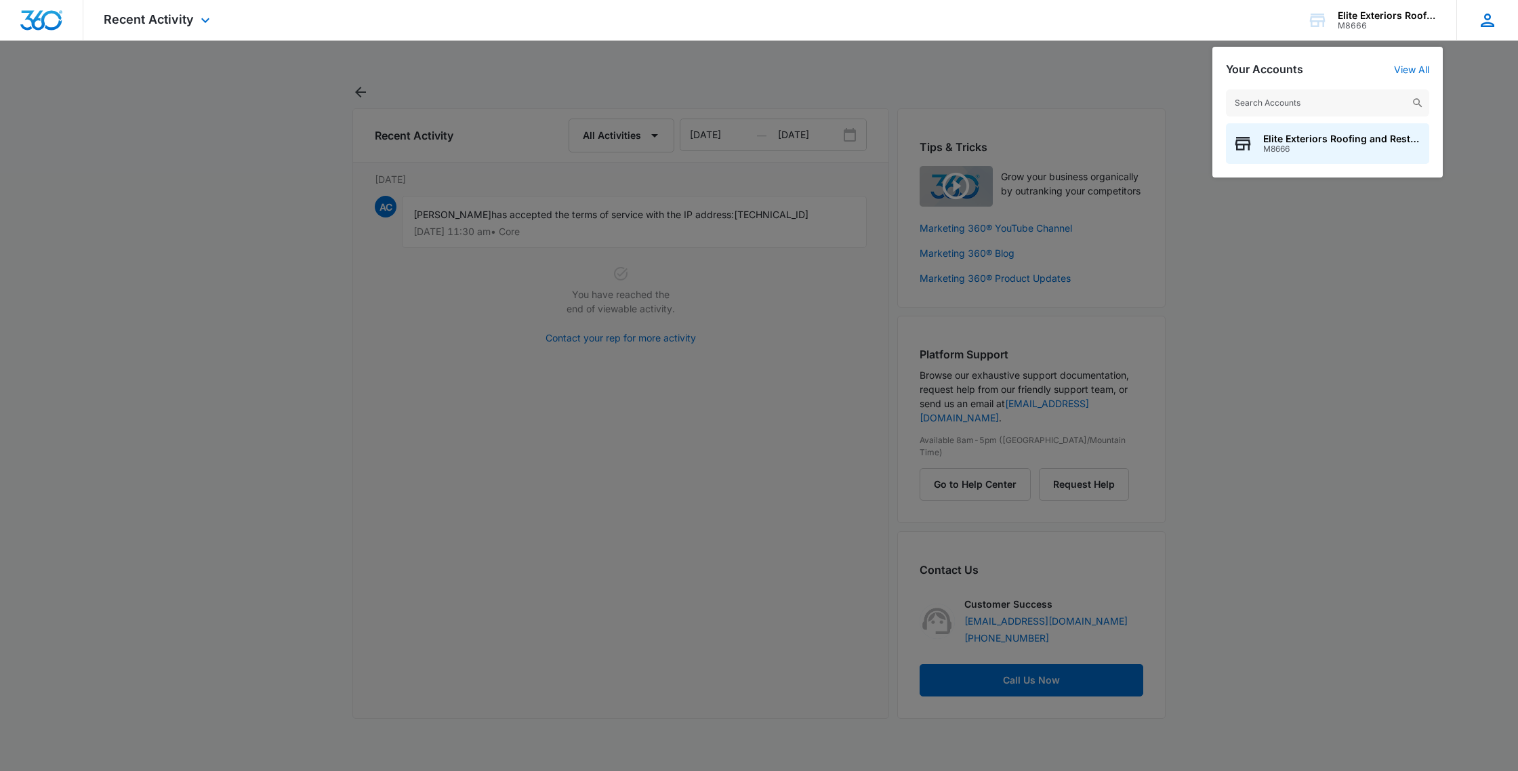
click at [1474, 16] on div "AC [PERSON_NAME] [PERSON_NAME][EMAIL_ADDRESS][DOMAIN_NAME] My Profile Notificat…" at bounding box center [1487, 20] width 62 height 40
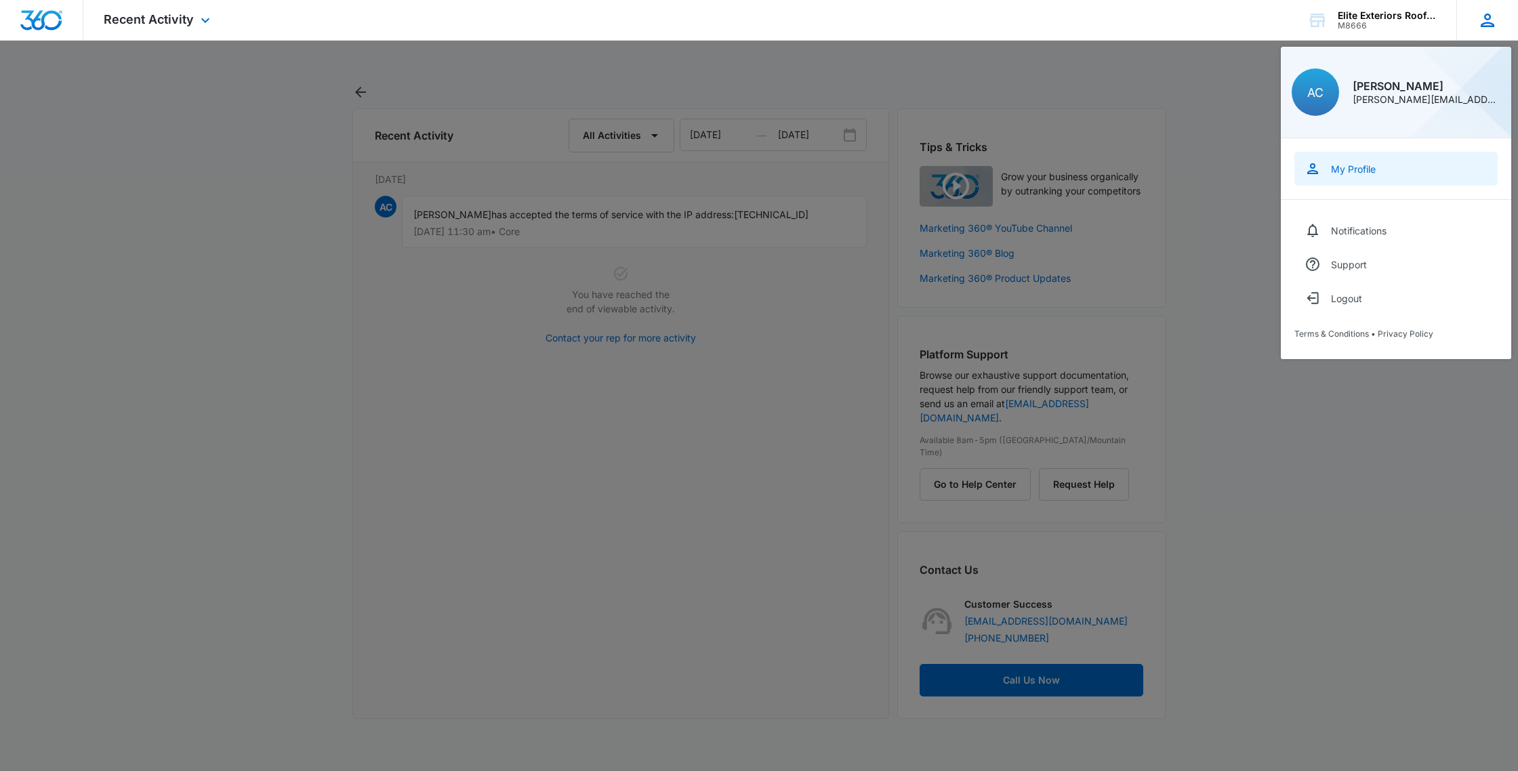
click at [1348, 170] on div "My Profile" at bounding box center [1353, 169] width 45 height 12
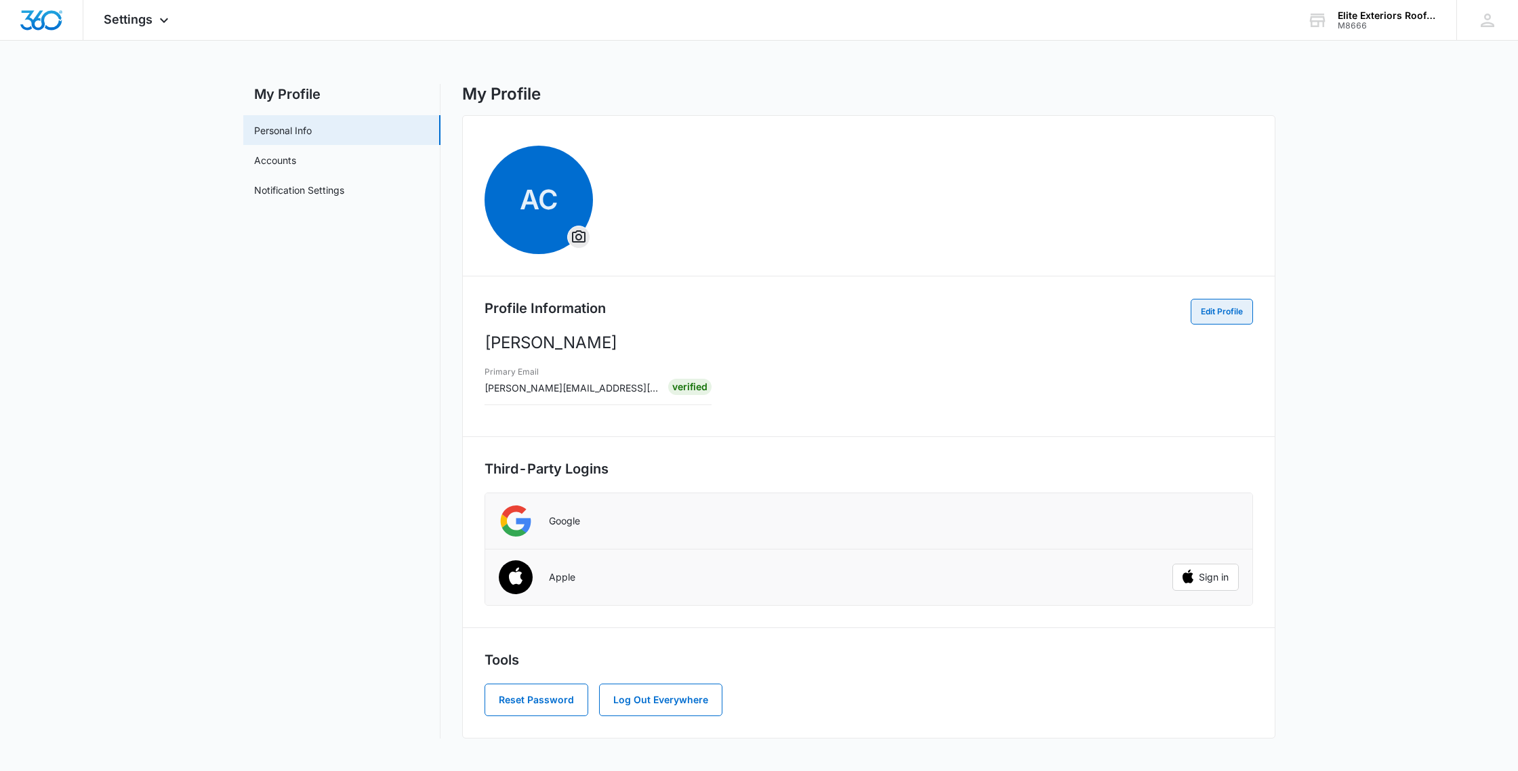
click at [1199, 306] on button "Edit Profile" at bounding box center [1221, 312] width 62 height 26
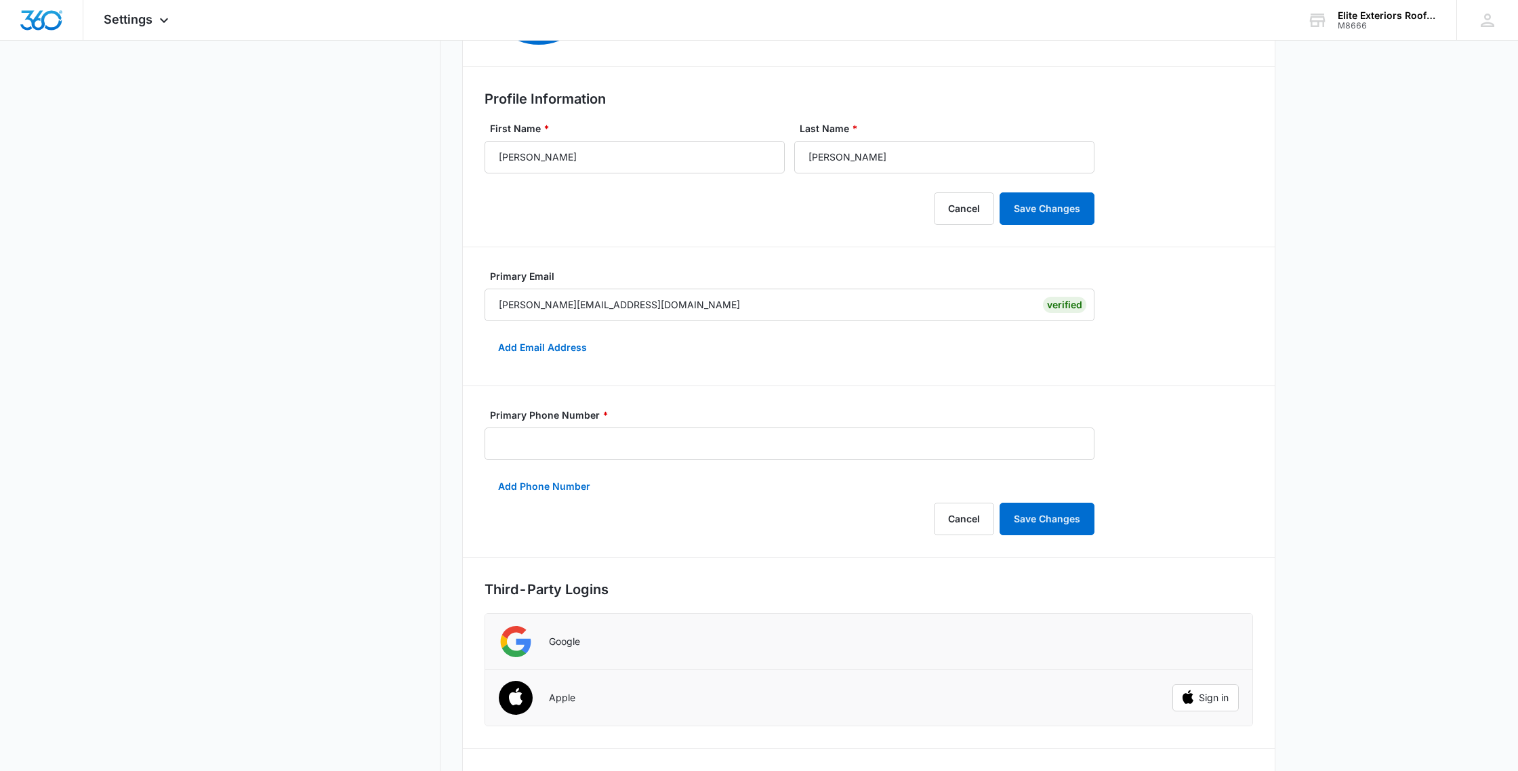
scroll to position [207, 0]
click at [919, 450] on input "Primary Phone Number *" at bounding box center [789, 446] width 610 height 33
type input "[PHONE_NUMBER]"
click at [1043, 523] on button "Save Changes" at bounding box center [1046, 521] width 95 height 33
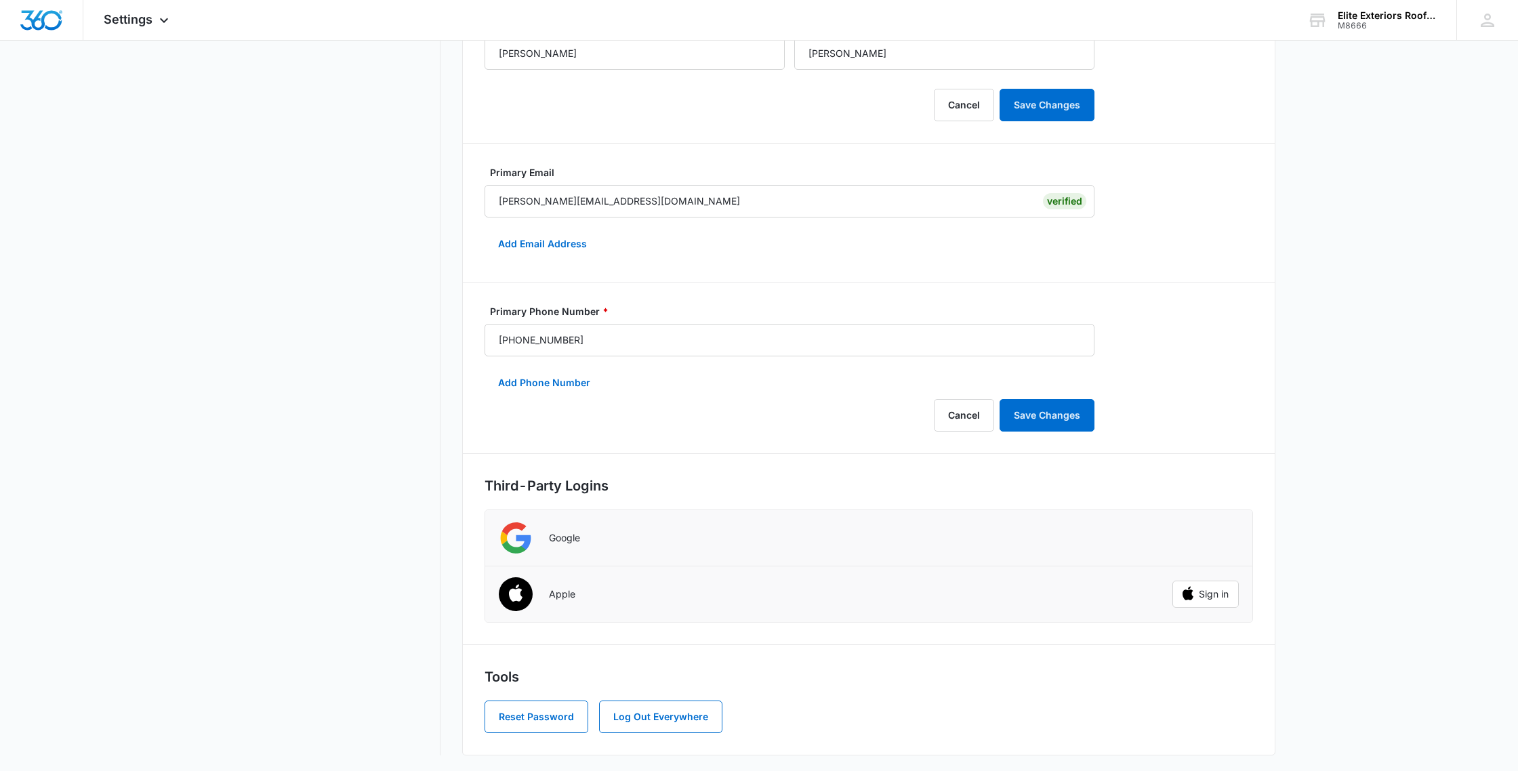
scroll to position [0, 0]
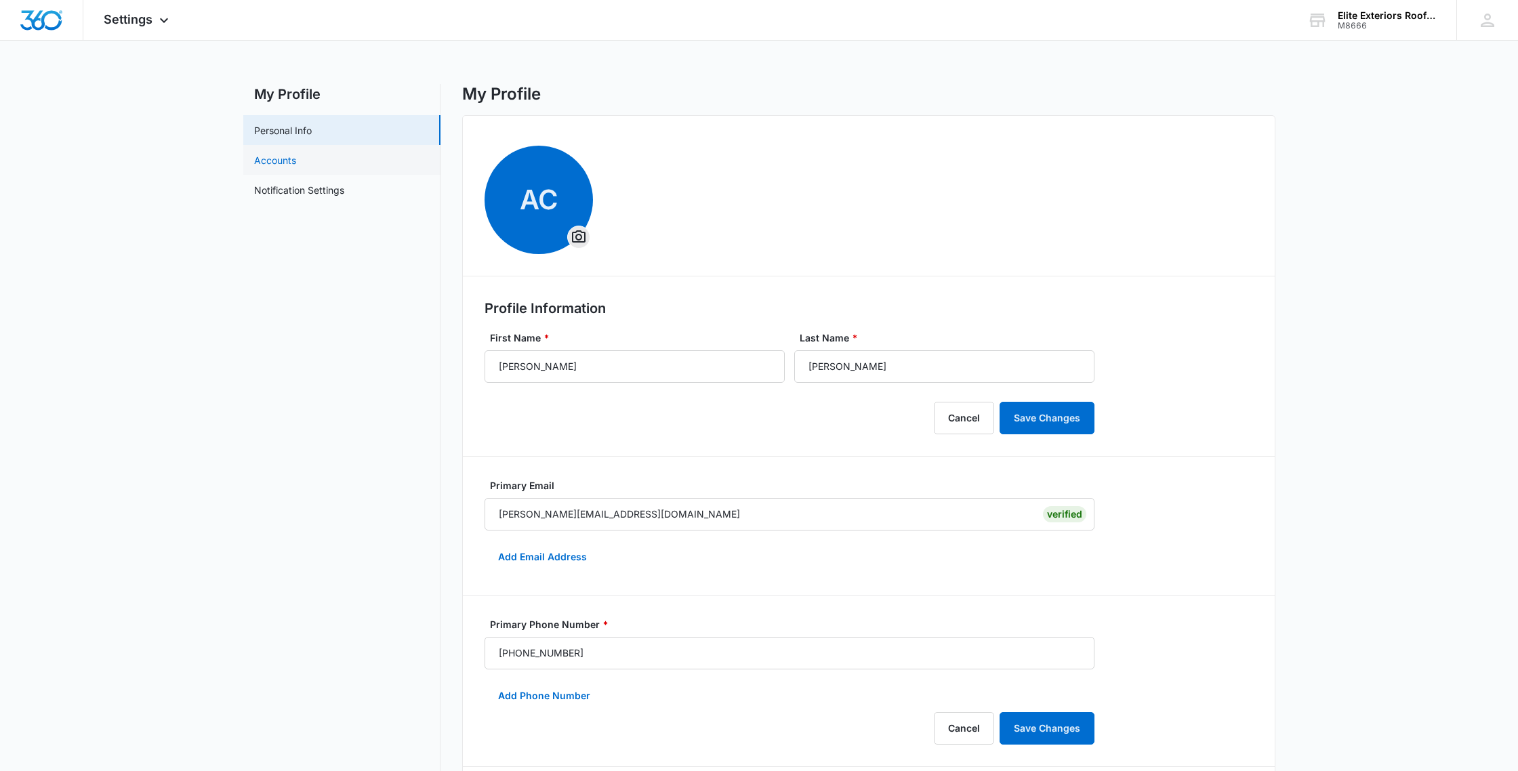
click at [254, 158] on link "Accounts" at bounding box center [275, 160] width 42 height 14
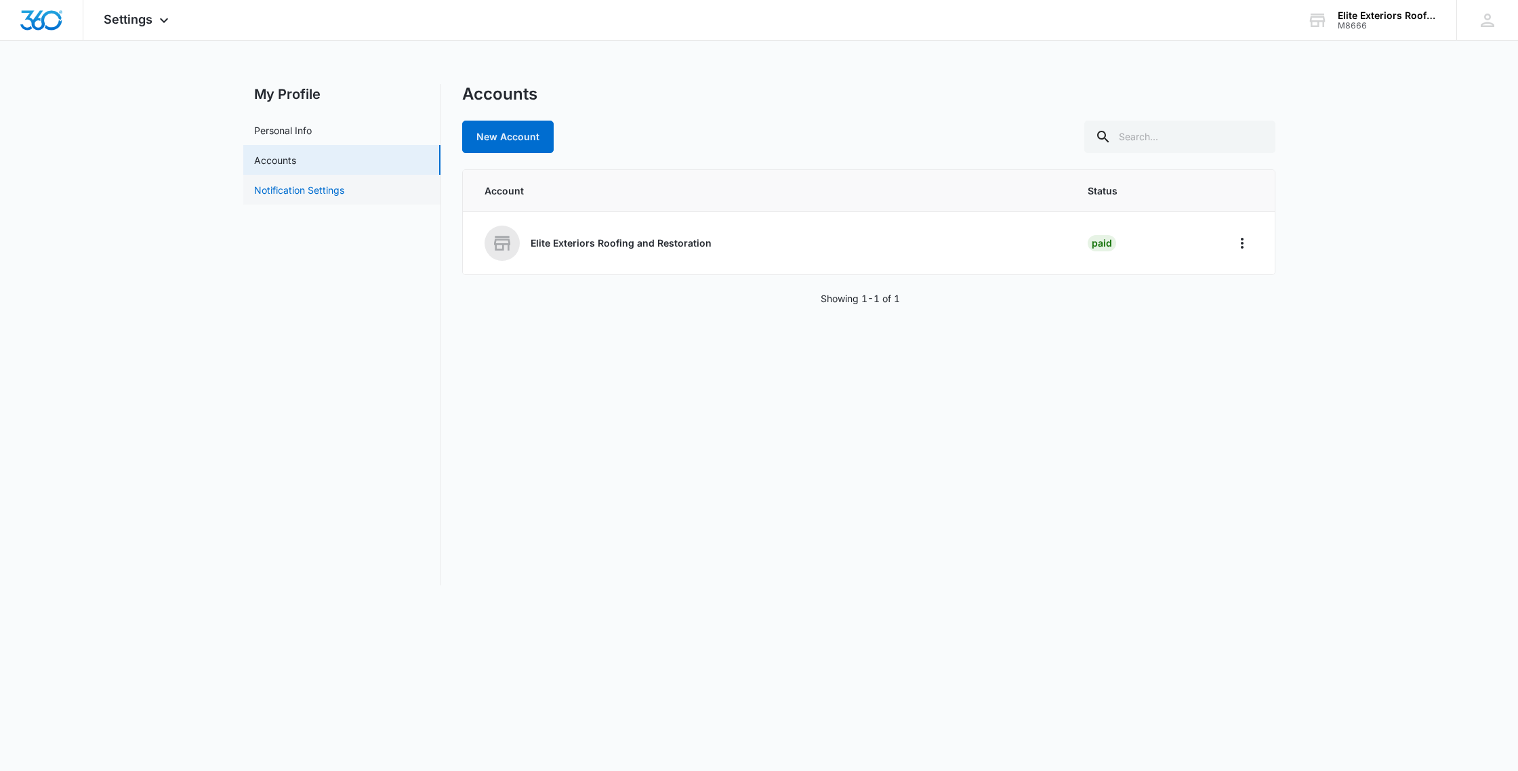
click at [301, 187] on link "Notification Settings" at bounding box center [299, 190] width 90 height 14
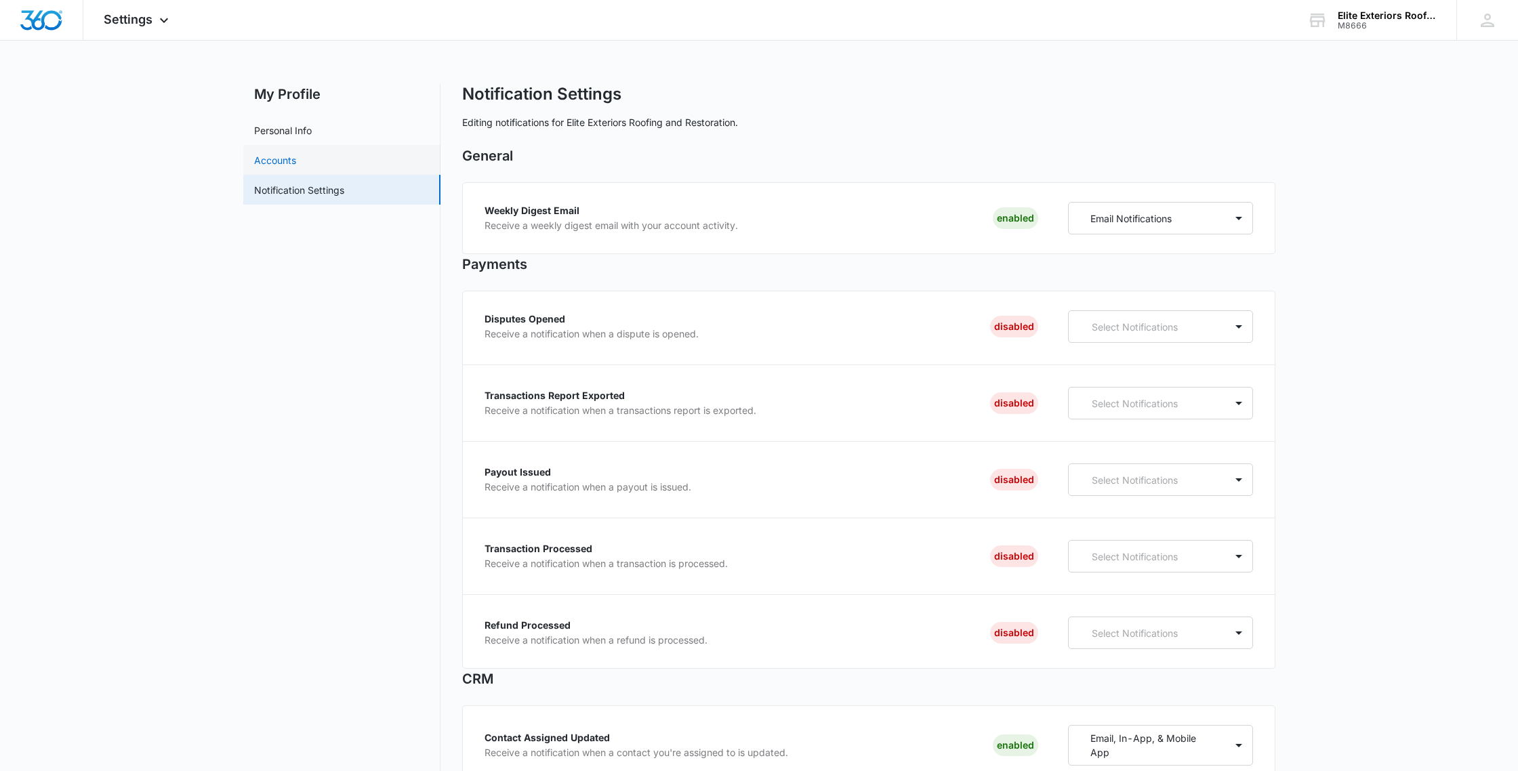
click at [287, 162] on link "Accounts" at bounding box center [275, 160] width 42 height 14
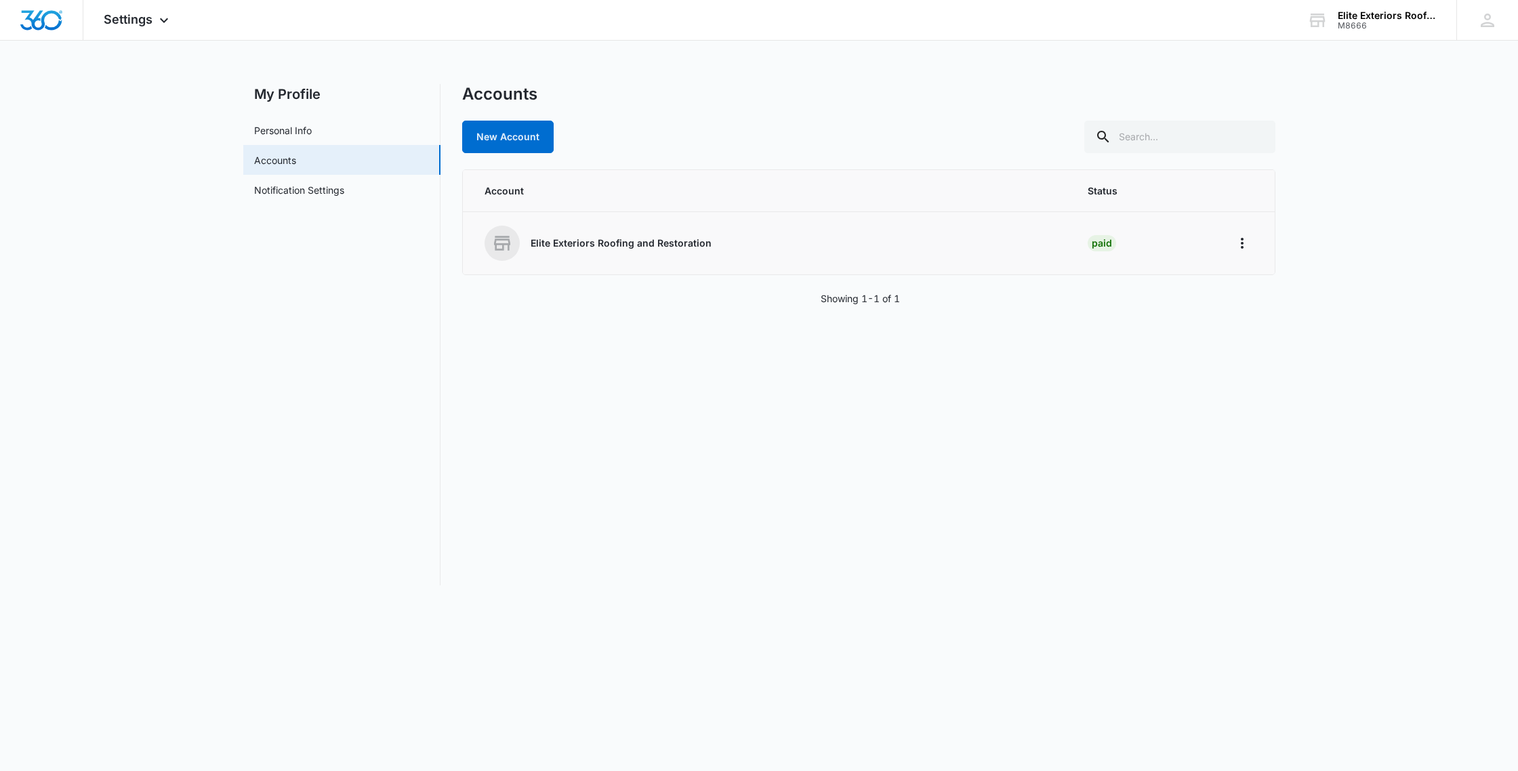
click at [528, 242] on div "Elite Exteriors Roofing and Restoration" at bounding box center [769, 243] width 571 height 35
click at [1248, 246] on icon "Home" at bounding box center [1242, 243] width 16 height 16
click at [1249, 281] on div "Go to Dashboard" at bounding box center [1285, 280] width 75 height 9
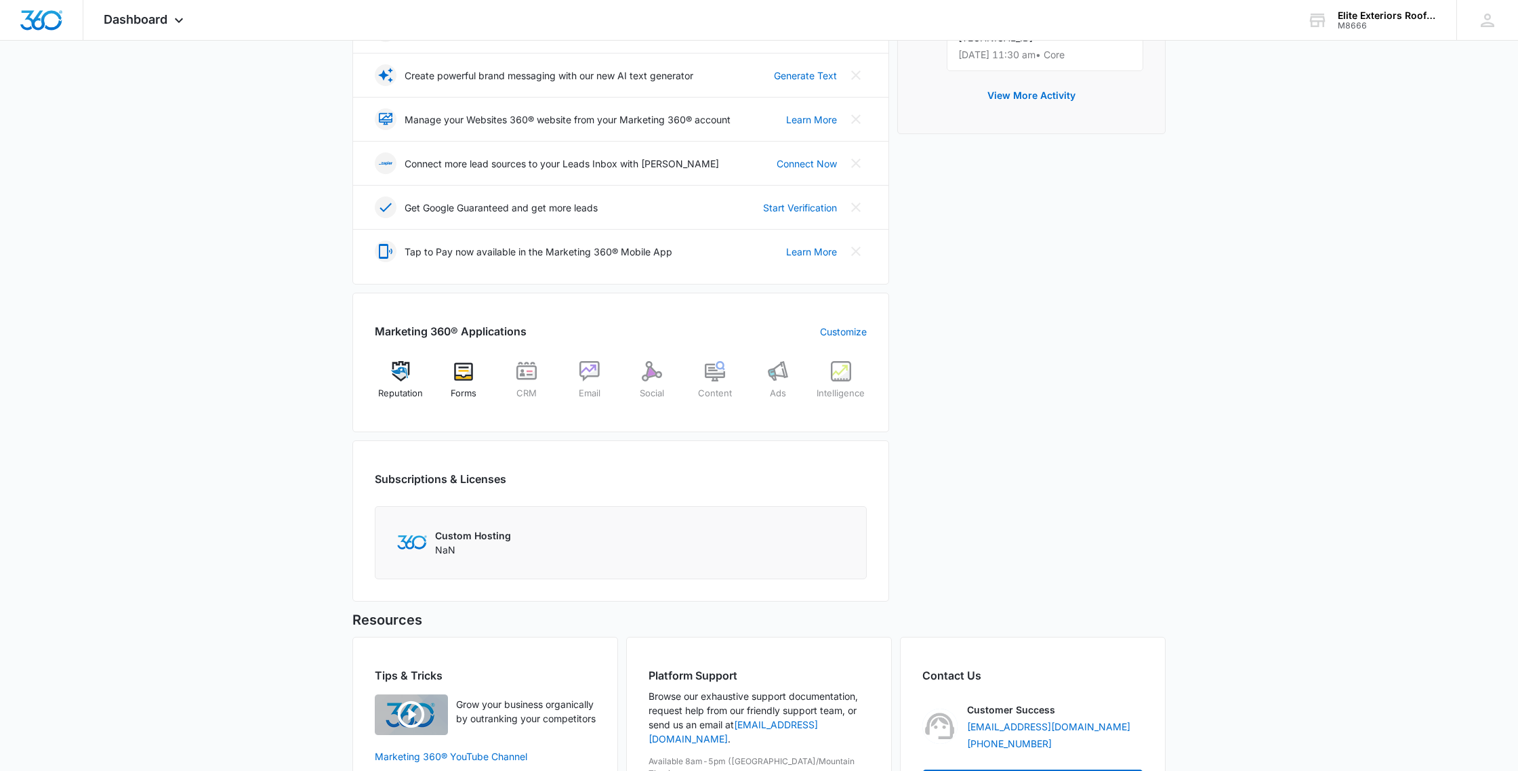
scroll to position [363, 0]
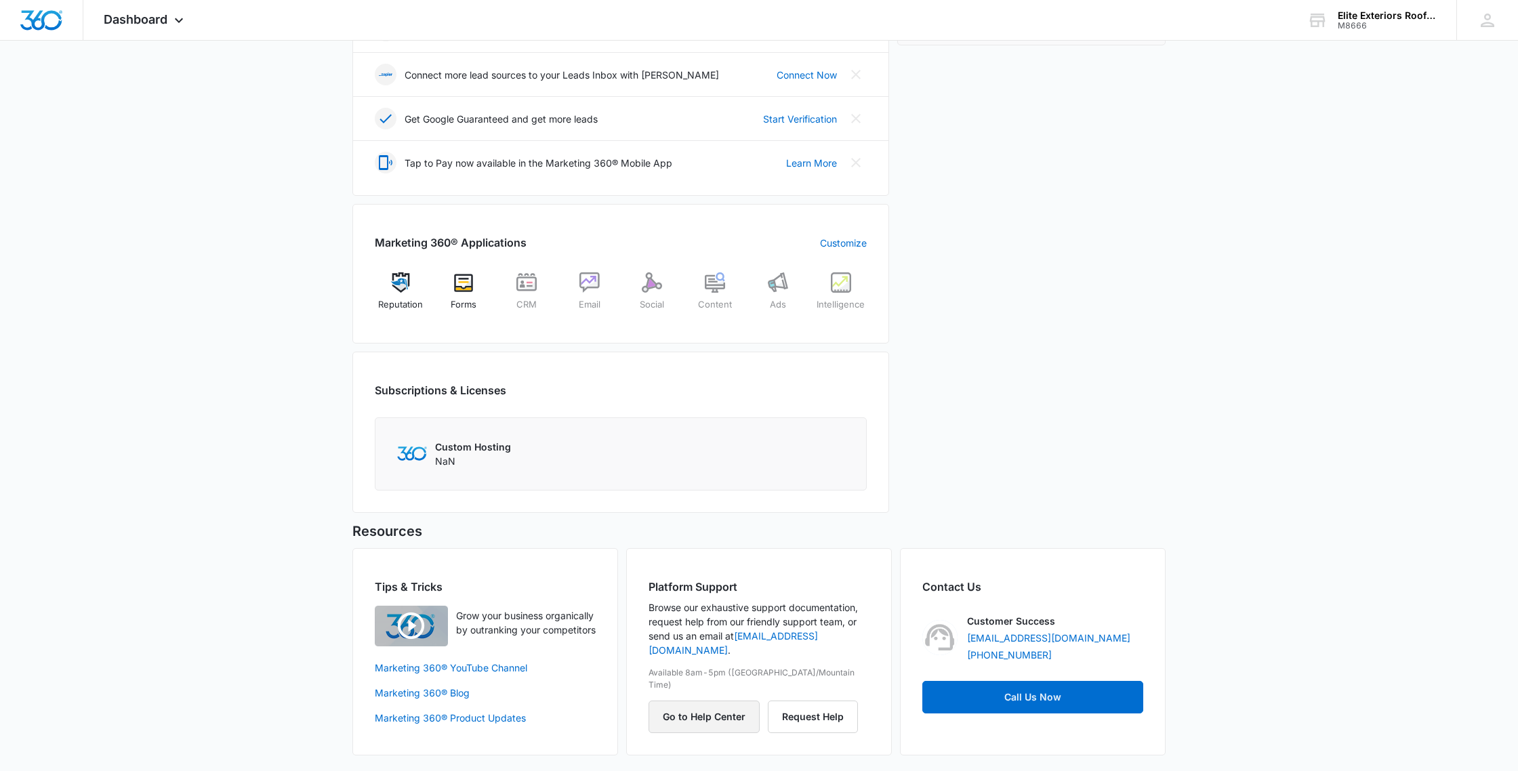
click at [711, 701] on button "Go to Help Center" at bounding box center [703, 717] width 111 height 33
click at [1457, 31] on div "AC Aaron Campbell aaron.eliteexteriors@gmail.com My Profile Notifications Suppo…" at bounding box center [1487, 20] width 62 height 40
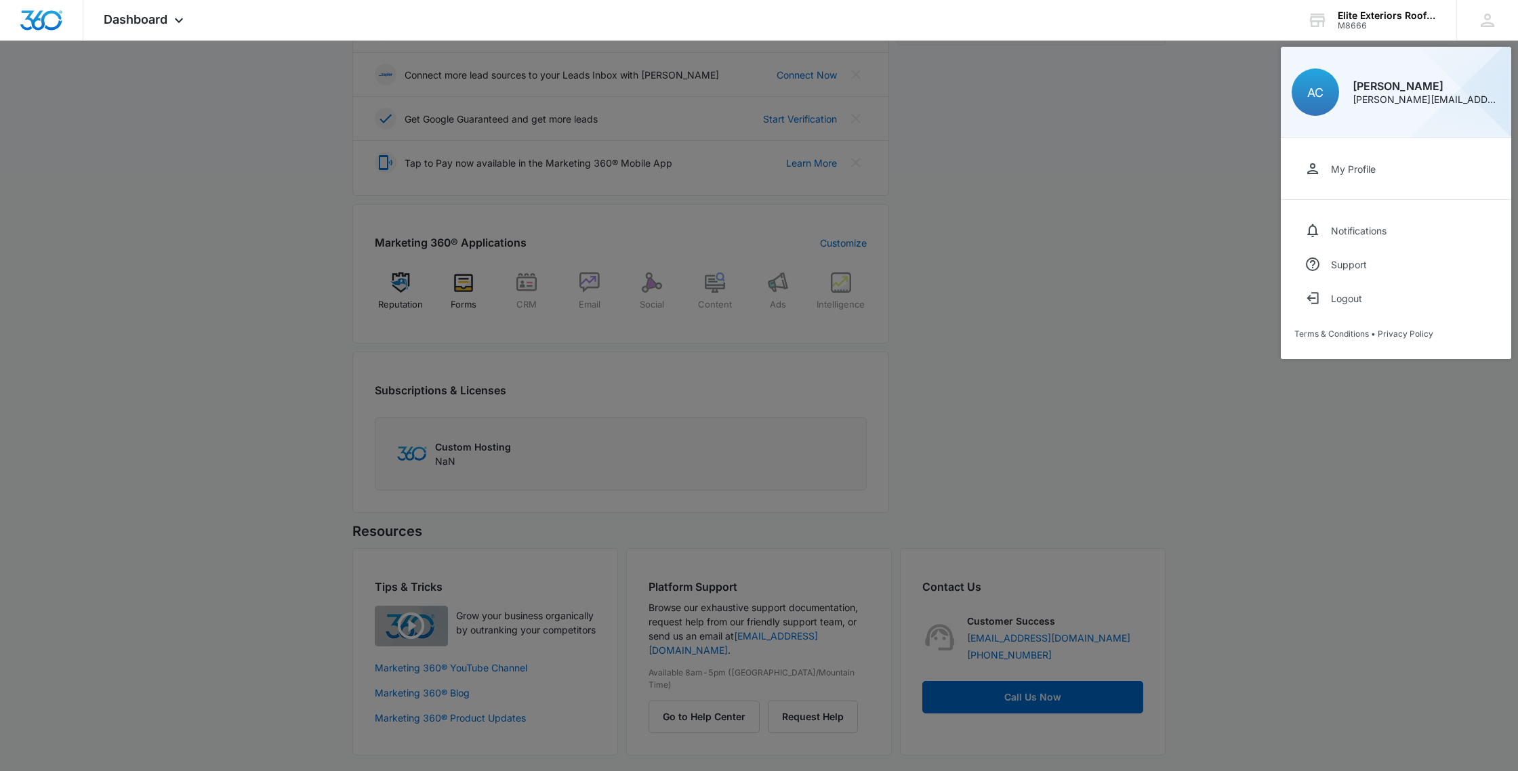
click at [1346, 166] on div "My Profile" at bounding box center [1353, 169] width 45 height 12
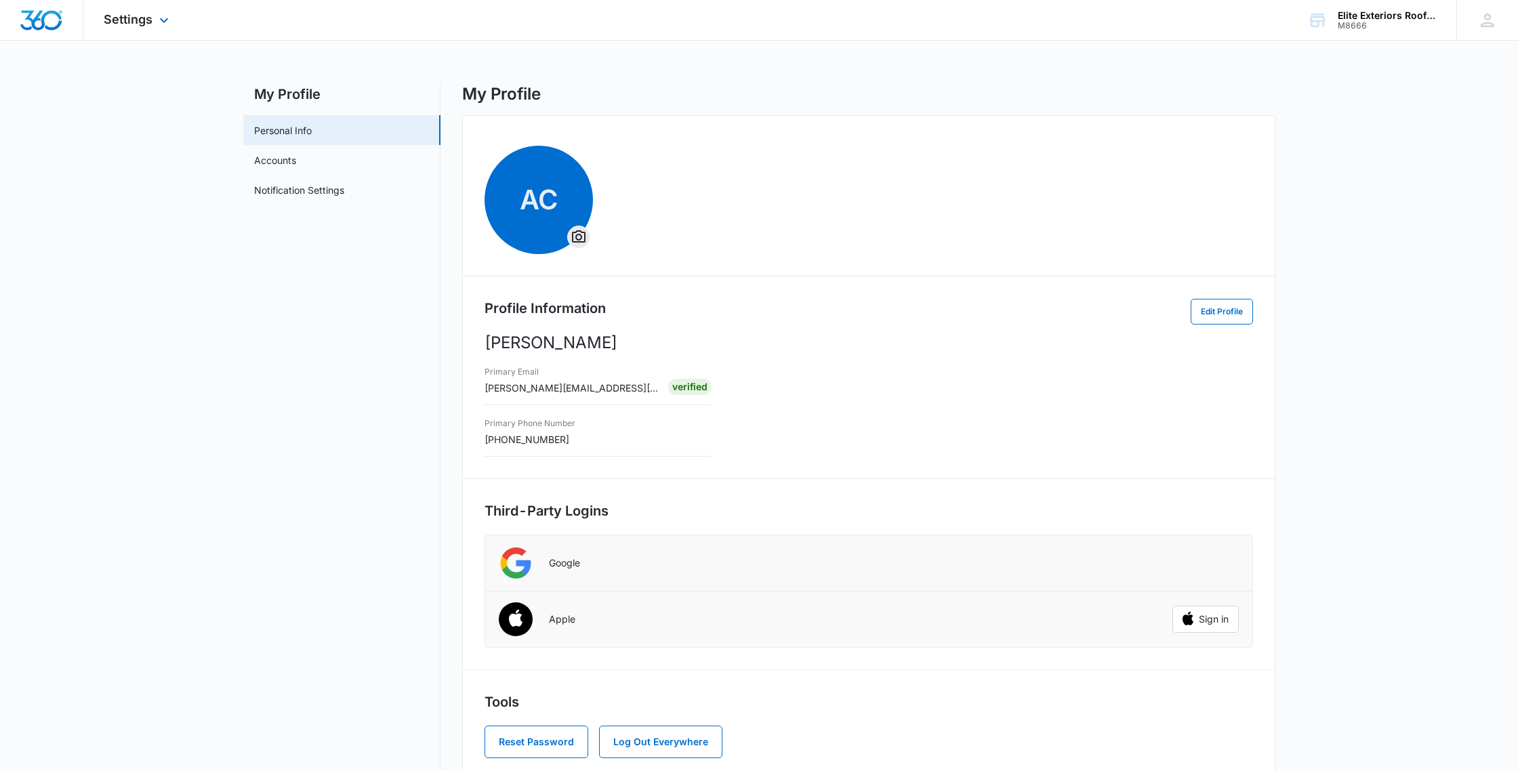
click at [37, 19] on img "Dashboard" at bounding box center [41, 20] width 43 height 20
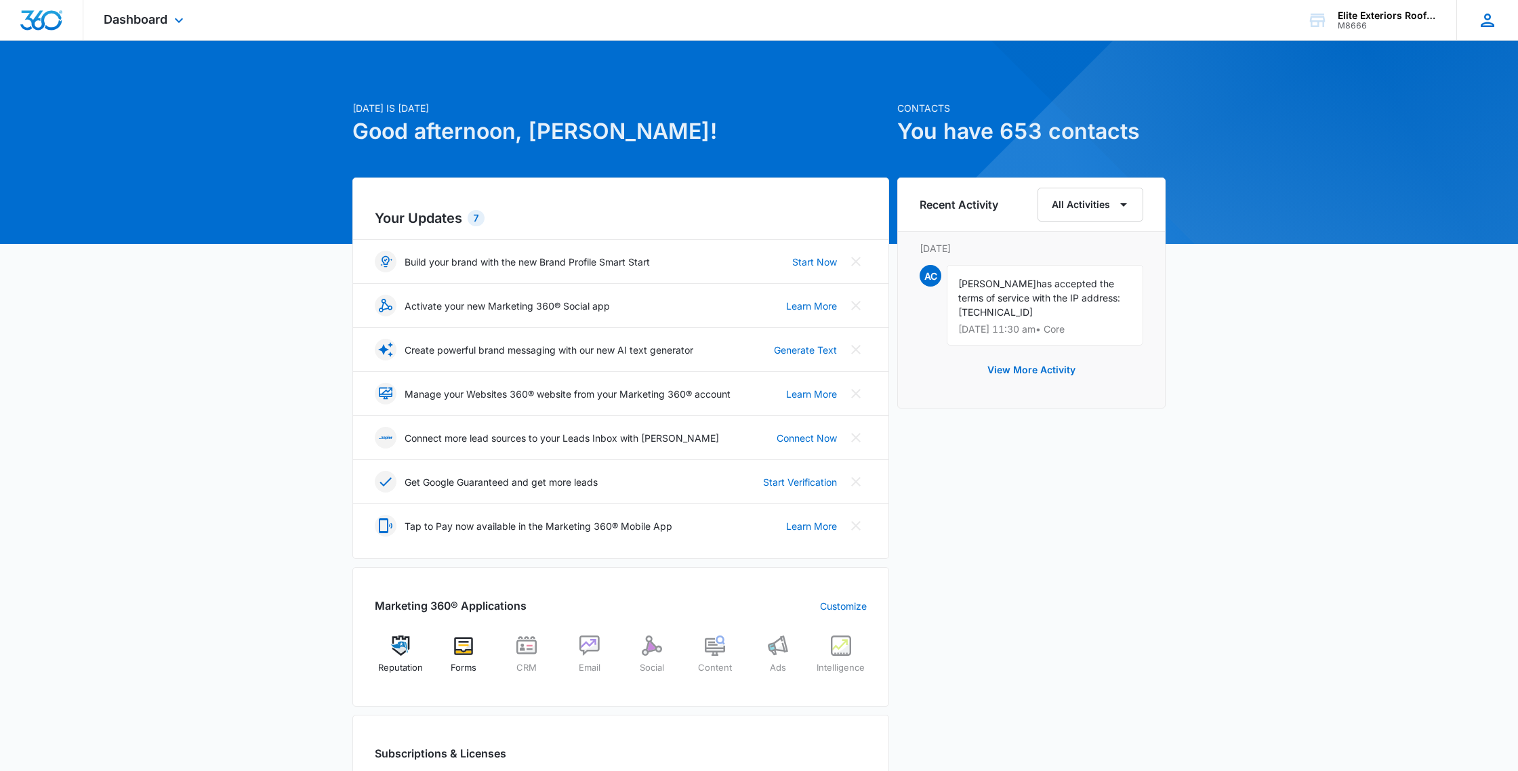
click at [1476, 24] on div "AC [PERSON_NAME] [PERSON_NAME][EMAIL_ADDRESS][DOMAIN_NAME] My Profile Notificat…" at bounding box center [1487, 20] width 62 height 40
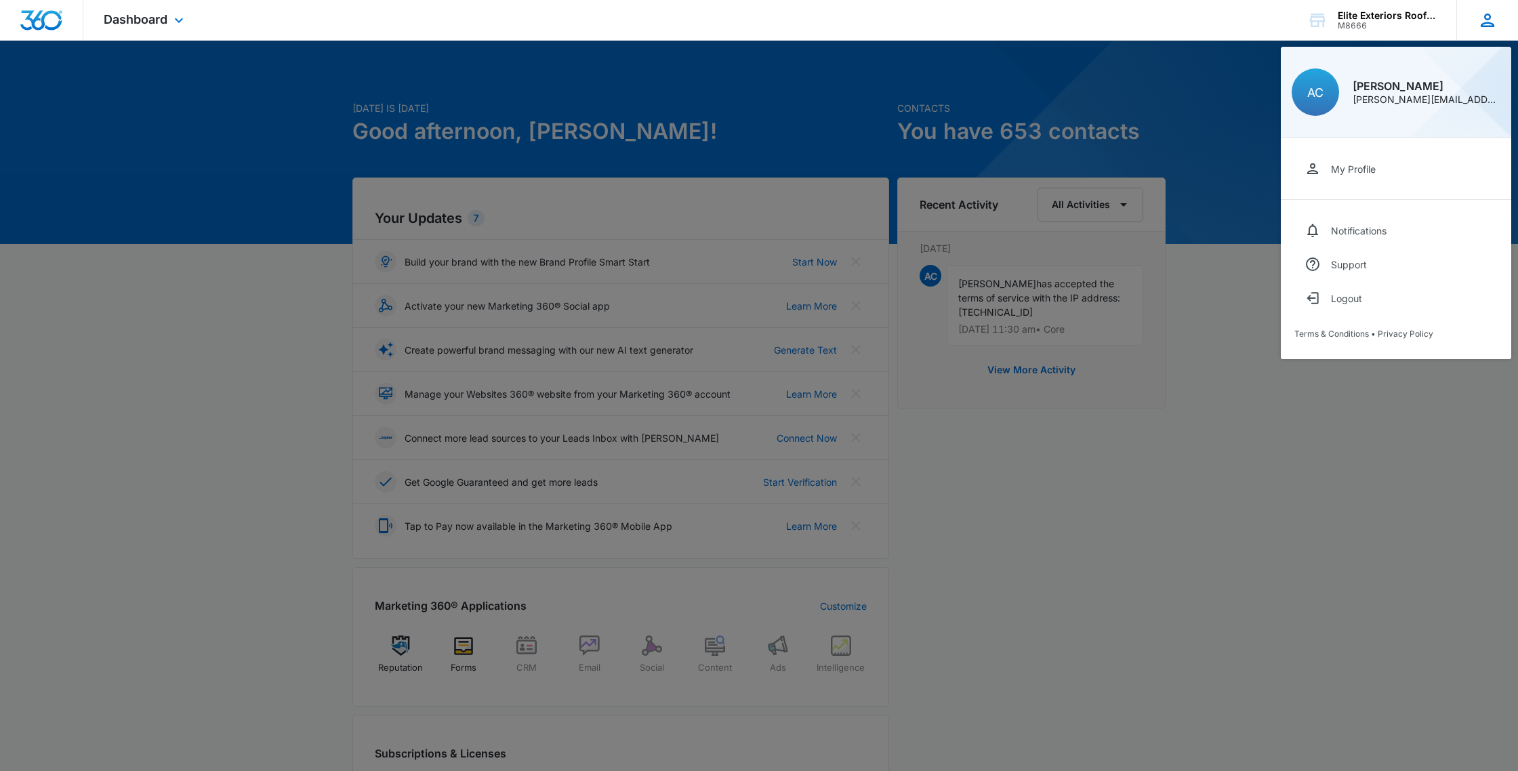
click at [1367, 108] on div "AC Aaron Campbell aaron.eliteexteriors@gmail.com" at bounding box center [1395, 92] width 230 height 91
click at [1358, 97] on div "[PERSON_NAME][EMAIL_ADDRESS][DOMAIN_NAME]" at bounding box center [1426, 99] width 148 height 9
drag, startPoint x: 1350, startPoint y: 101, endPoint x: 1493, endPoint y: 106, distance: 143.0
click at [1493, 106] on div "AC Aaron Campbell aaron.eliteexteriors@gmail.com" at bounding box center [1395, 92] width 230 height 91
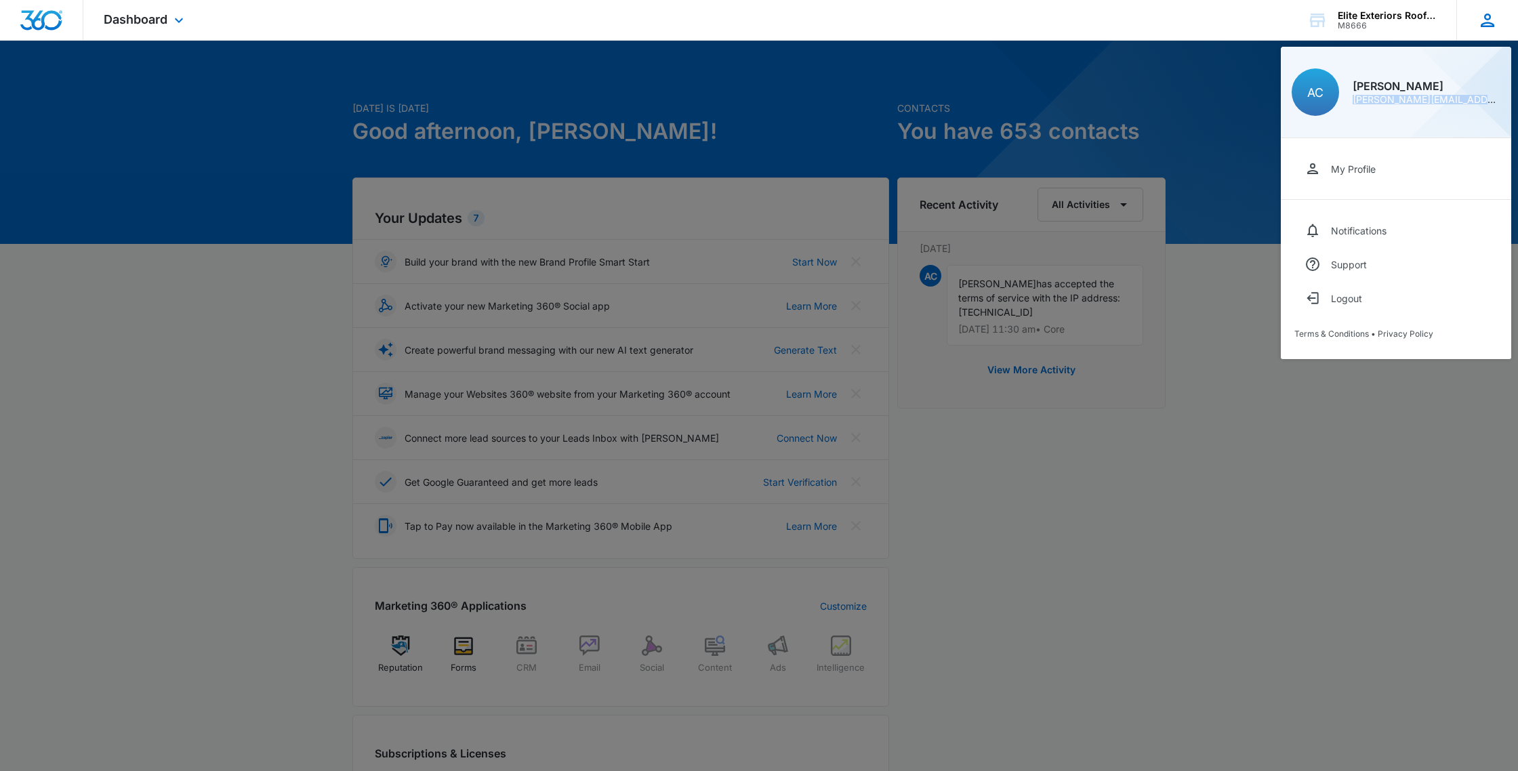
drag, startPoint x: 1495, startPoint y: 100, endPoint x: 1348, endPoint y: 102, distance: 146.4
click at [1348, 102] on div "AC Aaron Campbell aaron.eliteexteriors@gmail.com" at bounding box center [1395, 92] width 230 height 91
click at [1358, 114] on div "AC Aaron Campbell aaron.eliteexteriors@gmail.com" at bounding box center [1395, 92] width 230 height 91
drag, startPoint x: 1349, startPoint y: 98, endPoint x: 1498, endPoint y: 102, distance: 149.1
click at [1498, 102] on div "AC Aaron Campbell aaron.eliteexteriors@gmail.com" at bounding box center [1395, 92] width 230 height 91
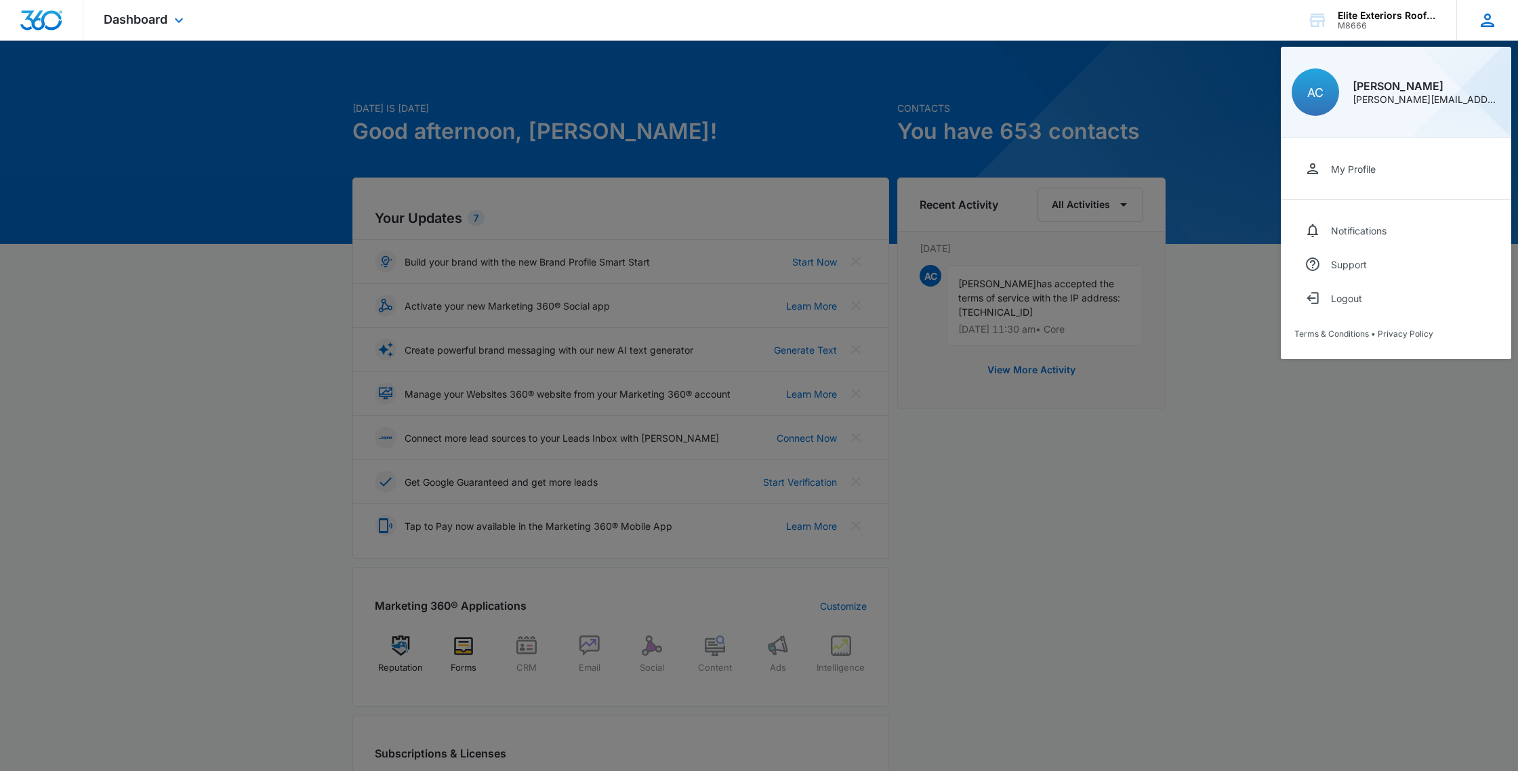
click at [1439, 110] on div "AC Aaron Campbell aaron.eliteexteriors@gmail.com" at bounding box center [1395, 92] width 230 height 91
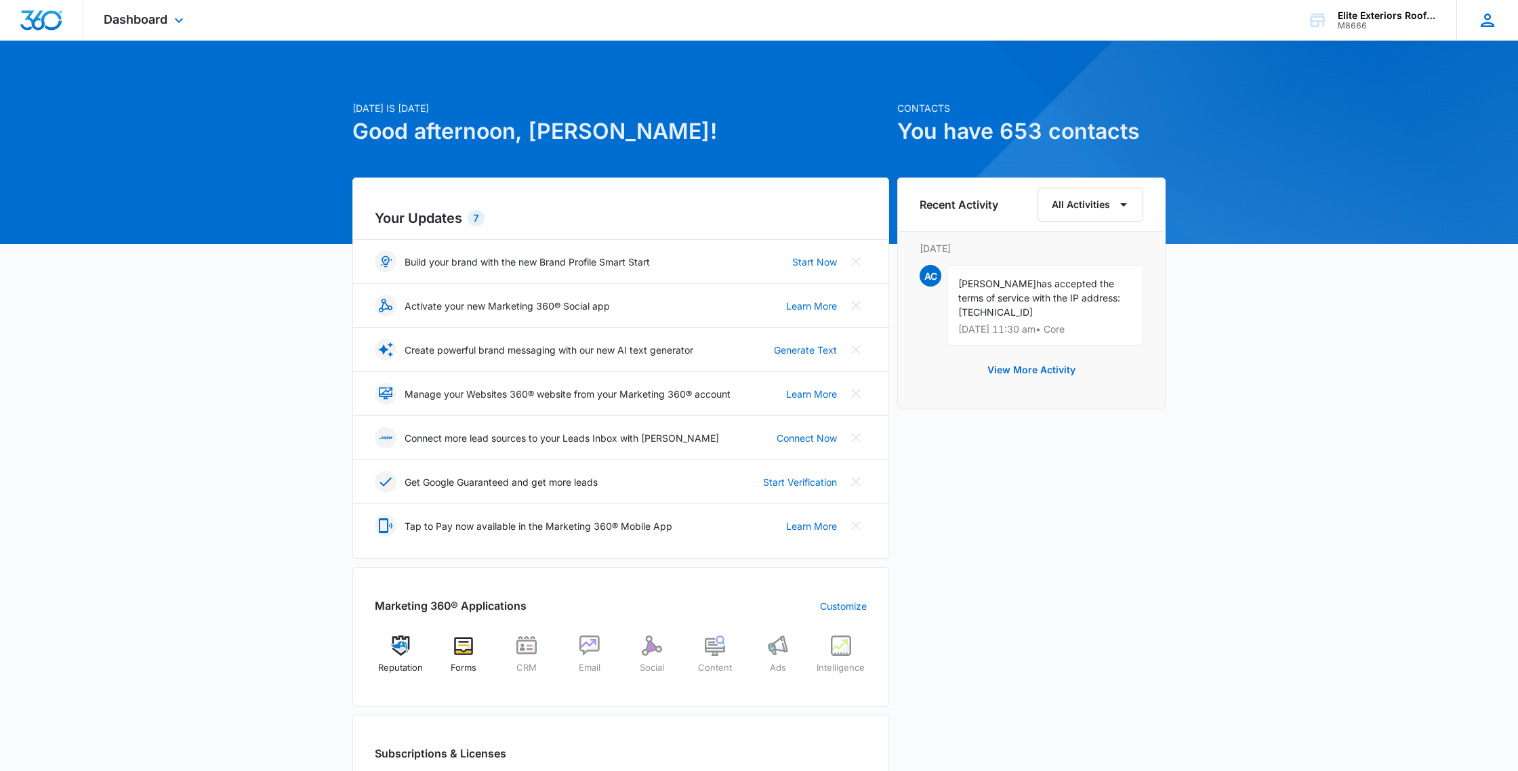
click at [1487, 17] on icon at bounding box center [1487, 20] width 20 height 20
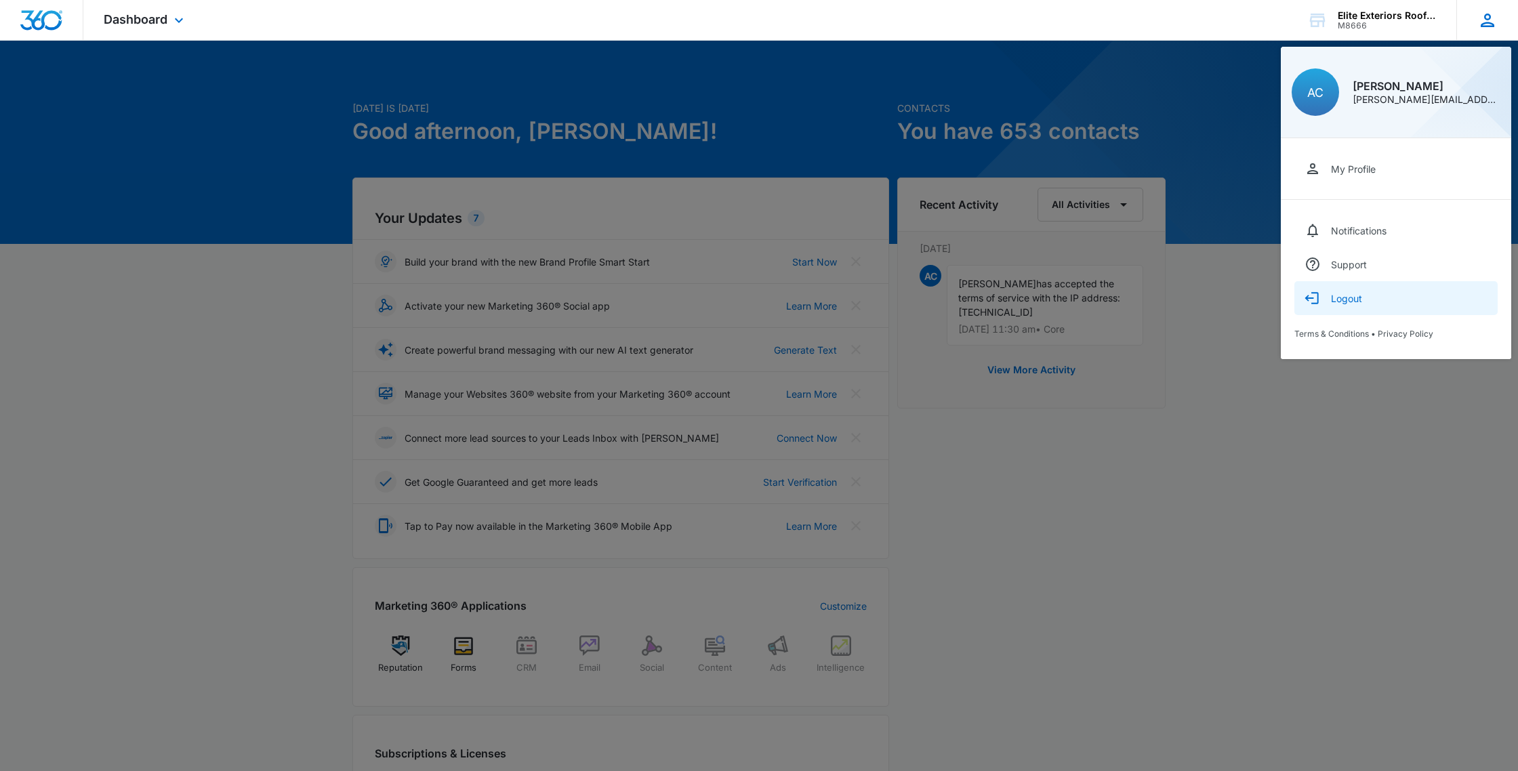
click at [1351, 291] on button "Logout" at bounding box center [1395, 298] width 203 height 34
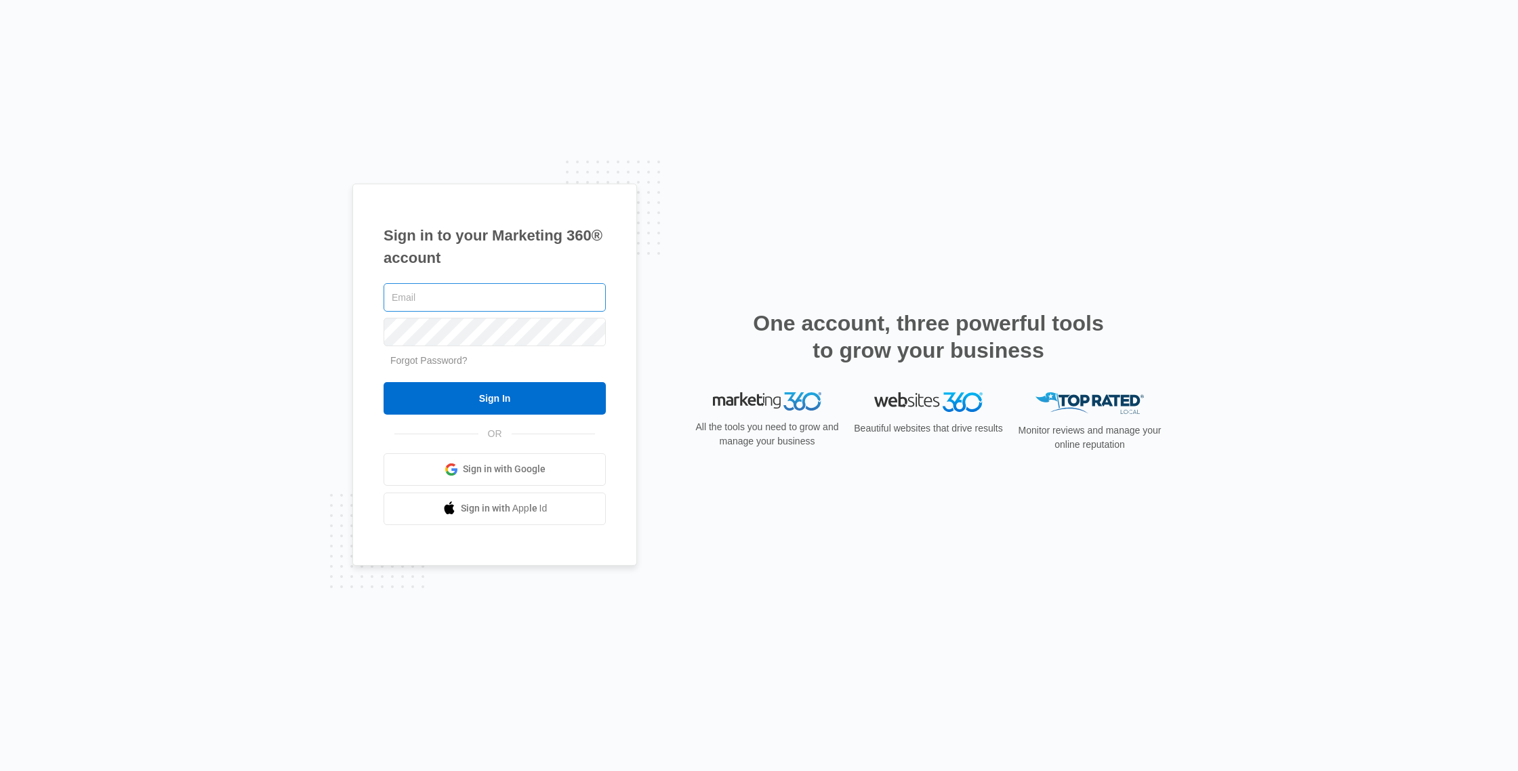
type input "[PERSON_NAME][EMAIL_ADDRESS][DOMAIN_NAME]"
drag, startPoint x: 539, startPoint y: 295, endPoint x: 396, endPoint y: 281, distance: 143.7
click at [398, 283] on input "[PERSON_NAME][EMAIL_ADDRESS][DOMAIN_NAME]" at bounding box center [494, 297] width 222 height 28
type input "[PERSON_NAME][EMAIL_ADDRESS][DOMAIN_NAME]"
click at [316, 342] on div "Sign in to your Marketing 360® account [PERSON_NAME][EMAIL_ADDRESS][DOMAIN_NAME…" at bounding box center [759, 385] width 1518 height 771
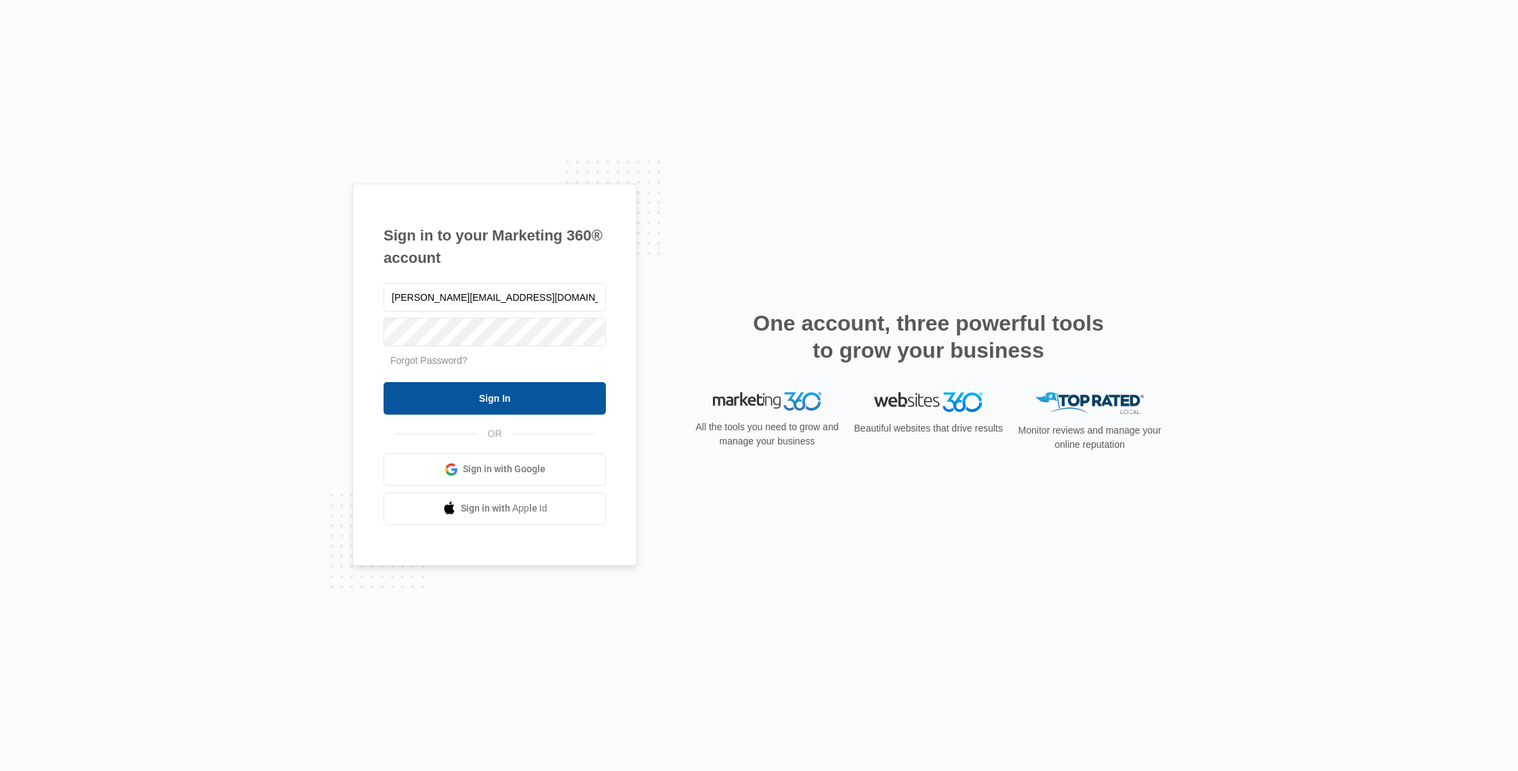
click at [457, 396] on input "Sign In" at bounding box center [494, 398] width 222 height 33
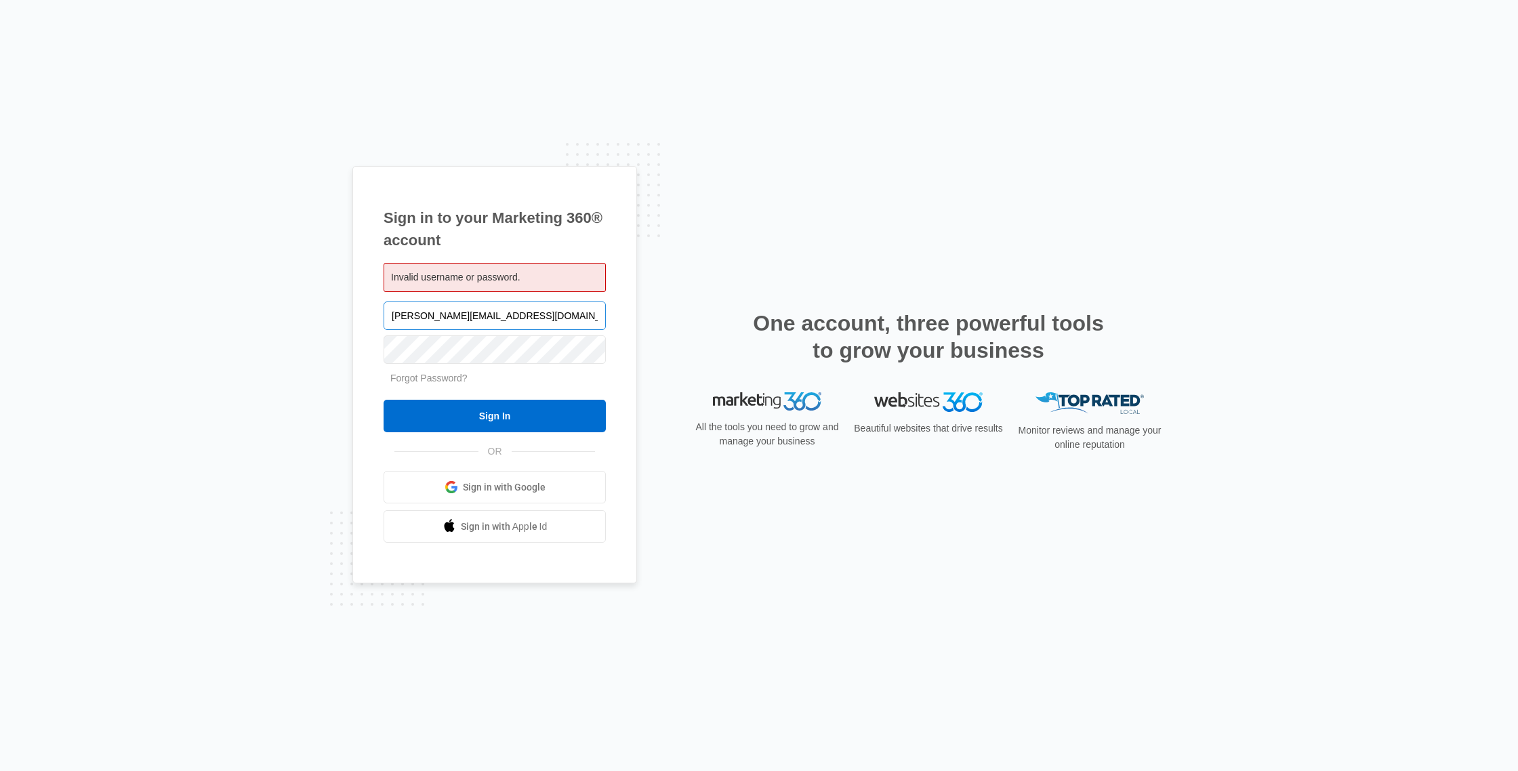
click at [516, 317] on input "[PERSON_NAME][EMAIL_ADDRESS][DOMAIN_NAME]" at bounding box center [494, 315] width 222 height 28
click at [411, 383] on link "Forgot Password?" at bounding box center [428, 378] width 77 height 11
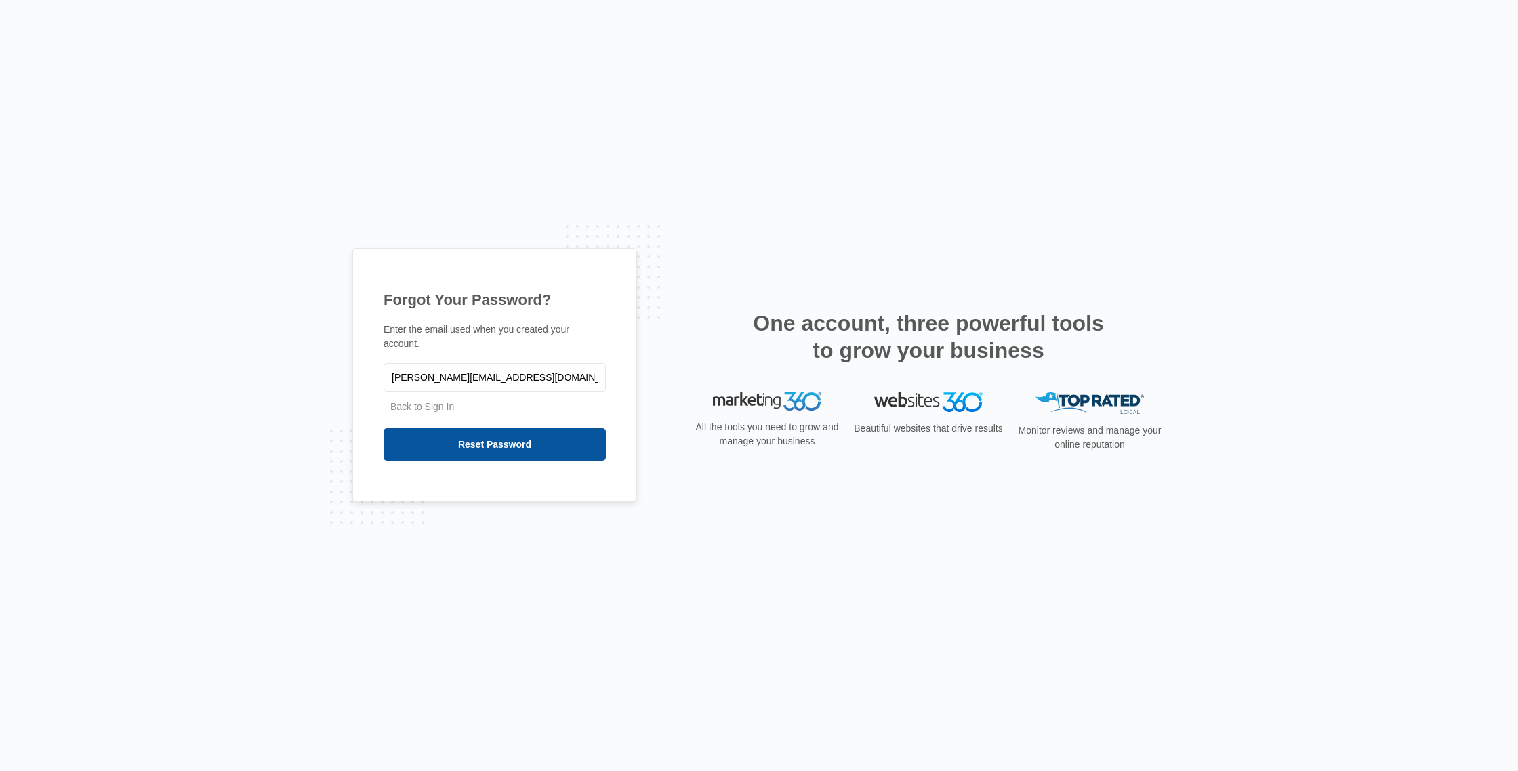
type input "[PERSON_NAME][EMAIL_ADDRESS][DOMAIN_NAME]"
click at [437, 439] on input "Reset Password" at bounding box center [494, 444] width 222 height 33
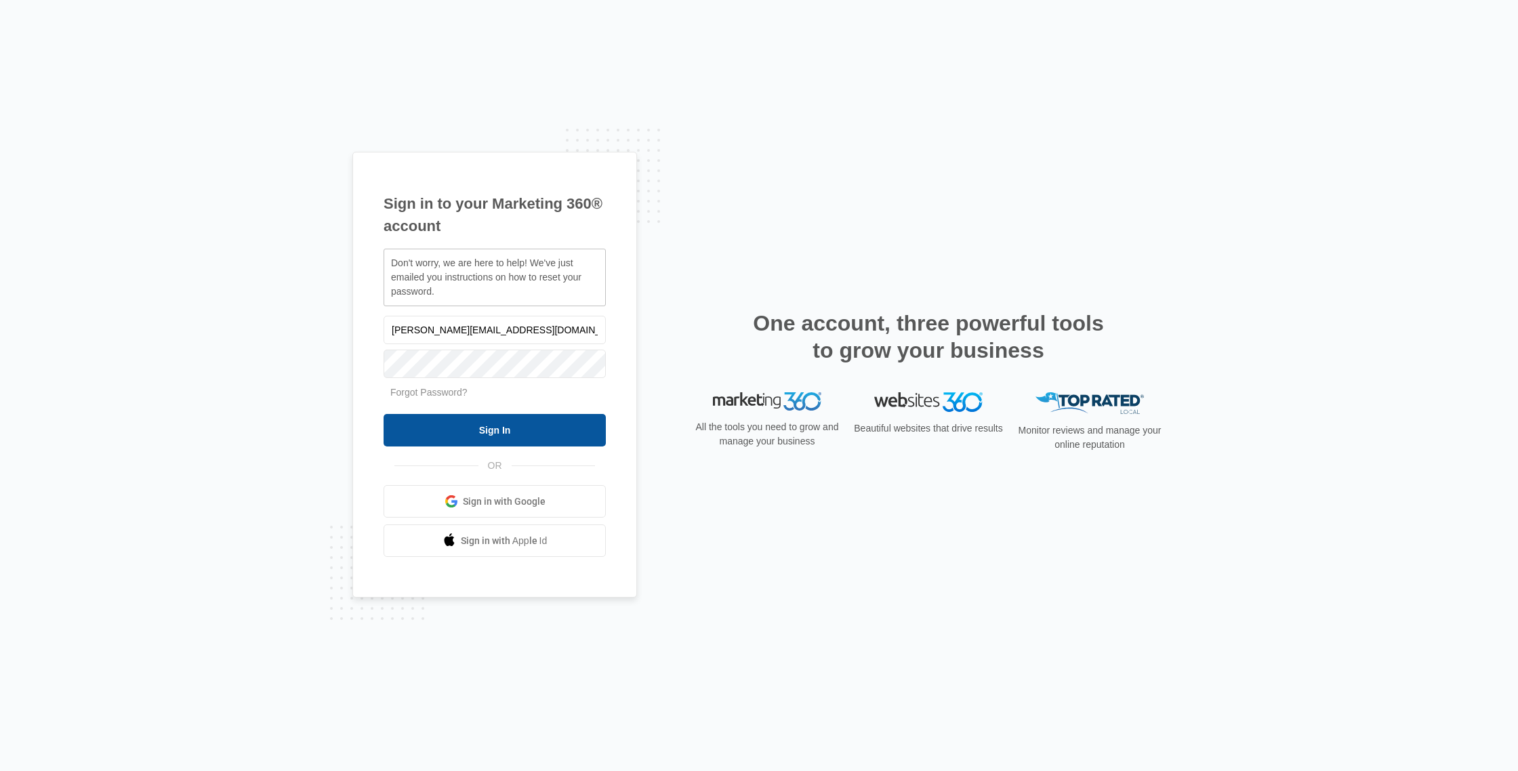
click at [398, 424] on input "Sign In" at bounding box center [494, 430] width 222 height 33
